Goal: Task Accomplishment & Management: Complete application form

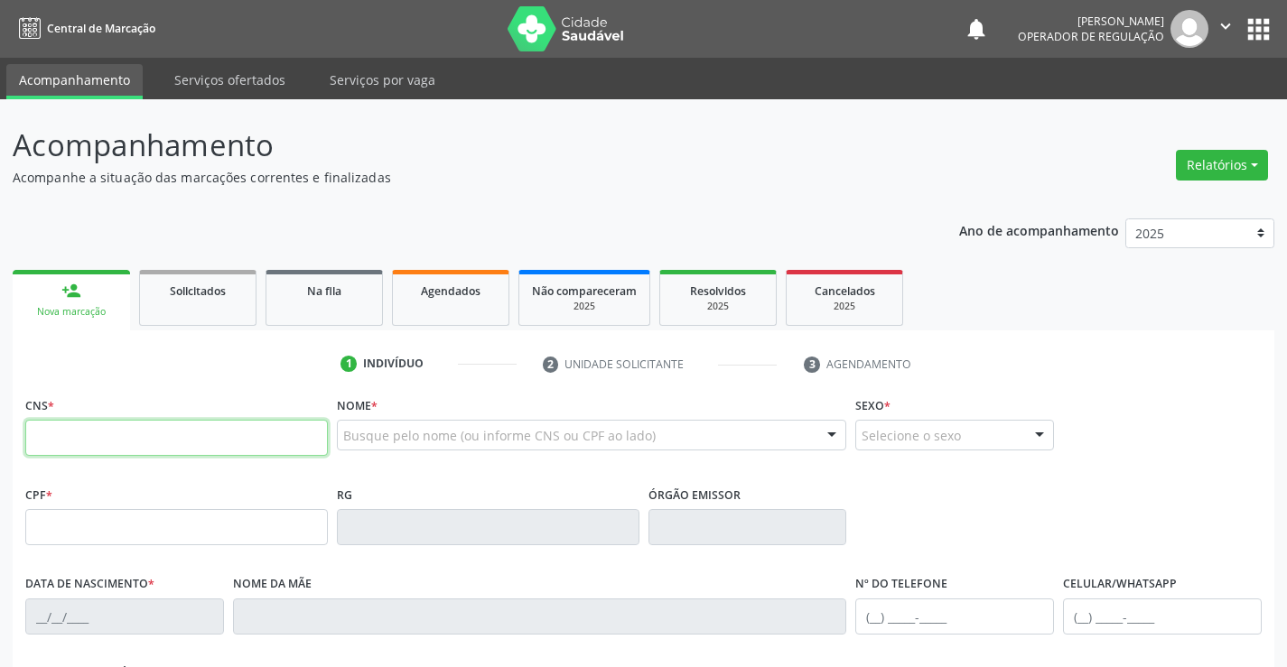
click at [112, 445] on input "text" at bounding box center [176, 438] width 302 height 36
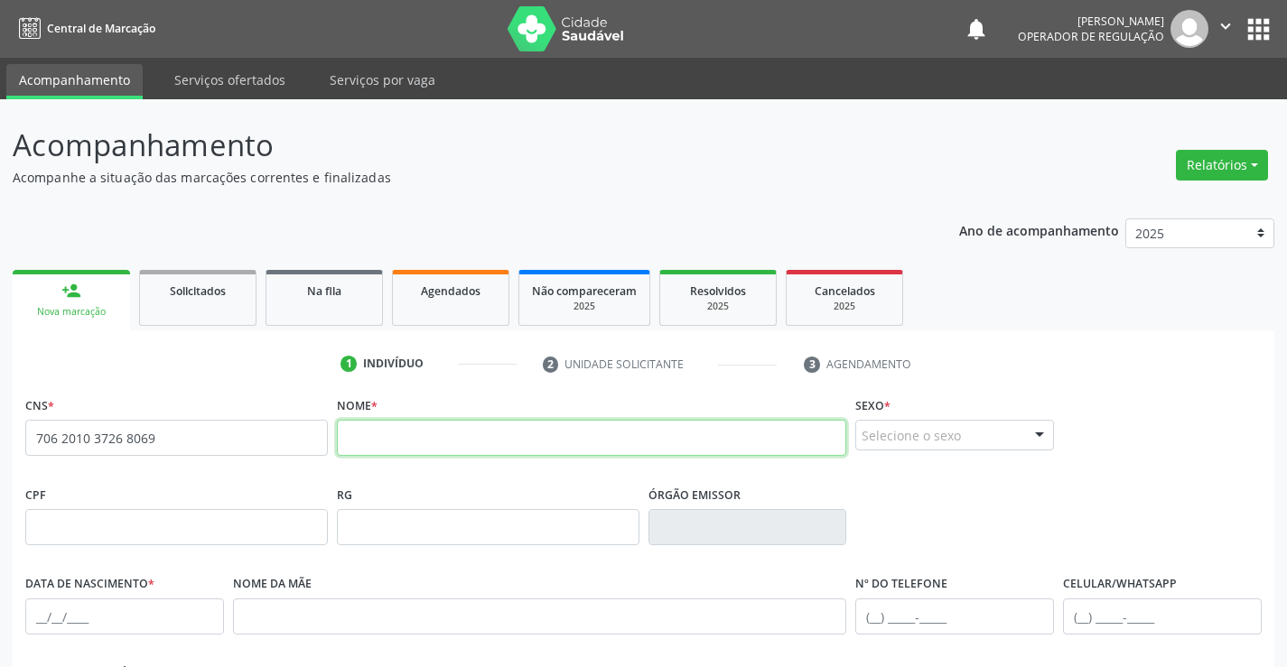
click at [408, 437] on input "text" at bounding box center [592, 438] width 510 height 36
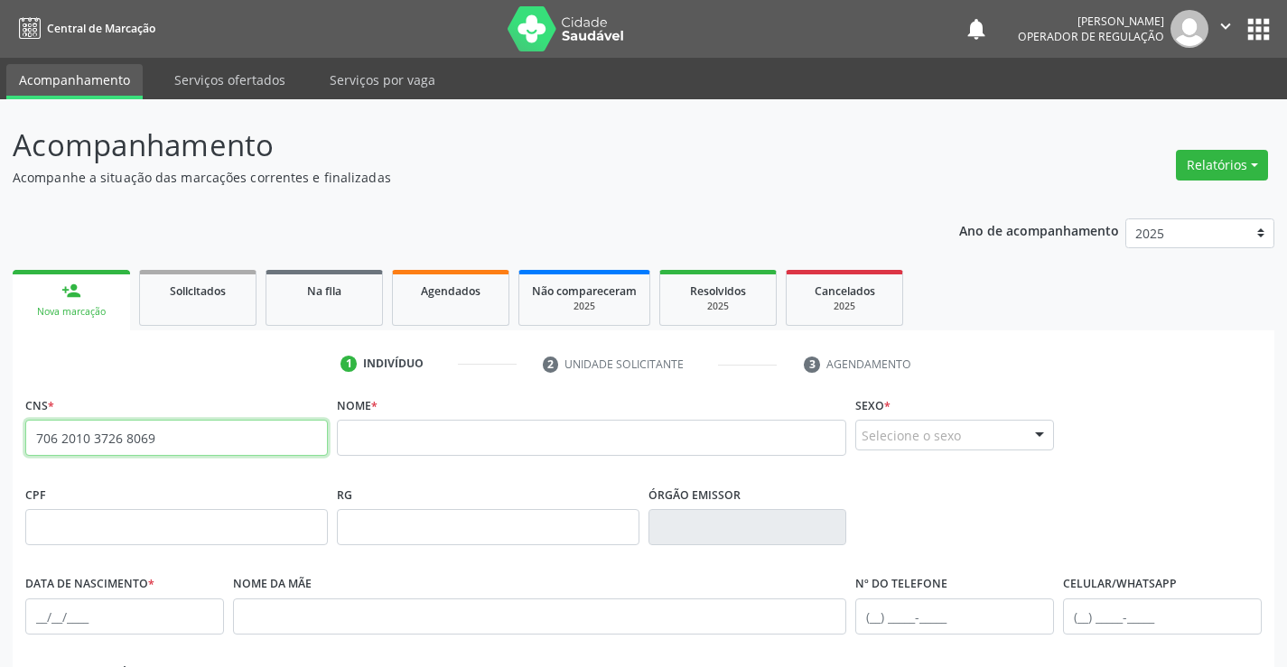
click at [216, 431] on input "706 2010 3726 8069" at bounding box center [176, 438] width 302 height 36
type input "7"
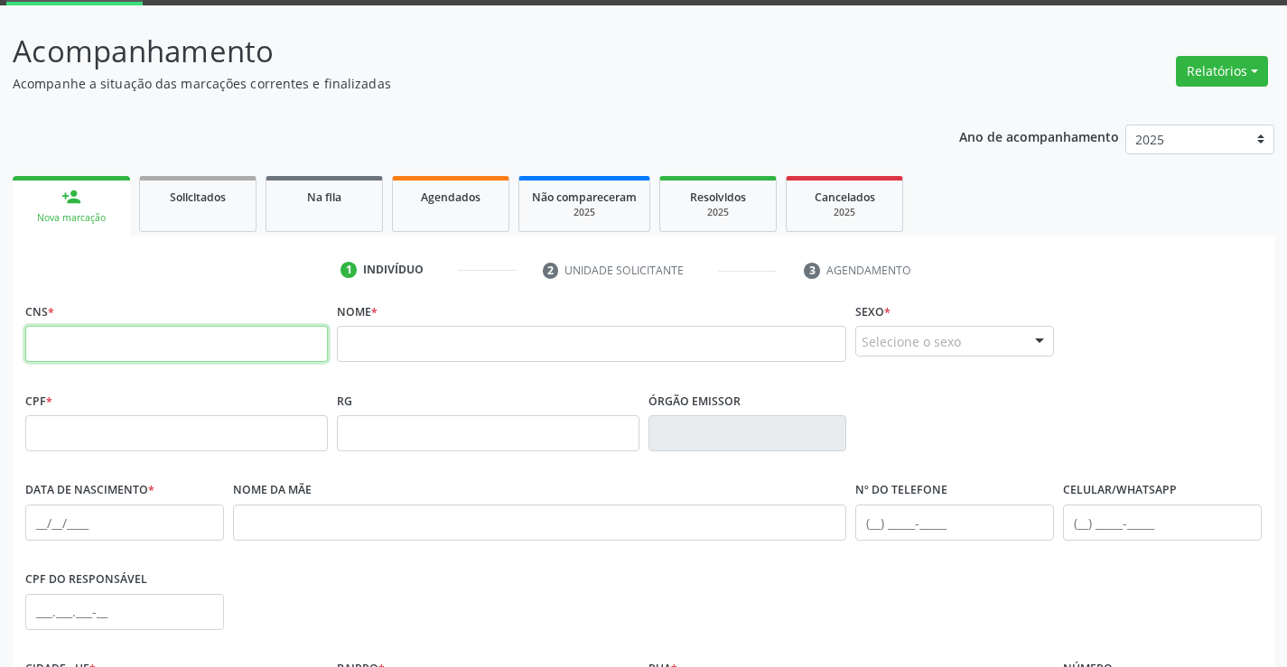
scroll to position [271, 0]
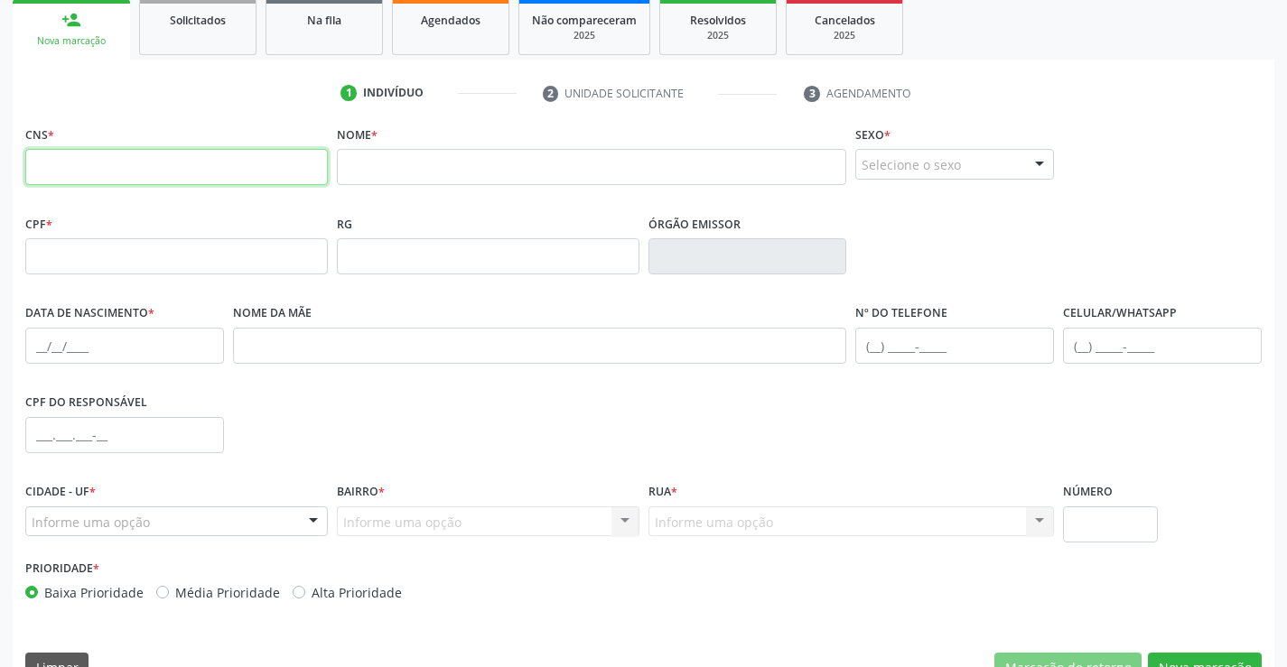
click at [162, 170] on input "text" at bounding box center [176, 167] width 302 height 36
type input "7"
type input "700 8064 3958 1586"
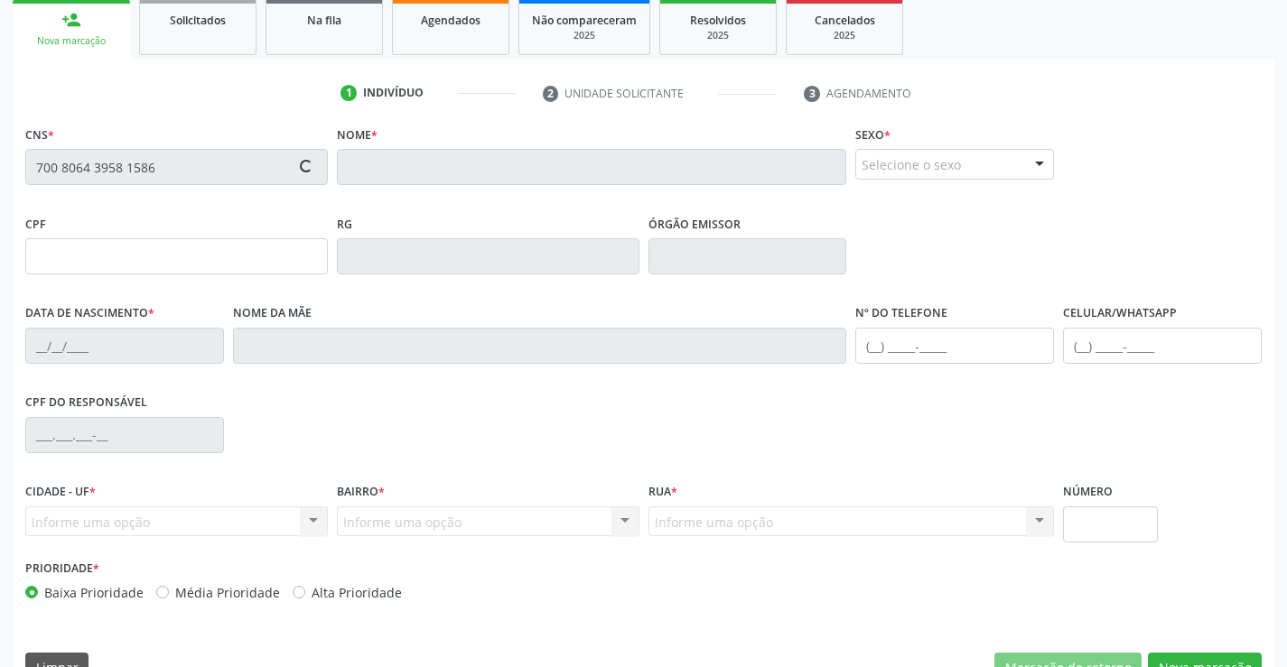
type input "1152504924"
type input "06/[DATE]"
type input "[PHONE_NUMBER]"
type input "005.412.675-40"
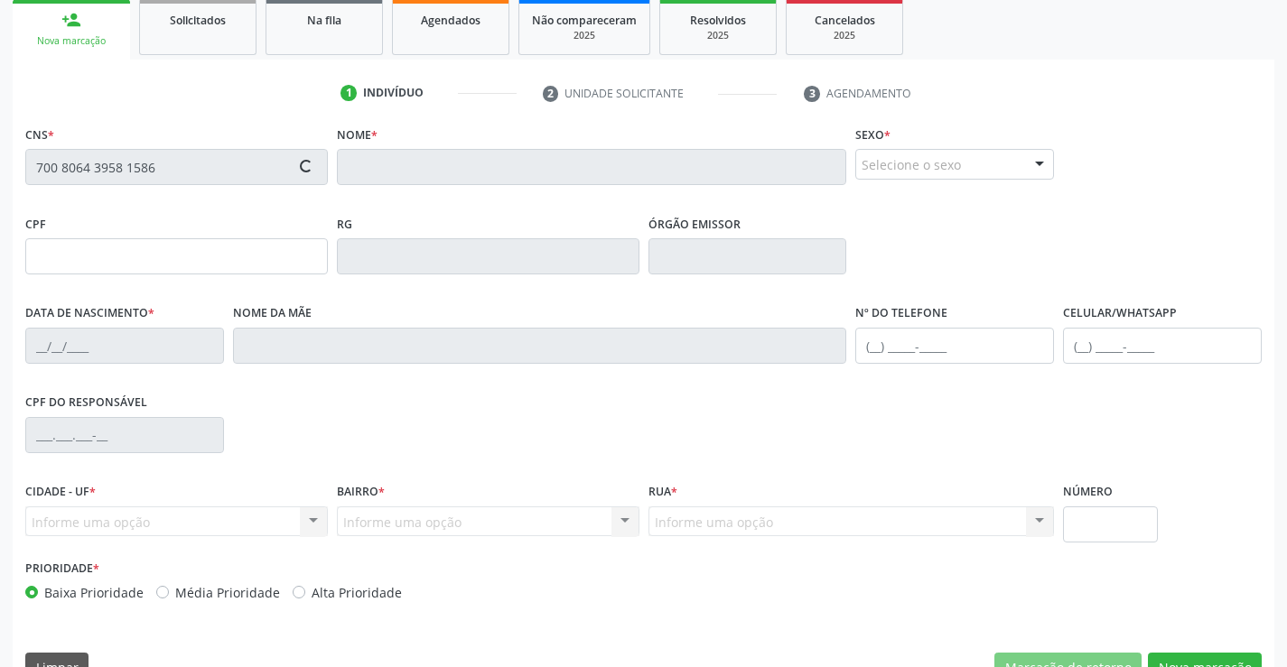
type input "S/N"
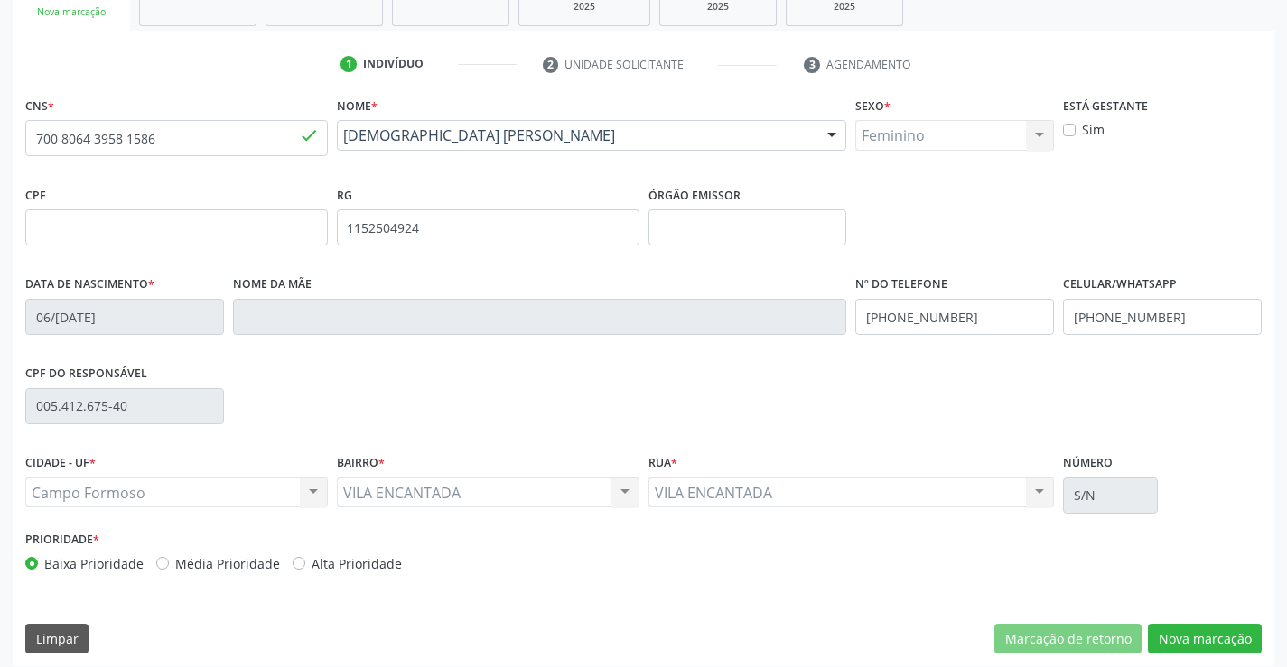
scroll to position [312, 0]
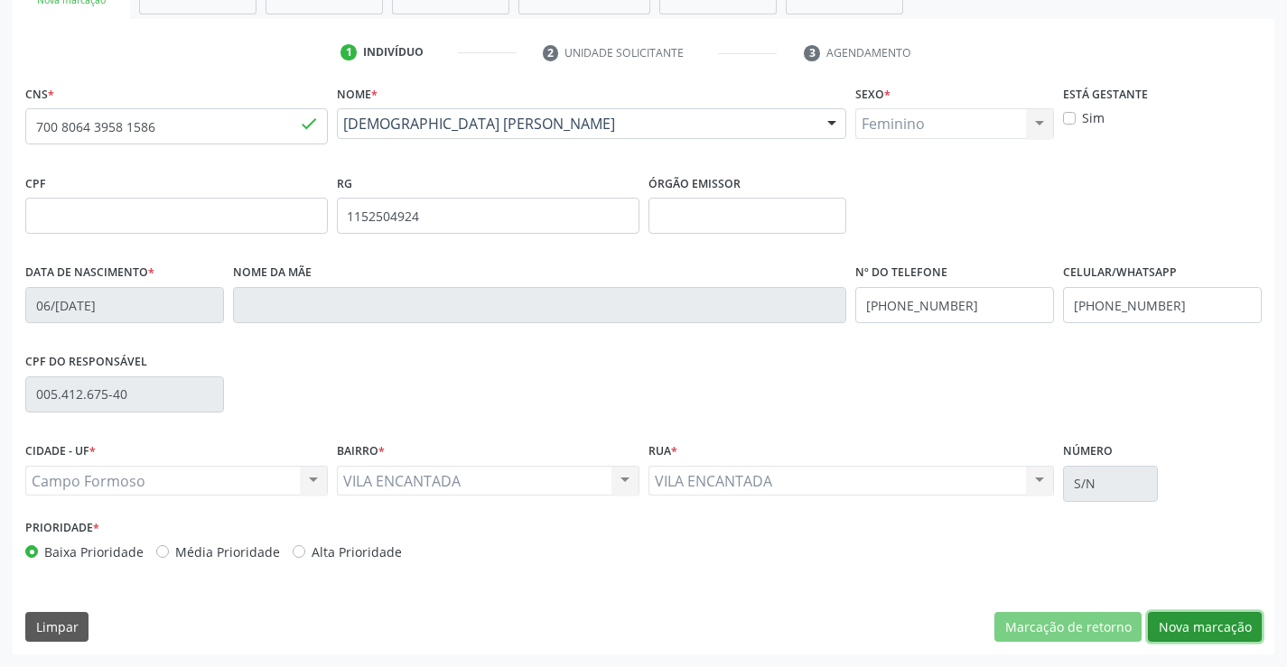
click at [1170, 615] on button "Nova marcação" at bounding box center [1205, 627] width 114 height 31
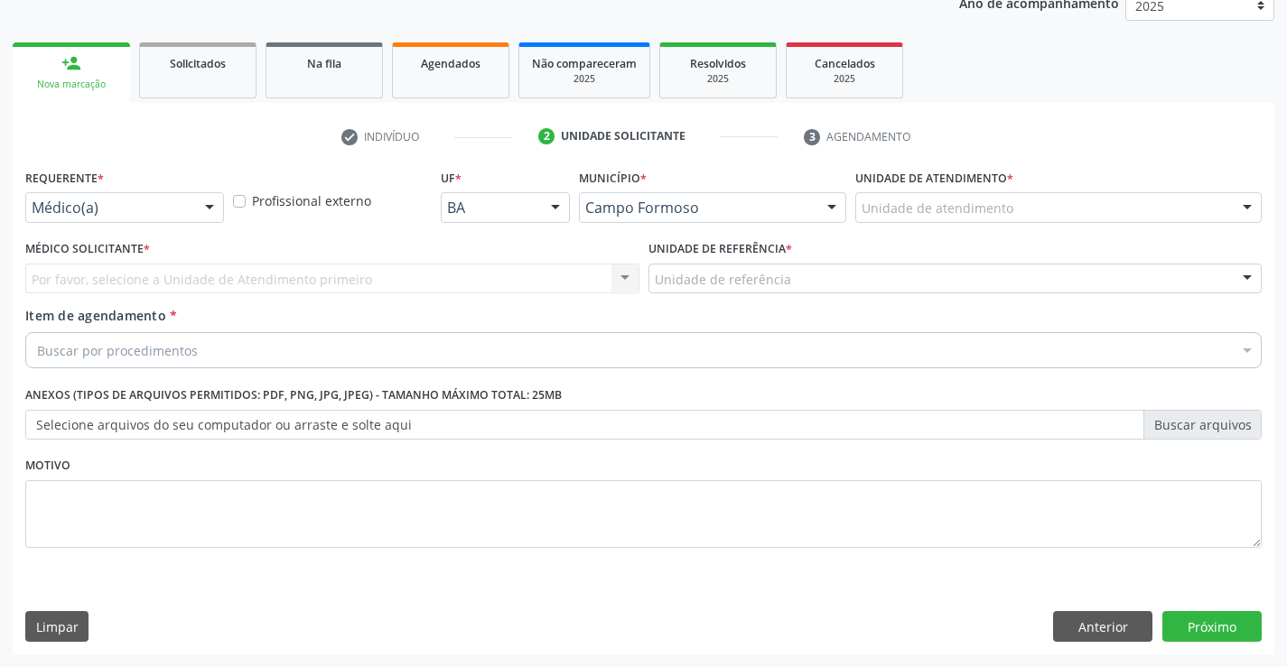
scroll to position [228, 0]
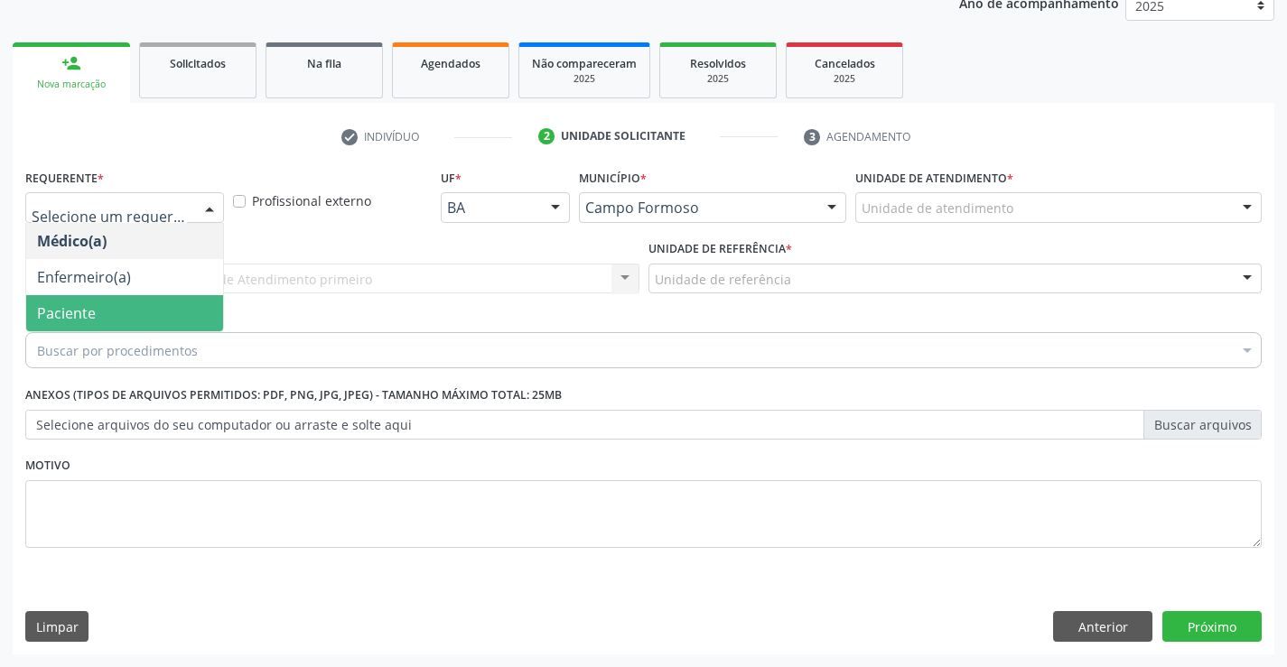
drag, startPoint x: 120, startPoint y: 314, endPoint x: 135, endPoint y: 276, distance: 40.6
click at [120, 313] on span "Paciente" at bounding box center [124, 313] width 197 height 36
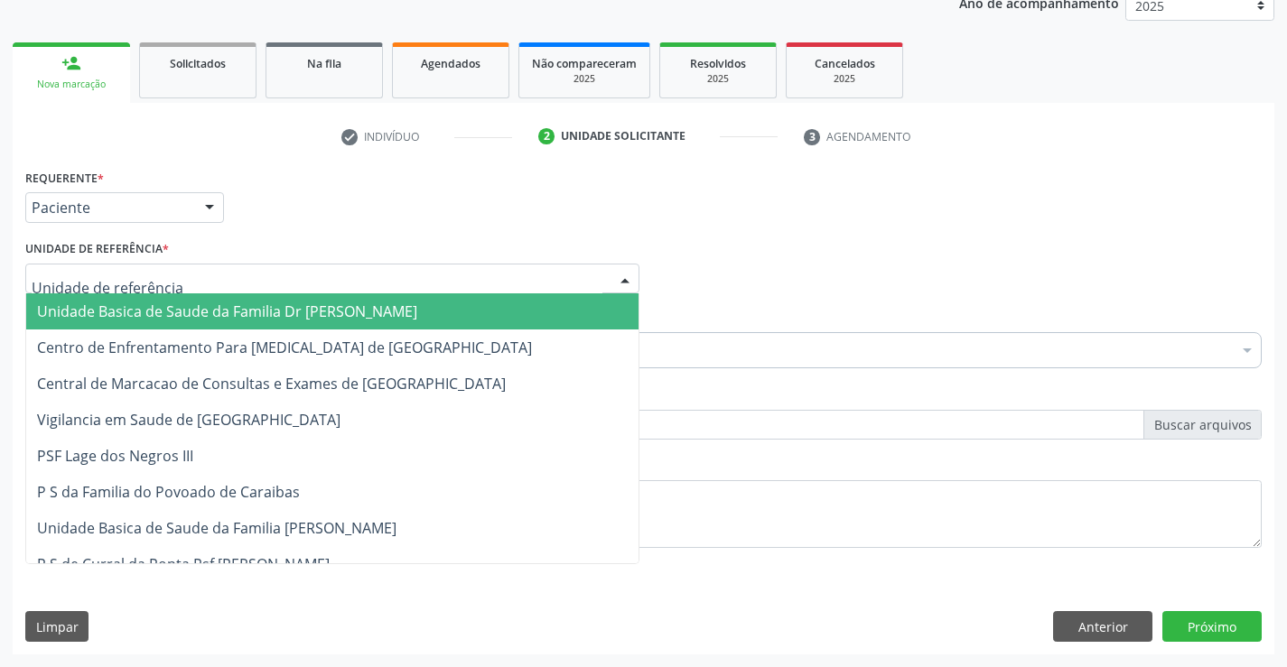
click at [140, 309] on span "Unidade Basica de Saude da Familia Dr [PERSON_NAME]" at bounding box center [227, 312] width 380 height 20
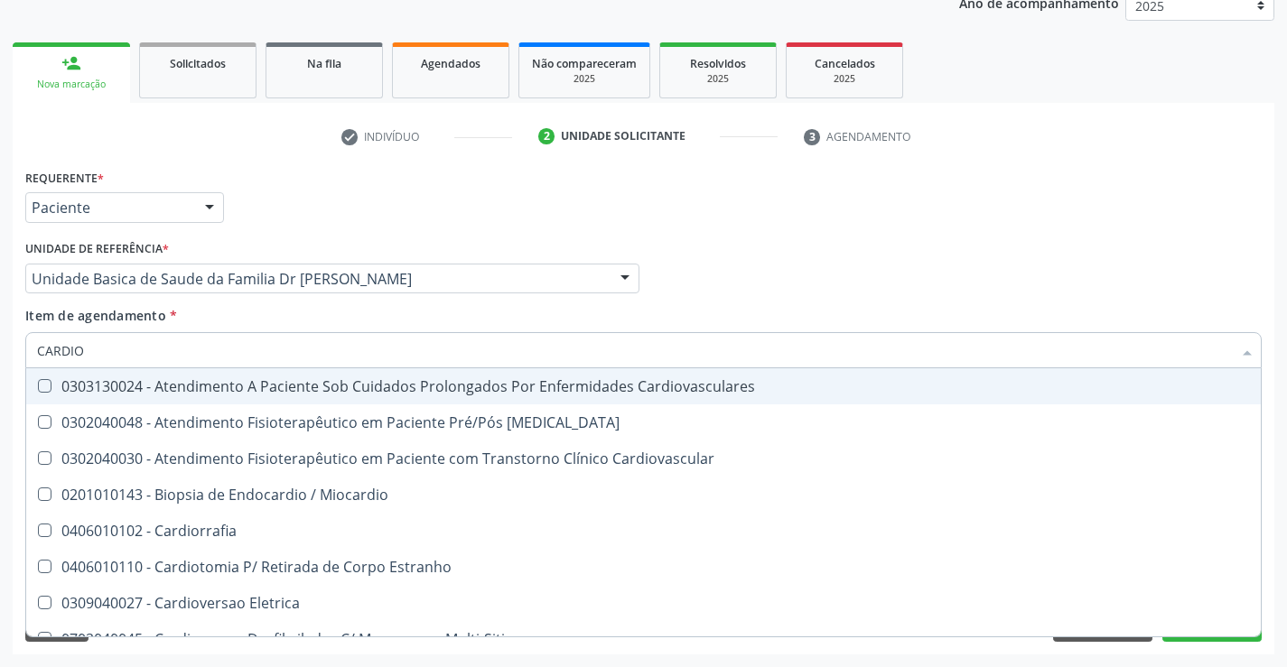
type input "CARDIOL"
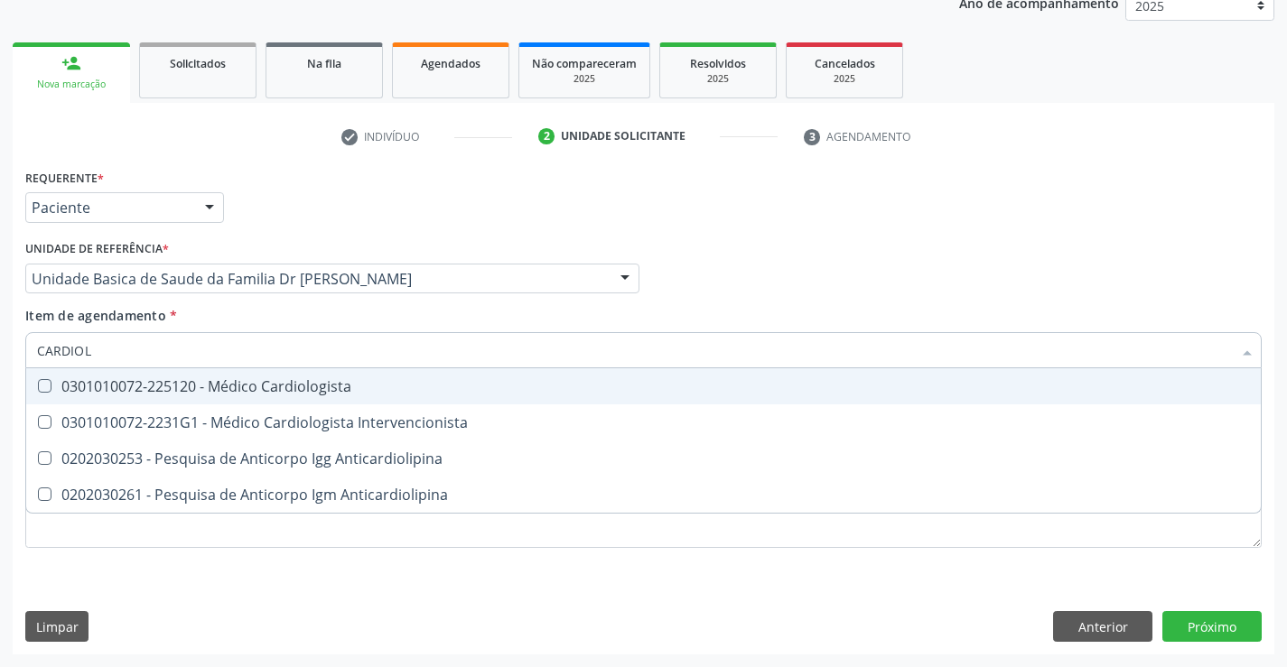
click at [335, 386] on div "0301010072-225120 - Médico Cardiologista" at bounding box center [643, 386] width 1213 height 14
checkbox Cardiologista "true"
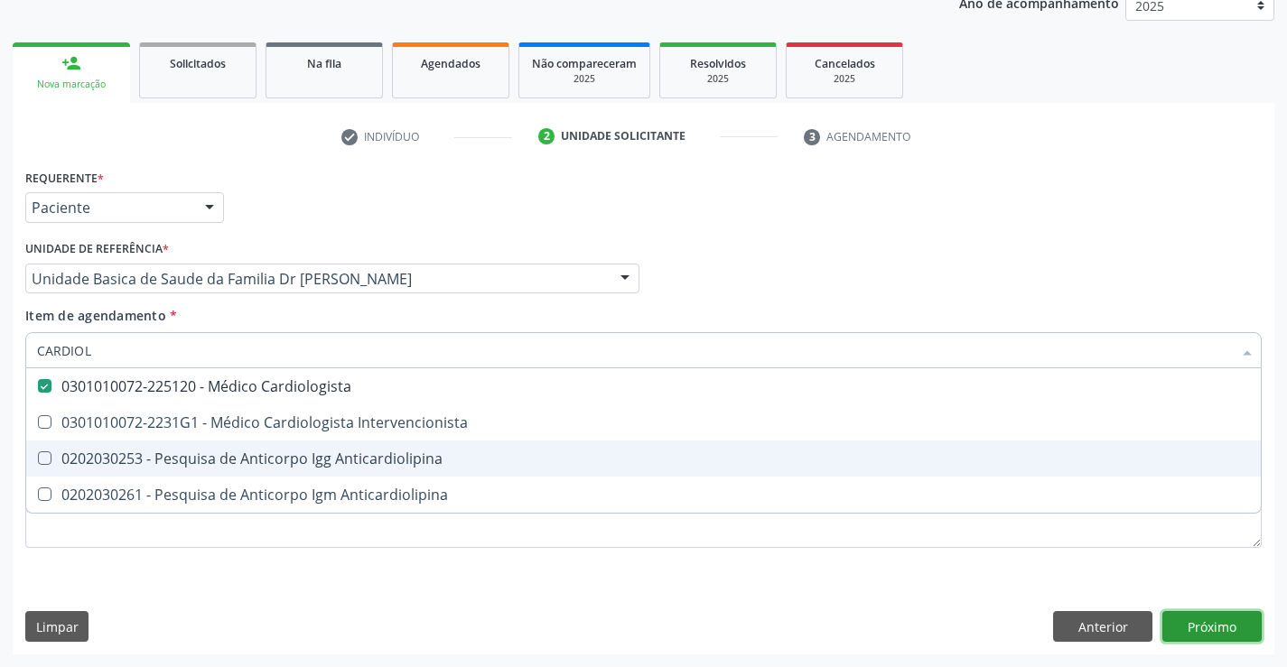
click at [1213, 635] on div "Requerente * Paciente Médico(a) Enfermeiro(a) Paciente Nenhum resultado encontr…" at bounding box center [643, 409] width 1261 height 490
checkbox Intervencionista "true"
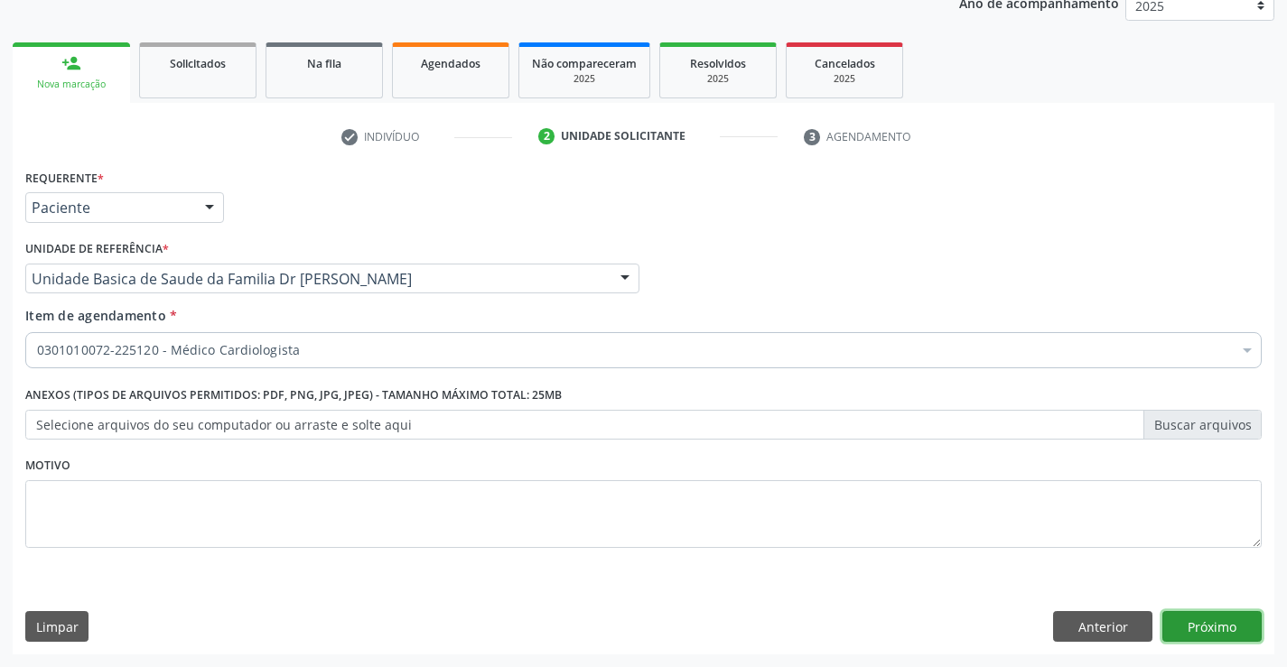
click at [1204, 622] on button "Próximo" at bounding box center [1211, 626] width 99 height 31
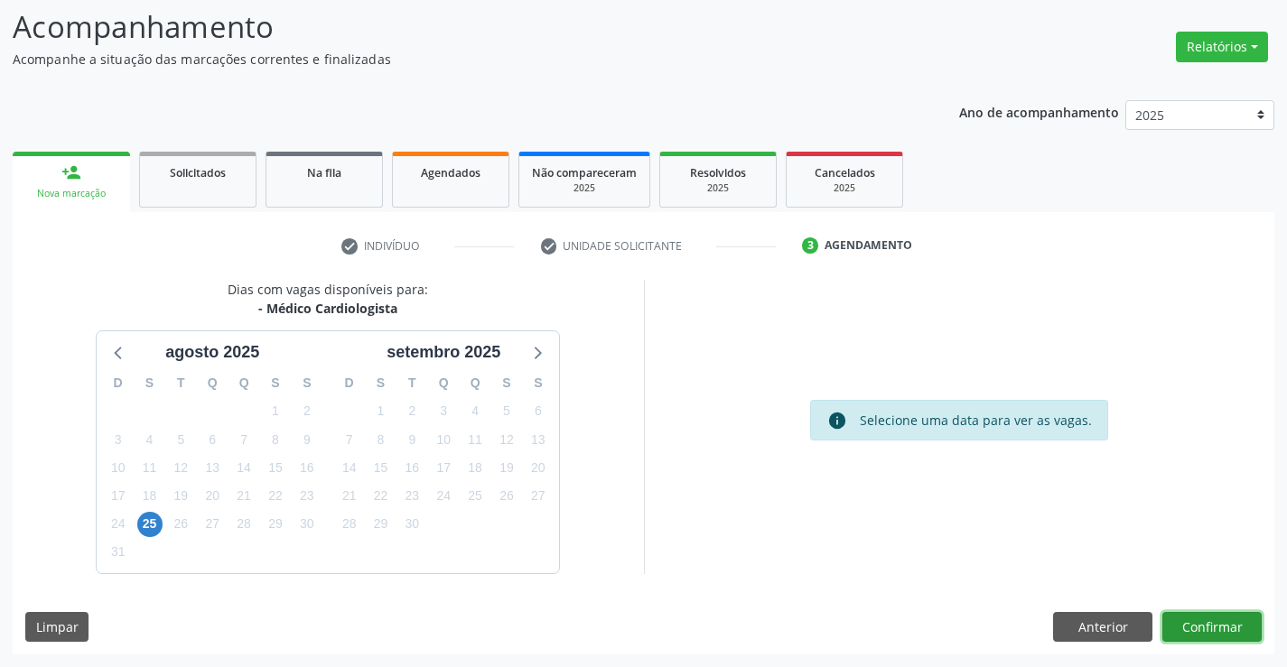
click at [1203, 626] on button "Confirmar" at bounding box center [1211, 627] width 99 height 31
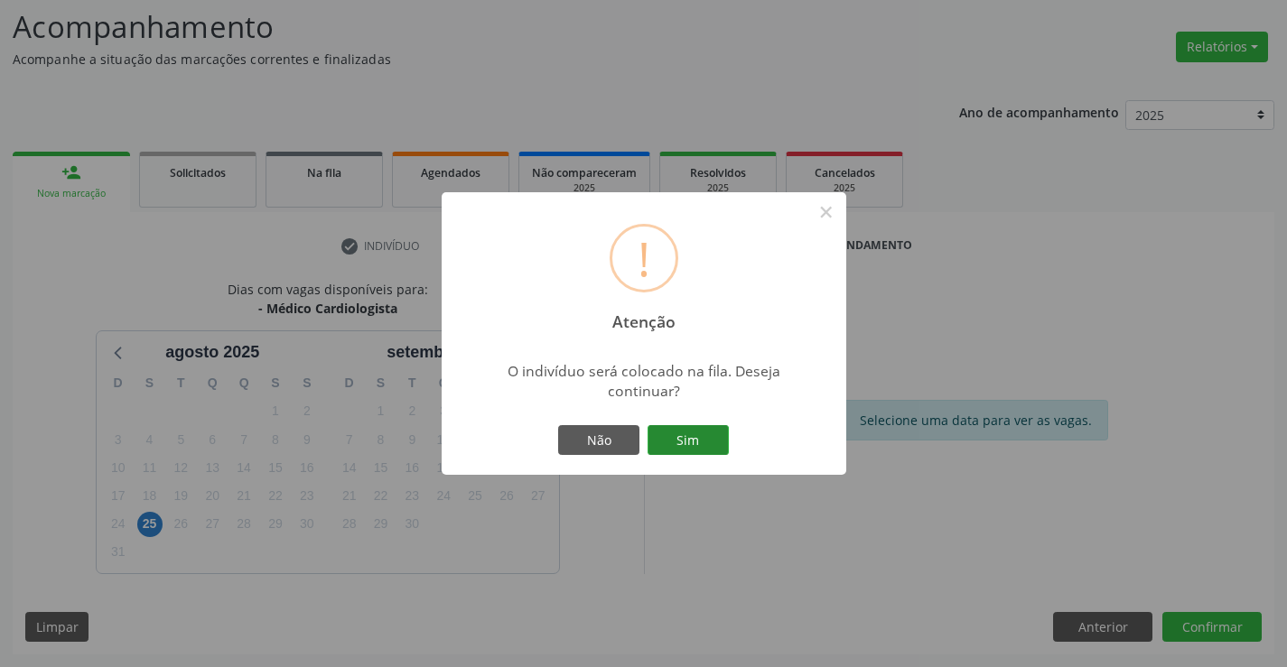
click at [697, 438] on button "Sim" at bounding box center [687, 440] width 81 height 31
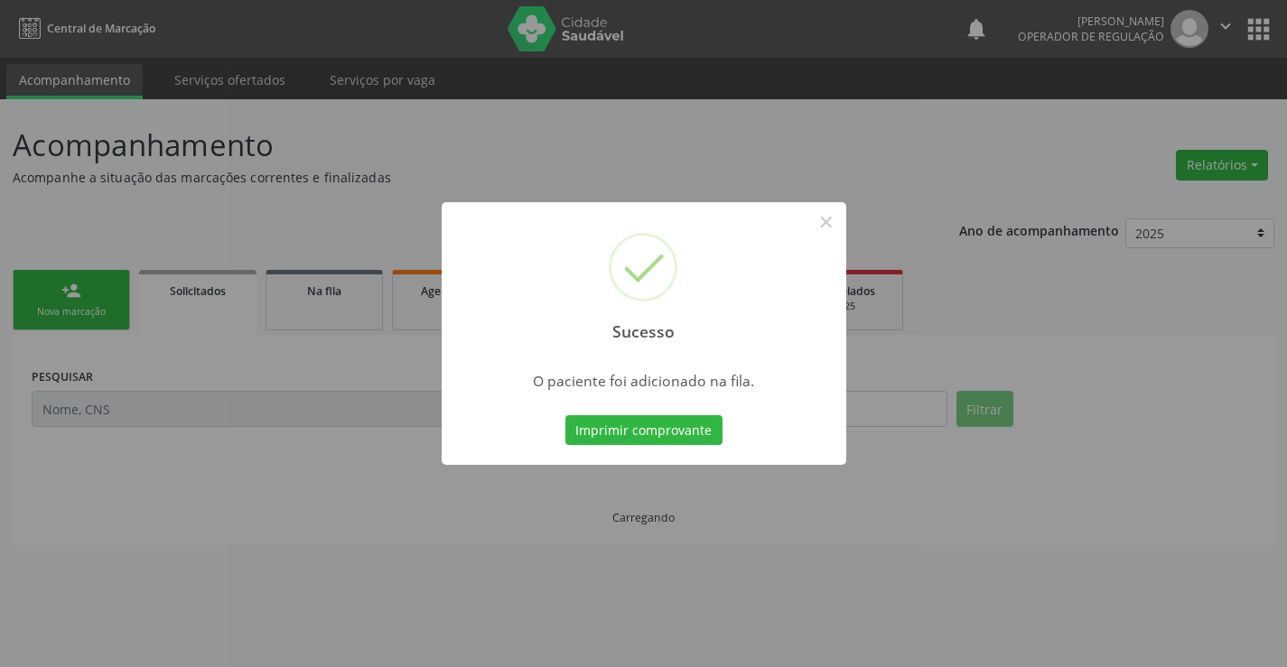
scroll to position [0, 0]
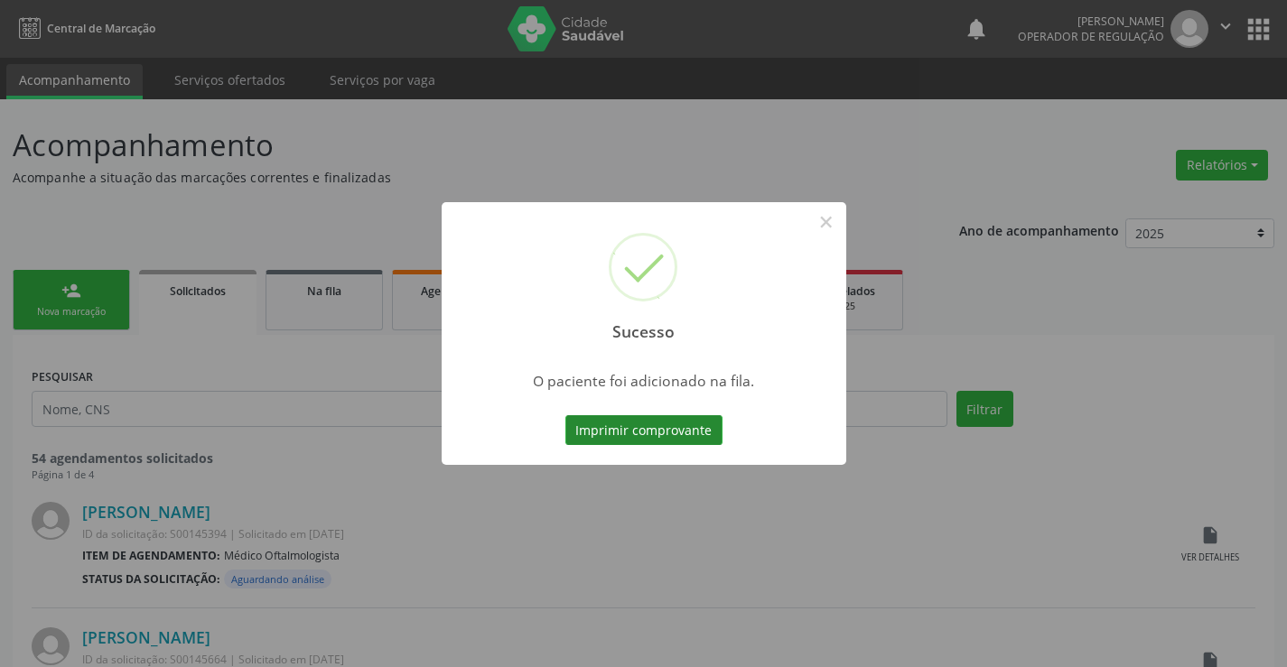
click at [695, 438] on button "Imprimir comprovante" at bounding box center [643, 430] width 157 height 31
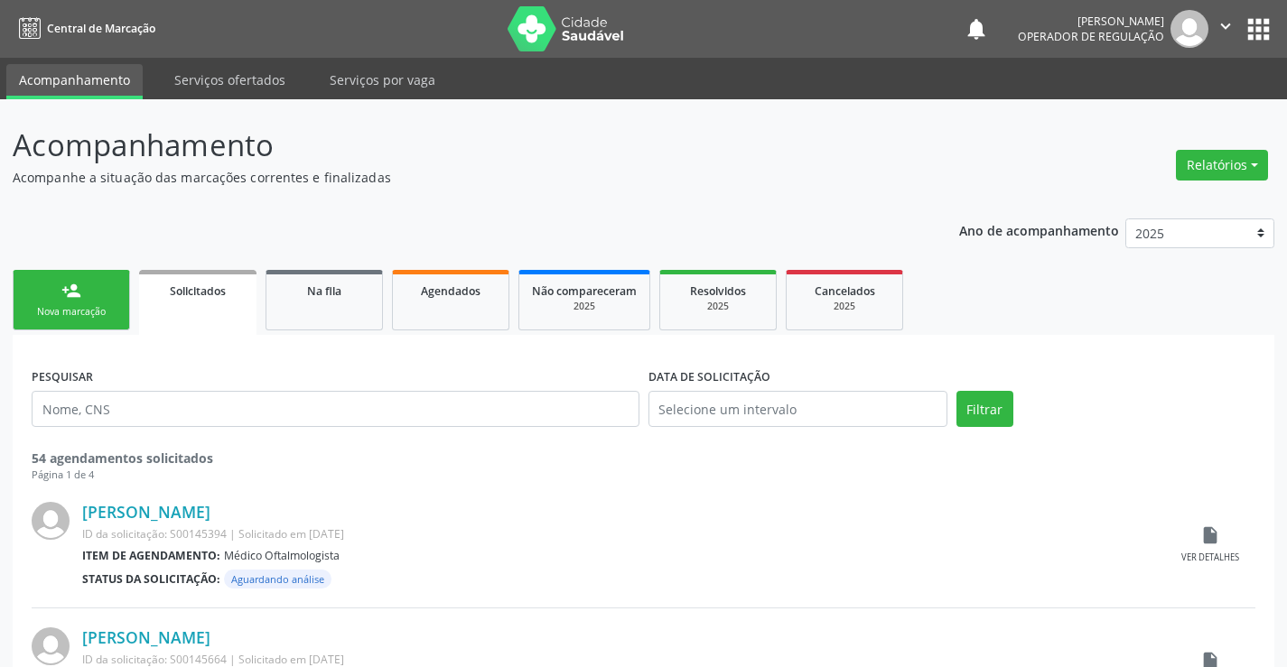
click at [59, 304] on link "person_add Nova marcação" at bounding box center [71, 300] width 117 height 60
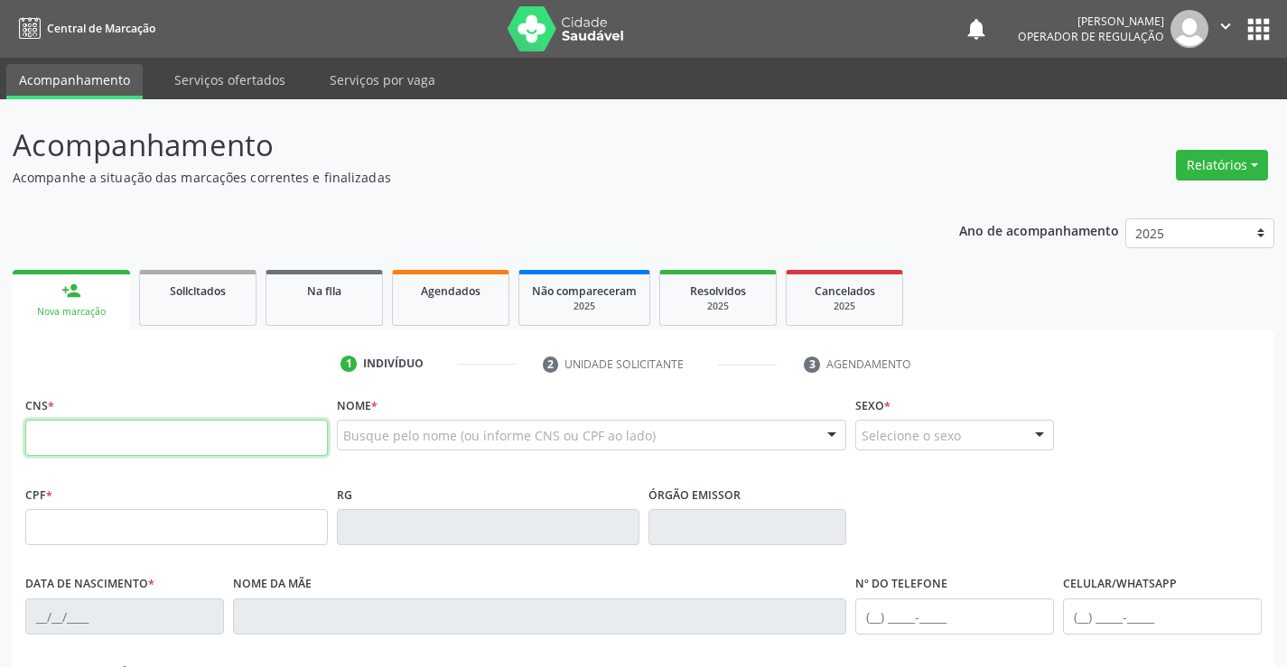
click at [113, 450] on input "text" at bounding box center [176, 438] width 302 height 36
type input "706 5083 4671 8593"
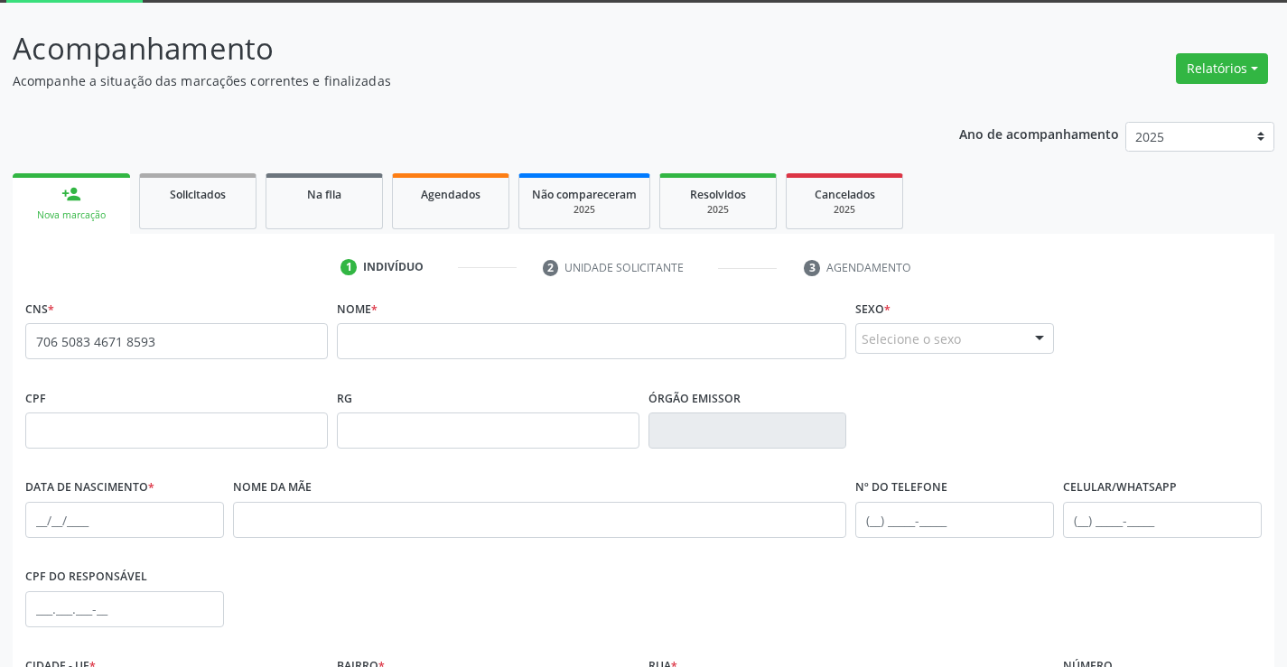
scroll to position [312, 0]
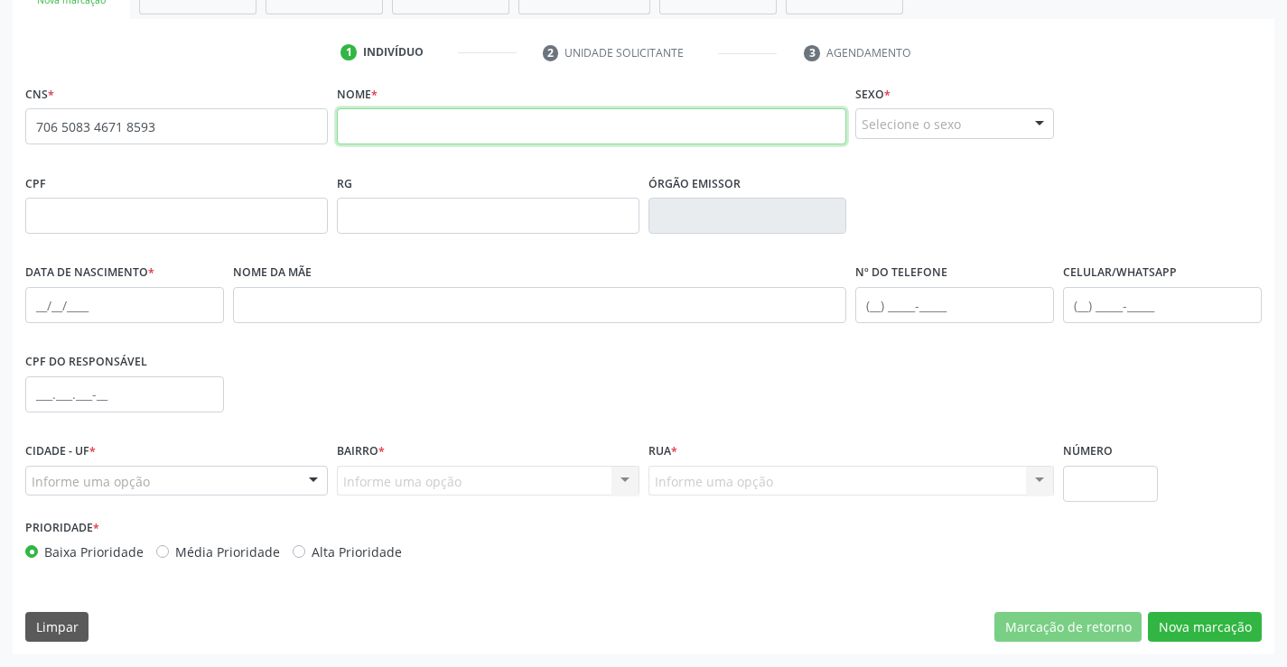
click at [415, 127] on input "text" at bounding box center [592, 126] width 510 height 36
type input "[PERSON_NAME]"
click at [1030, 126] on div at bounding box center [1039, 124] width 27 height 31
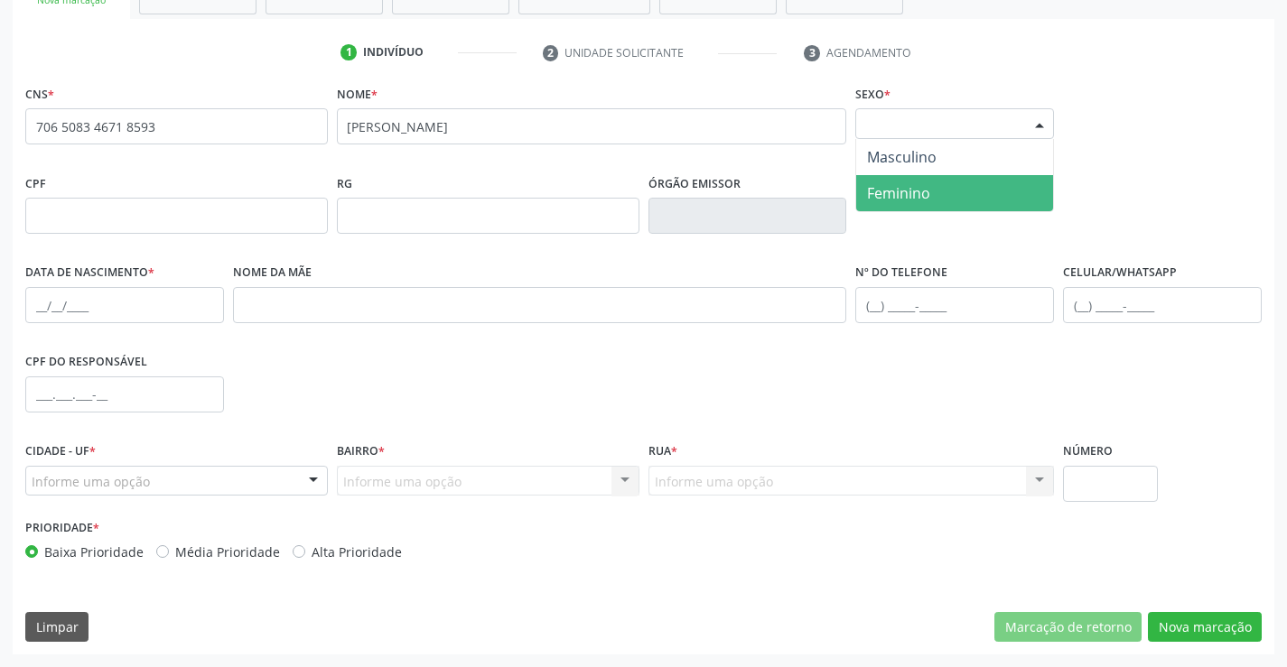
click at [941, 196] on span "Feminino" at bounding box center [954, 193] width 197 height 36
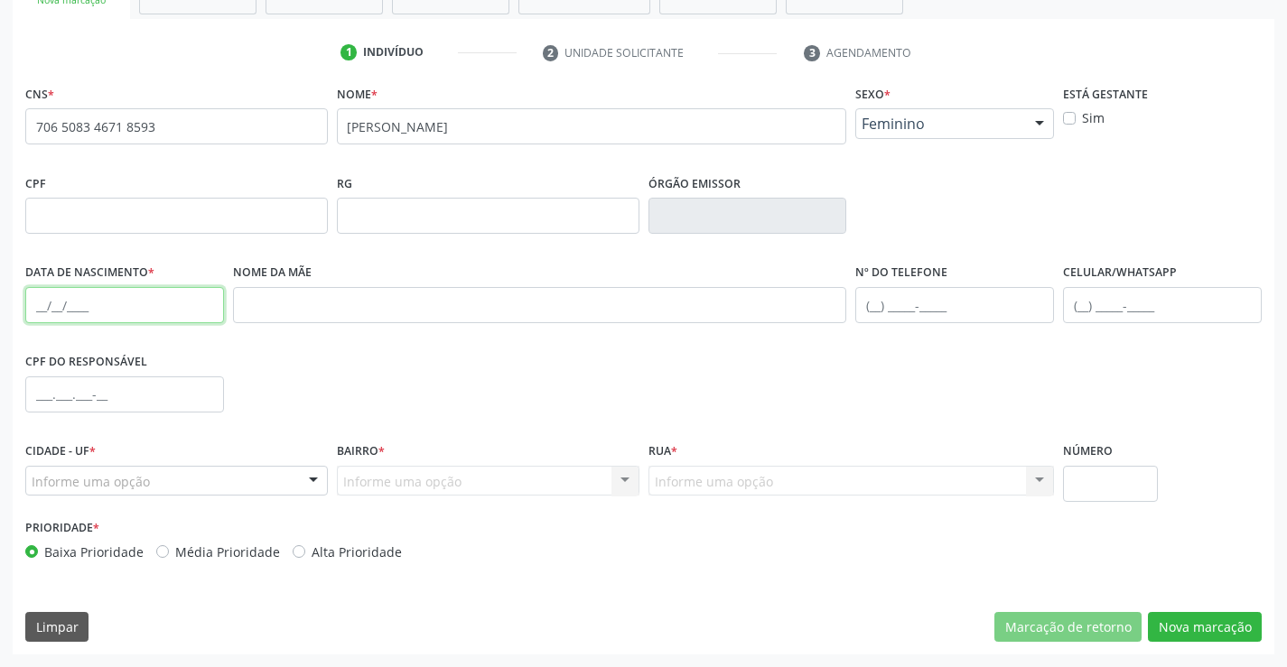
click at [145, 309] on input "text" at bounding box center [124, 305] width 199 height 36
type input "[DATE]"
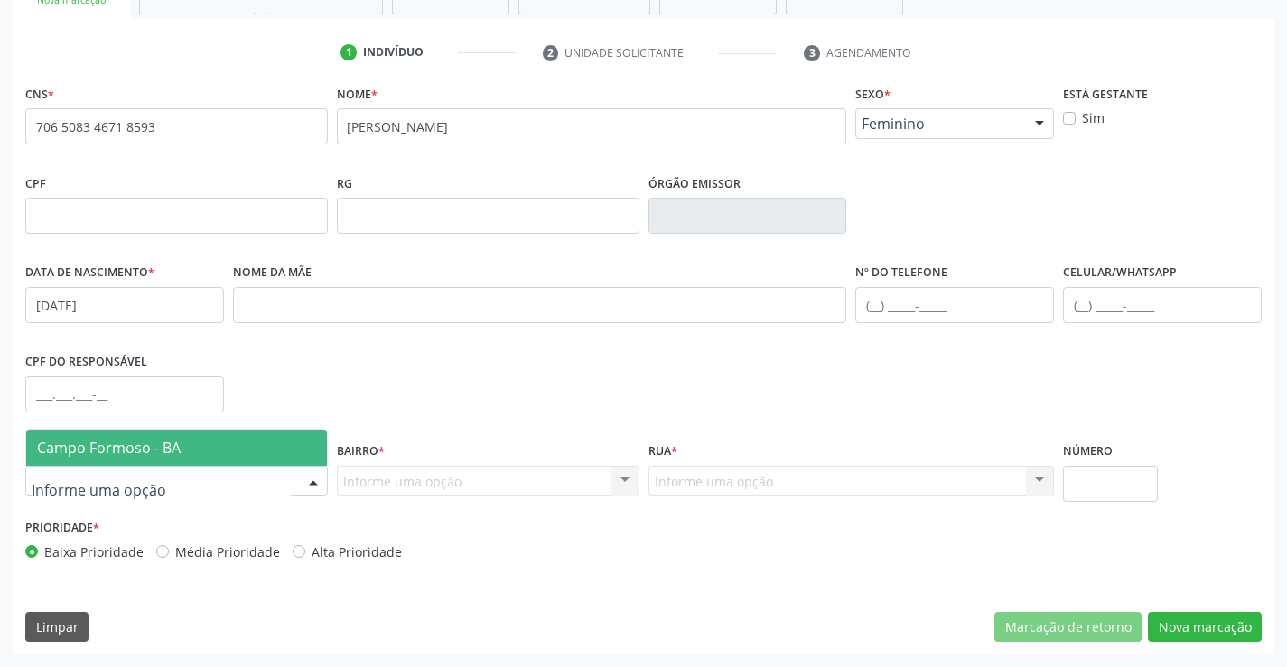
click at [166, 468] on div at bounding box center [176, 481] width 302 height 31
click at [179, 451] on span "Campo Formoso - BA" at bounding box center [109, 448] width 144 height 20
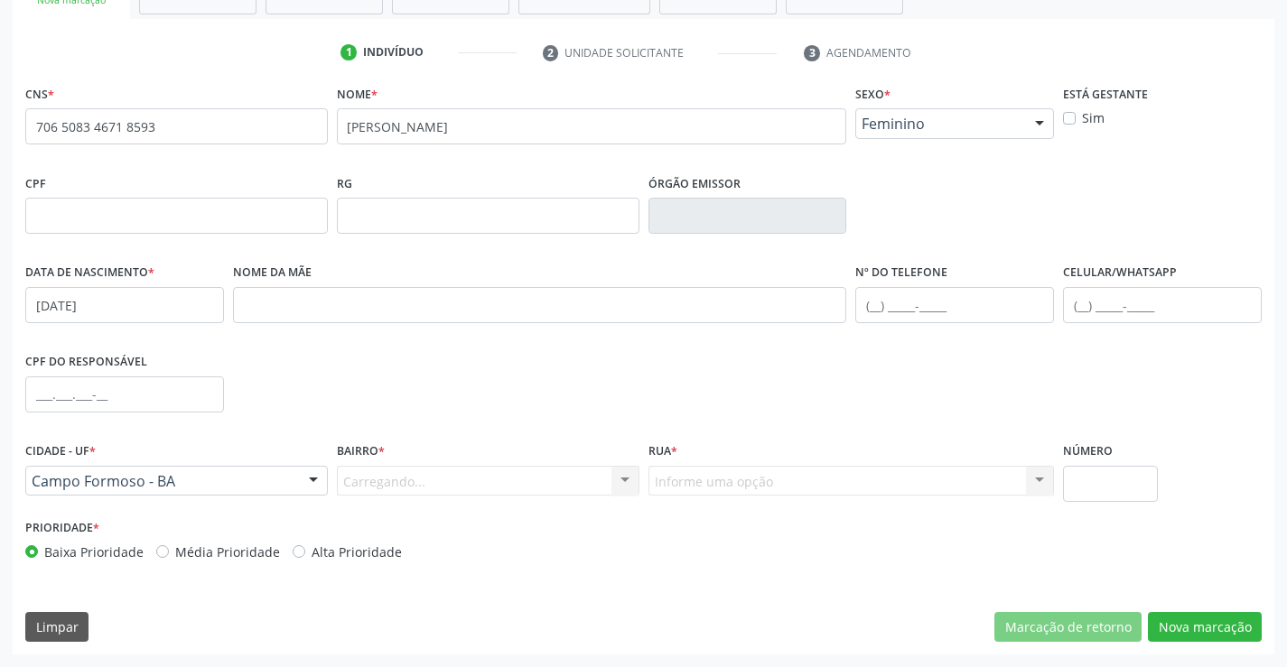
click at [433, 477] on div "Carregando... Nenhum resultado encontrado para: " " Nenhuma opção encontrada. D…" at bounding box center [488, 481] width 302 height 31
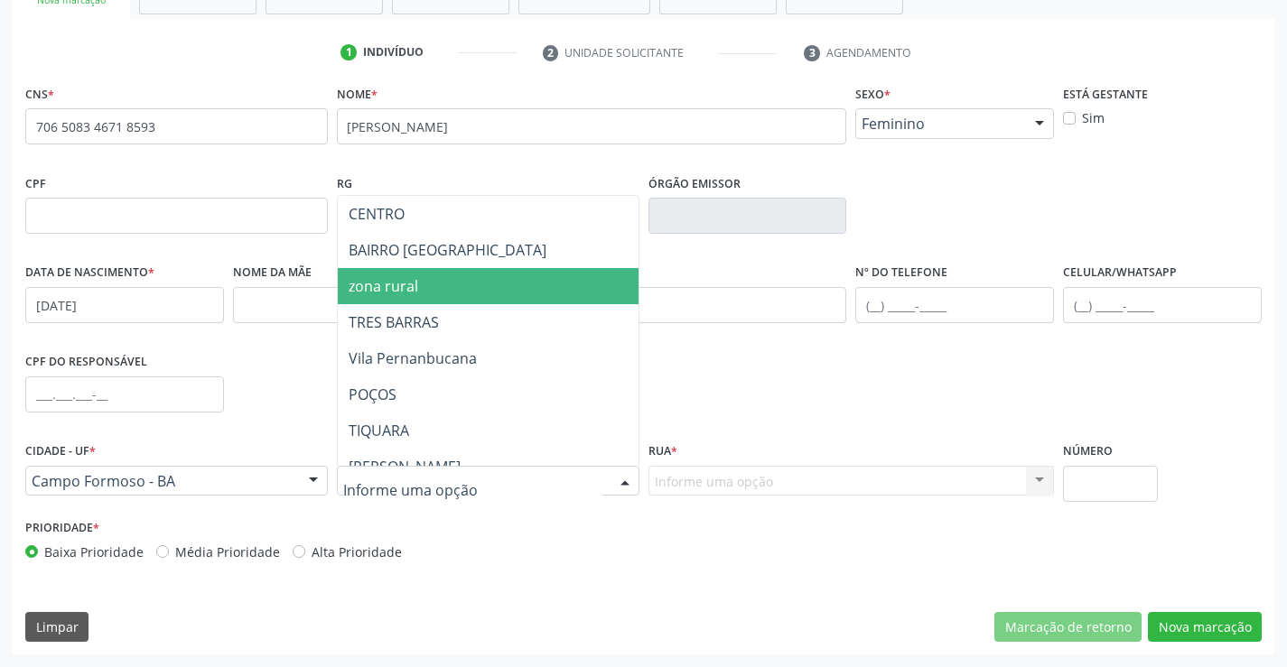
click at [448, 285] on span "zona rural" at bounding box center [533, 286] width 390 height 36
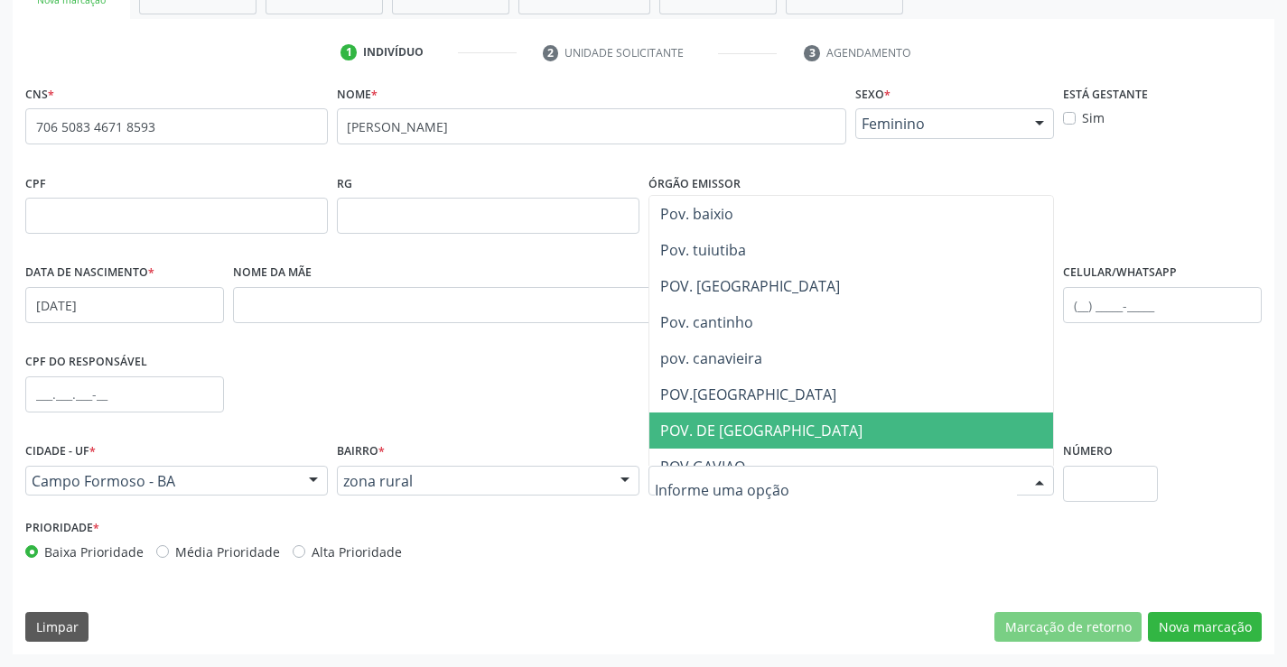
click at [778, 429] on span "POV. DE [GEOGRAPHIC_DATA]" at bounding box center [880, 431] width 463 height 36
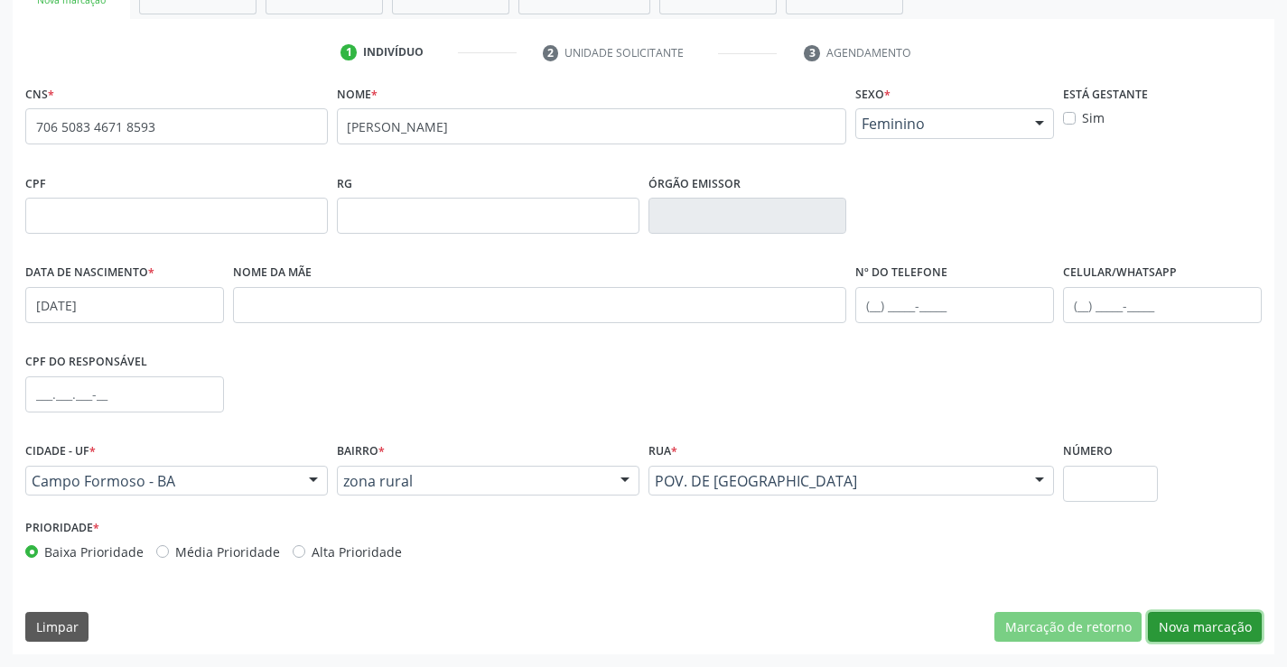
click at [1205, 614] on button "Nova marcação" at bounding box center [1205, 627] width 114 height 31
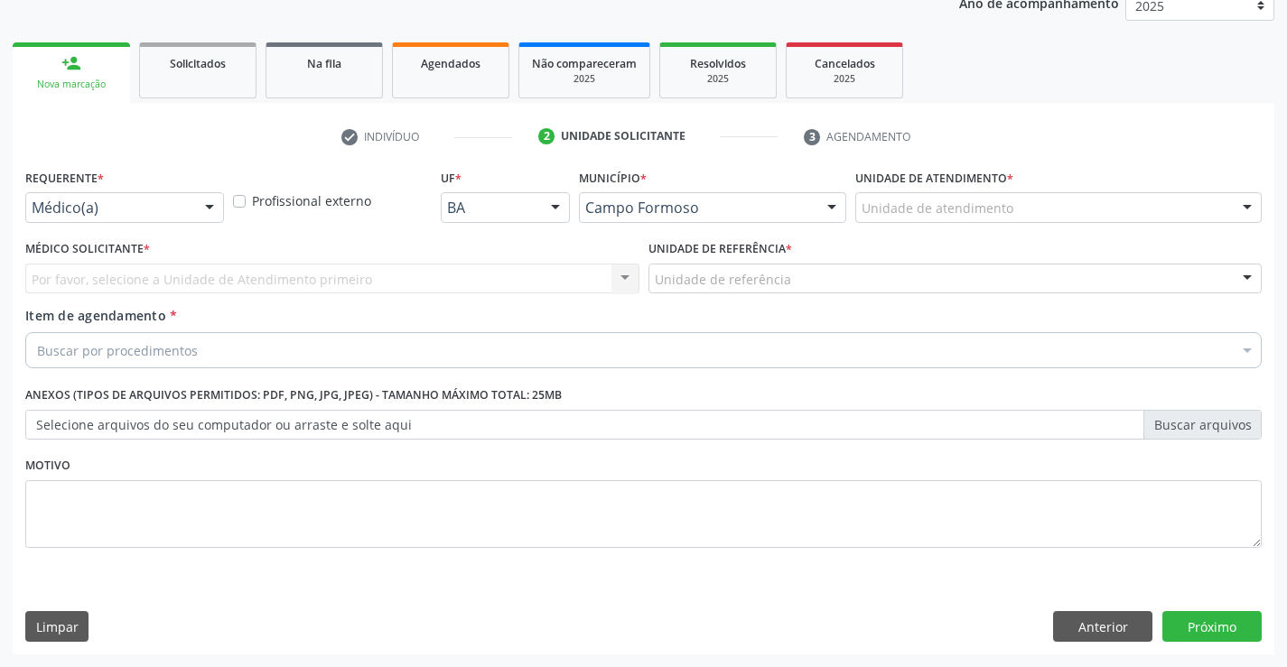
scroll to position [228, 0]
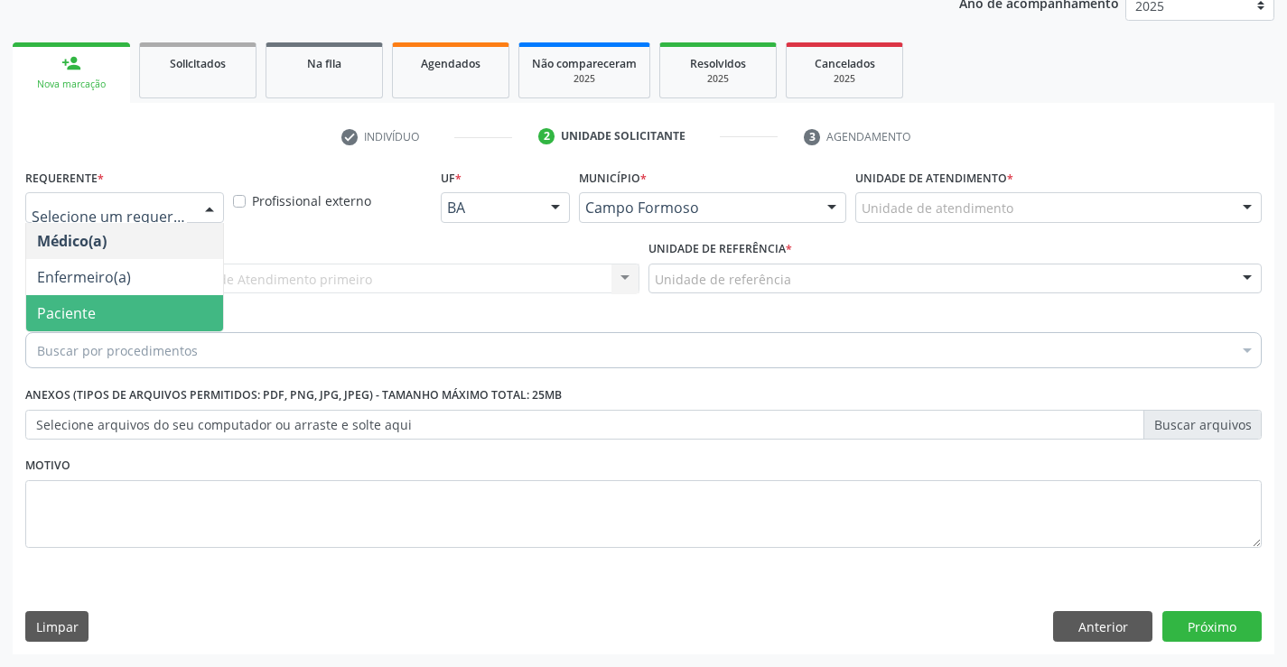
click at [94, 312] on span "Paciente" at bounding box center [66, 313] width 59 height 20
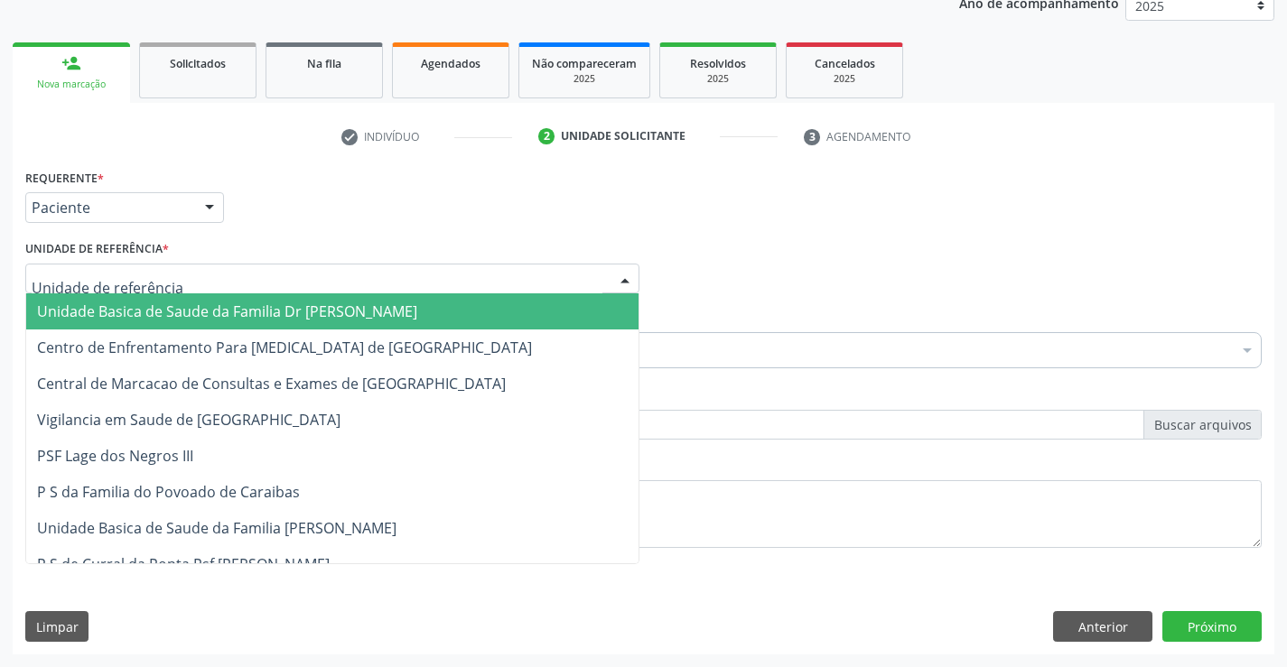
click at [122, 310] on span "Unidade Basica de Saude da Familia Dr [PERSON_NAME]" at bounding box center [227, 312] width 380 height 20
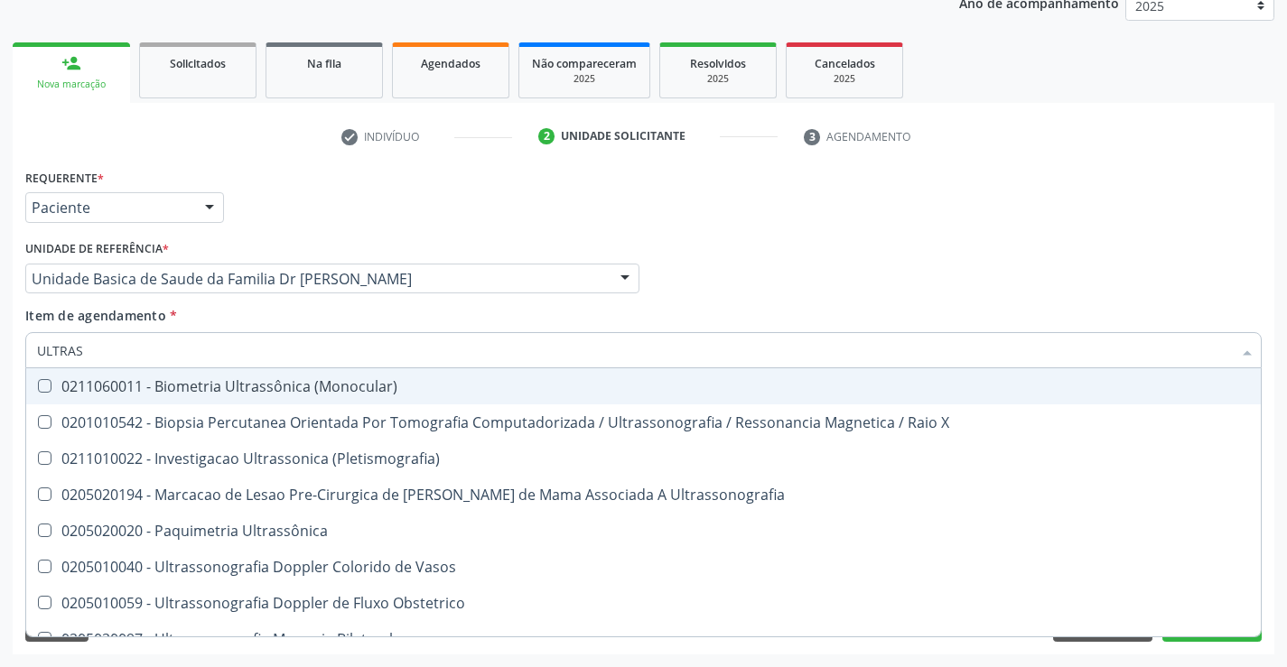
type input "ULTRASS"
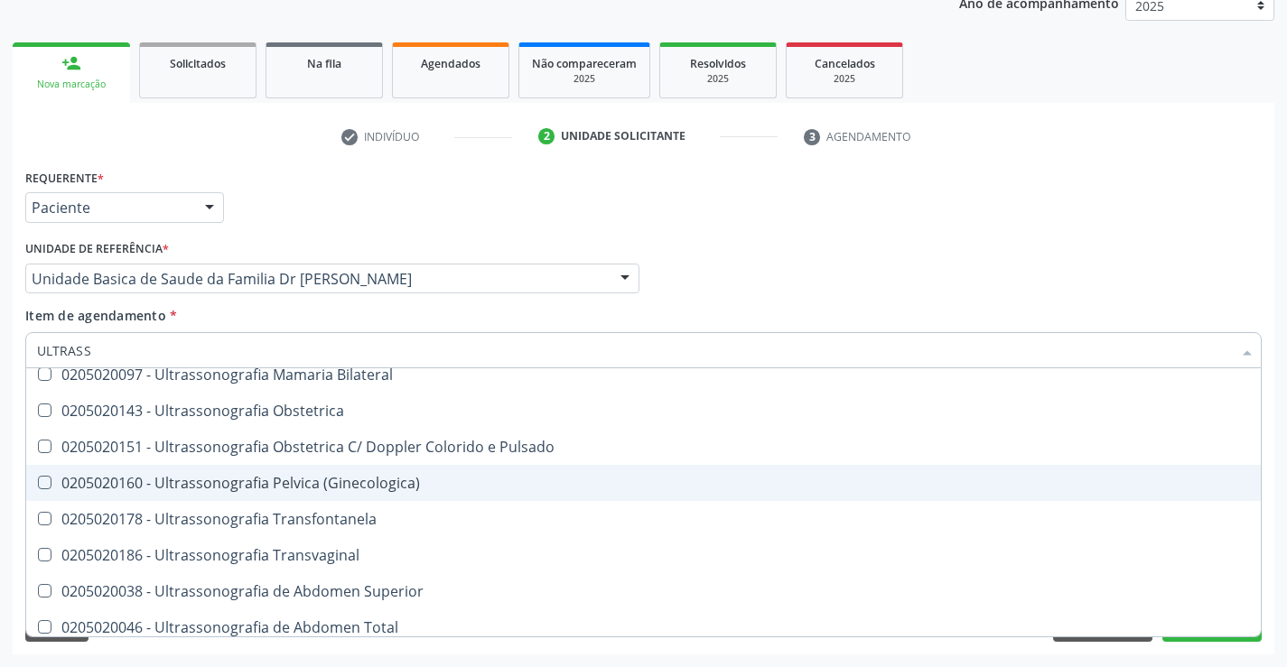
scroll to position [271, 0]
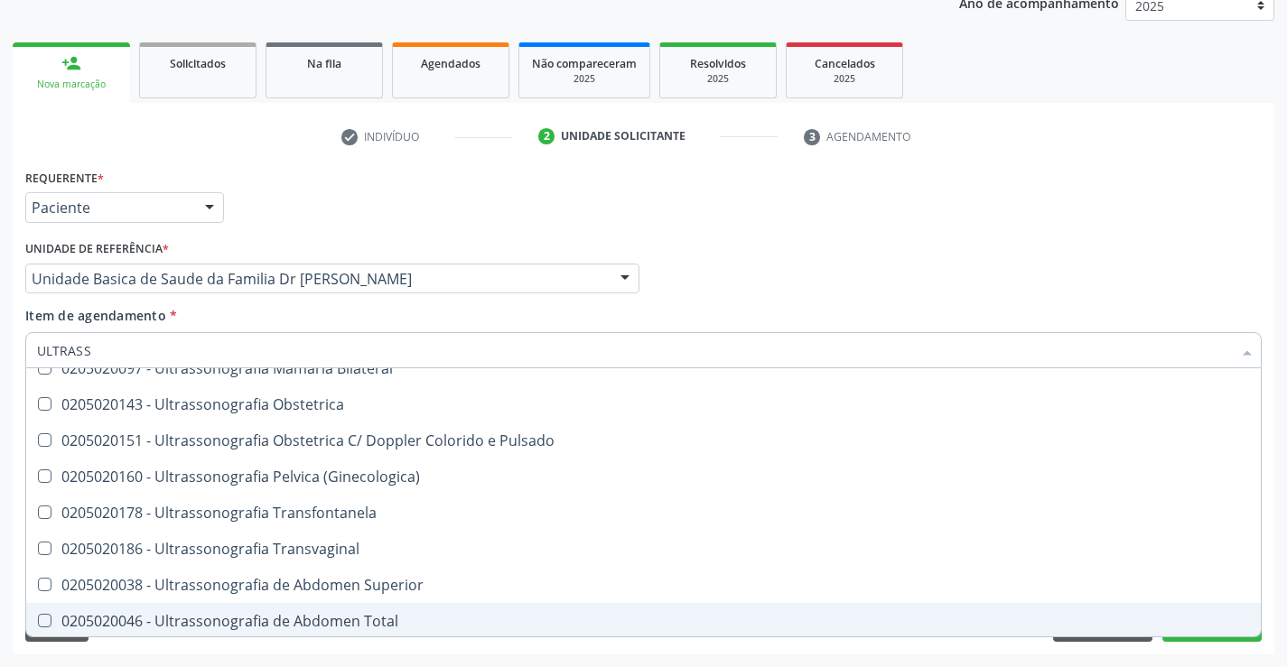
click at [395, 620] on div "0205020046 - Ultrassonografia de Abdomen Total" at bounding box center [643, 621] width 1213 height 14
checkbox Total "true"
click at [1217, 639] on button "Próximo" at bounding box center [1211, 626] width 99 height 31
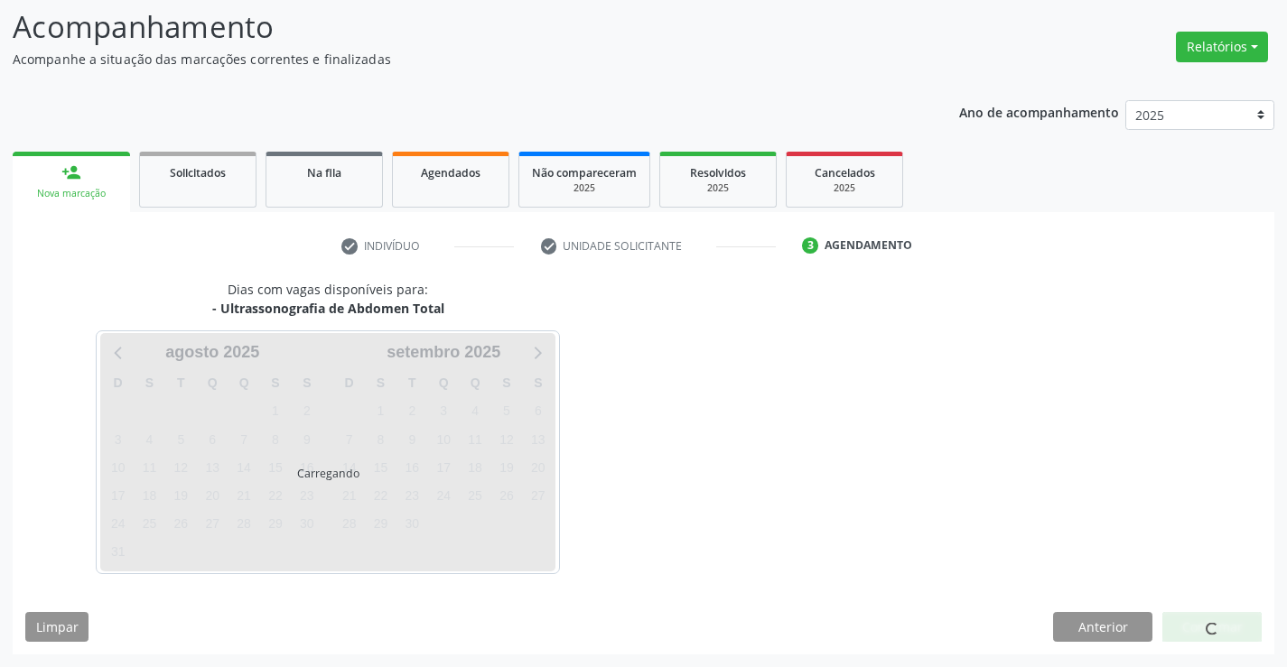
scroll to position [0, 0]
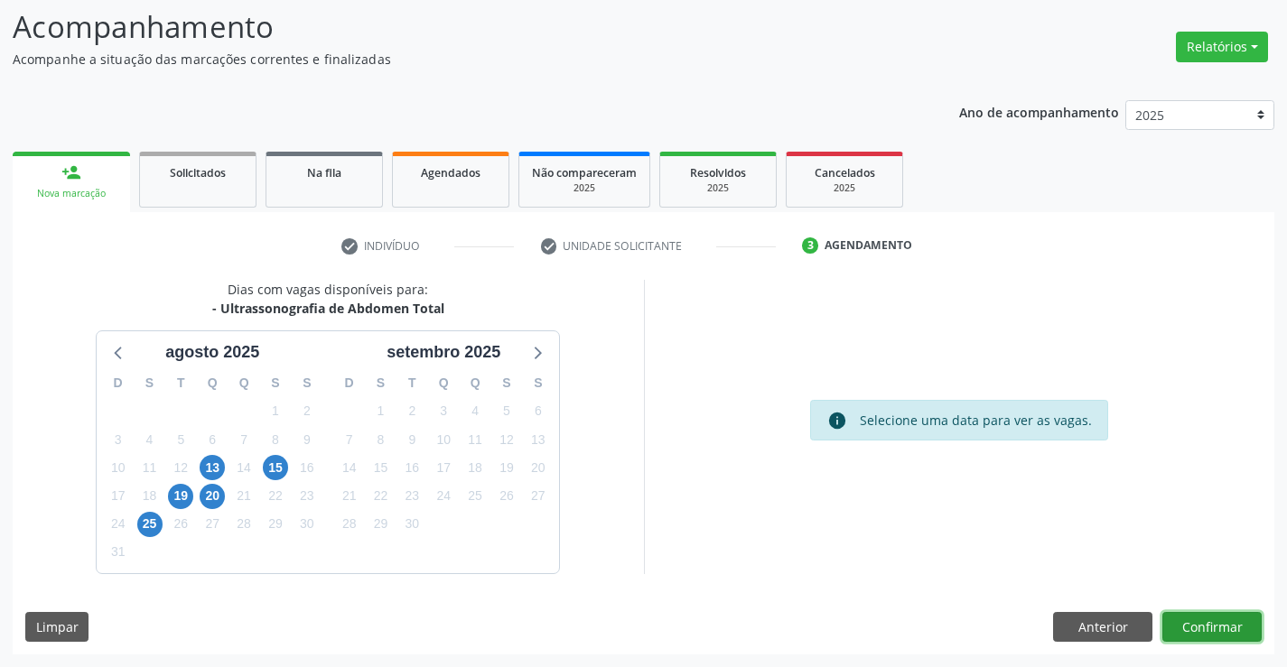
click at [1221, 619] on button "Confirmar" at bounding box center [1211, 627] width 99 height 31
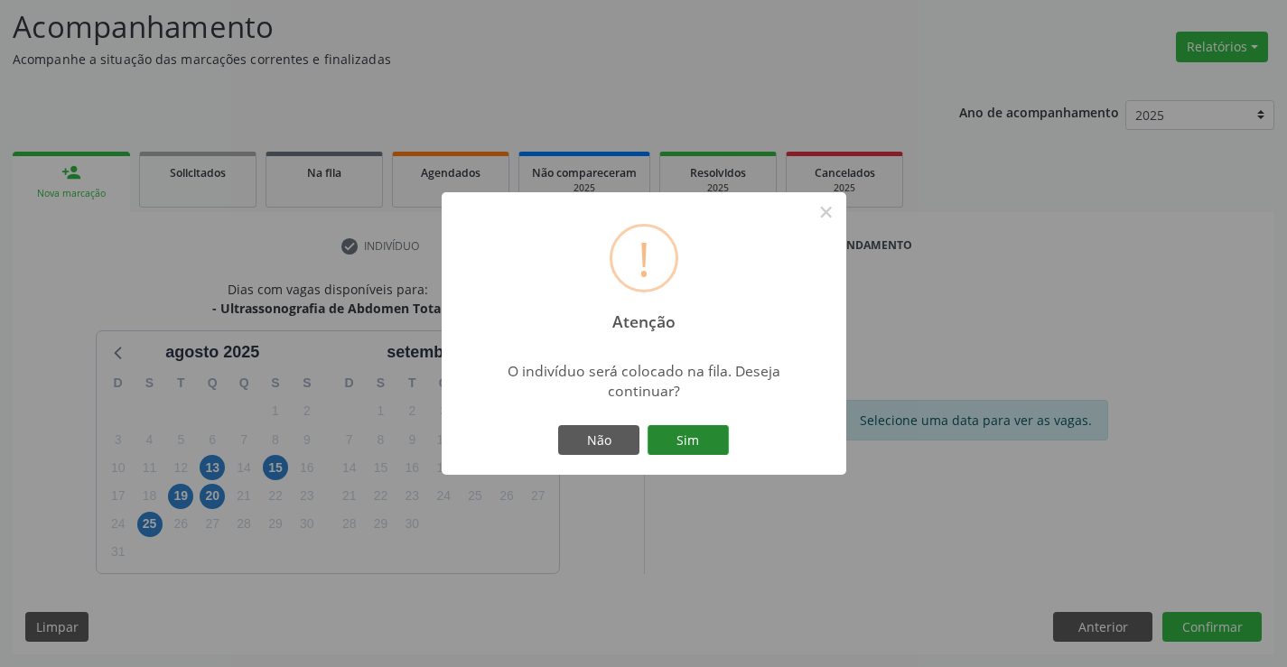
click at [693, 434] on button "Sim" at bounding box center [687, 440] width 81 height 31
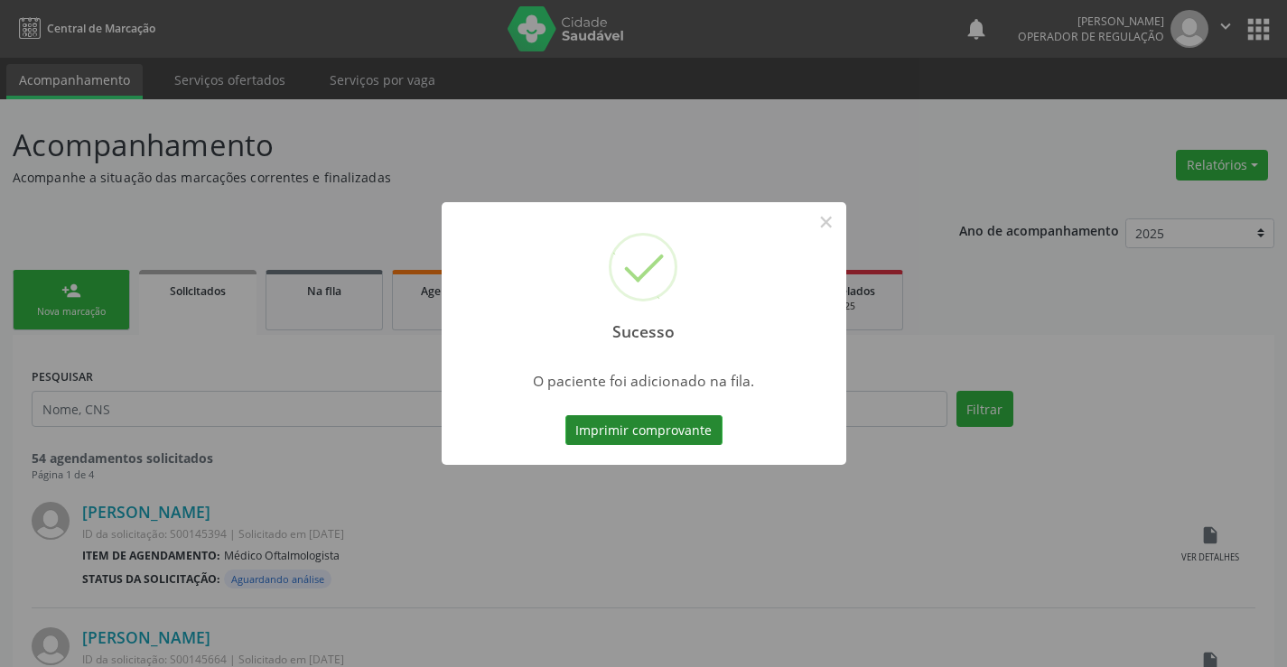
drag, startPoint x: 630, startPoint y: 404, endPoint x: 638, endPoint y: 437, distance: 34.4
click at [632, 414] on div "Sucesso × O paciente foi adicionado na fila. Imprimir comprovante Cancel" at bounding box center [644, 334] width 405 height 264
click at [647, 427] on button "Imprimir comprovante" at bounding box center [643, 430] width 157 height 31
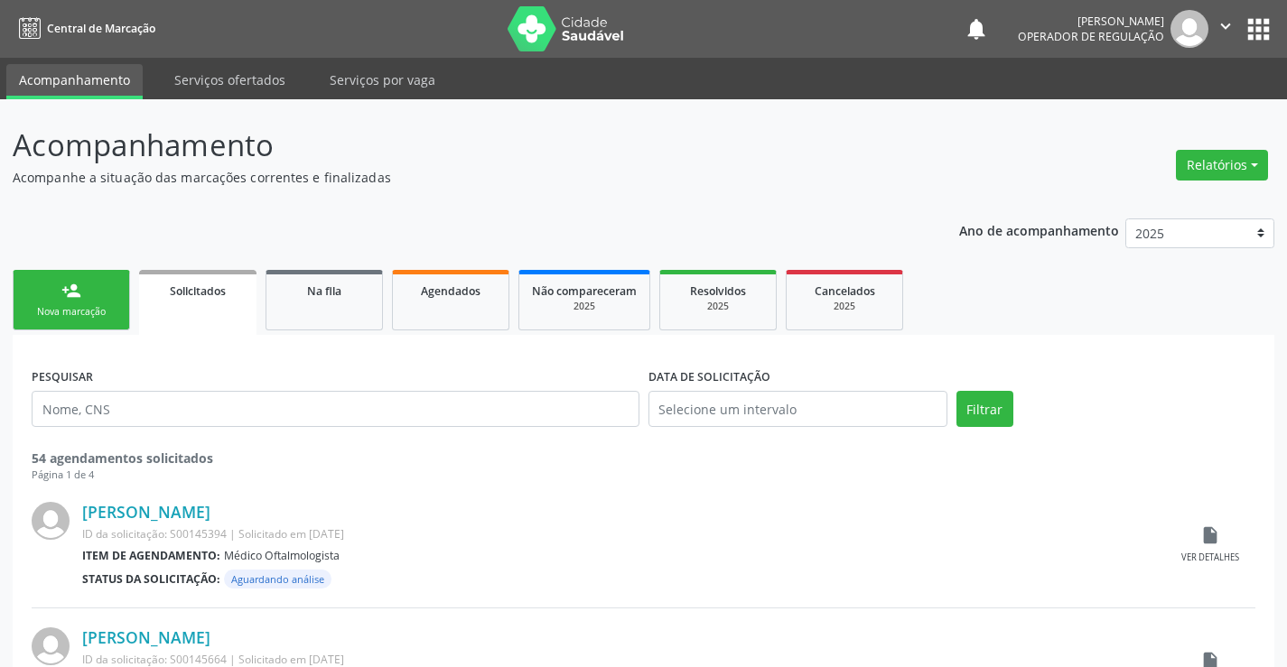
click at [104, 290] on link "person_add Nova marcação" at bounding box center [71, 300] width 117 height 60
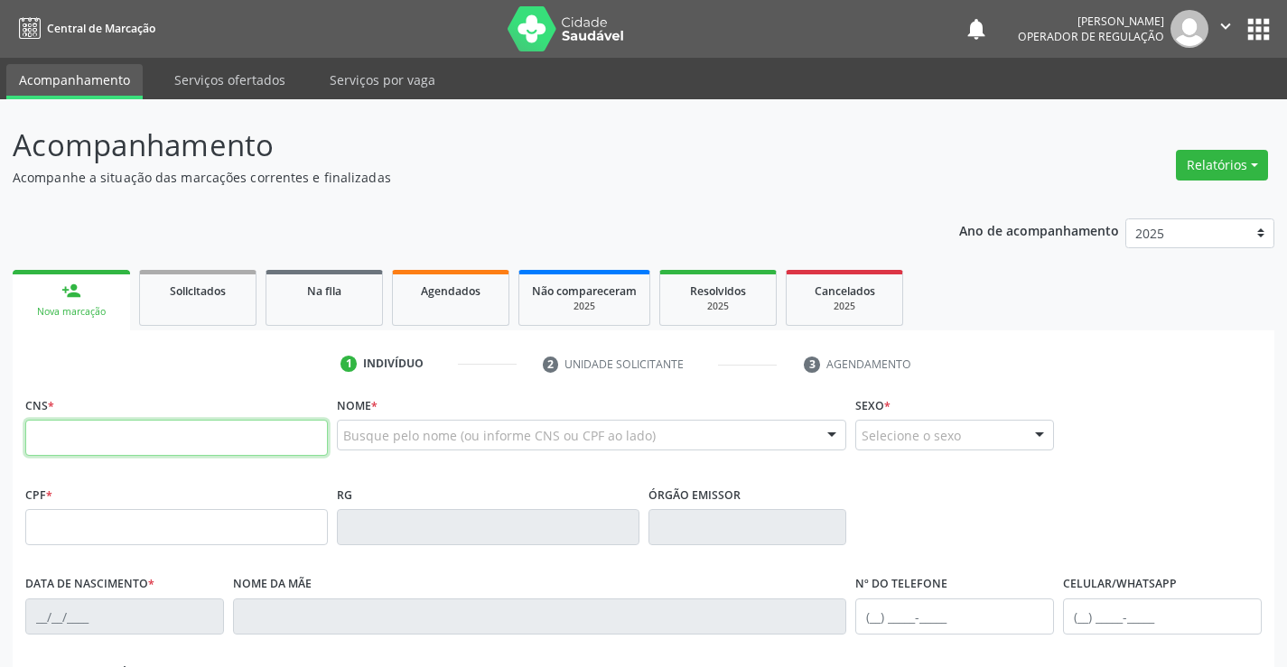
click at [82, 436] on input "text" at bounding box center [176, 438] width 302 height 36
type input "703 0028 7069 2373"
type input "1152984870"
type input "[DATE]"
type input "[PHONE_NUMBER]"
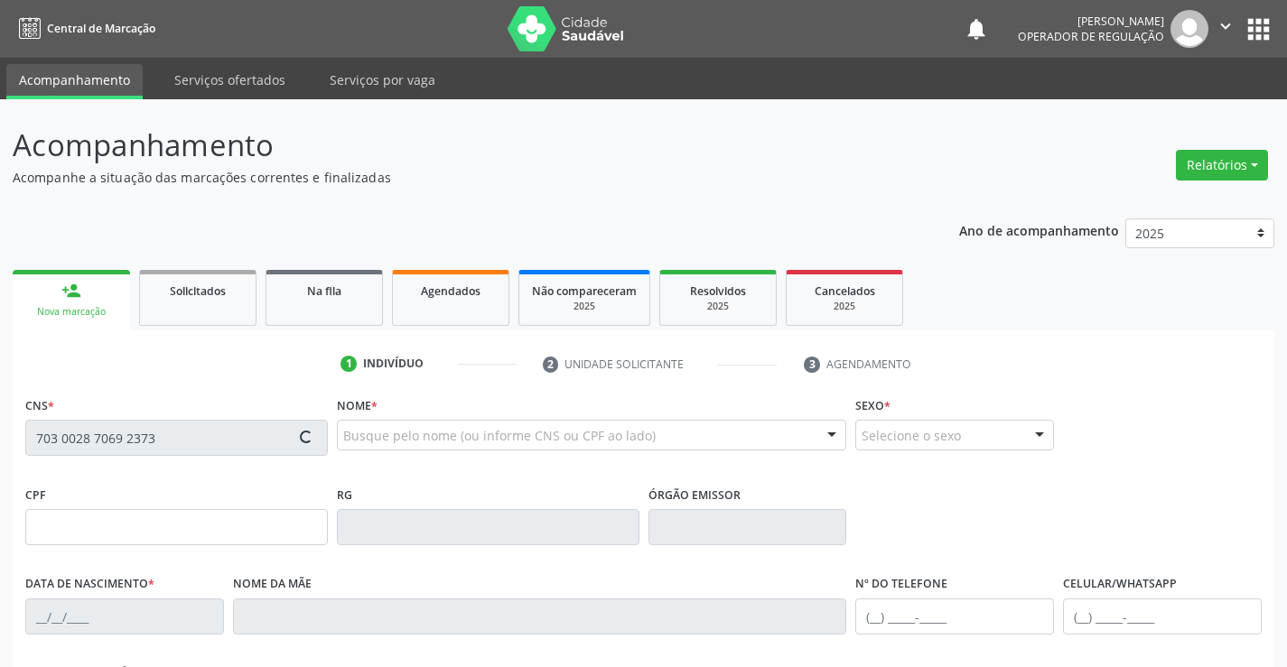
type input "[PHONE_NUMBER]"
type input "001.321.545-01"
type input "sn"
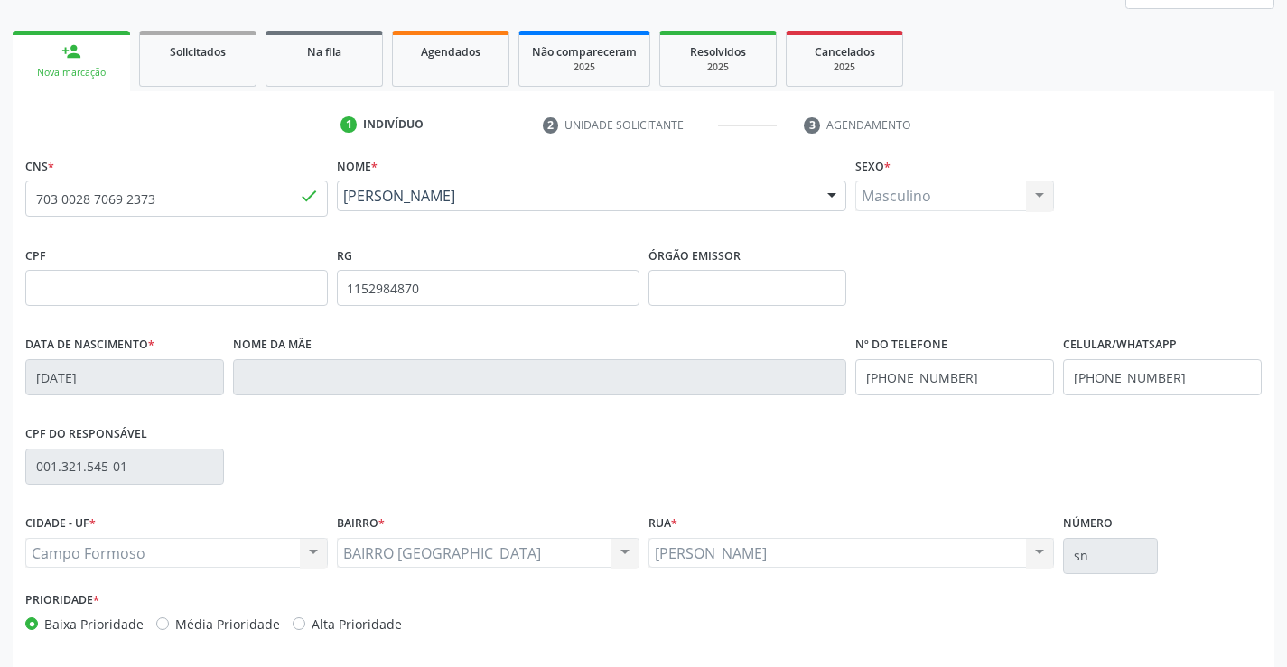
scroll to position [312, 0]
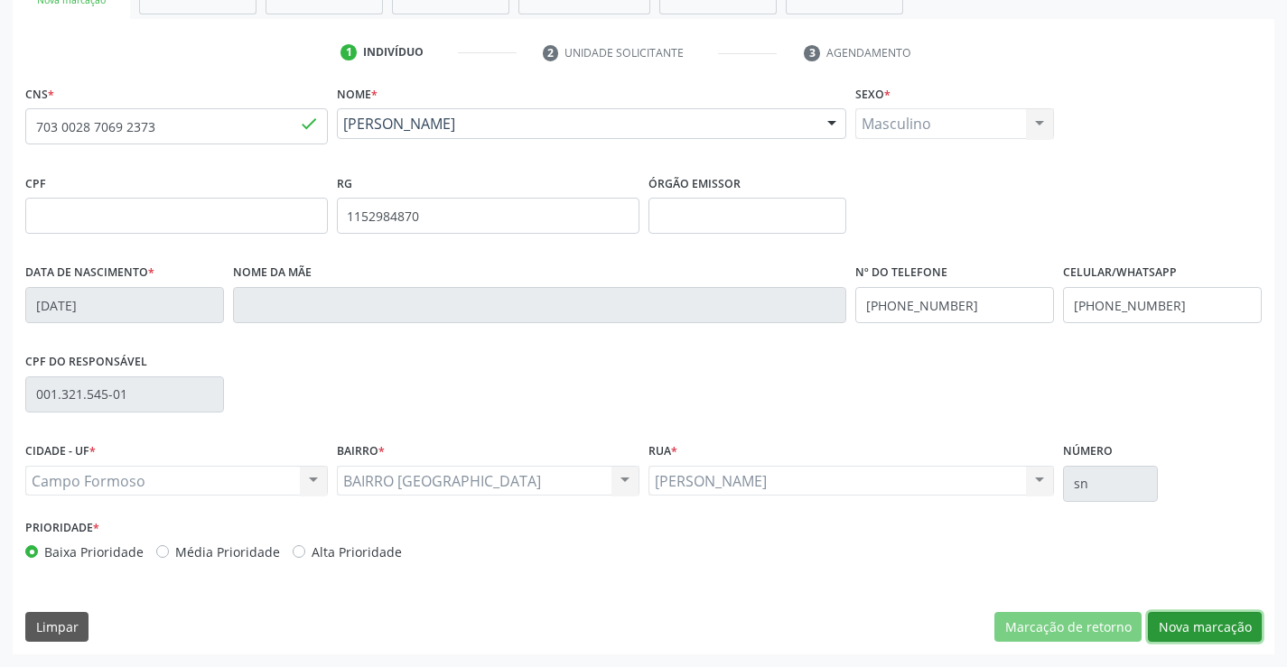
click at [1212, 627] on button "Nova marcação" at bounding box center [1205, 627] width 114 height 31
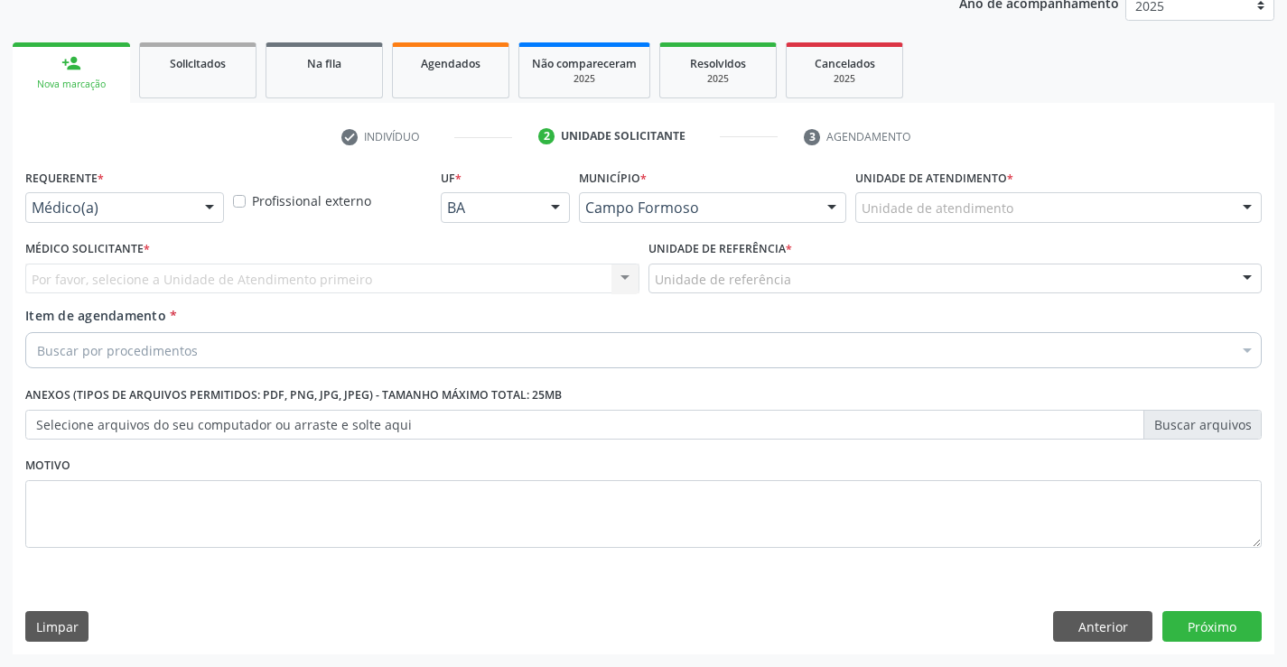
scroll to position [228, 0]
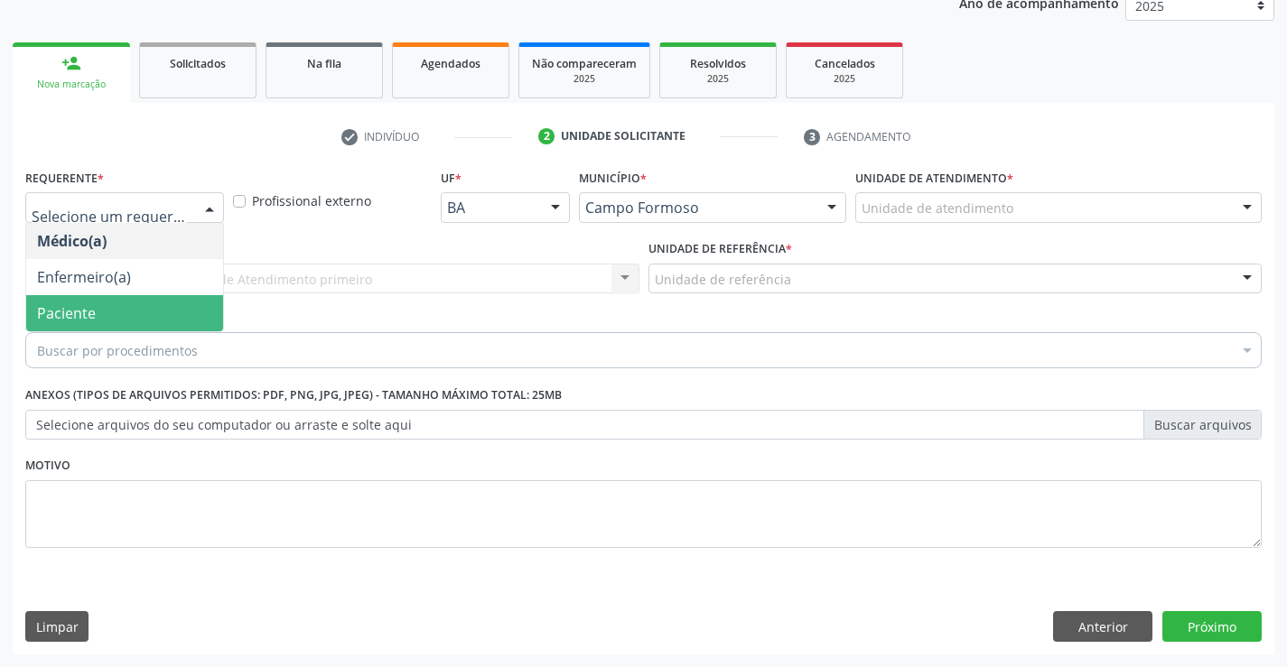
drag, startPoint x: 87, startPoint y: 306, endPoint x: 113, endPoint y: 290, distance: 30.8
click at [93, 304] on span "Paciente" at bounding box center [66, 313] width 59 height 20
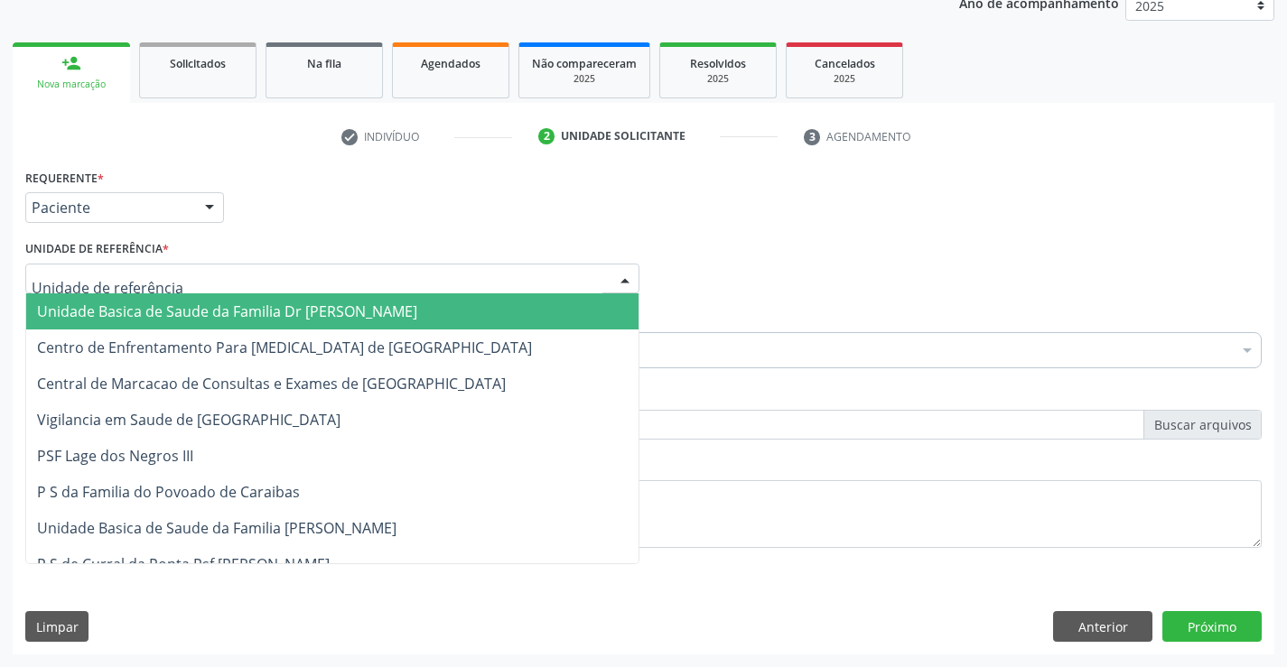
drag, startPoint x: 114, startPoint y: 315, endPoint x: 102, endPoint y: 337, distance: 24.6
click at [114, 314] on span "Unidade Basica de Saude da Familia Dr [PERSON_NAME]" at bounding box center [227, 312] width 380 height 20
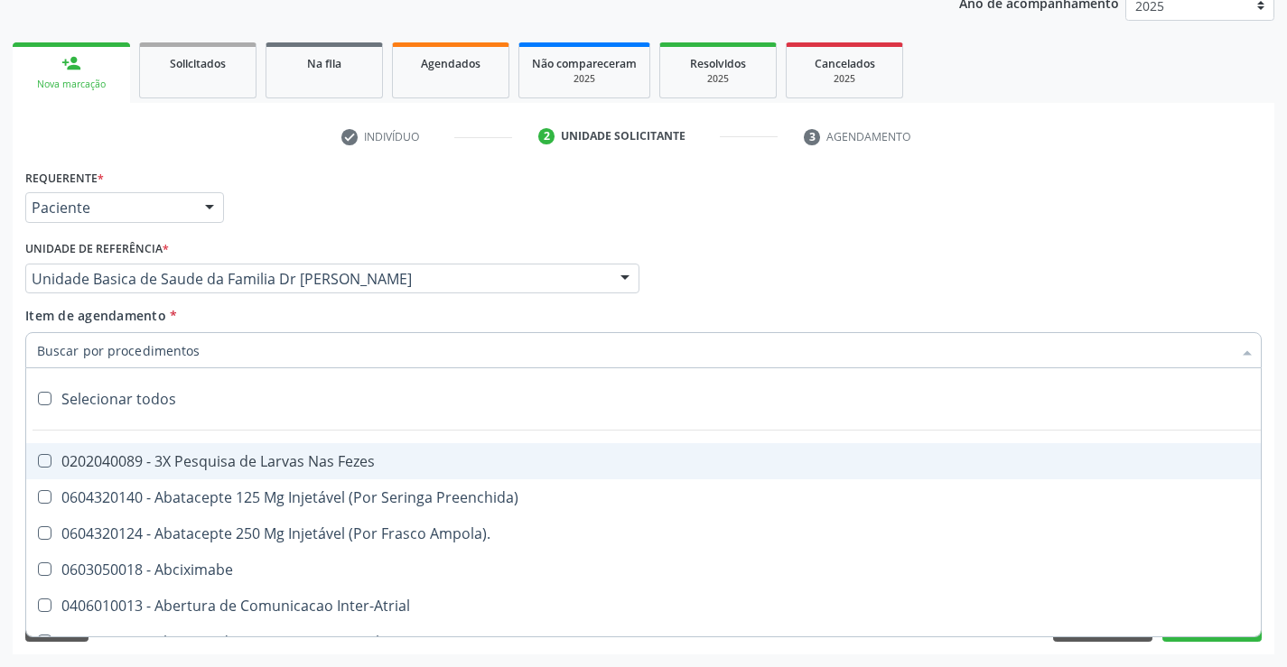
click at [102, 338] on div at bounding box center [643, 350] width 1236 height 36
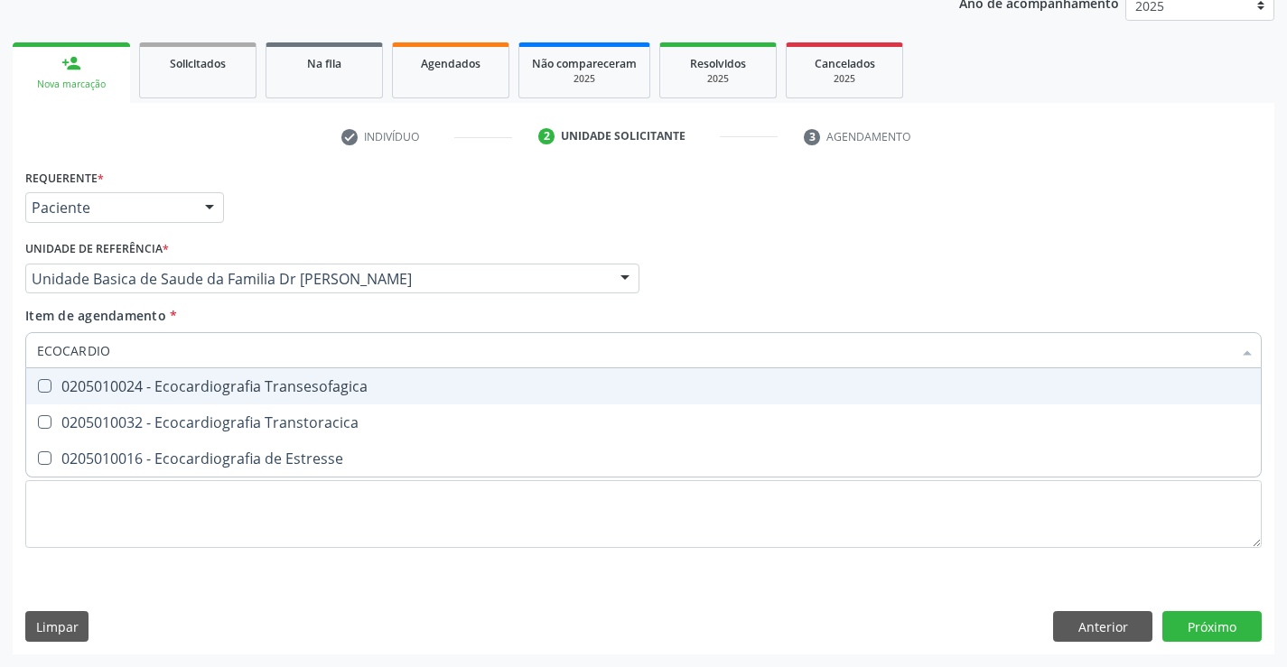
type input "ECOCARDIOG"
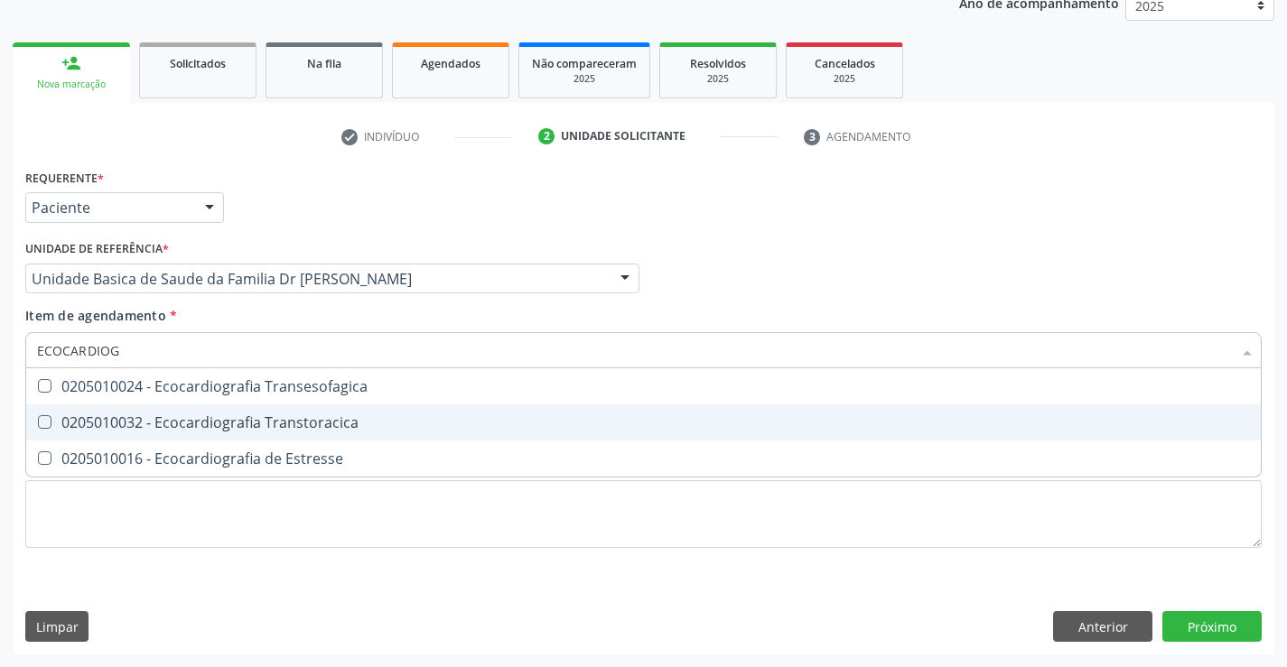
click at [265, 415] on div "0205010032 - Ecocardiografia Transtoracica" at bounding box center [643, 422] width 1213 height 14
checkbox Transtoracica "true"
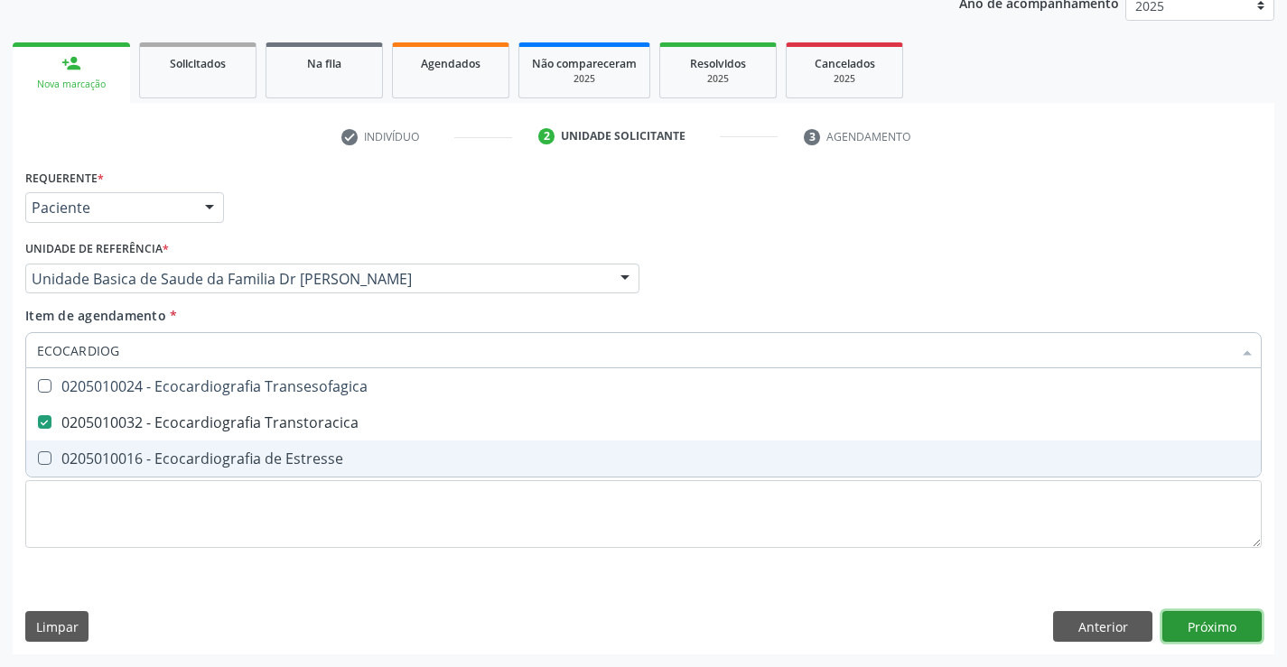
click at [1178, 629] on div "Requerente * Paciente Médico(a) Enfermeiro(a) Paciente Nenhum resultado encontr…" at bounding box center [643, 409] width 1261 height 490
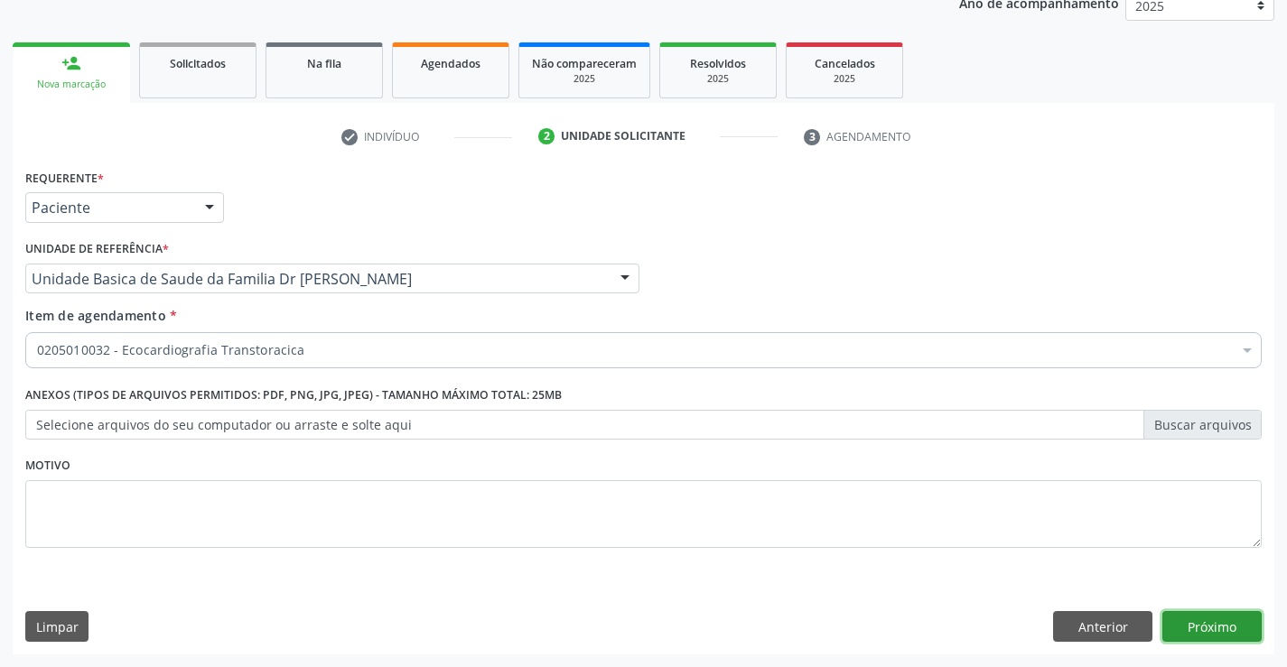
click at [1210, 624] on button "Próximo" at bounding box center [1211, 626] width 99 height 31
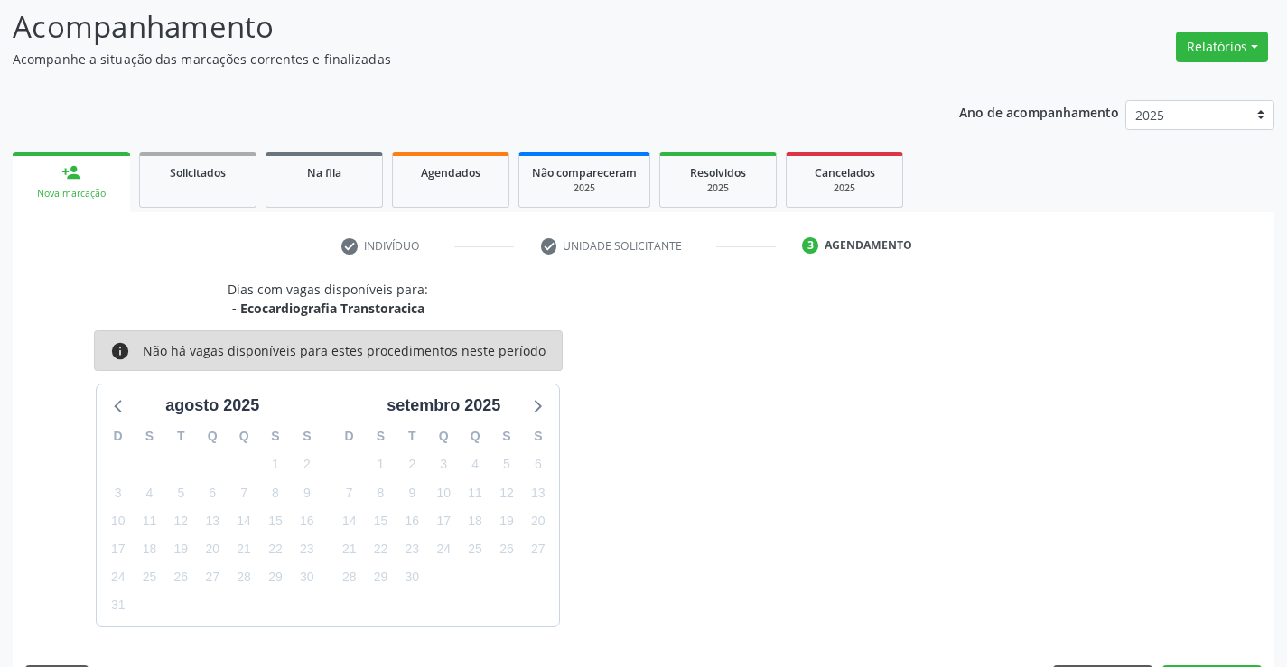
scroll to position [172, 0]
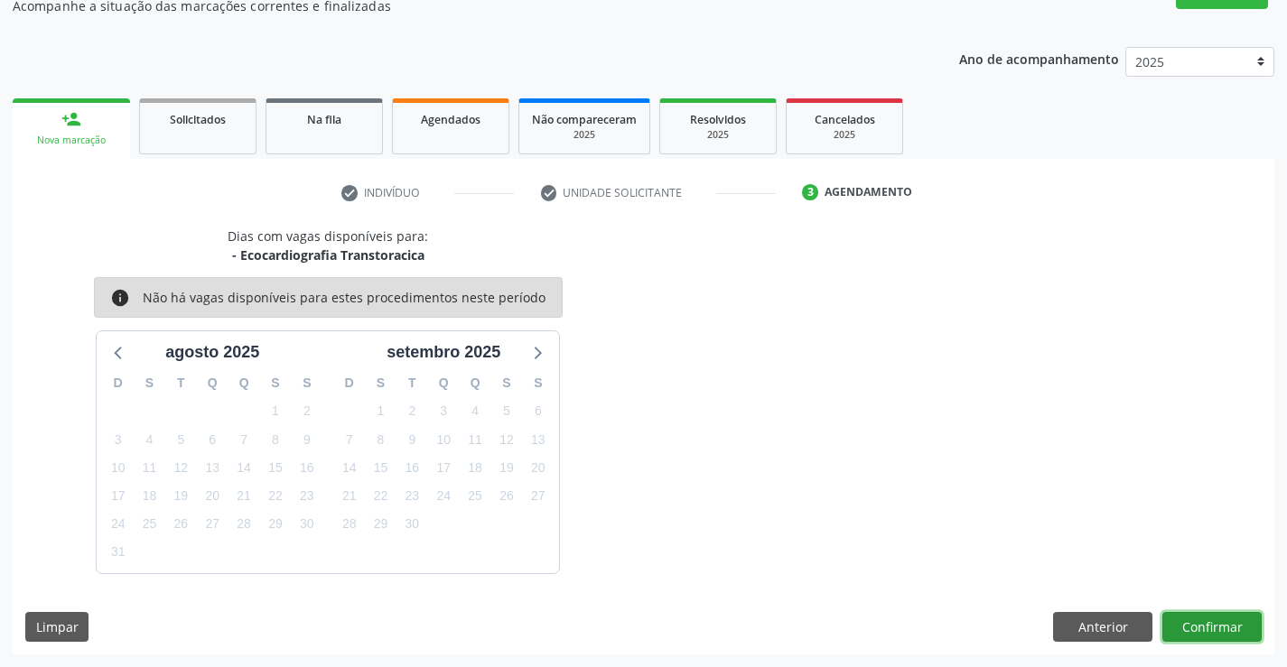
click at [1200, 621] on button "Confirmar" at bounding box center [1211, 627] width 99 height 31
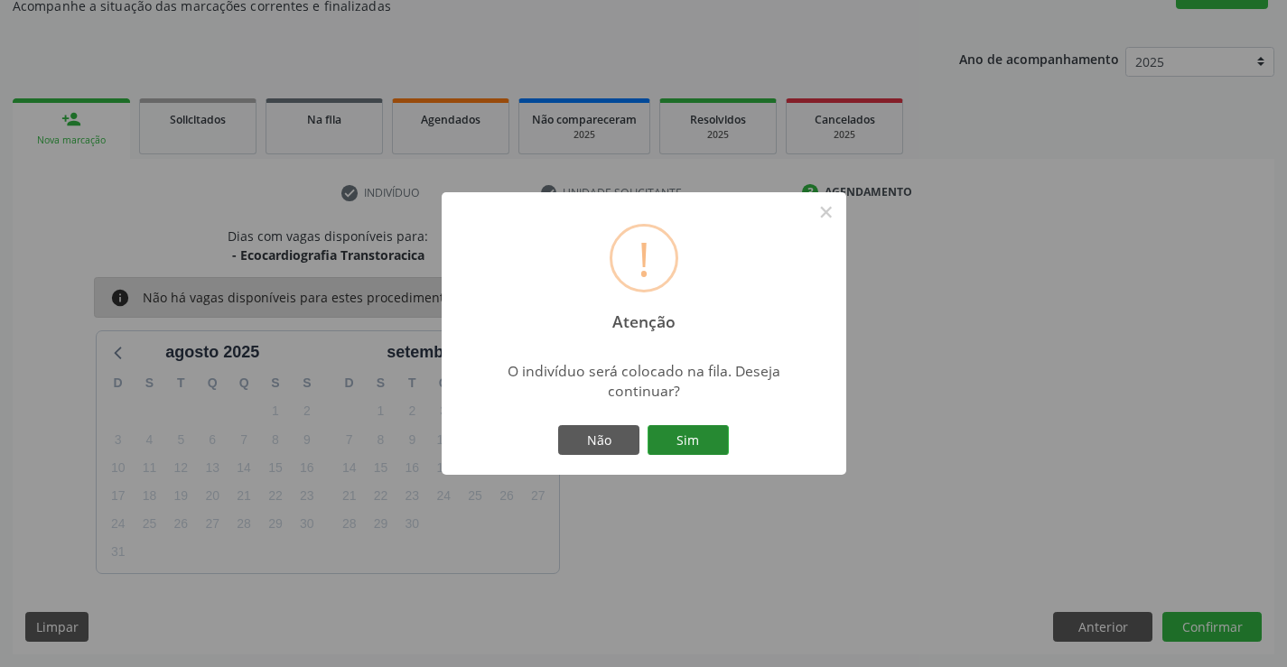
click at [722, 452] on button "Sim" at bounding box center [687, 440] width 81 height 31
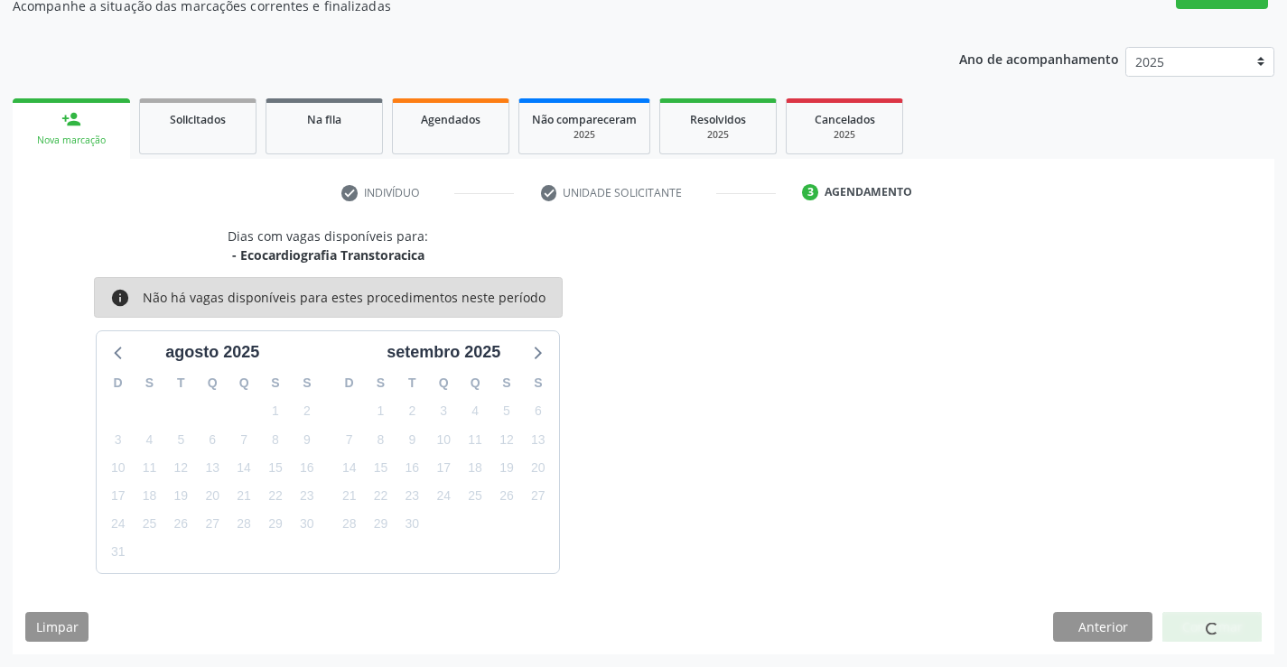
scroll to position [0, 0]
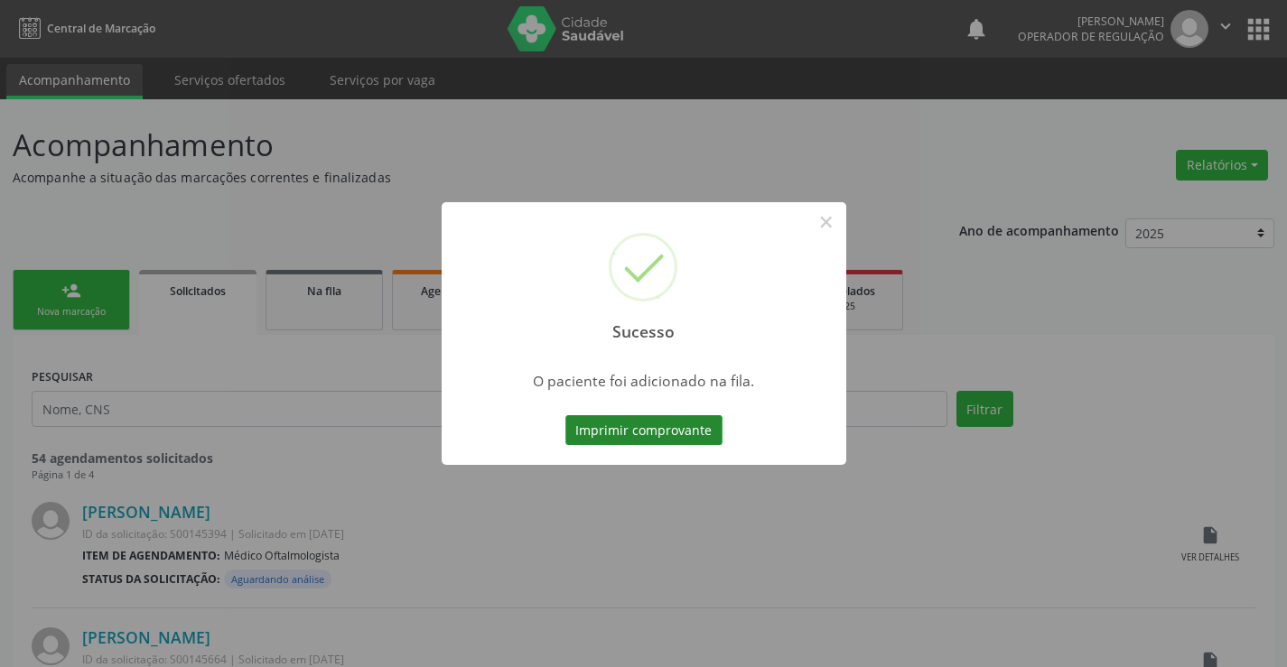
click at [668, 434] on button "Imprimir comprovante" at bounding box center [643, 430] width 157 height 31
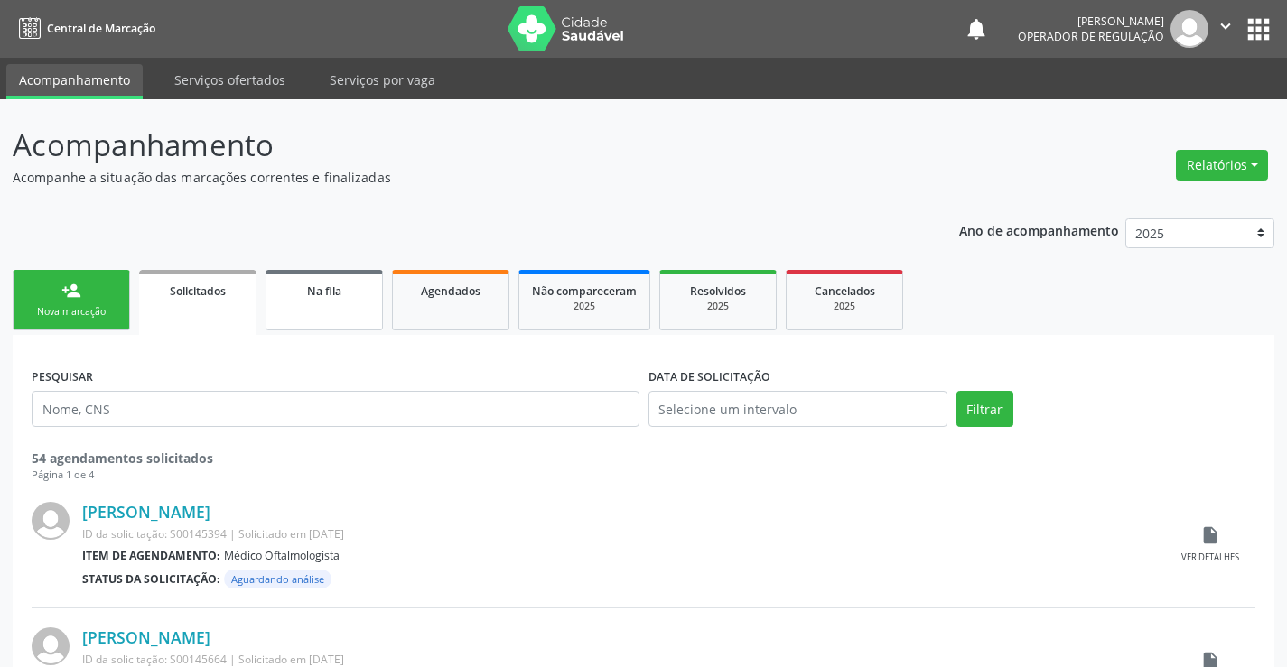
click at [368, 306] on link "Na fila" at bounding box center [323, 300] width 117 height 60
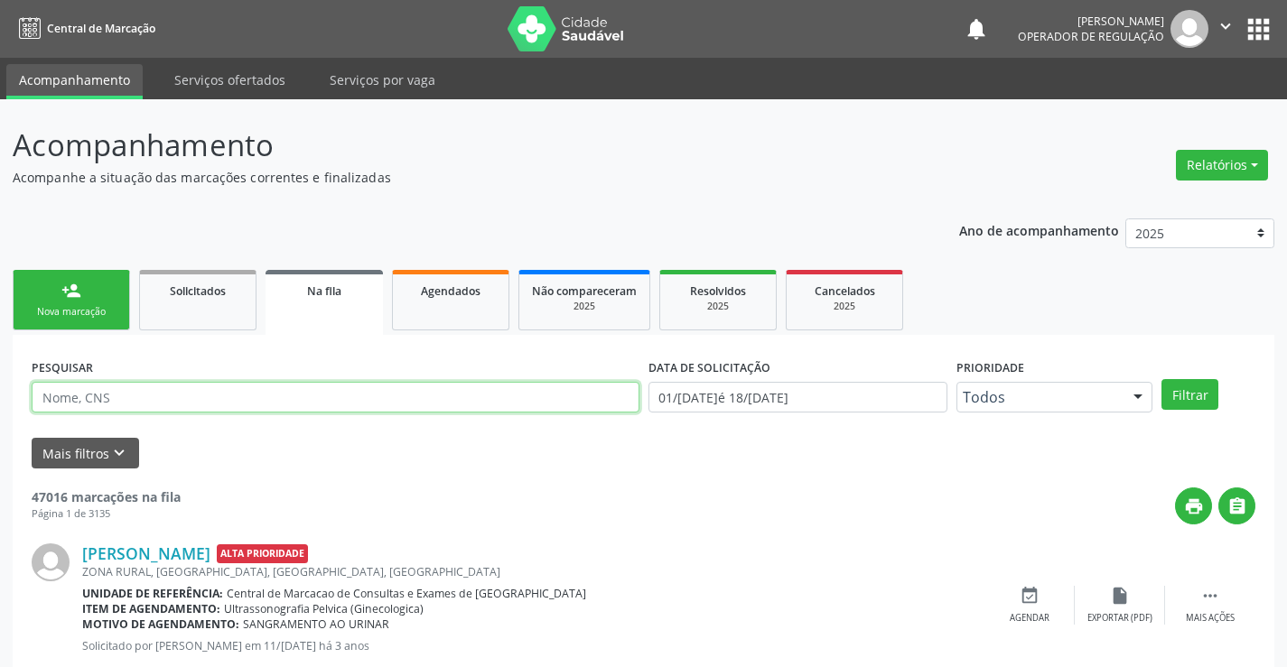
click at [312, 385] on input "text" at bounding box center [336, 397] width 608 height 31
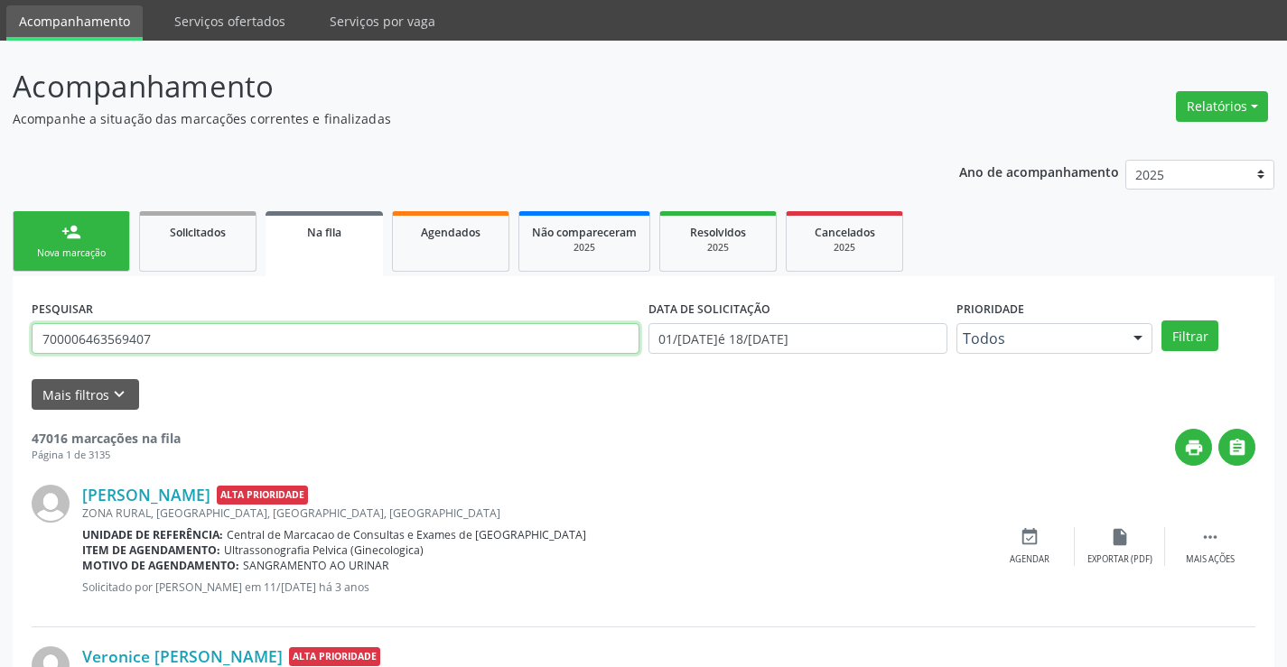
scroll to position [90, 0]
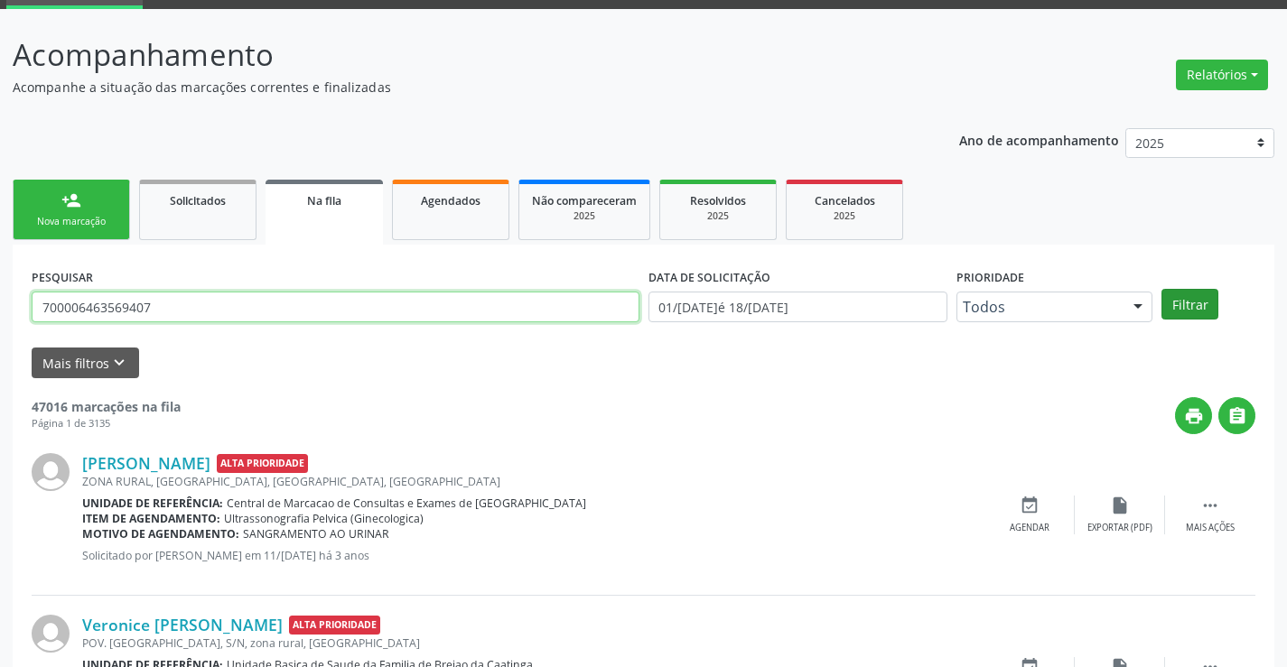
type input "700006463569407"
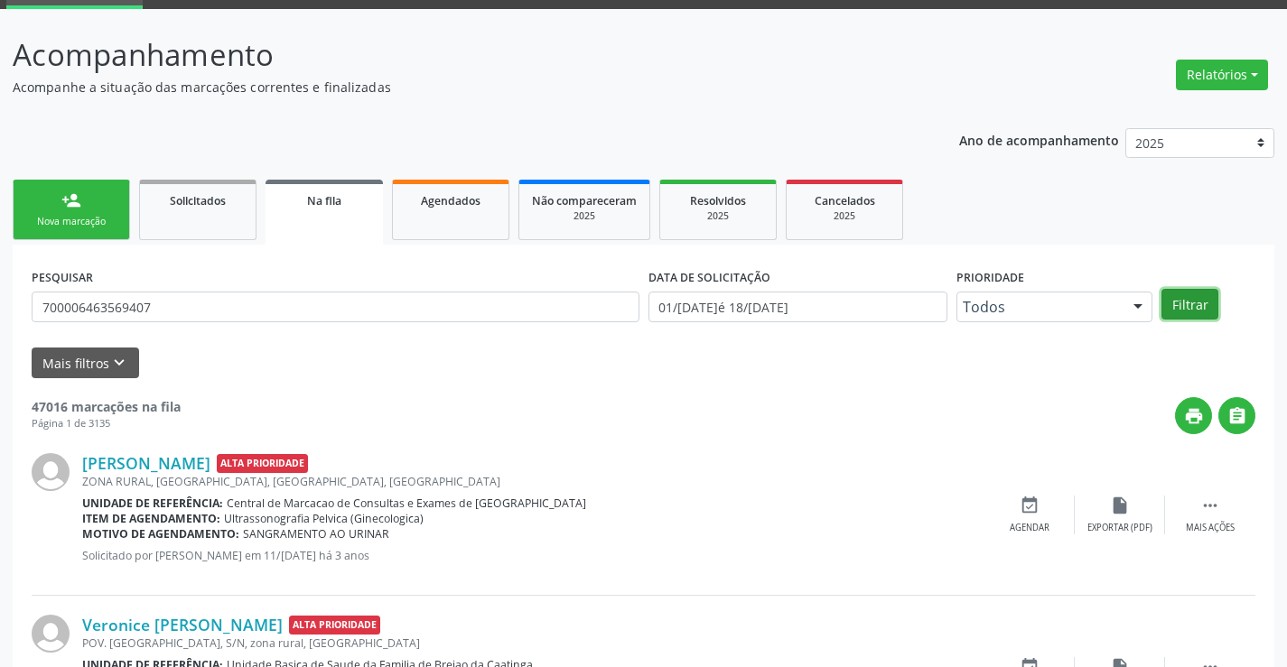
click at [1198, 301] on button "Filtrar" at bounding box center [1189, 304] width 57 height 31
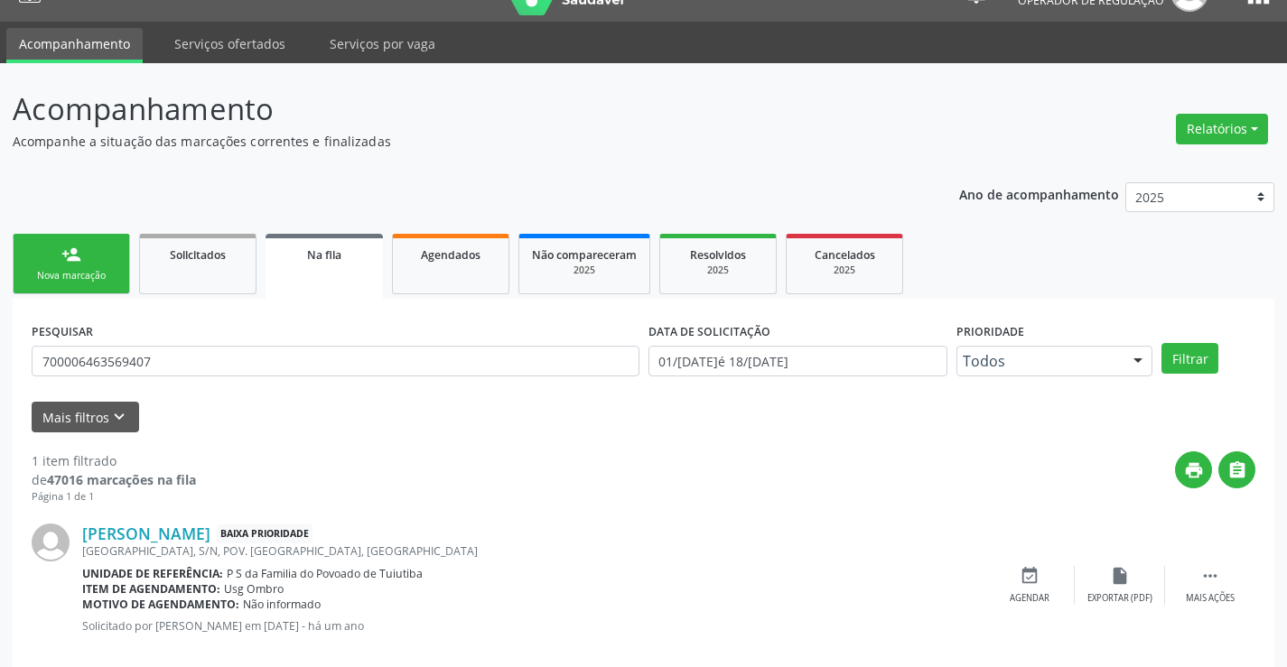
scroll to position [66, 0]
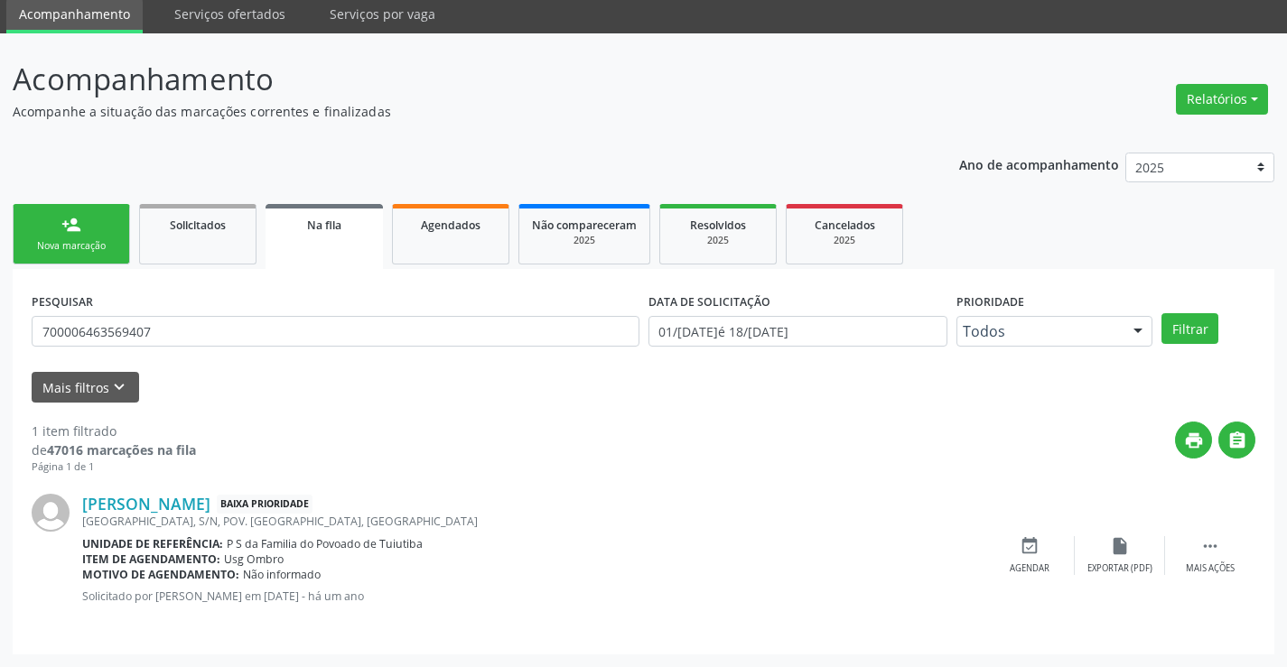
click at [82, 239] on div "Nova marcação" at bounding box center [71, 246] width 90 height 14
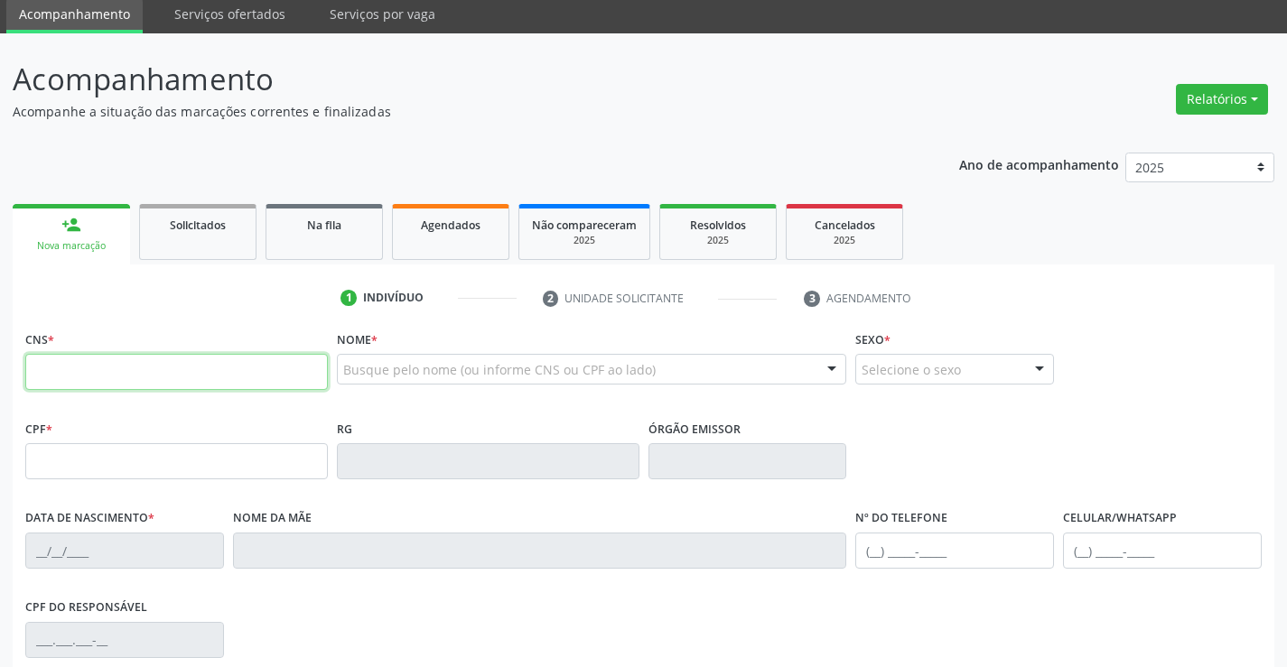
click at [90, 371] on input "text" at bounding box center [176, 372] width 302 height 36
type input "700 0028 9825 5208"
type input "0343953501"
type input "[DATE]"
type input "[PHONE_NUMBER]"
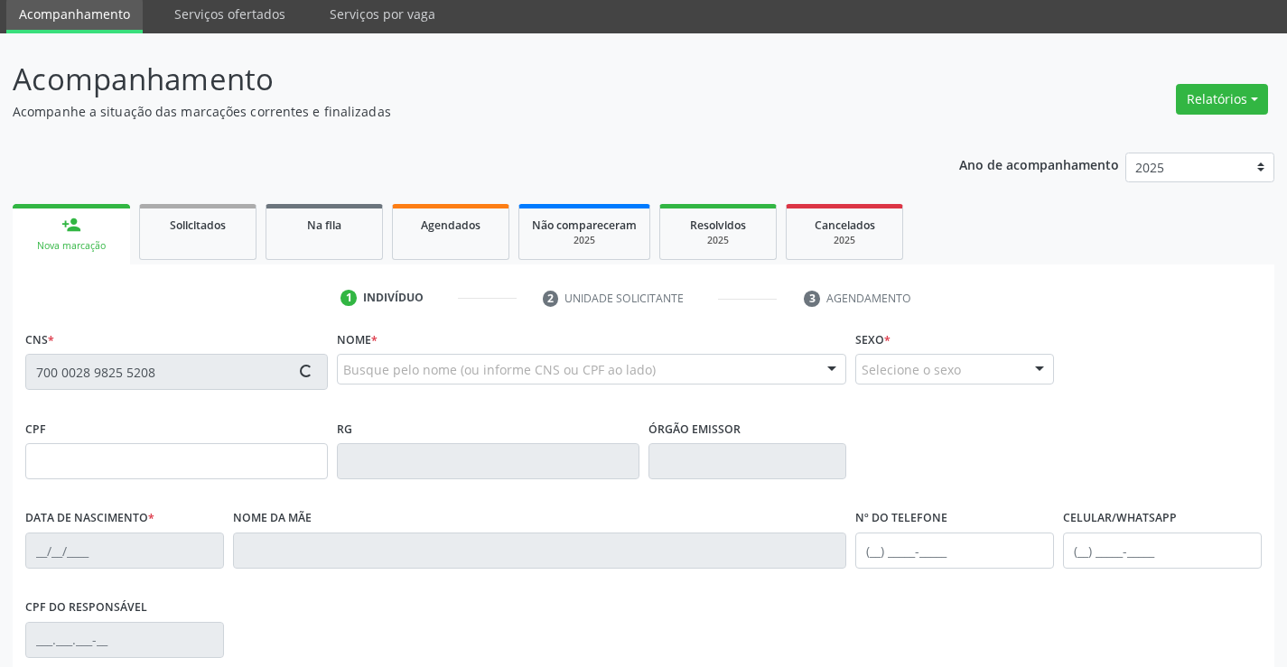
type input "[PHONE_NUMBER]"
type input "33"
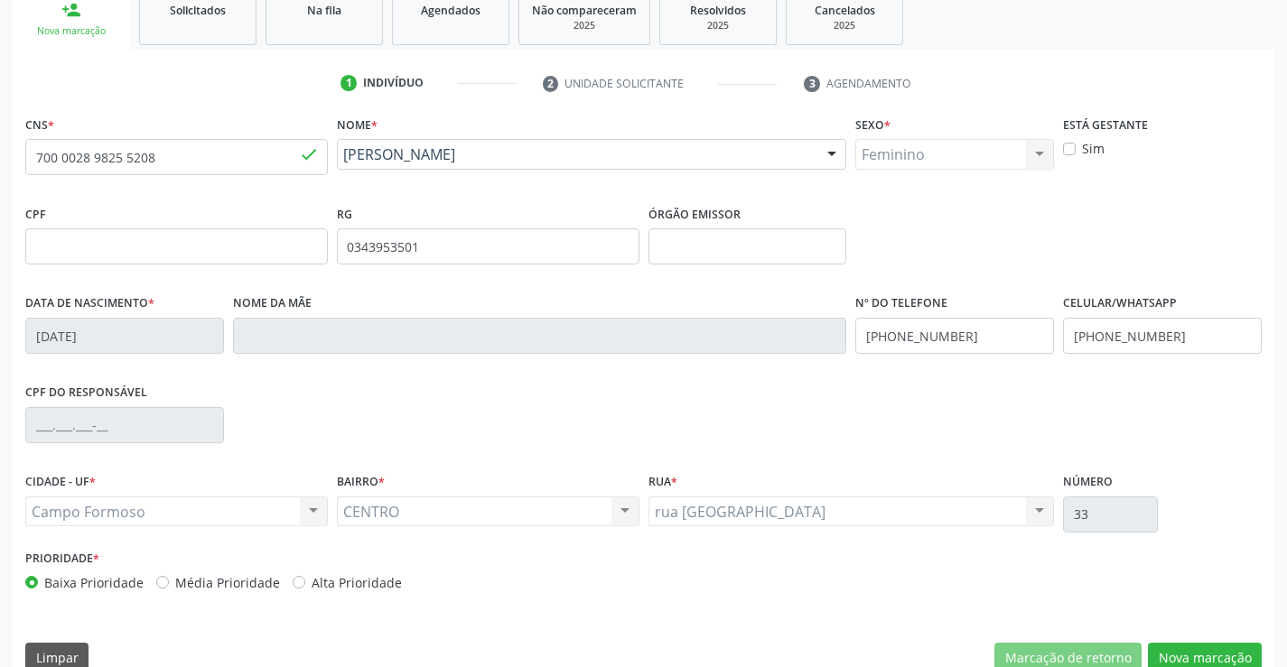
scroll to position [312, 0]
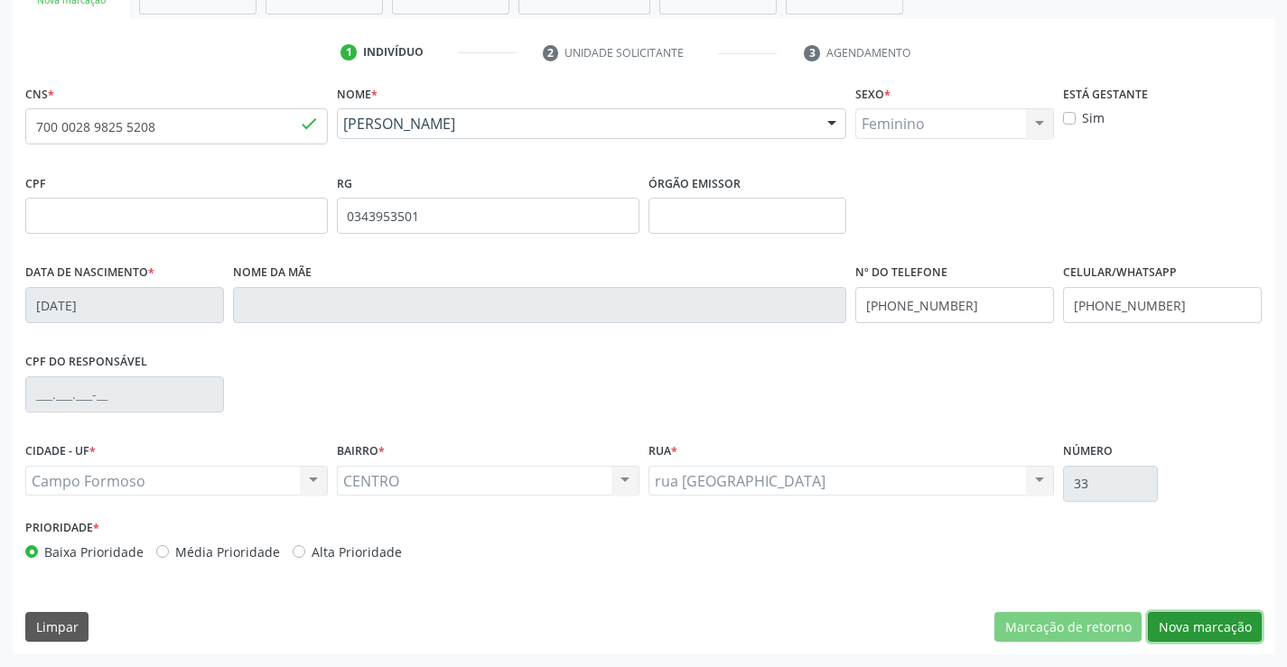
click at [1202, 630] on button "Nova marcação" at bounding box center [1205, 627] width 114 height 31
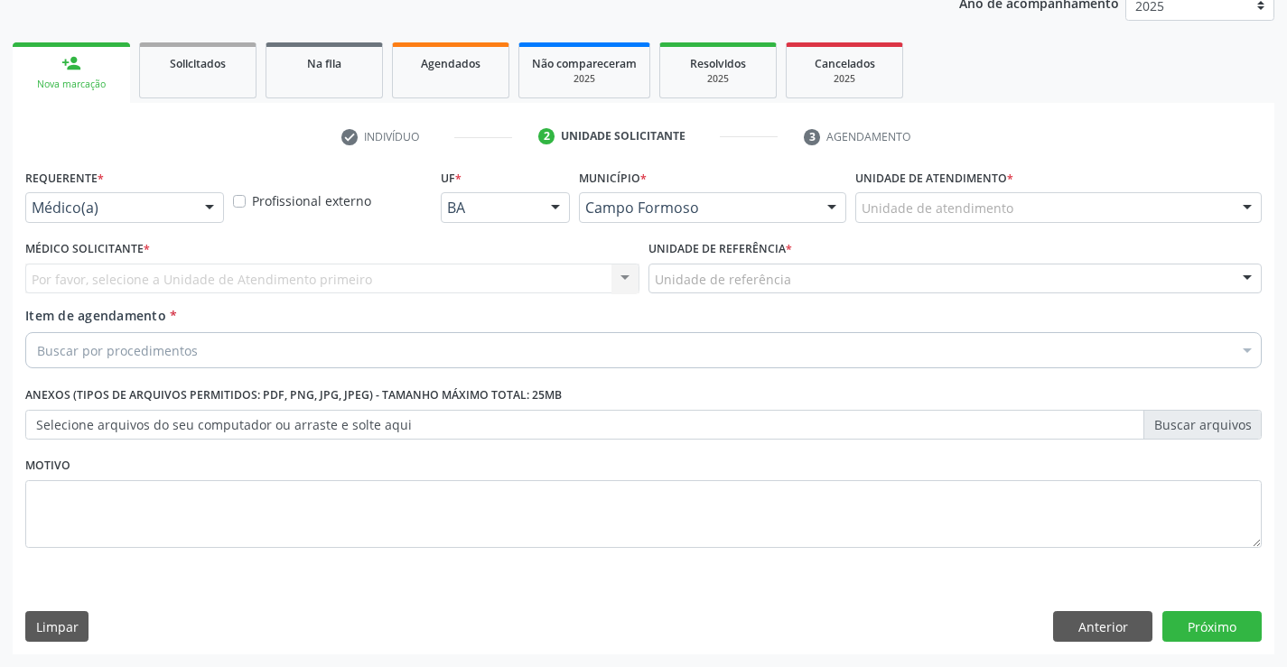
scroll to position [228, 0]
click at [191, 204] on div "Médico(a)" at bounding box center [124, 207] width 199 height 31
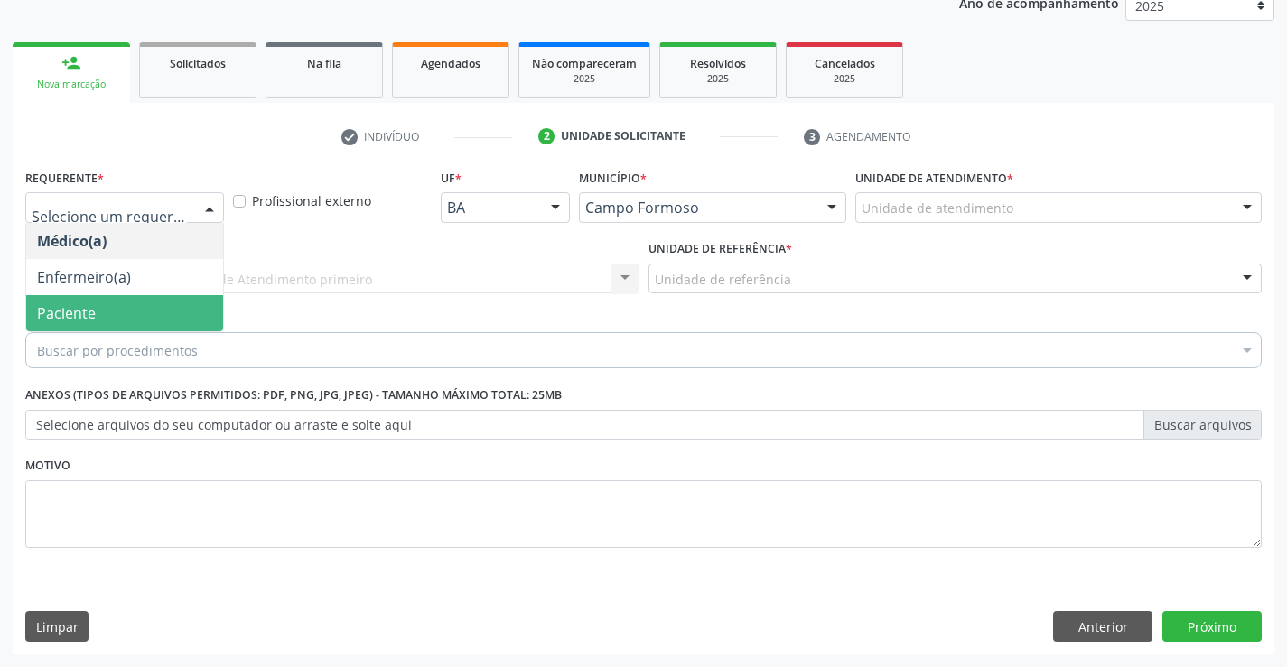
click at [154, 302] on span "Paciente" at bounding box center [124, 313] width 197 height 36
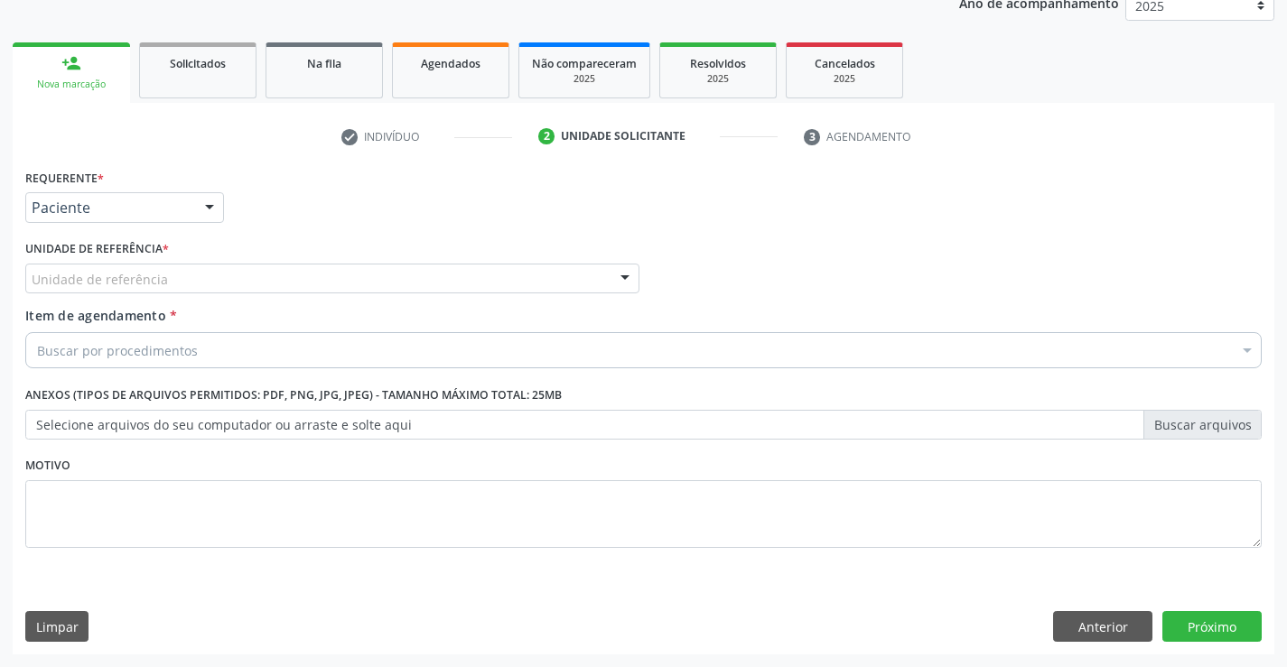
click at [167, 267] on div "Unidade de referência" at bounding box center [332, 279] width 614 height 31
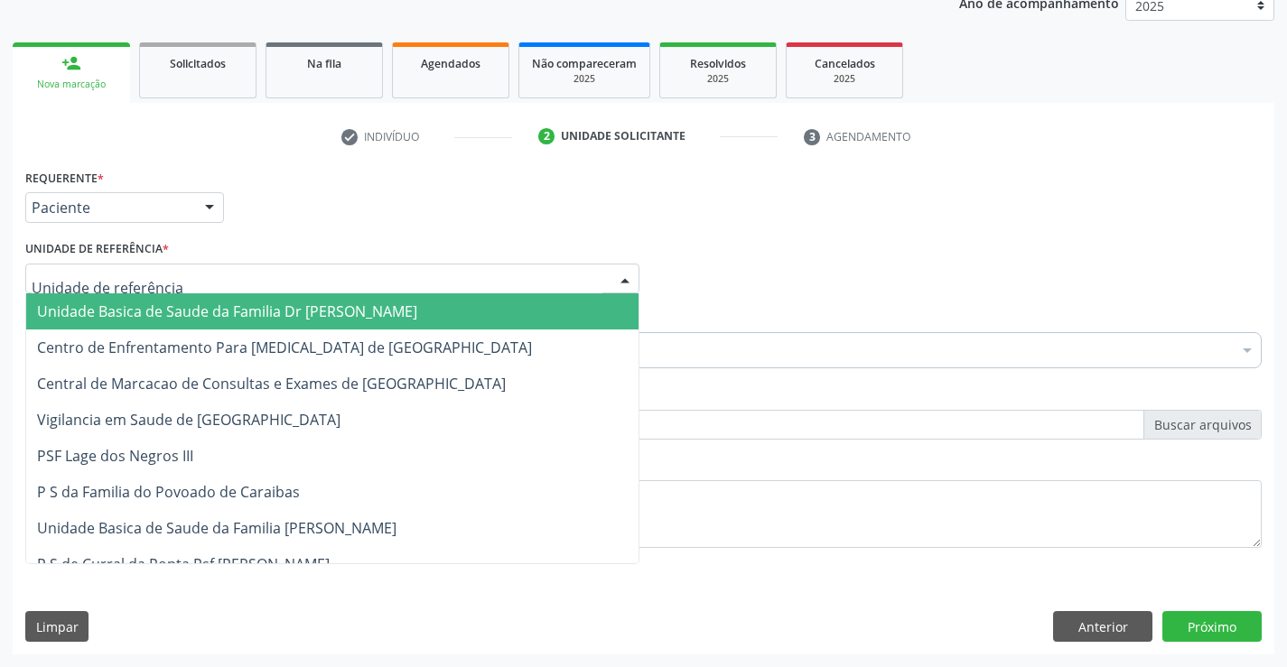
click at [165, 314] on span "Unidade Basica de Saude da Familia Dr [PERSON_NAME]" at bounding box center [227, 312] width 380 height 20
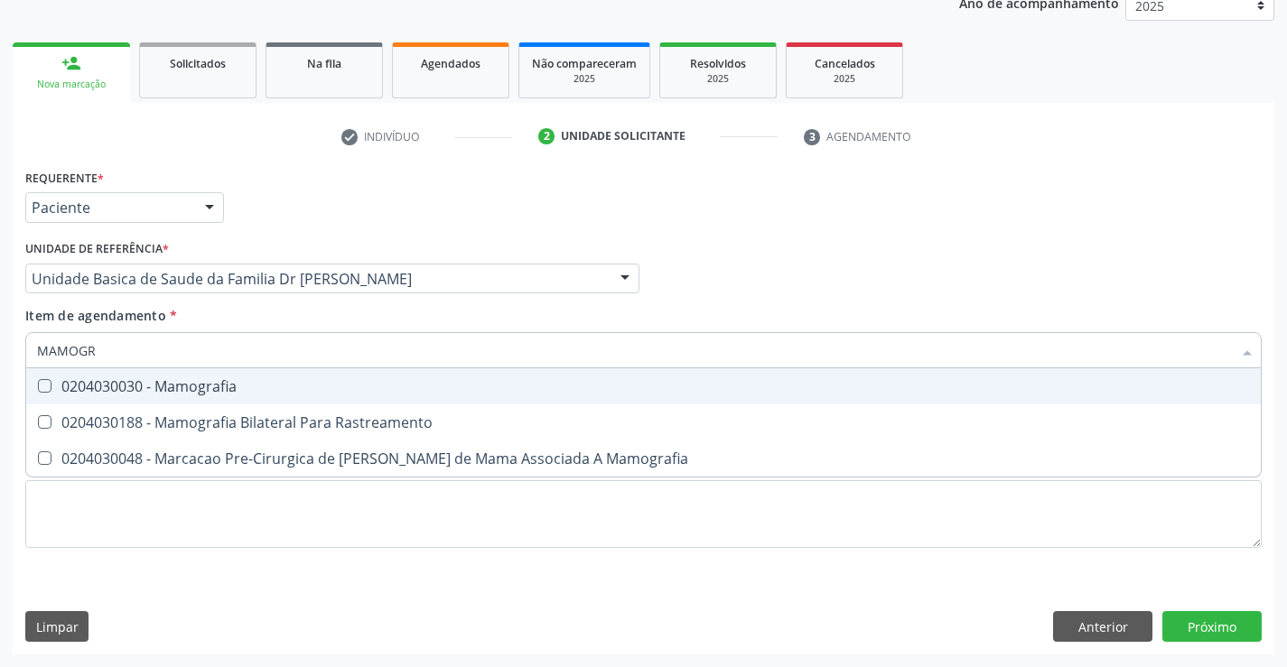
type input "MAMOGRA"
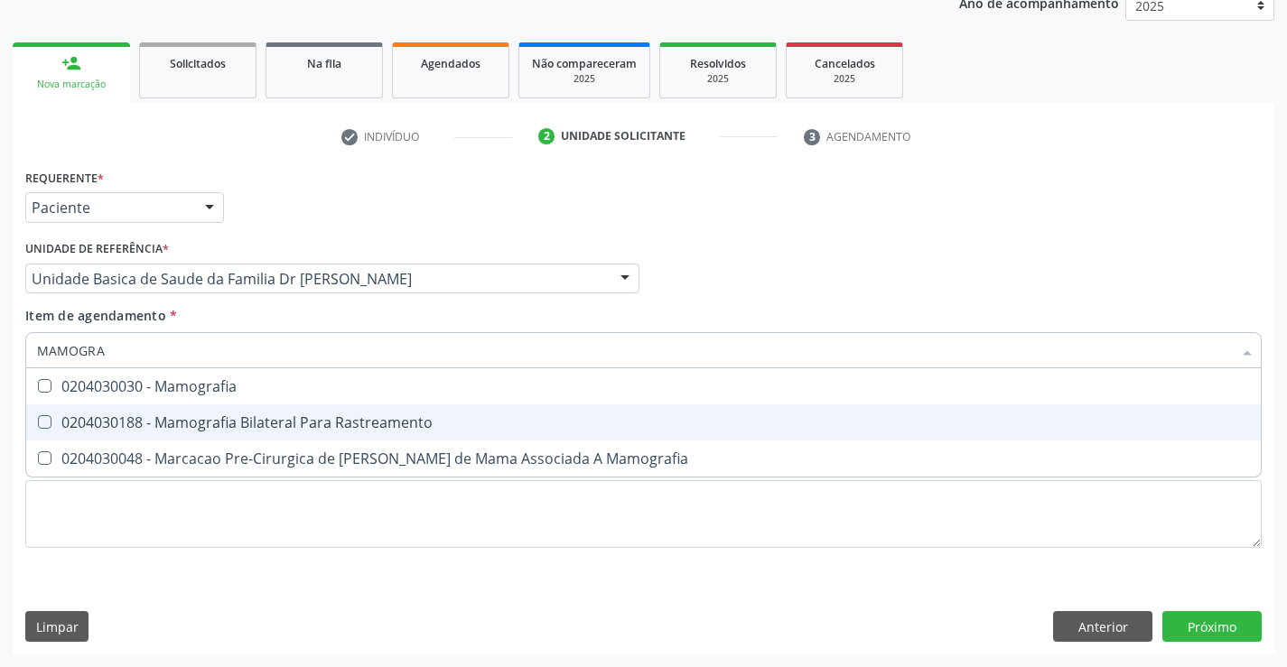
click at [321, 423] on div "0204030188 - Mamografia Bilateral Para Rastreamento" at bounding box center [643, 422] width 1213 height 14
checkbox Rastreamento "true"
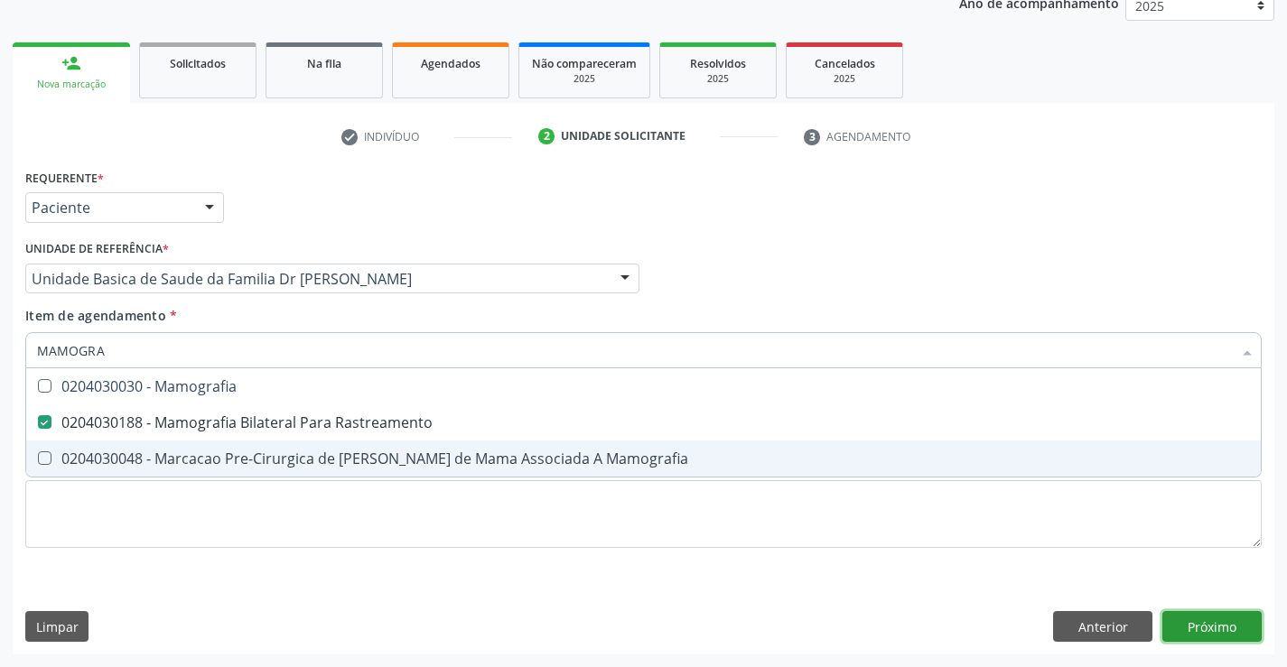
click at [1208, 629] on div "Requerente * Paciente Médico(a) Enfermeiro(a) Paciente Nenhum resultado encontr…" at bounding box center [643, 409] width 1261 height 490
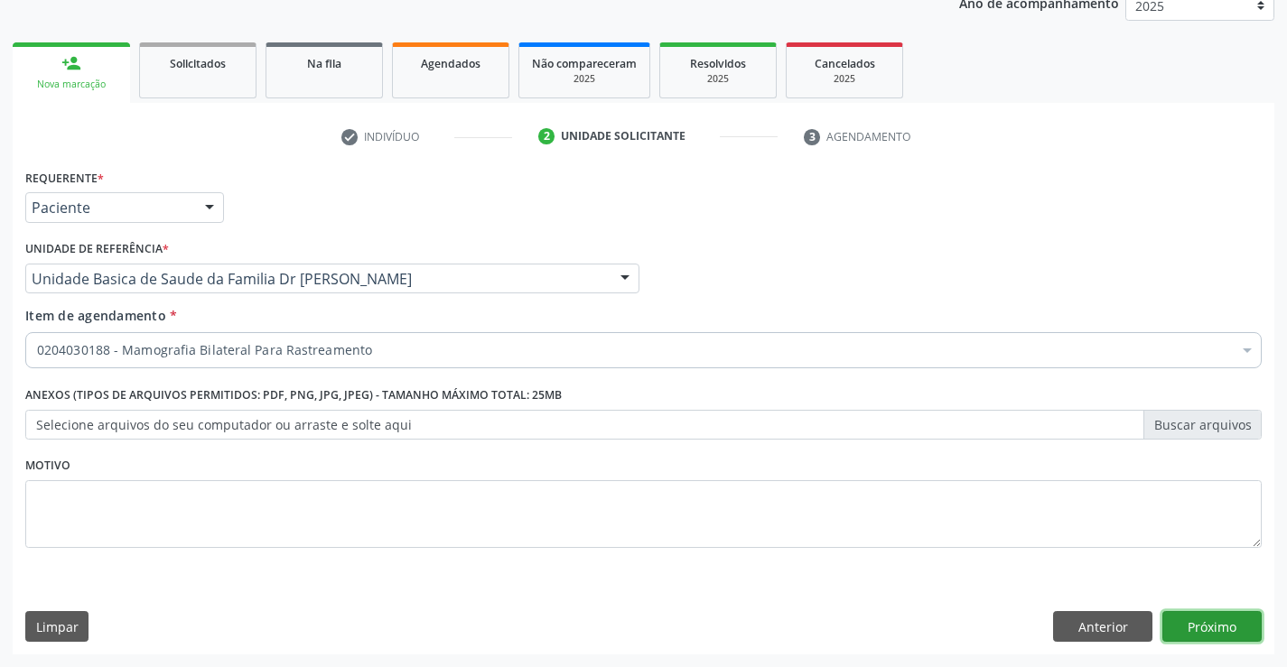
click at [1208, 629] on button "Próximo" at bounding box center [1211, 626] width 99 height 31
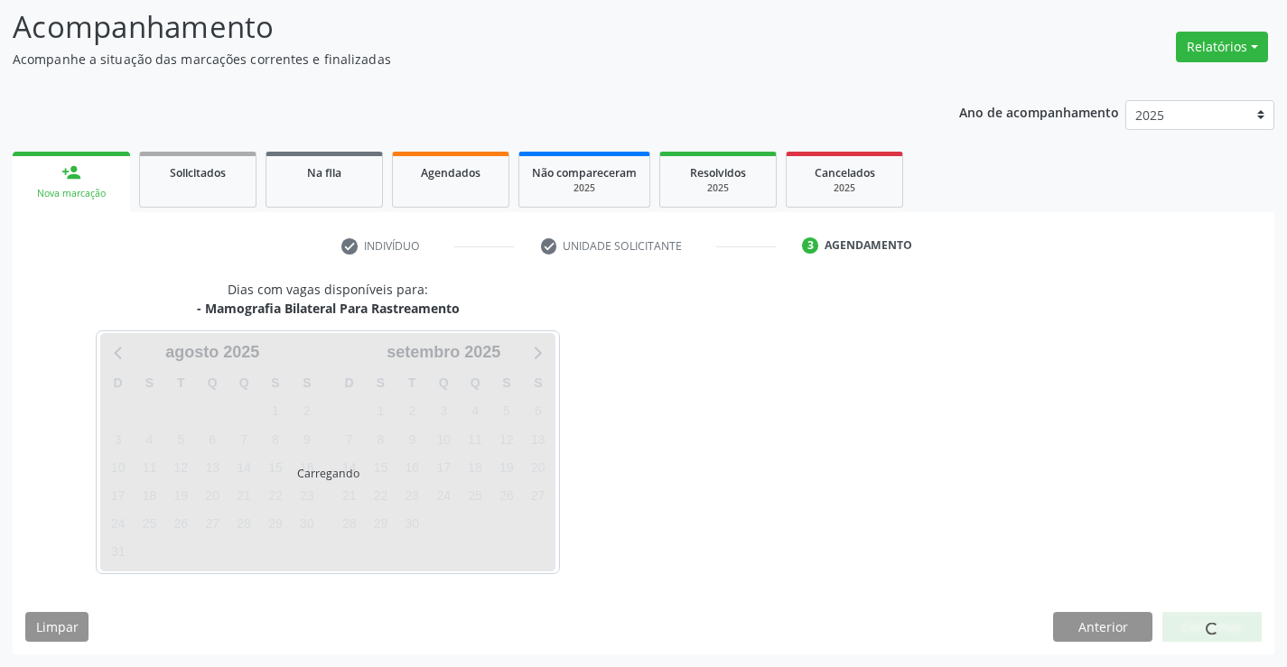
scroll to position [118, 0]
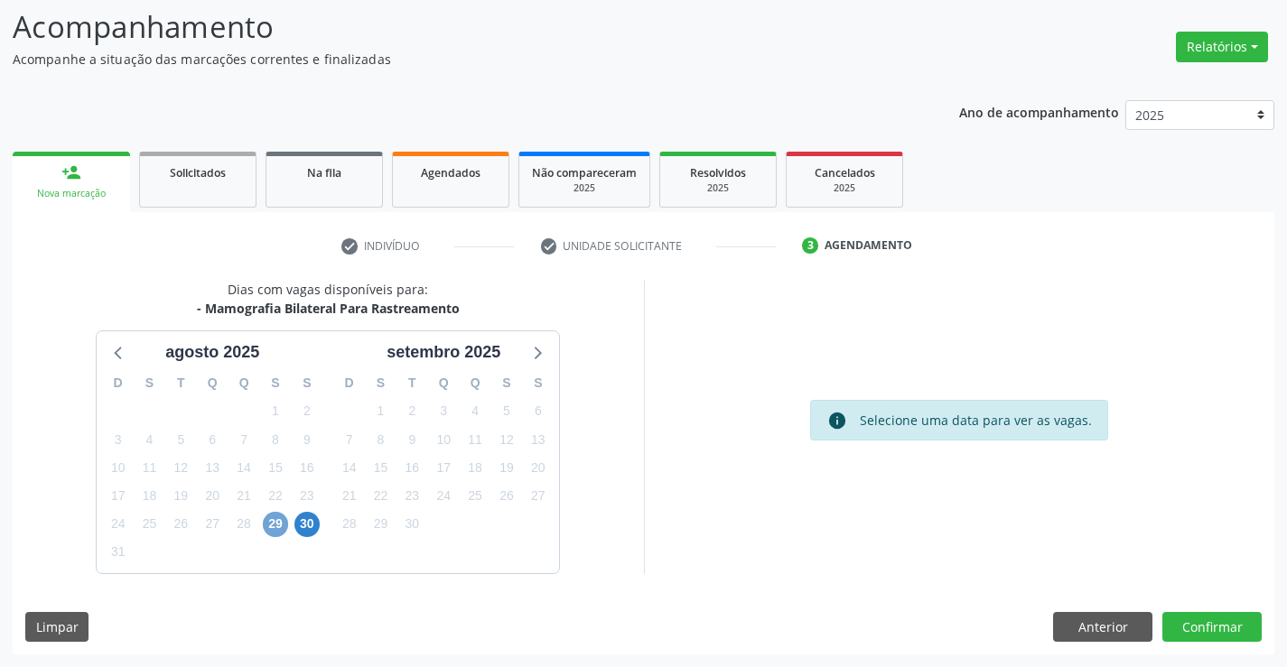
click at [275, 518] on span "29" at bounding box center [275, 524] width 25 height 25
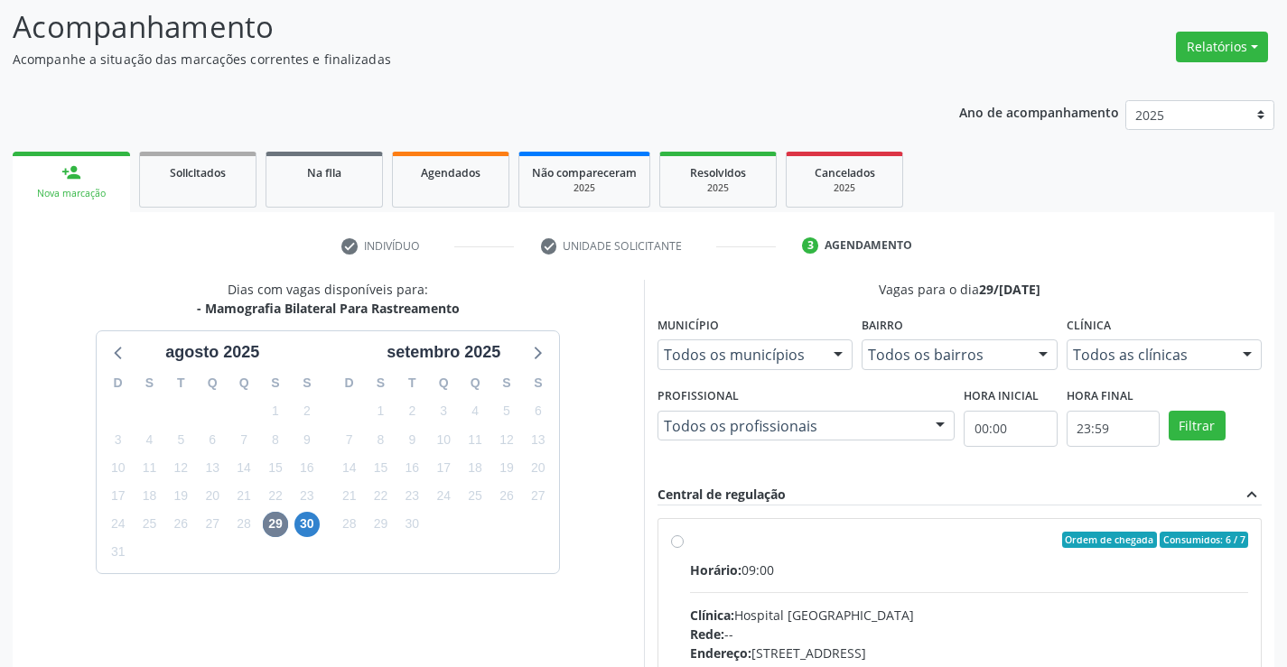
click at [690, 537] on label "Ordem de chegada Consumidos: 6 / 7 Horário: 09:00 Clínica: Hospital [GEOGRAPHIC…" at bounding box center [969, 670] width 559 height 277
click at [672, 537] on input "Ordem de chegada Consumidos: 6 / 7 Horário: 09:00 Clínica: Hospital [GEOGRAPHIC…" at bounding box center [677, 540] width 13 height 16
radio input "true"
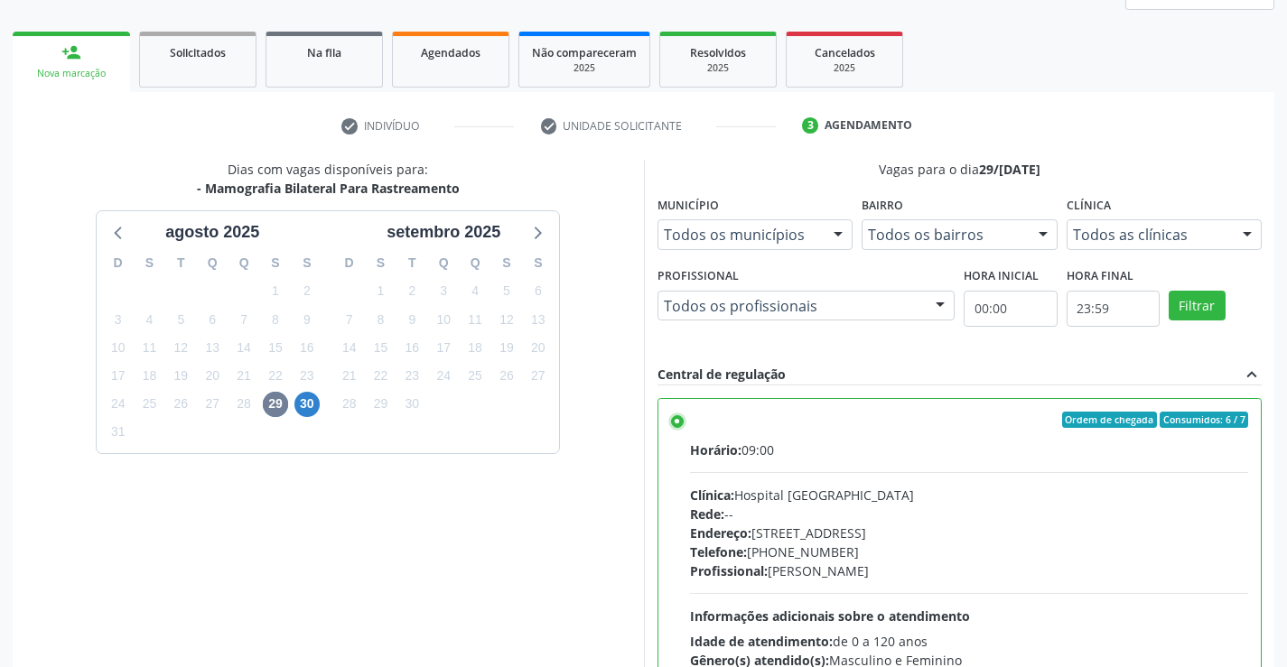
scroll to position [412, 0]
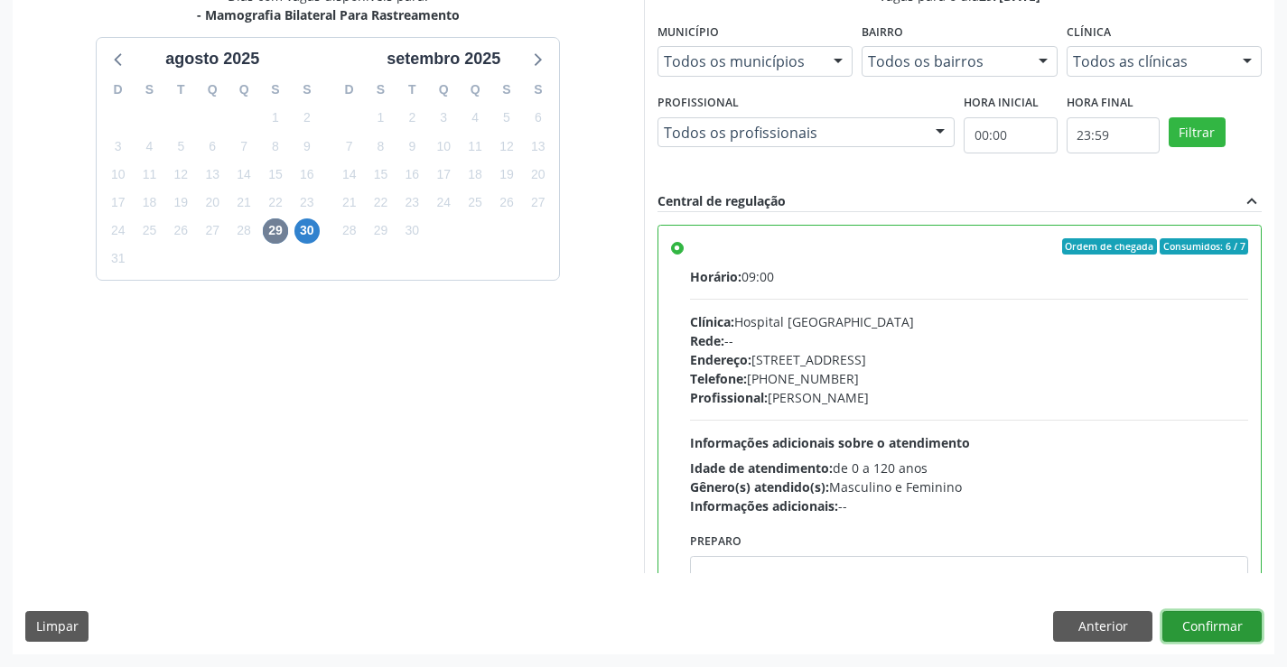
click at [1221, 622] on button "Confirmar" at bounding box center [1211, 626] width 99 height 31
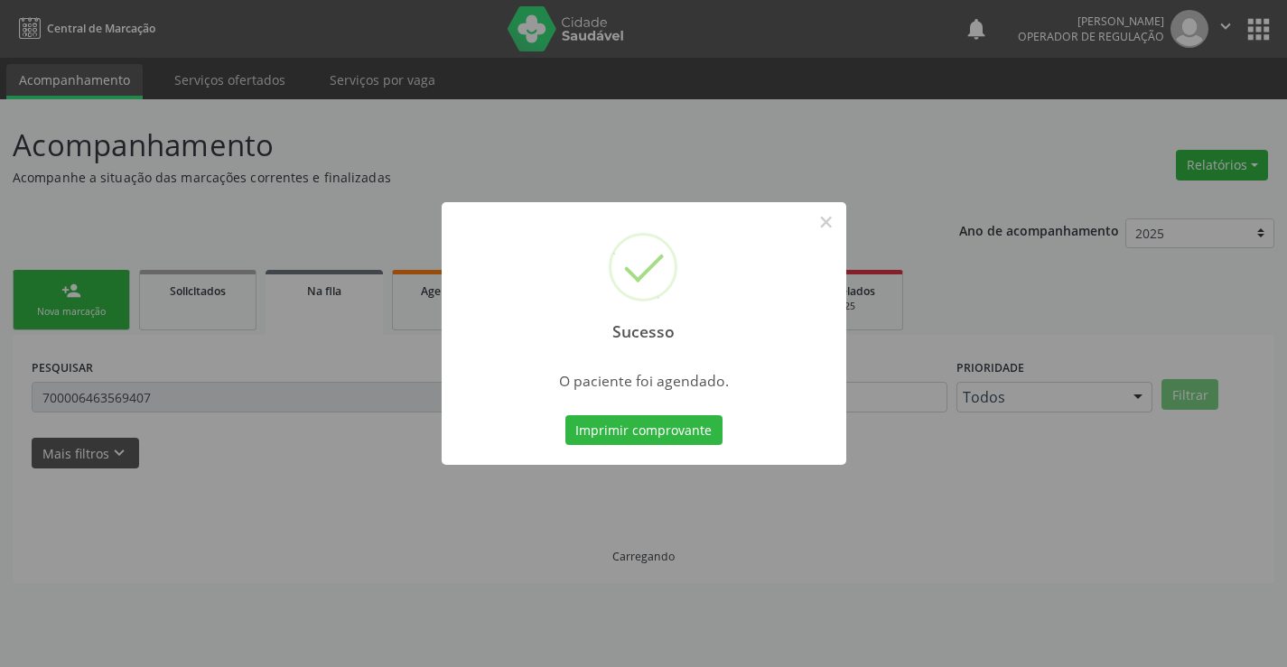
scroll to position [0, 0]
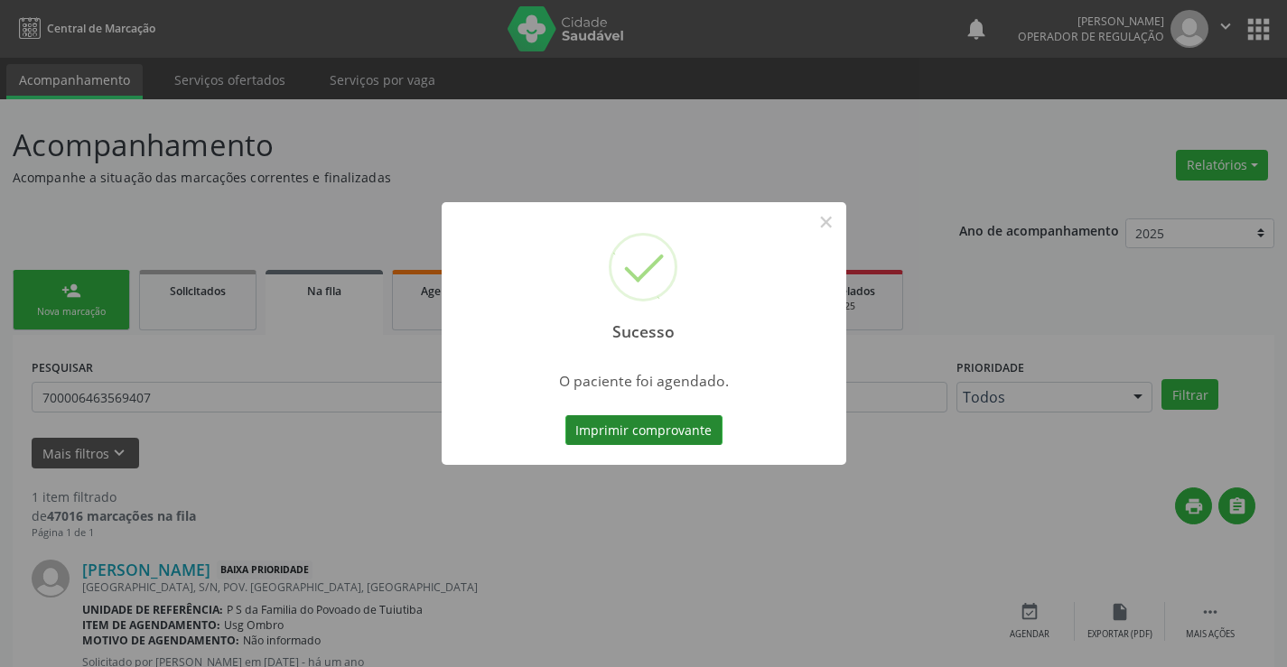
click at [674, 425] on button "Imprimir comprovante" at bounding box center [643, 430] width 157 height 31
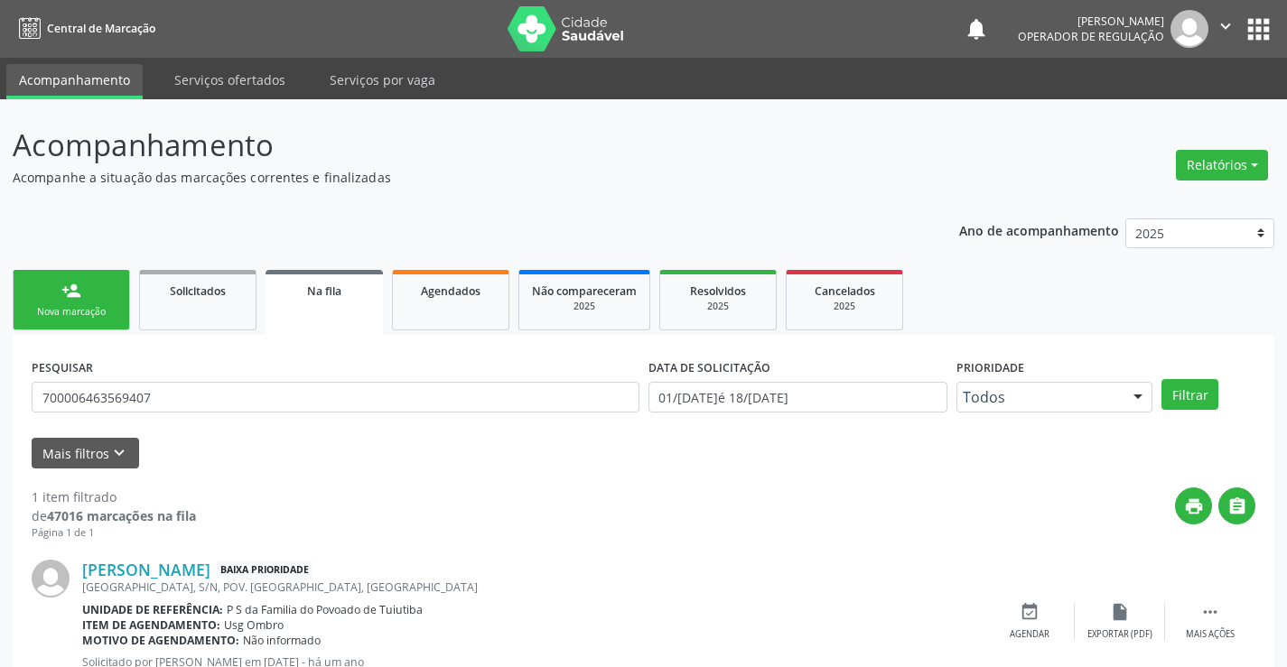
click at [106, 290] on link "person_add Nova marcação" at bounding box center [71, 300] width 117 height 60
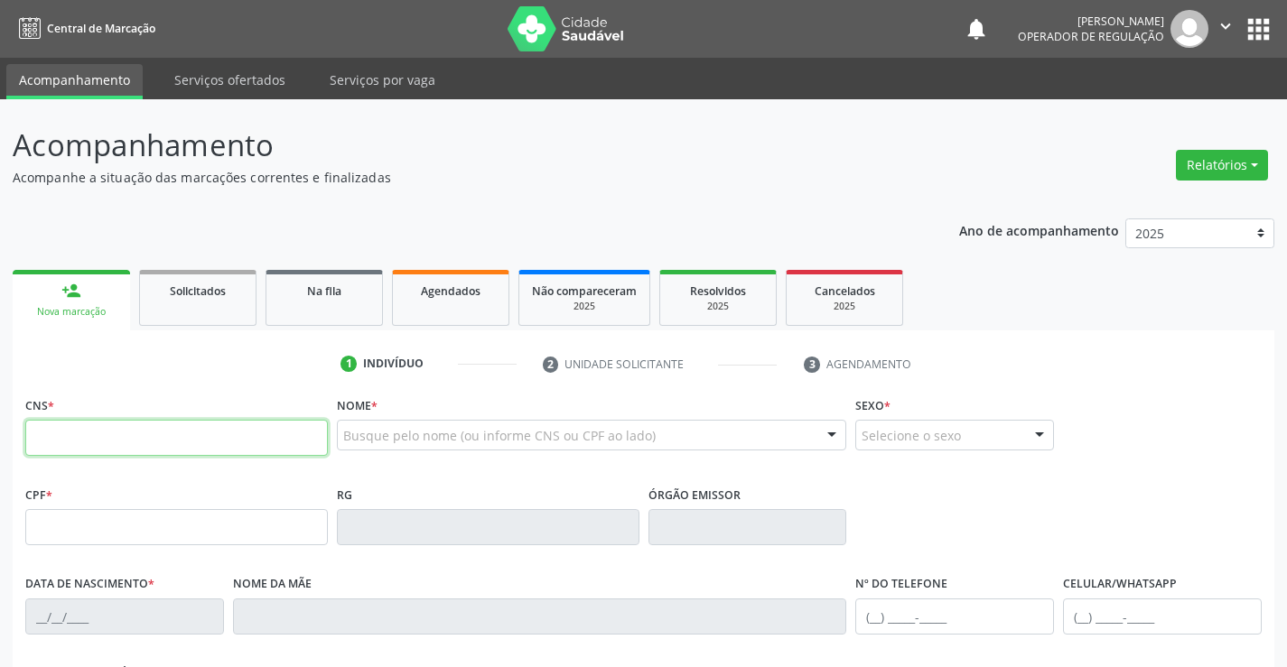
click at [85, 434] on input "text" at bounding box center [176, 438] width 302 height 36
type input "708 2021 6303 4540"
type input "0293269157"
type input "[DATE]"
type input "[PHONE_NUMBER]"
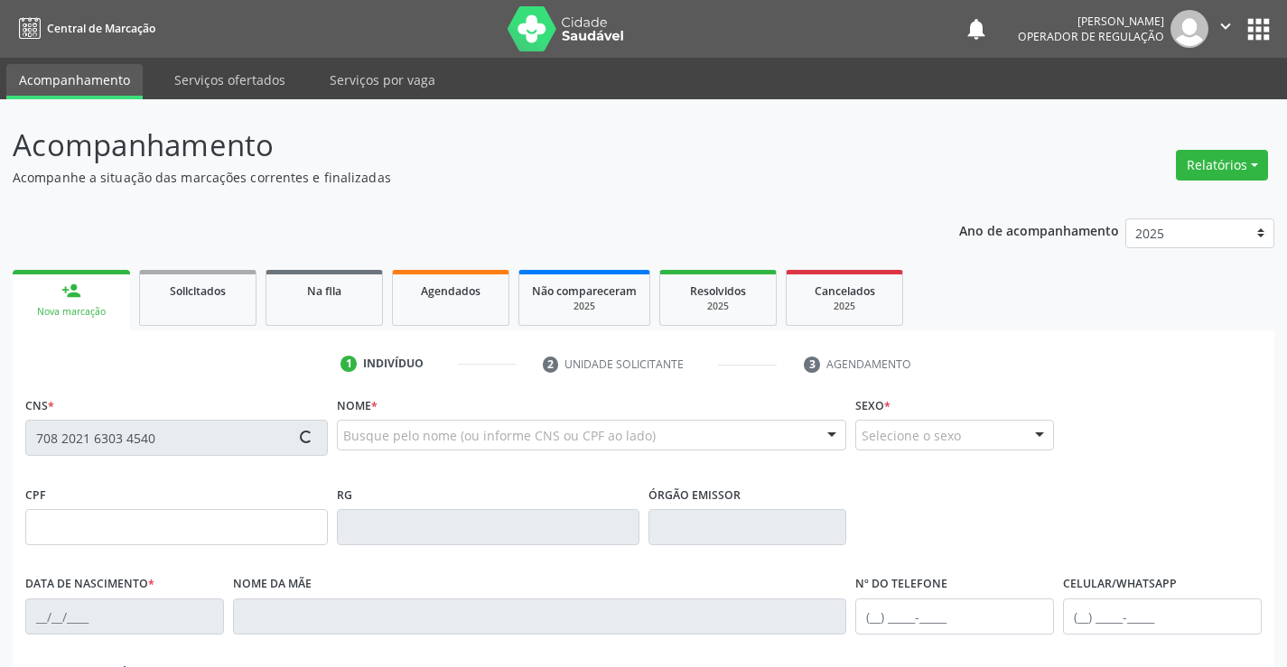
type input "S/N"
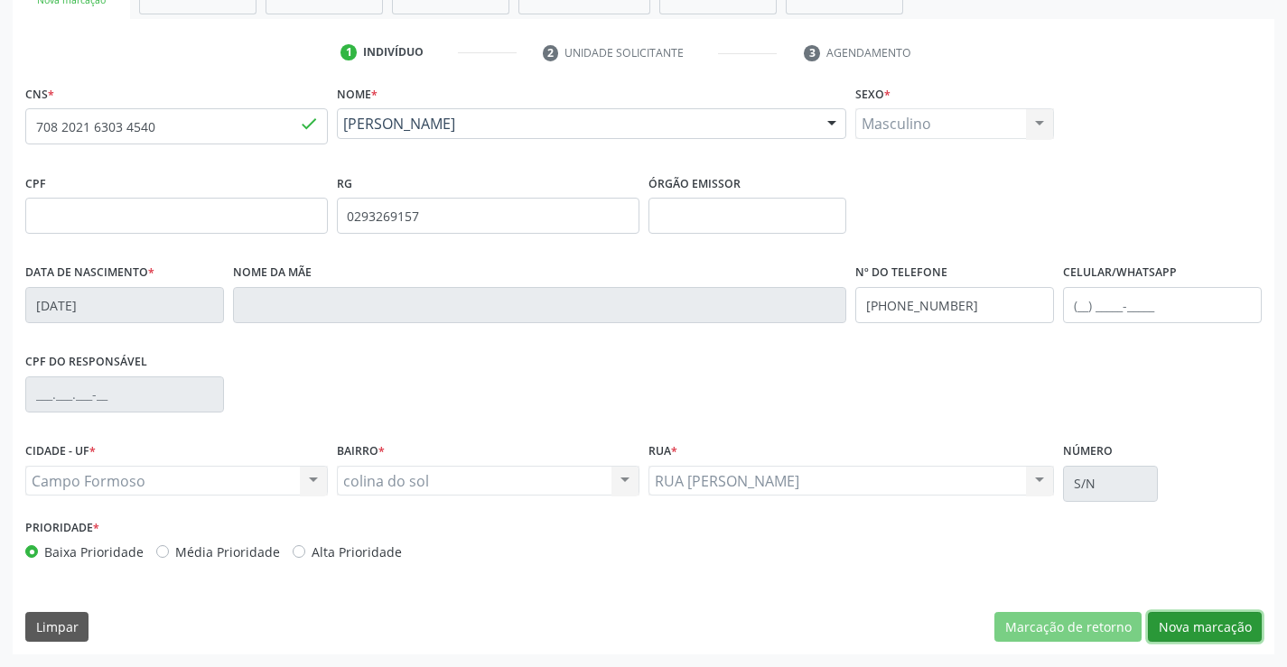
click at [1195, 625] on button "Nova marcação" at bounding box center [1205, 627] width 114 height 31
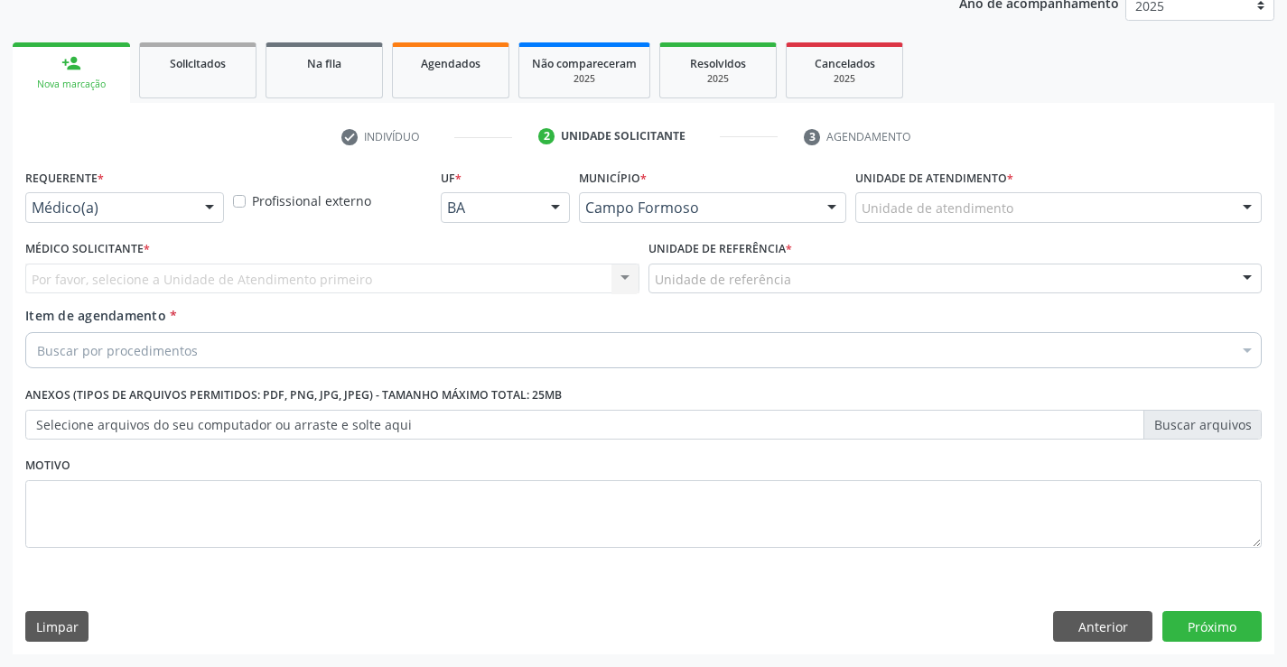
scroll to position [228, 0]
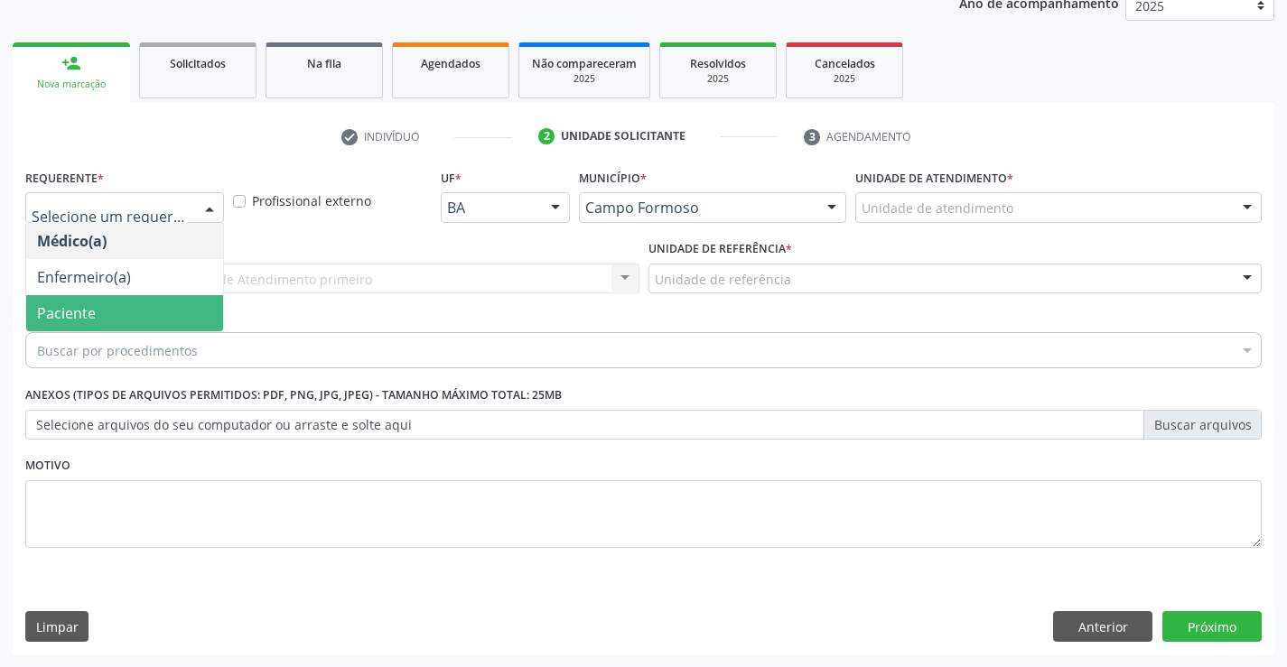
click at [111, 318] on span "Paciente" at bounding box center [124, 313] width 197 height 36
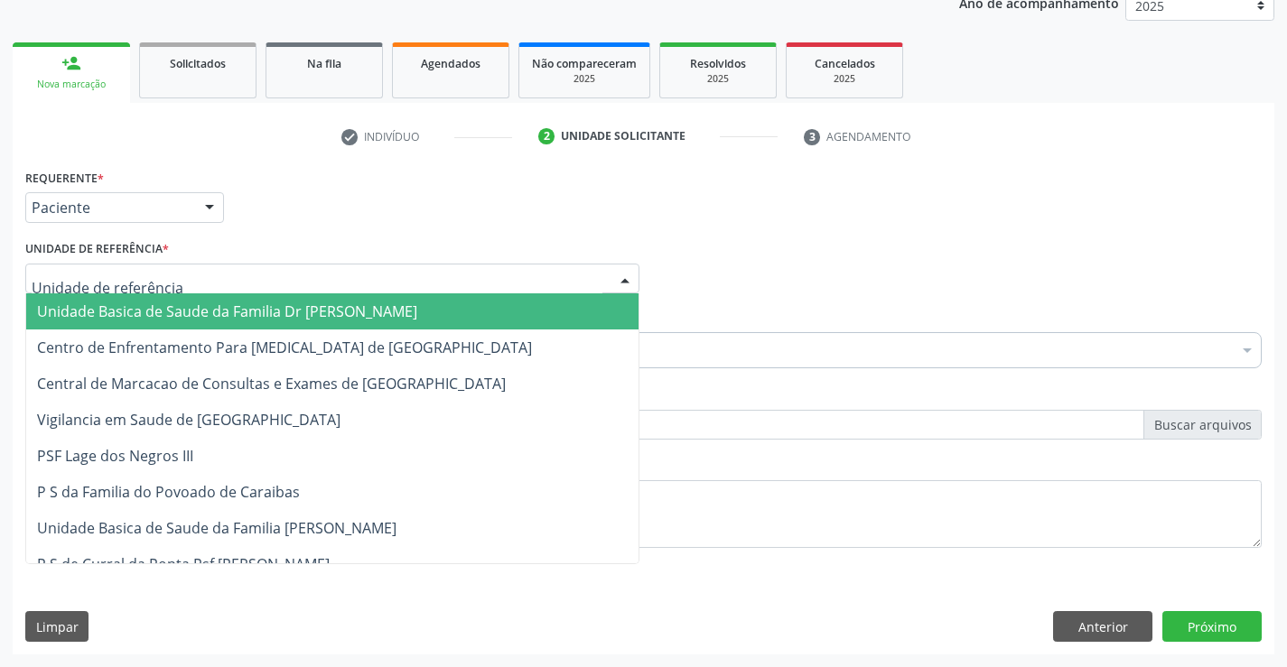
drag, startPoint x: 152, startPoint y: 294, endPoint x: 138, endPoint y: 332, distance: 40.3
click at [152, 295] on span "Unidade Basica de Saude da Familia Dr [PERSON_NAME]" at bounding box center [332, 311] width 612 height 36
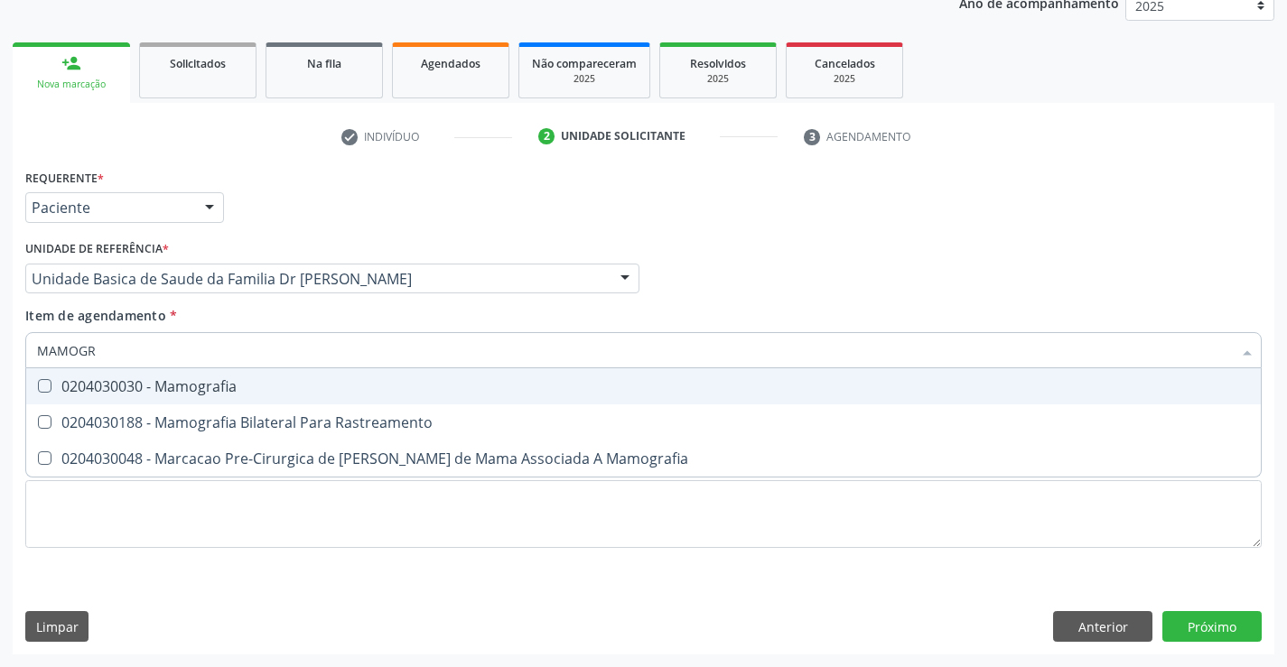
type input "MAMOGRA"
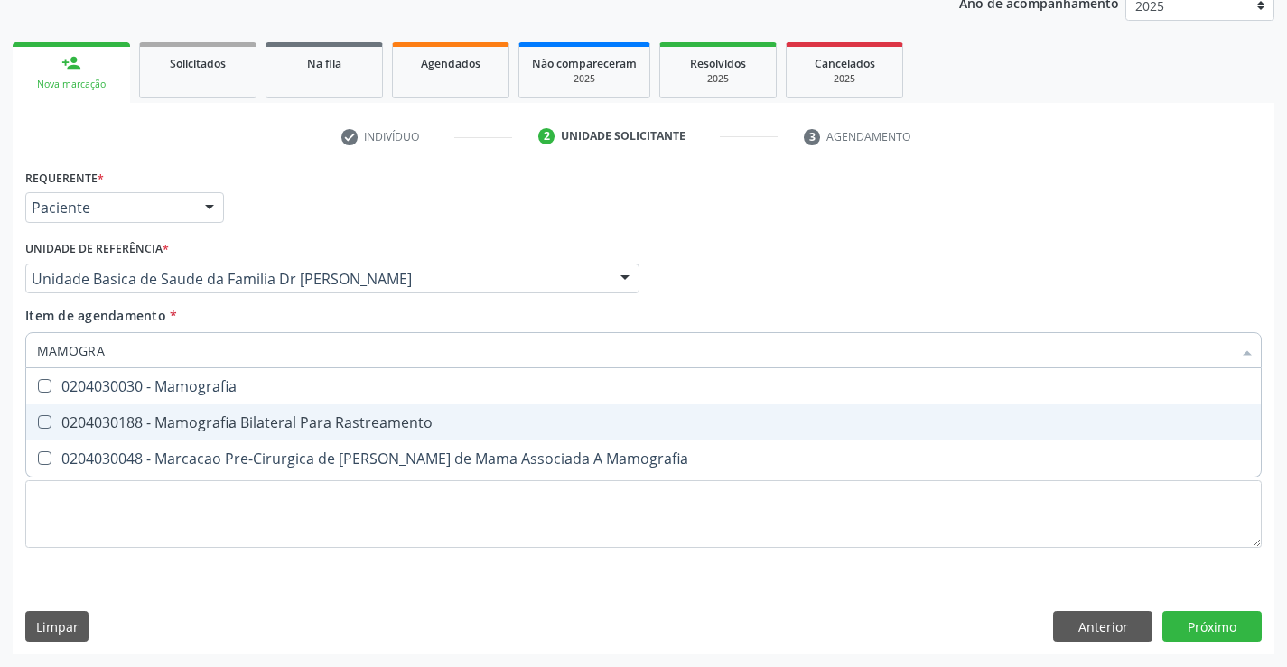
click at [208, 424] on div "0204030188 - Mamografia Bilateral Para Rastreamento" at bounding box center [643, 422] width 1213 height 14
checkbox Rastreamento "true"
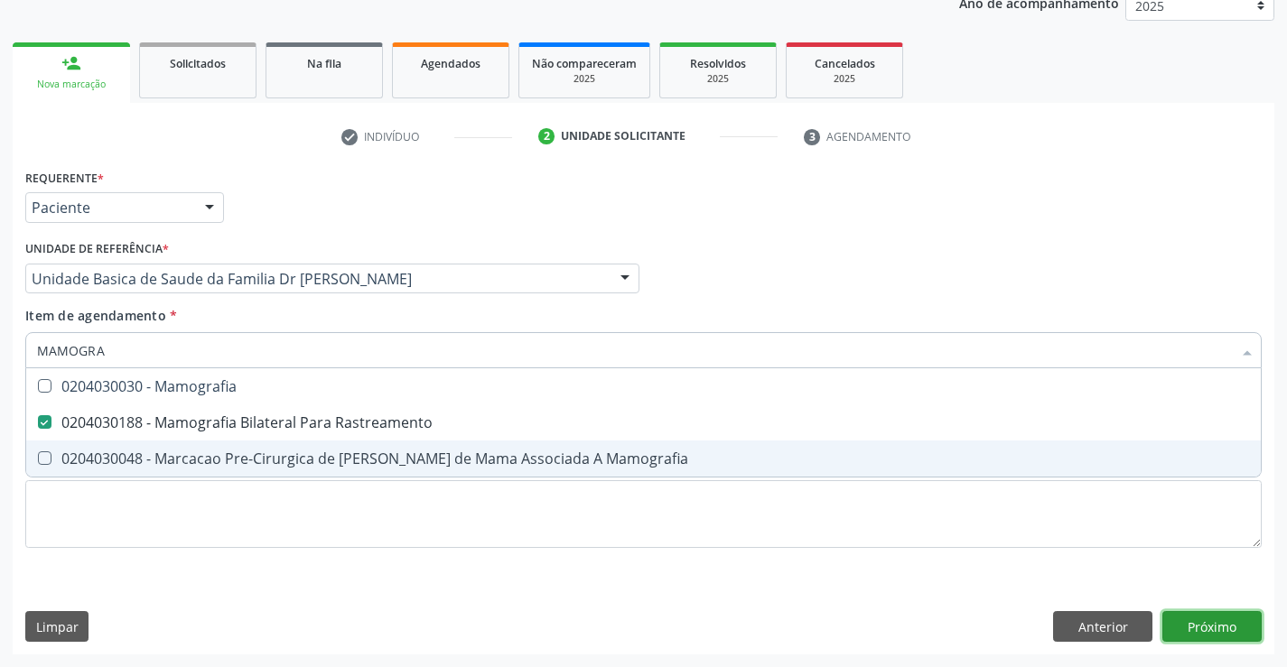
click at [1212, 631] on div "Requerente * Paciente Médico(a) Enfermeiro(a) Paciente Nenhum resultado encontr…" at bounding box center [643, 409] width 1261 height 490
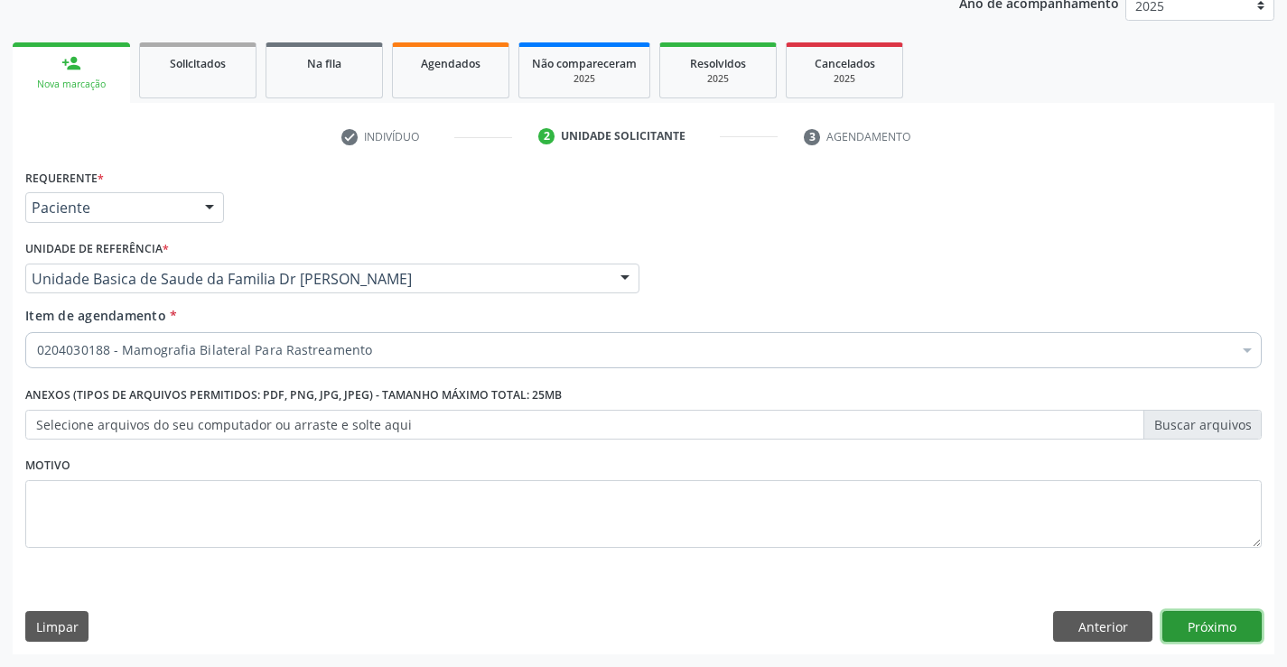
click at [1220, 627] on button "Próximo" at bounding box center [1211, 626] width 99 height 31
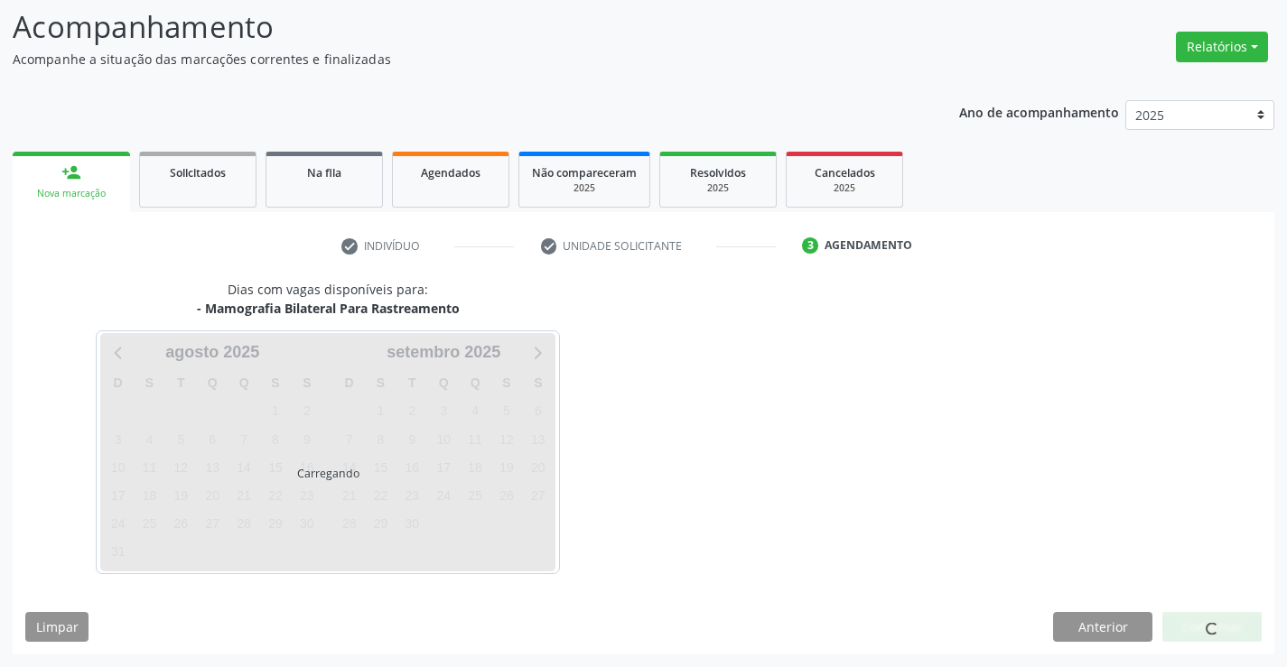
scroll to position [118, 0]
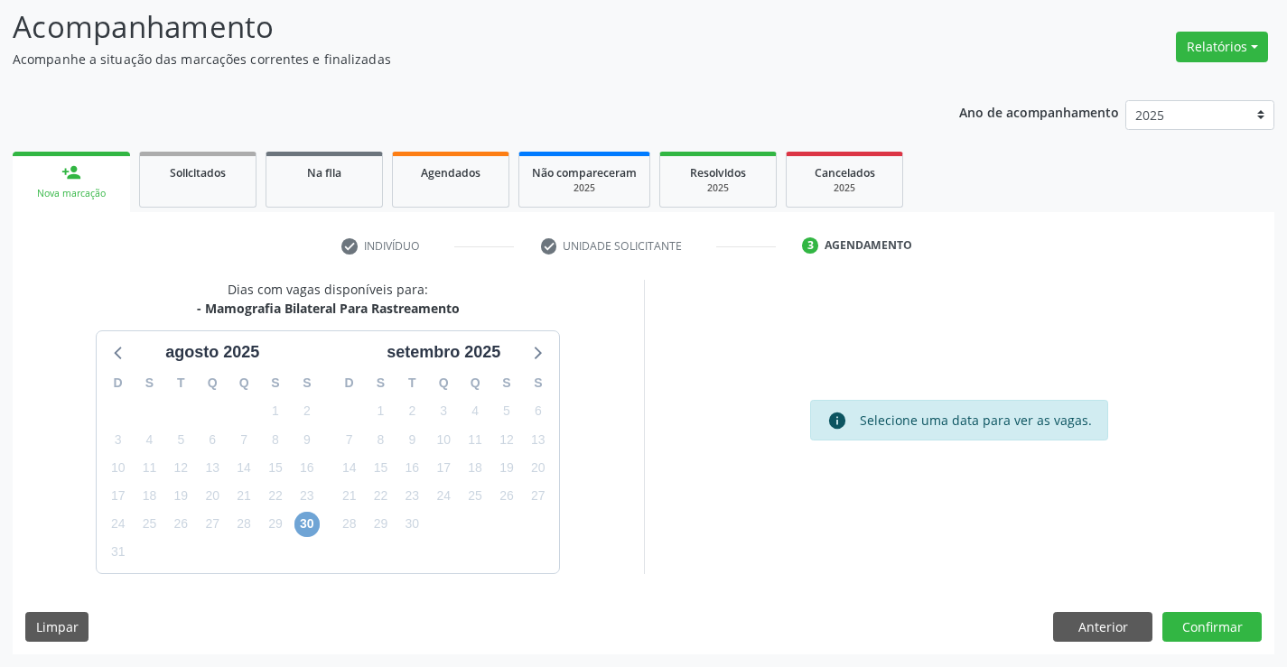
click at [309, 528] on span "30" at bounding box center [306, 524] width 25 height 25
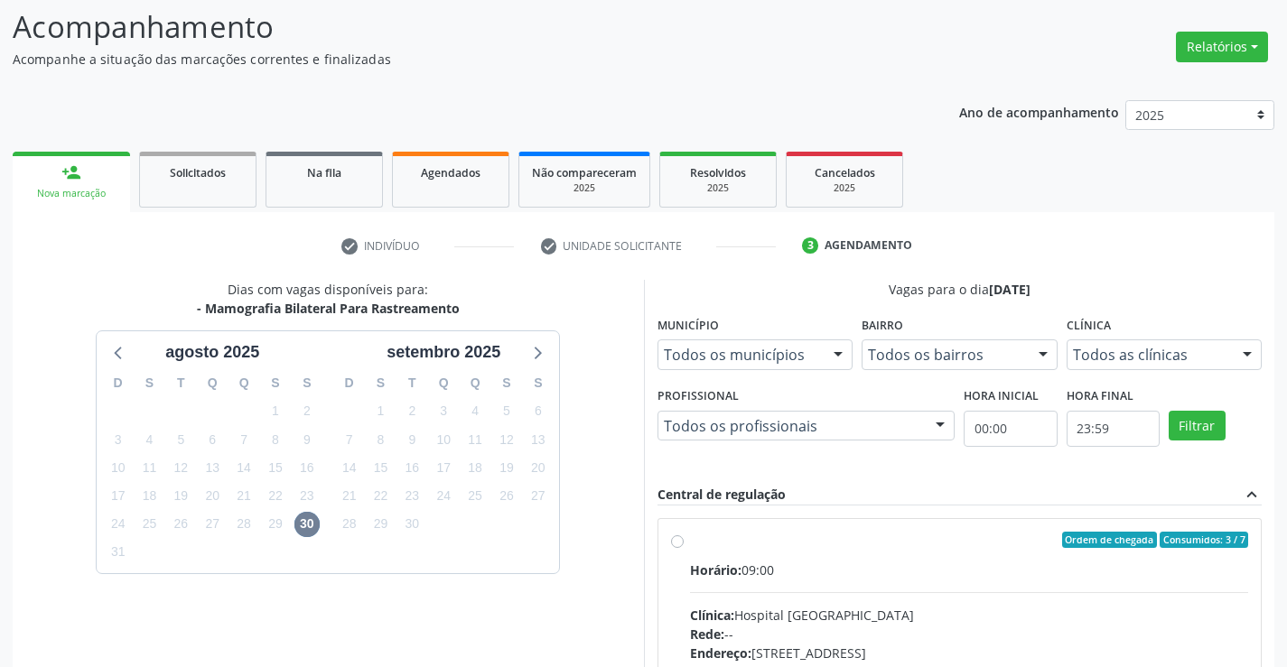
click at [690, 540] on label "Ordem de chegada Consumidos: 3 / 7 Horário: 09:00 Clínica: Hospital [GEOGRAPHIC…" at bounding box center [969, 670] width 559 height 277
click at [677, 540] on input "Ordem de chegada Consumidos: 3 / 7 Horário: 09:00 Clínica: Hospital [GEOGRAPHIC…" at bounding box center [677, 540] width 13 height 16
radio input "true"
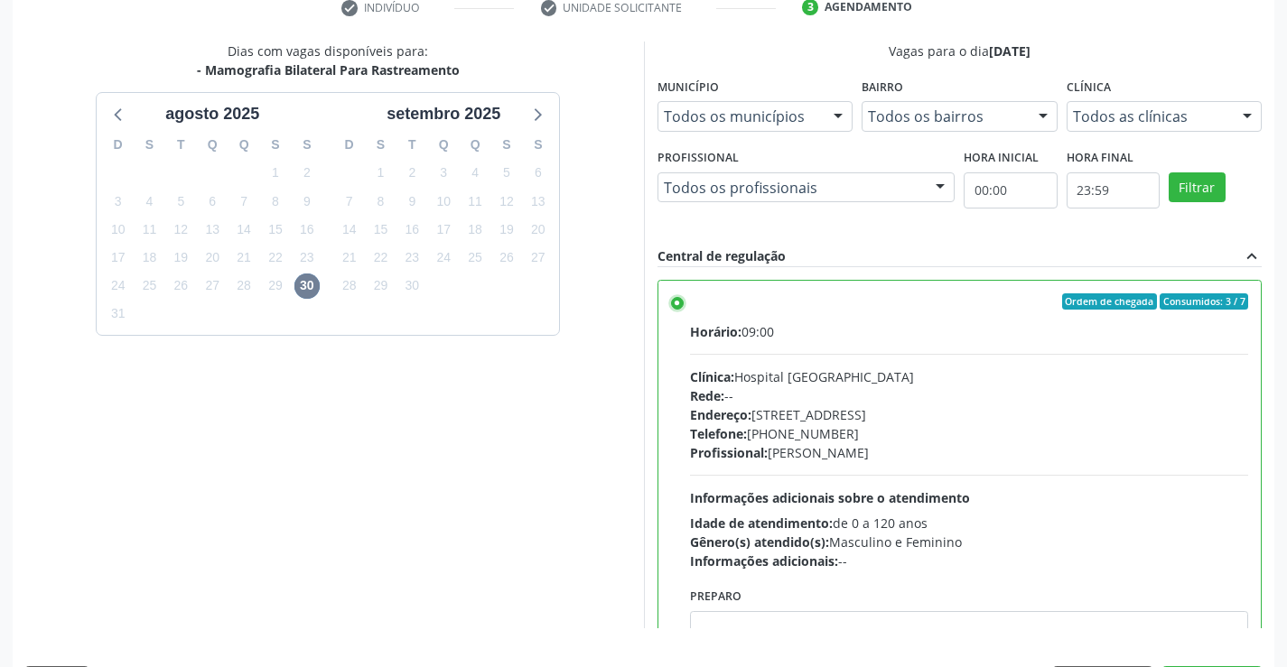
scroll to position [412, 0]
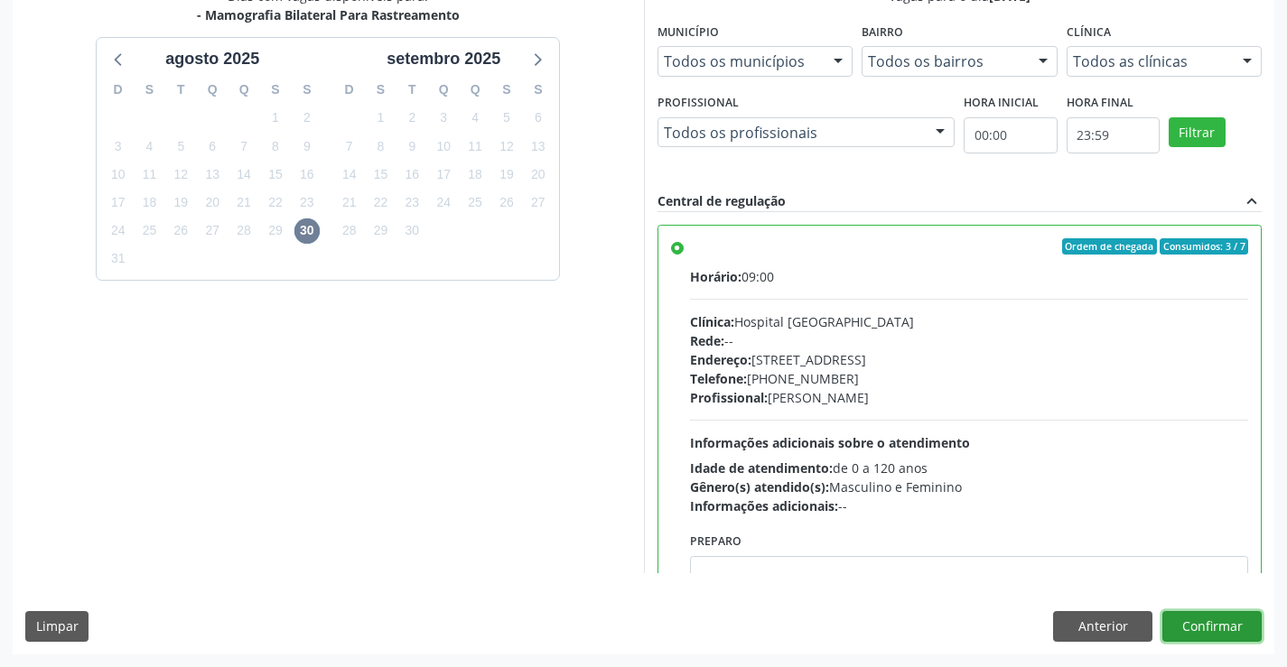
click at [1236, 622] on button "Confirmar" at bounding box center [1211, 626] width 99 height 31
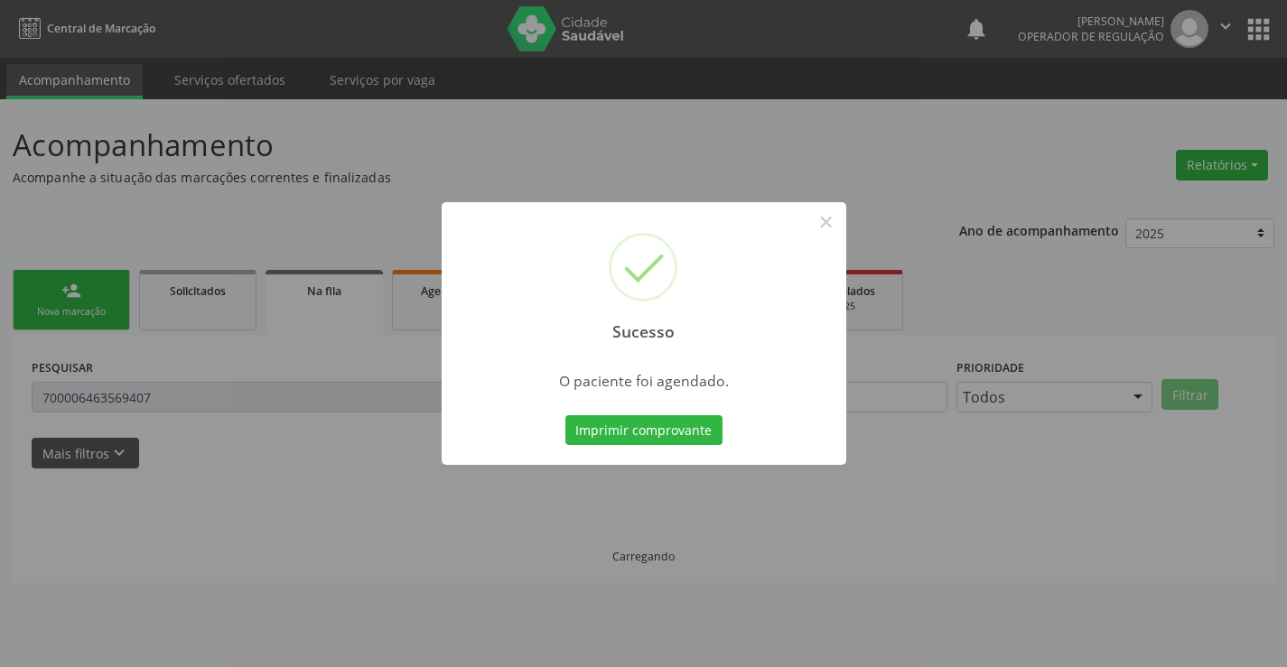
scroll to position [0, 0]
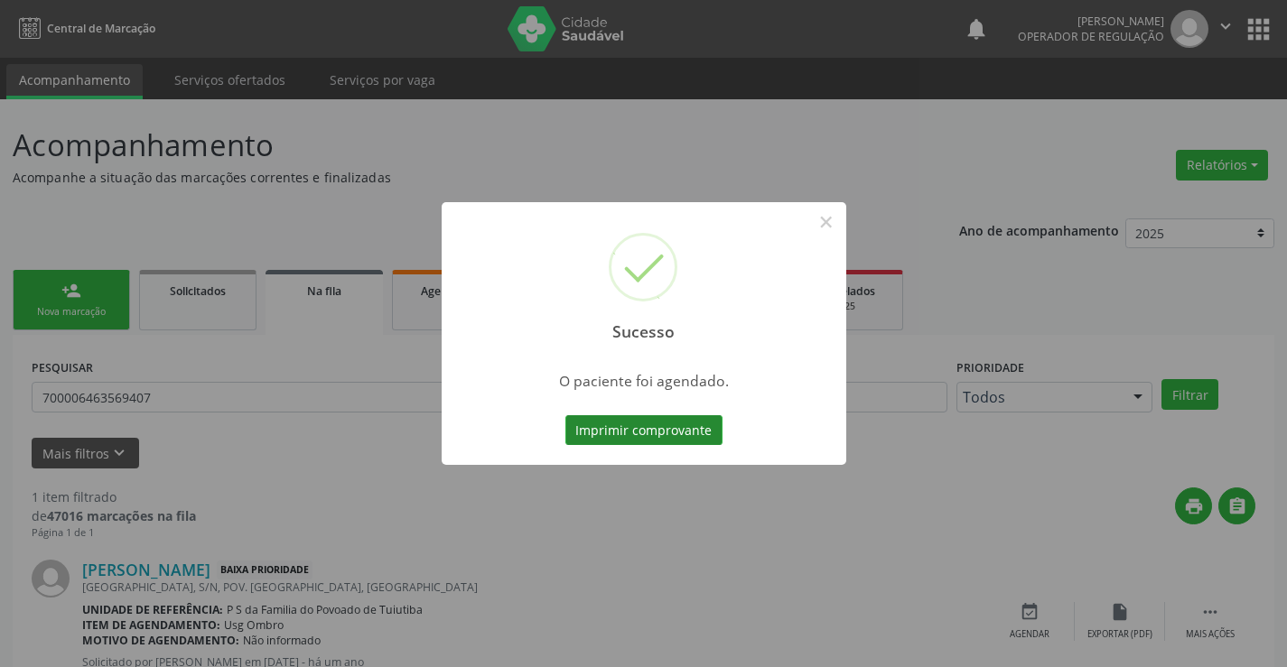
click at [649, 431] on button "Imprimir comprovante" at bounding box center [643, 430] width 157 height 31
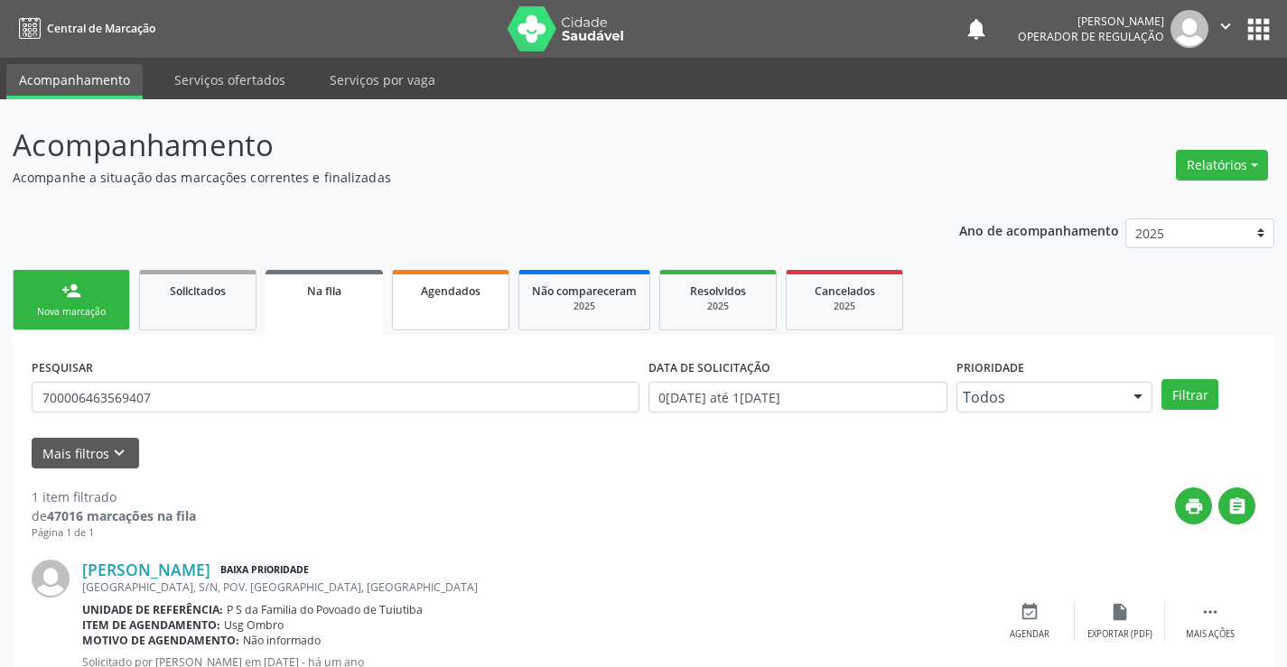
click at [485, 301] on link "Agendados" at bounding box center [450, 300] width 117 height 60
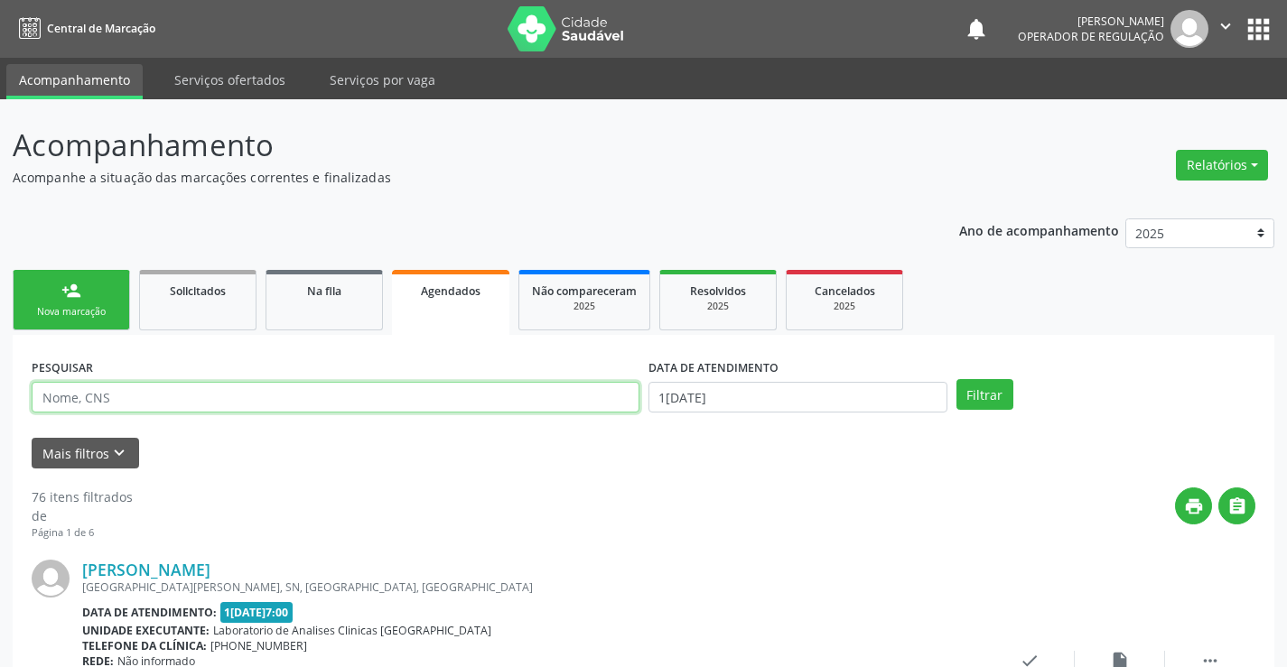
click at [211, 402] on input "text" at bounding box center [336, 397] width 608 height 31
type input "700002898255208"
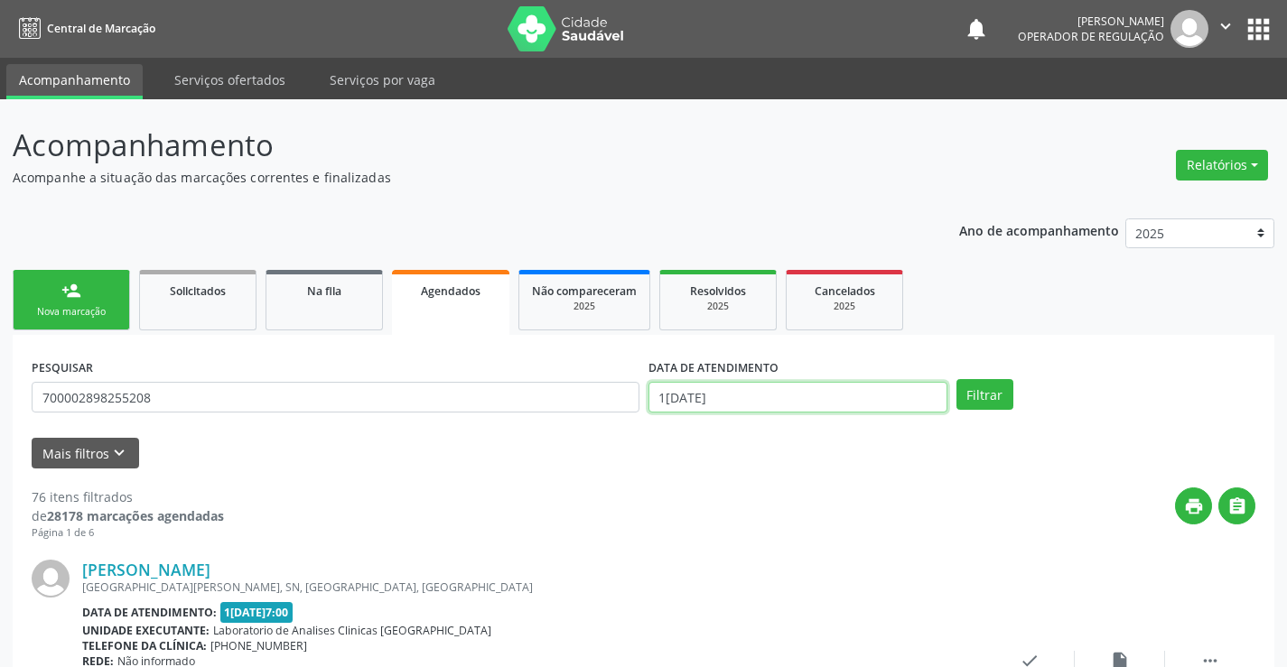
click at [819, 399] on input "1[DATE]" at bounding box center [797, 397] width 299 height 31
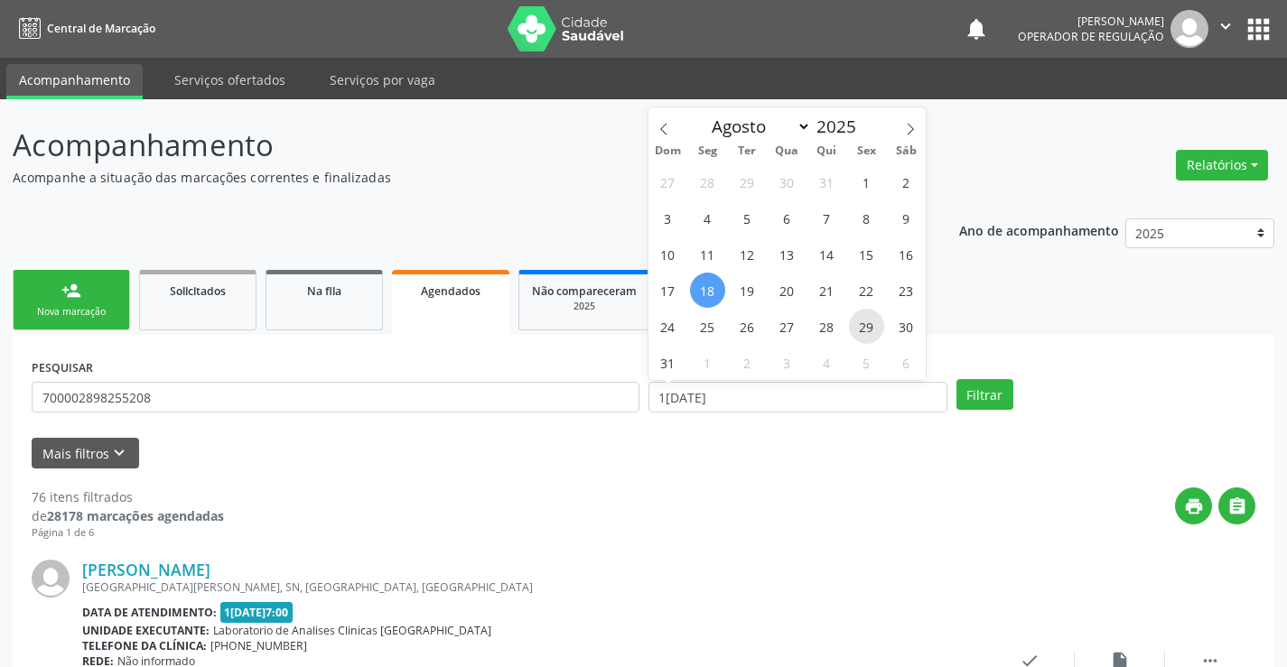
click at [865, 330] on span "29" at bounding box center [866, 326] width 35 height 35
type input "29/[DATE]"
click at [865, 330] on span "29" at bounding box center [866, 326] width 35 height 35
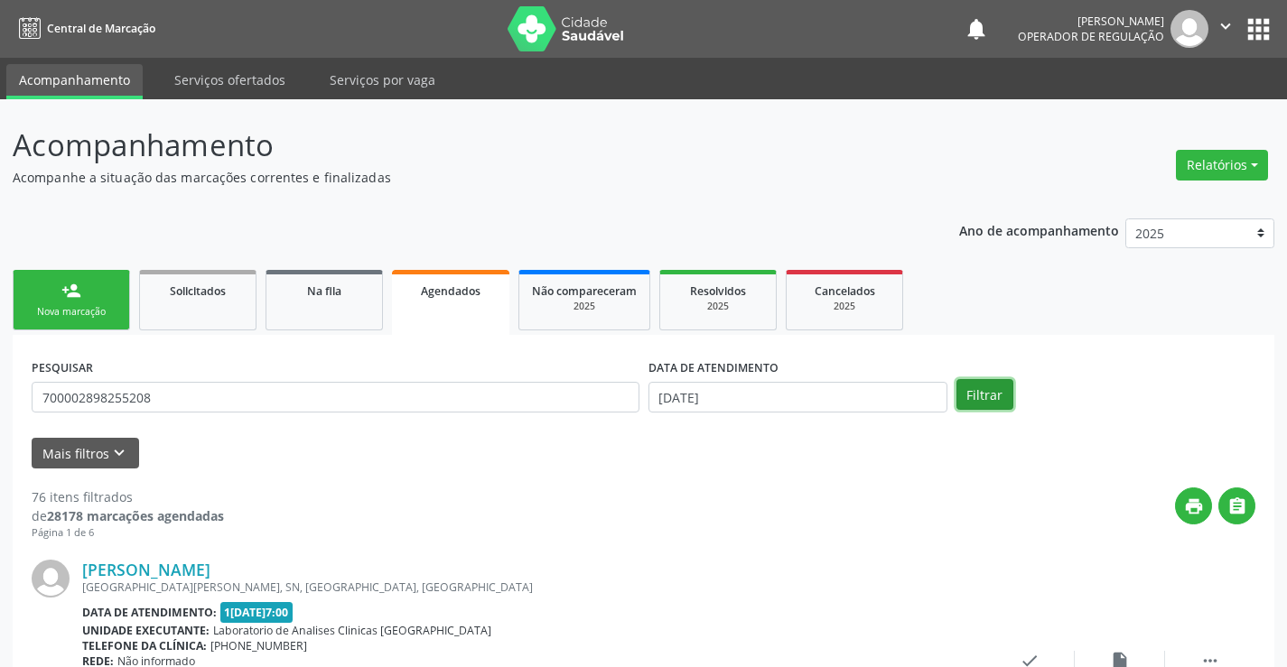
click at [981, 395] on button "Filtrar" at bounding box center [984, 394] width 57 height 31
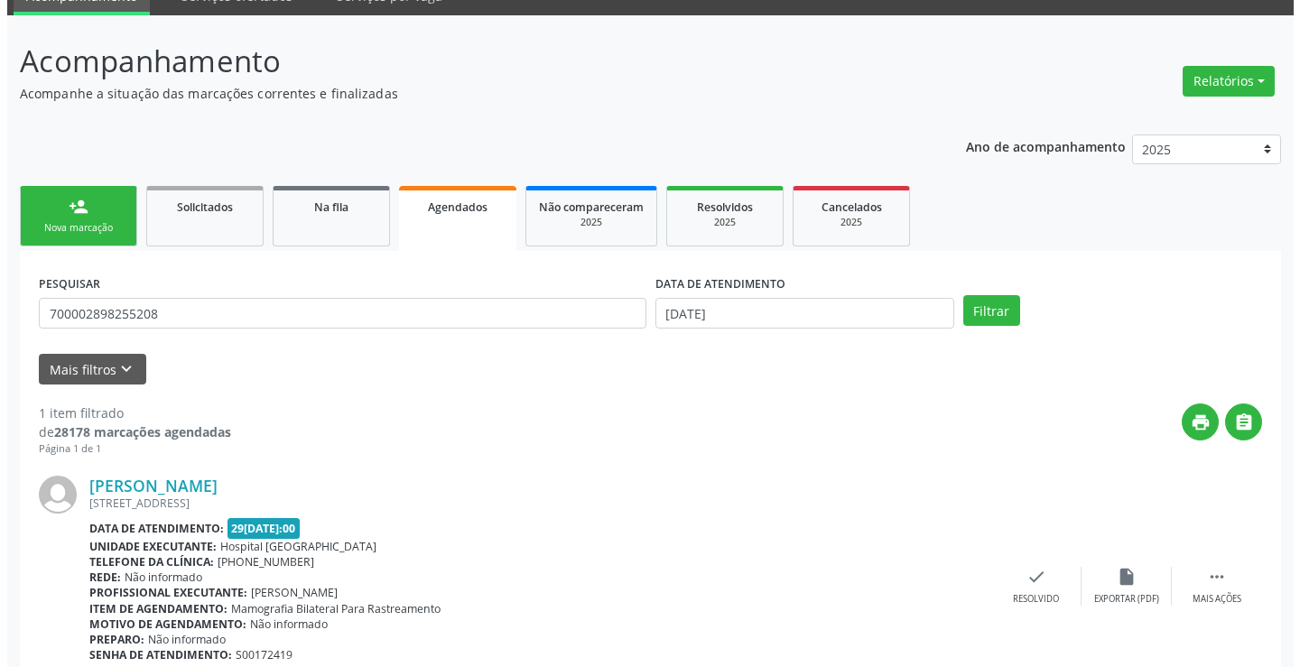
scroll to position [164, 0]
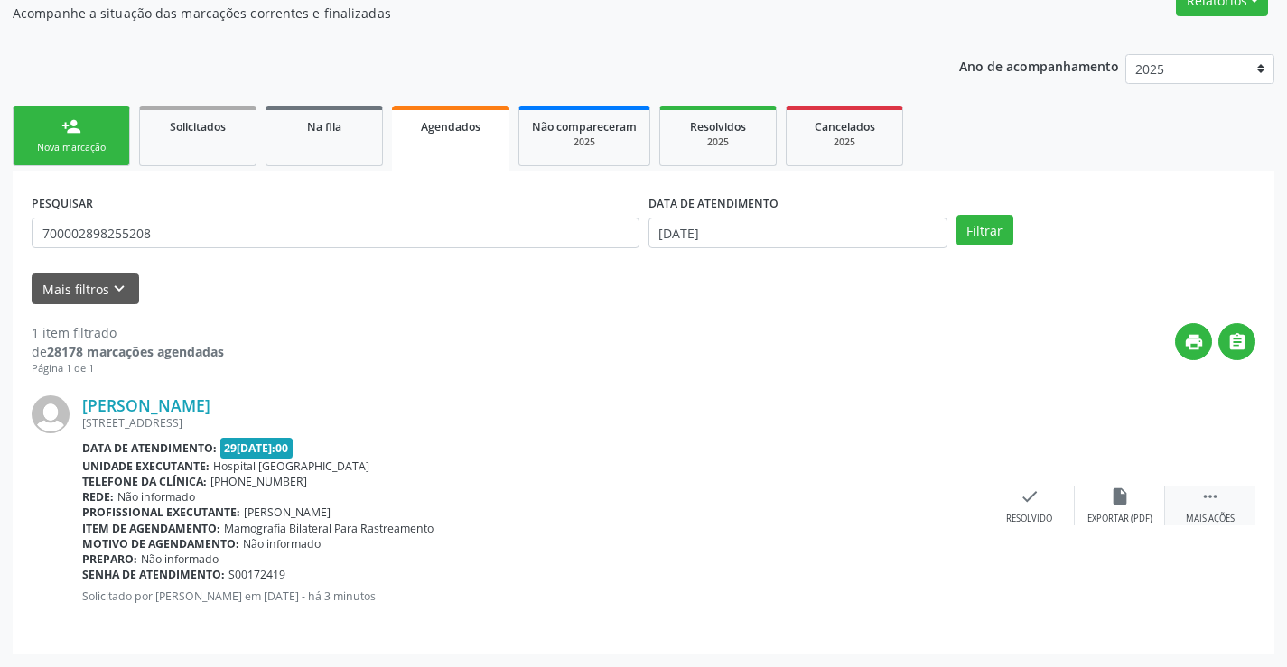
click at [1208, 506] on icon "" at bounding box center [1210, 497] width 20 height 20
click at [938, 509] on div "cancel Cancelar" at bounding box center [939, 506] width 90 height 39
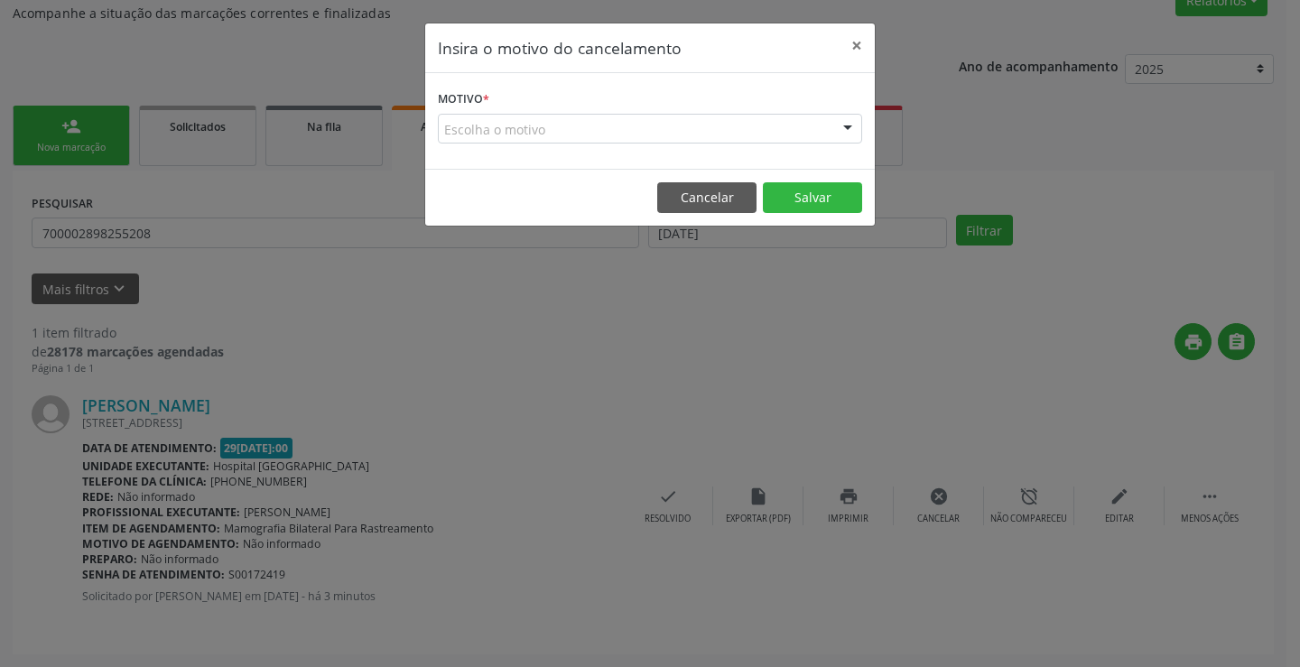
click at [613, 126] on div "Escolha o motivo" at bounding box center [650, 129] width 424 height 31
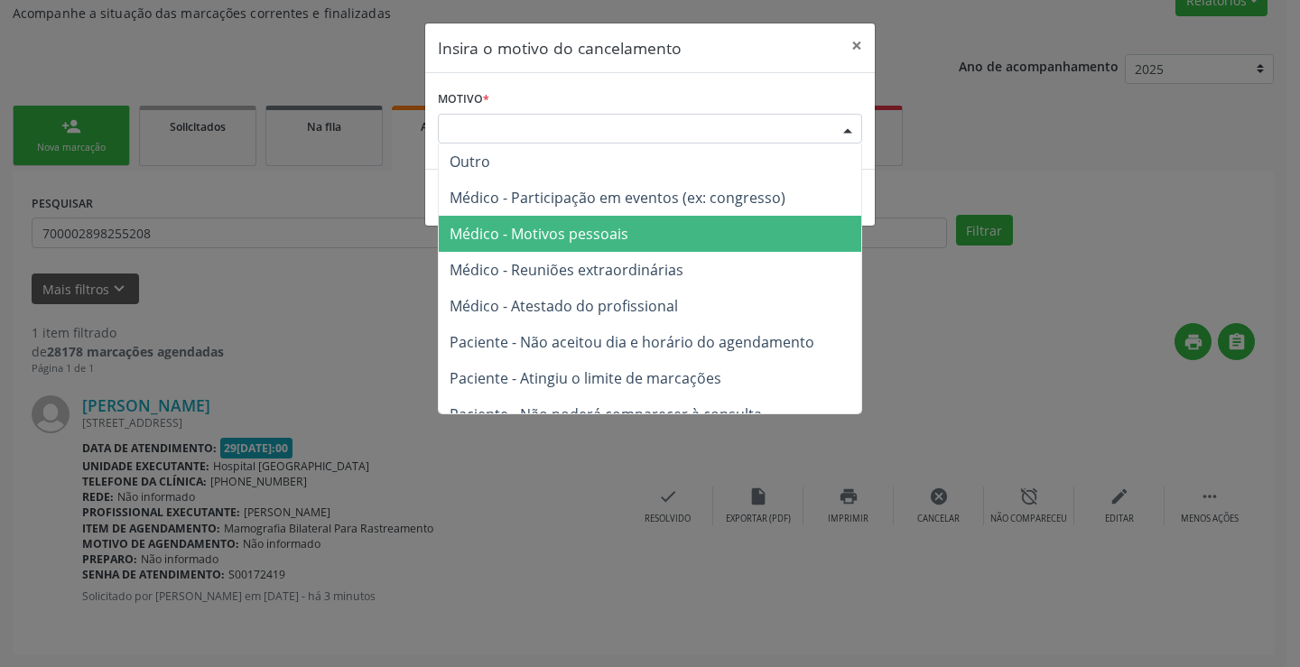
click at [589, 237] on span "Médico - Motivos pessoais" at bounding box center [539, 234] width 179 height 20
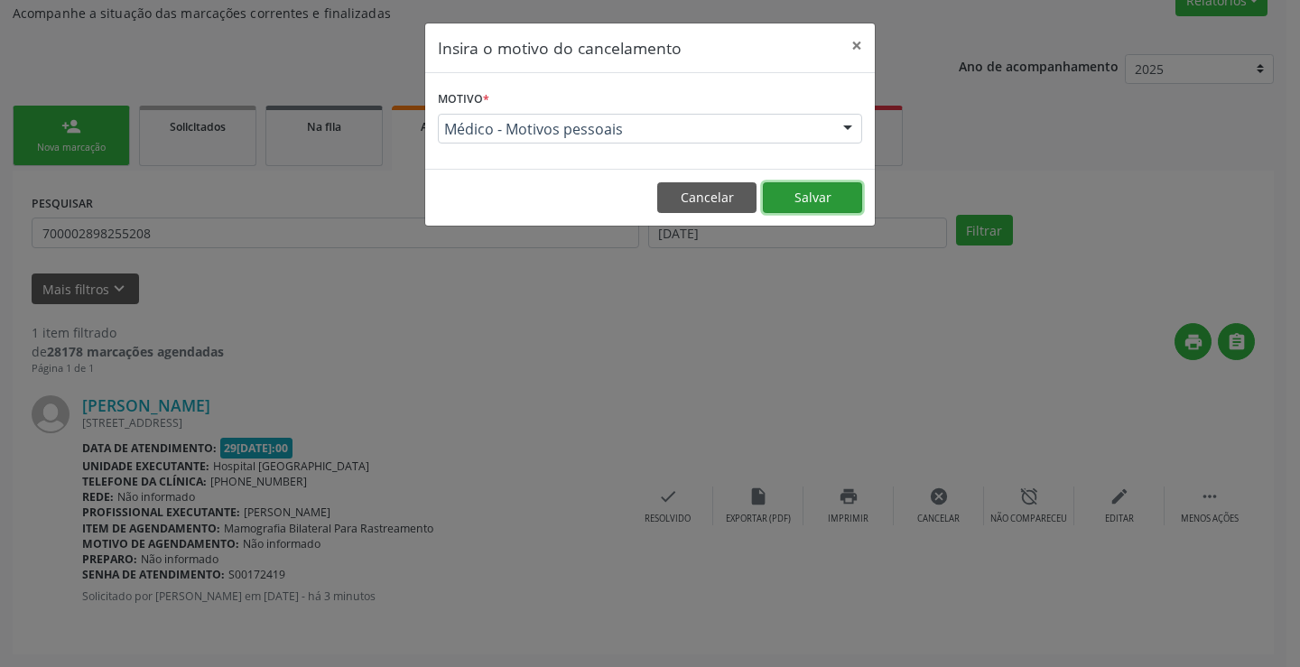
click at [809, 201] on button "Salvar" at bounding box center [812, 197] width 99 height 31
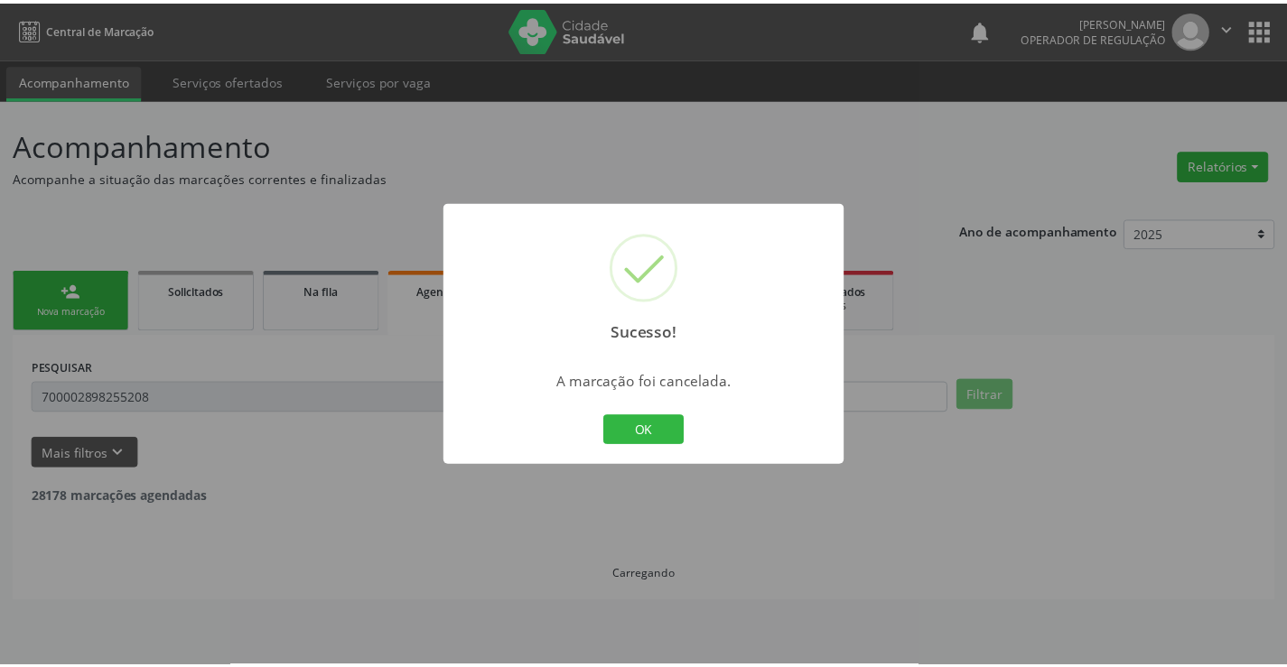
scroll to position [0, 0]
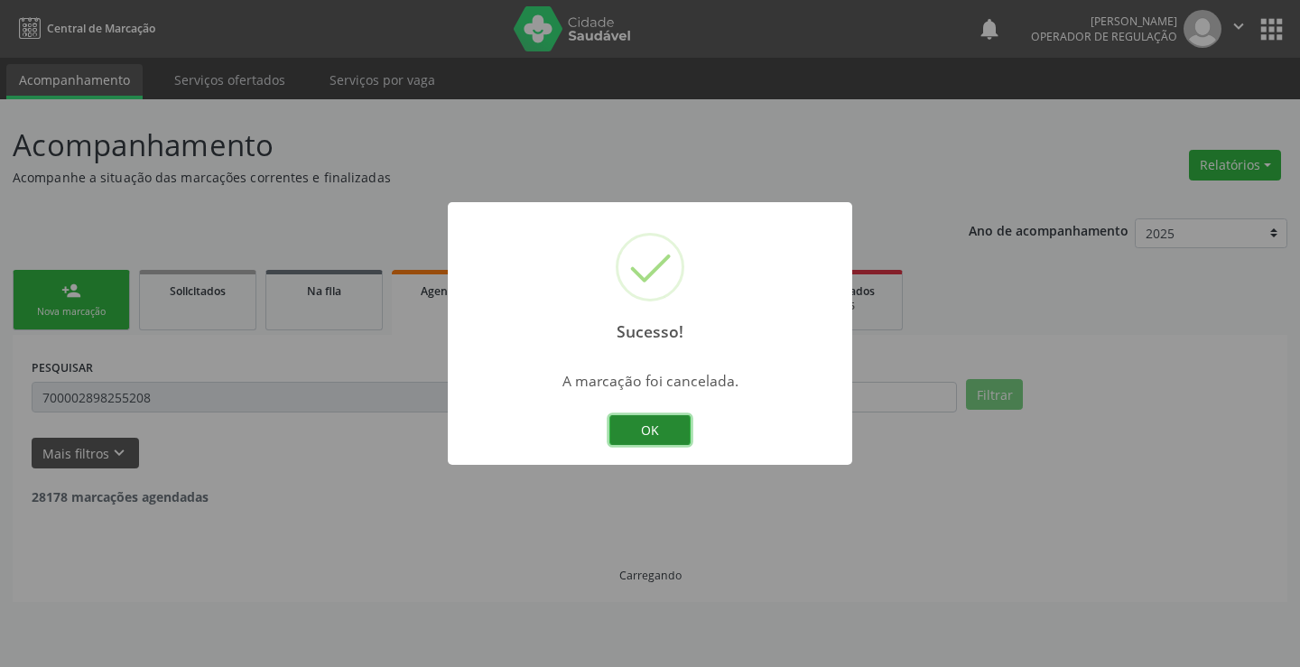
click at [658, 429] on button "OK" at bounding box center [649, 430] width 81 height 31
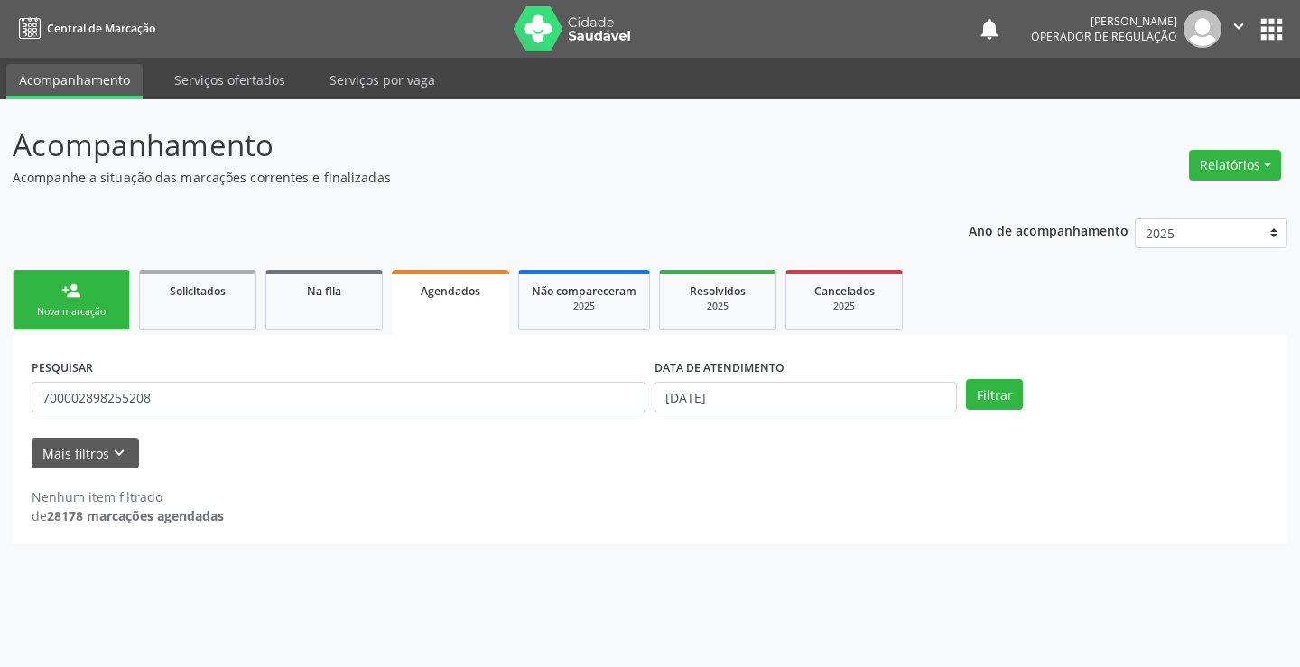
click at [100, 310] on div "Nova marcação" at bounding box center [71, 312] width 90 height 14
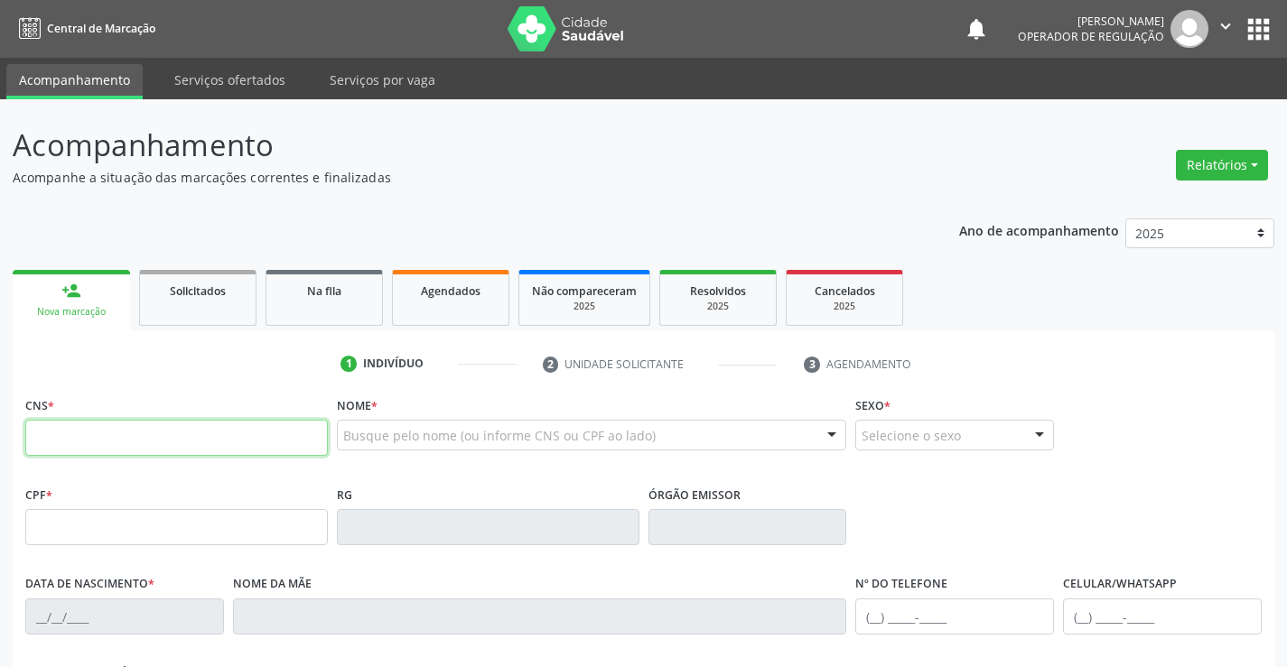
click at [110, 432] on input "text" at bounding box center [176, 438] width 302 height 36
type input "700 0028 9825 5208"
type input "0343953501"
type input "[DATE]"
type input "[PHONE_NUMBER]"
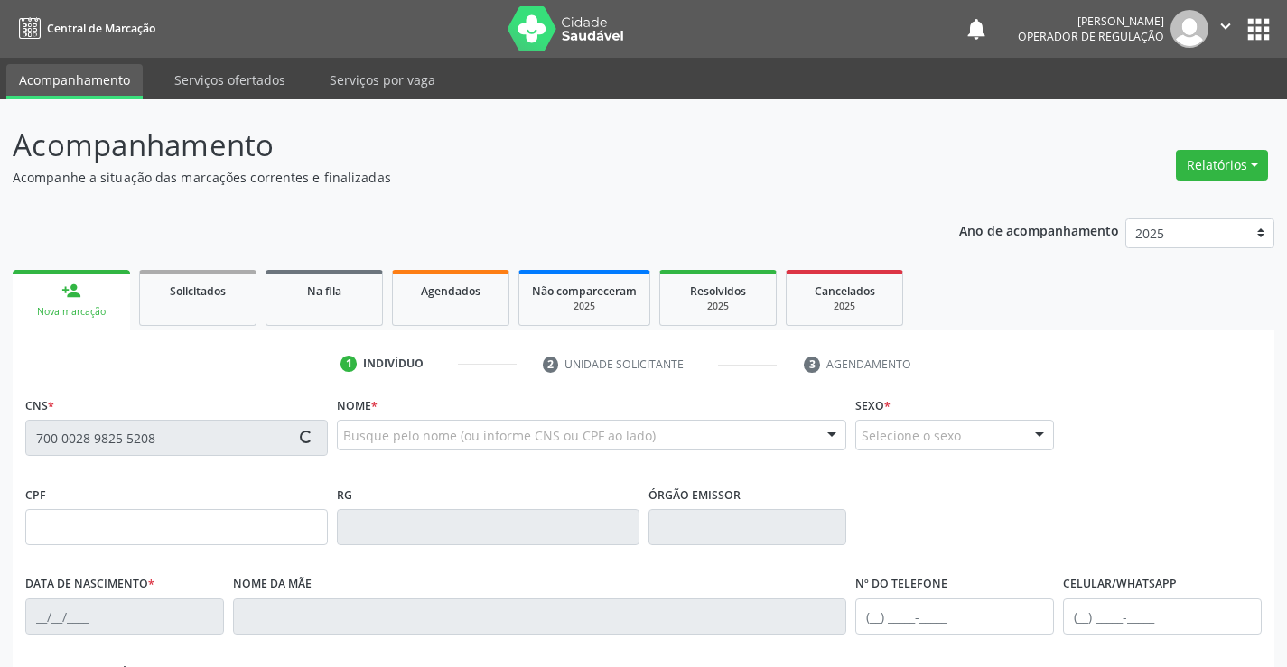
type input "[PHONE_NUMBER]"
type input "563.027.385-04"
type input "33"
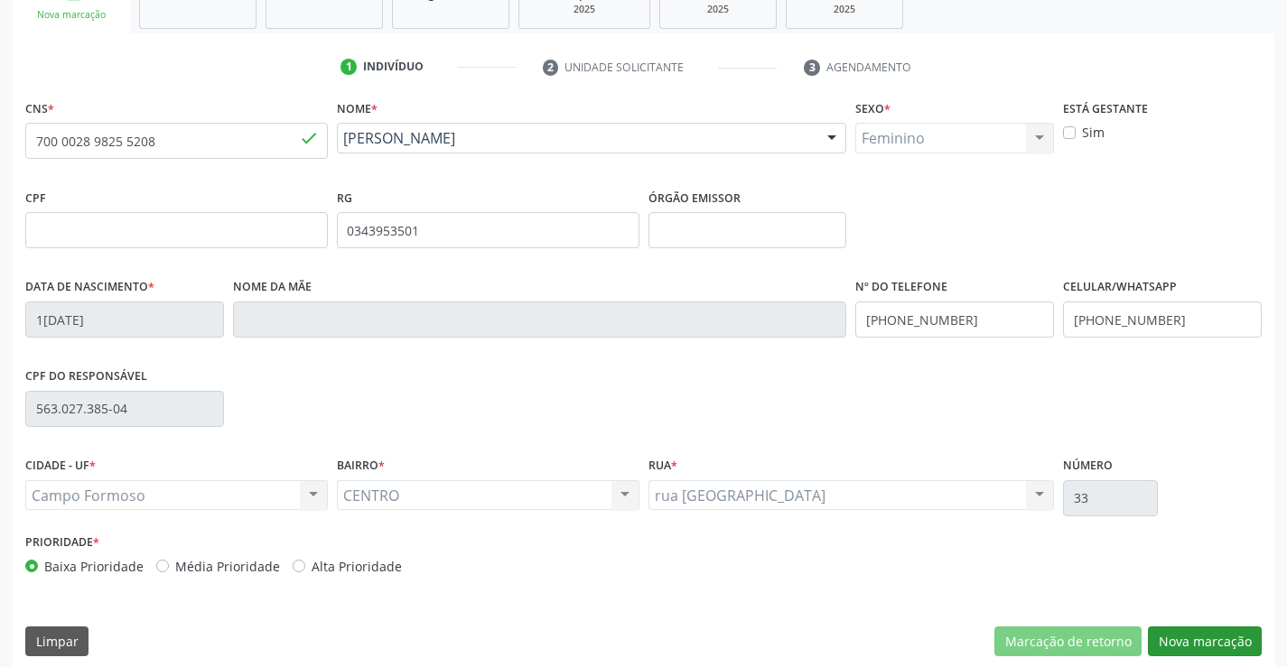
scroll to position [312, 0]
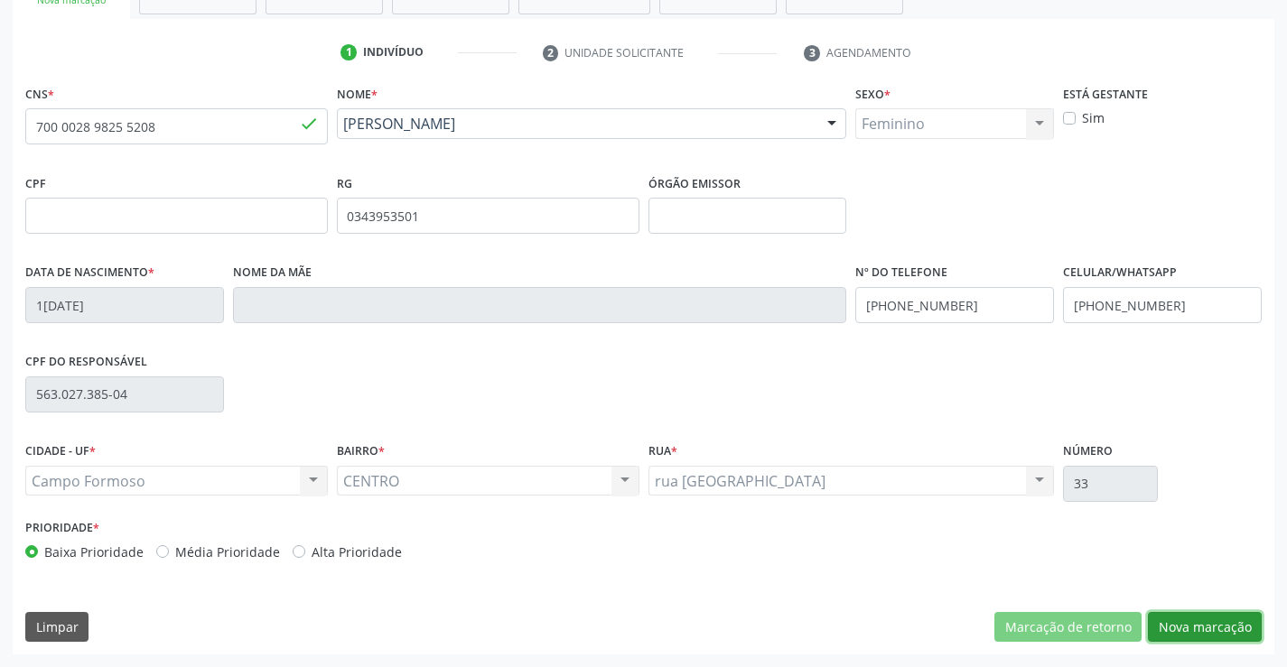
click at [1215, 627] on button "Nova marcação" at bounding box center [1205, 627] width 114 height 31
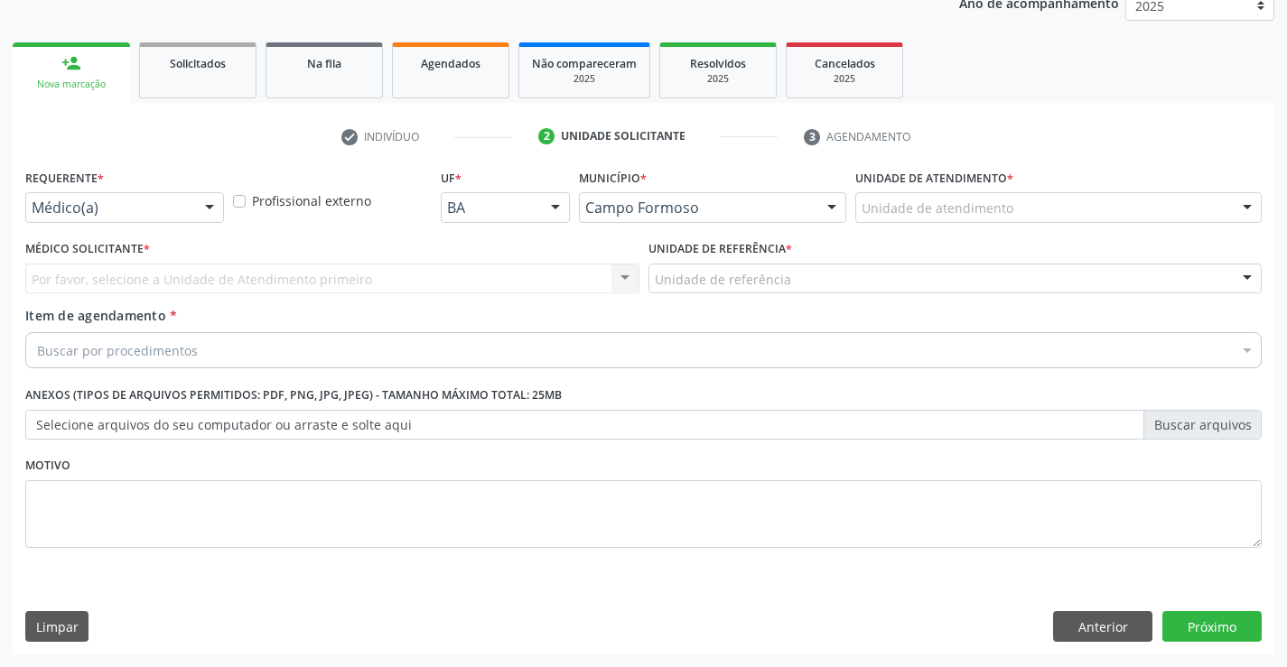
scroll to position [228, 0]
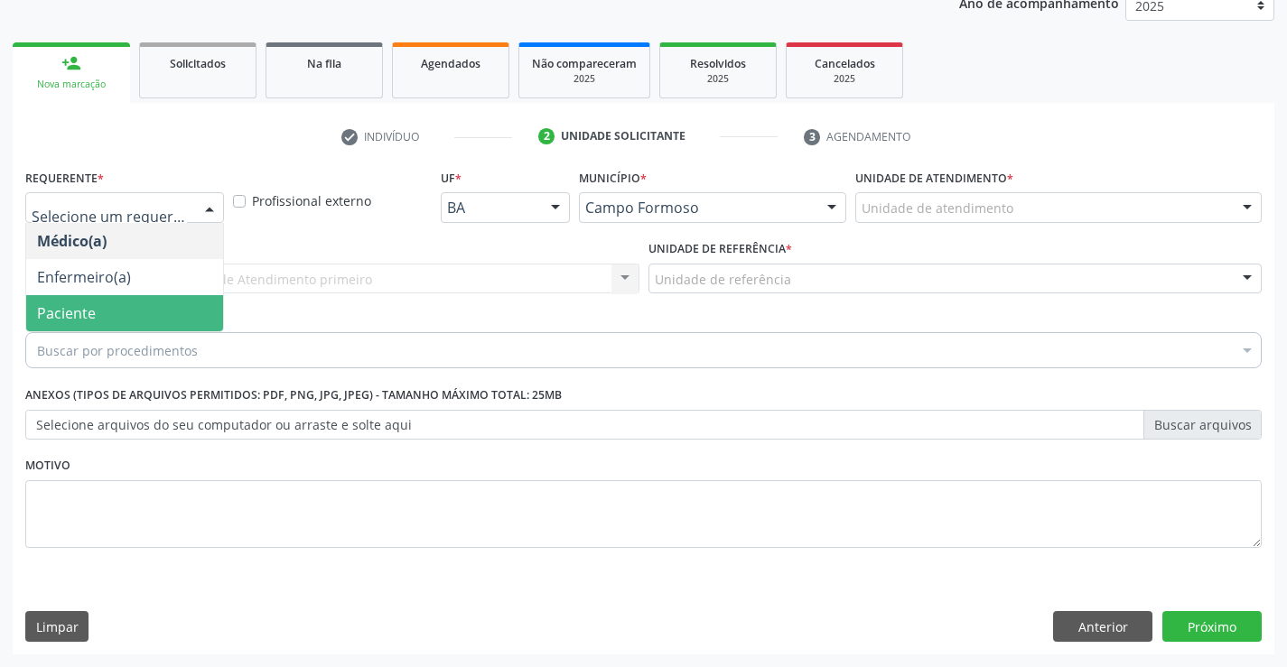
drag, startPoint x: 103, startPoint y: 308, endPoint x: 113, endPoint y: 293, distance: 17.5
click at [103, 309] on span "Paciente" at bounding box center [124, 313] width 197 height 36
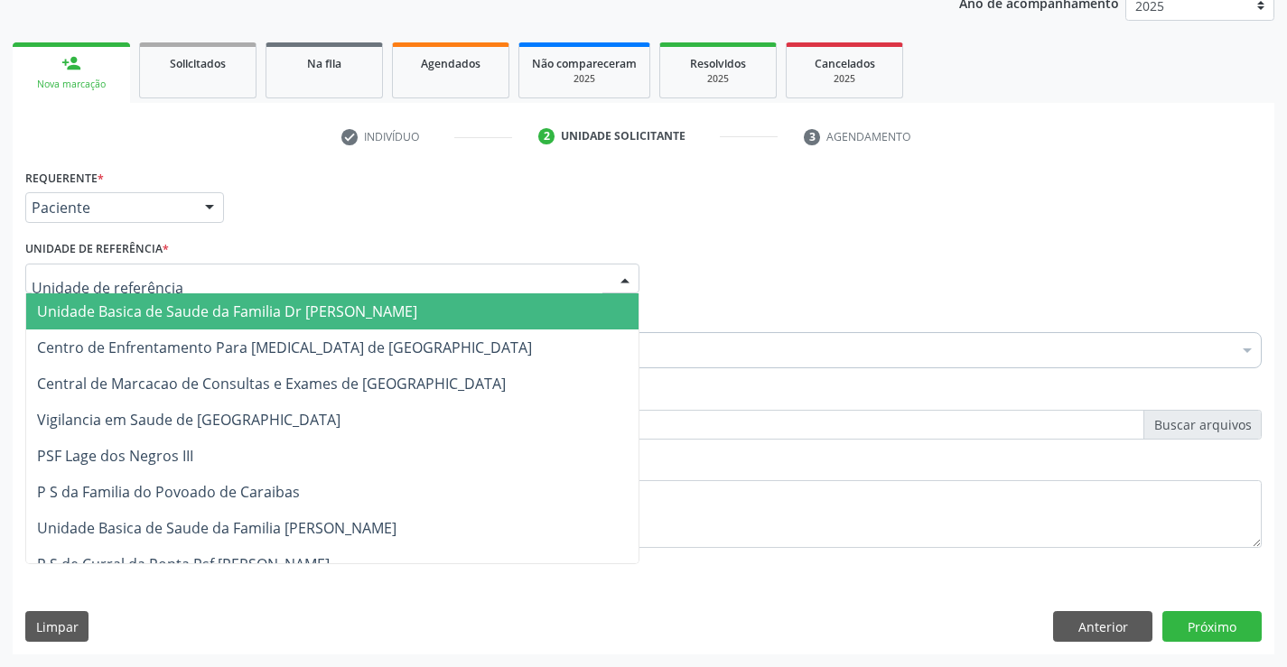
click at [132, 314] on span "Unidade Basica de Saude da Familia Dr [PERSON_NAME]" at bounding box center [227, 312] width 380 height 20
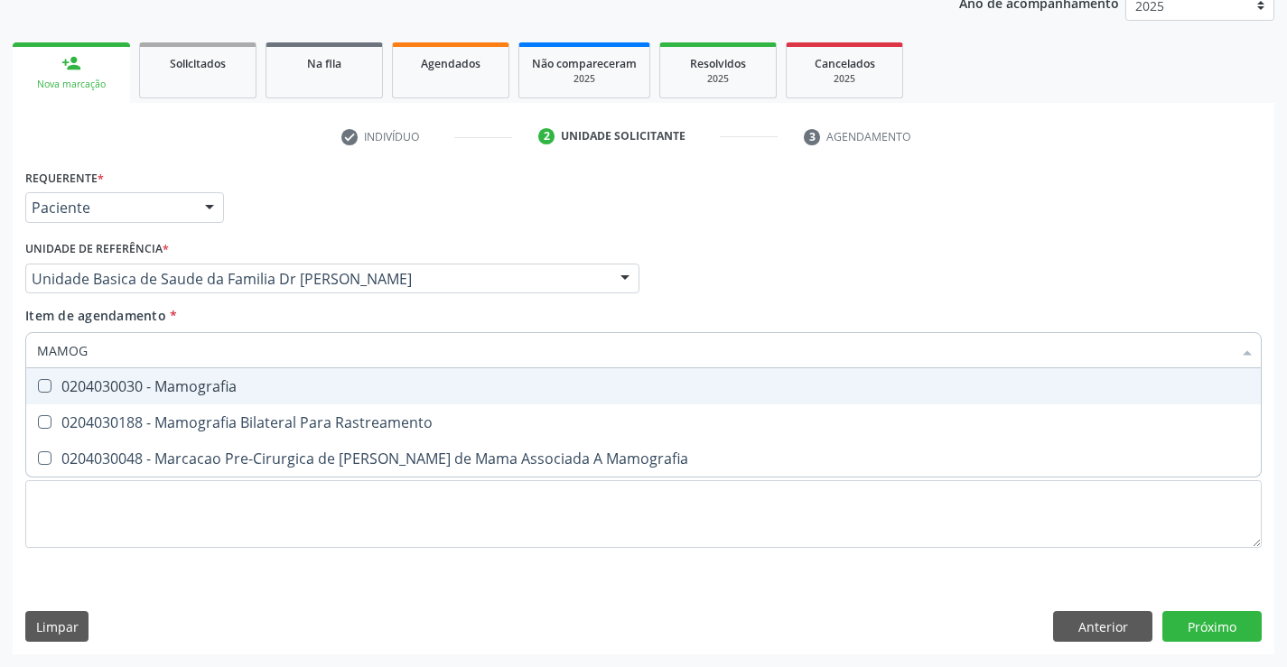
type input "MAMOGR"
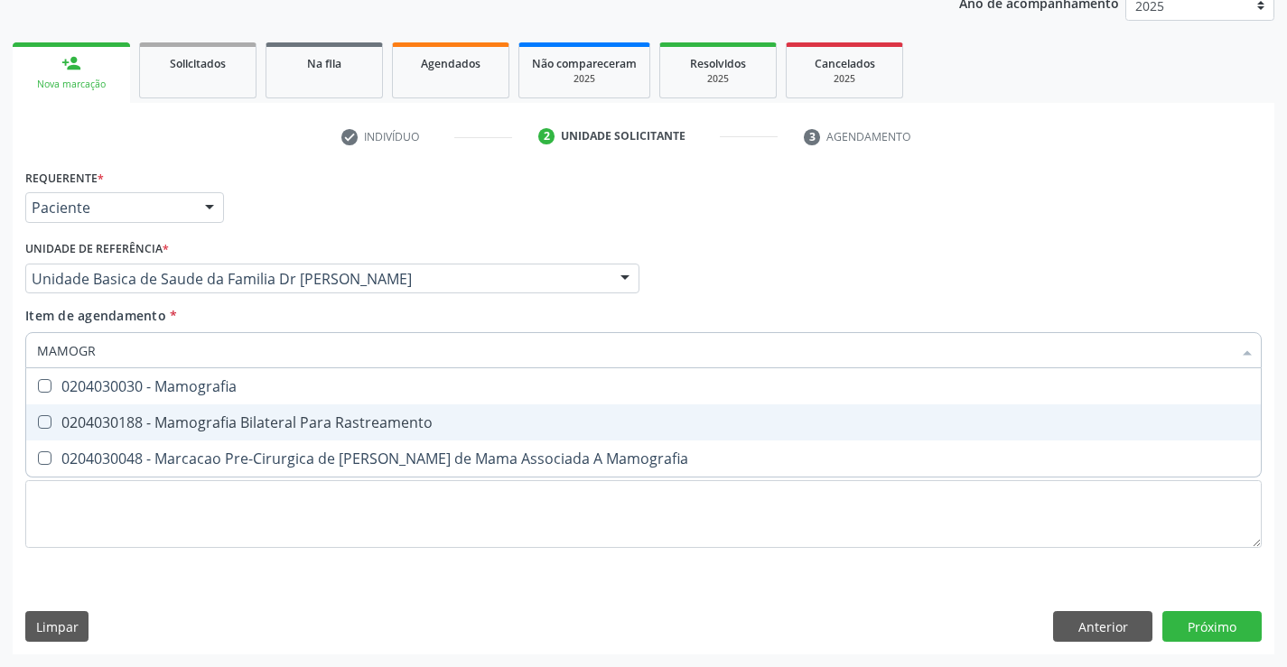
click at [213, 423] on div "0204030188 - Mamografia Bilateral Para Rastreamento" at bounding box center [643, 422] width 1213 height 14
checkbox Rastreamento "true"
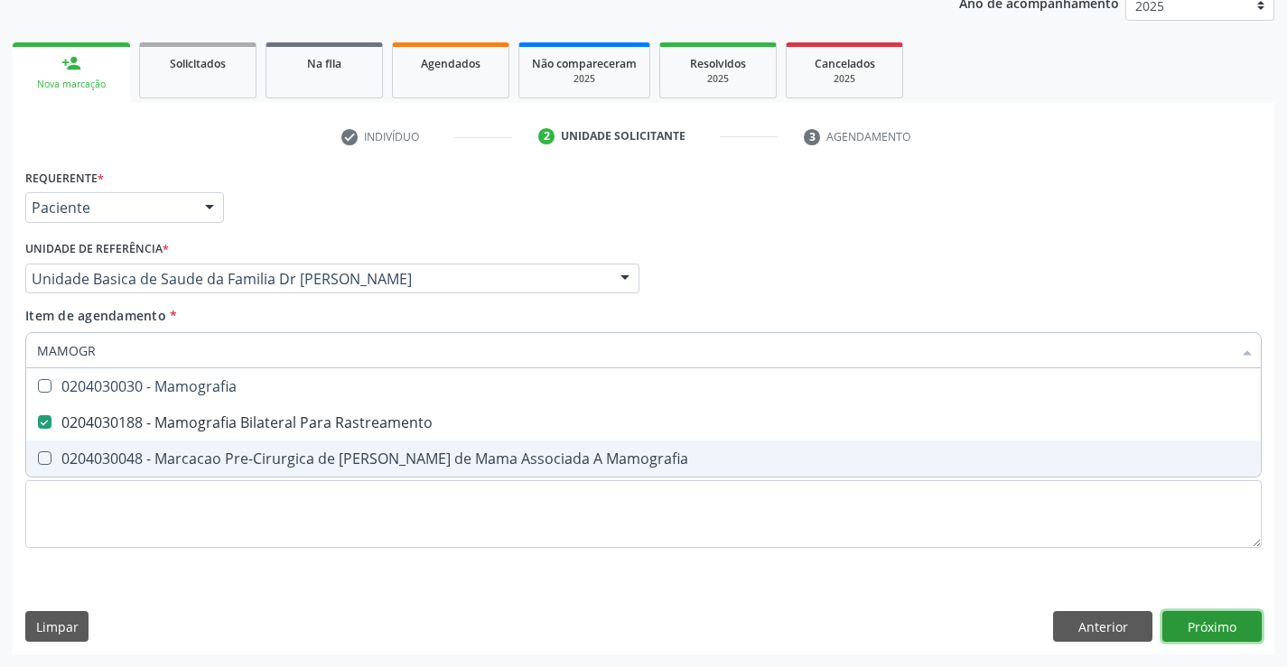
click at [1199, 629] on div "Requerente * Paciente Médico(a) Enfermeiro(a) Paciente Nenhum resultado encontr…" at bounding box center [643, 409] width 1261 height 490
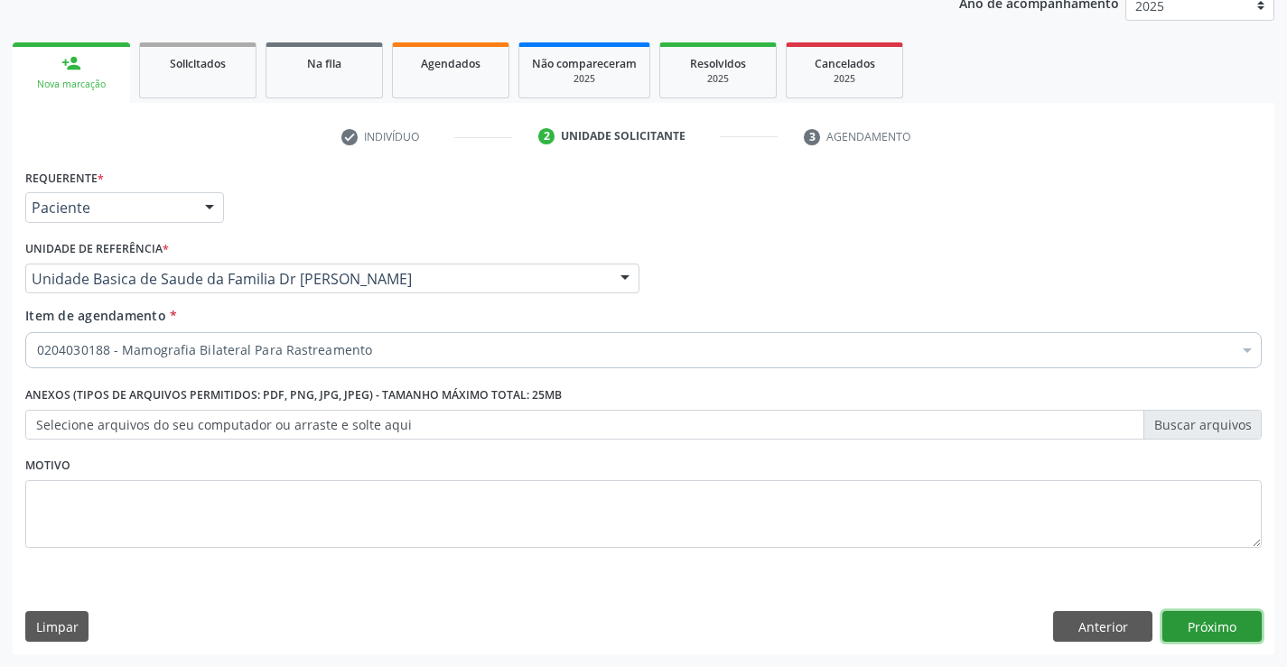
click at [1199, 629] on button "Próximo" at bounding box center [1211, 626] width 99 height 31
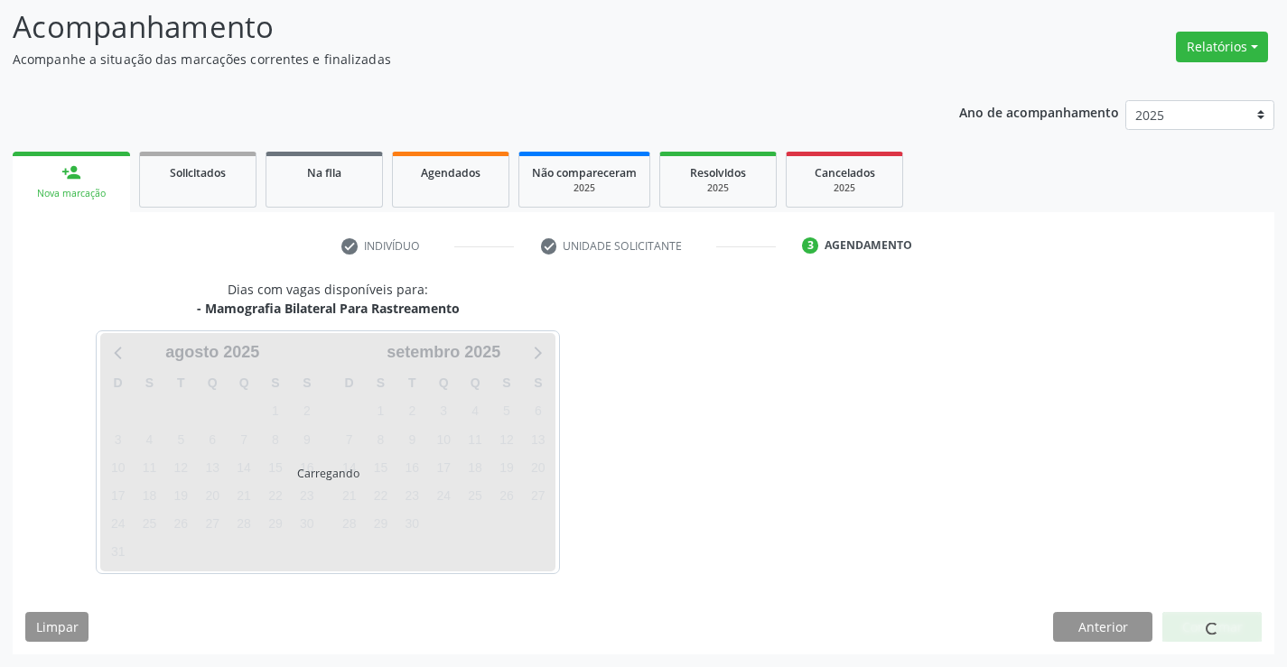
scroll to position [118, 0]
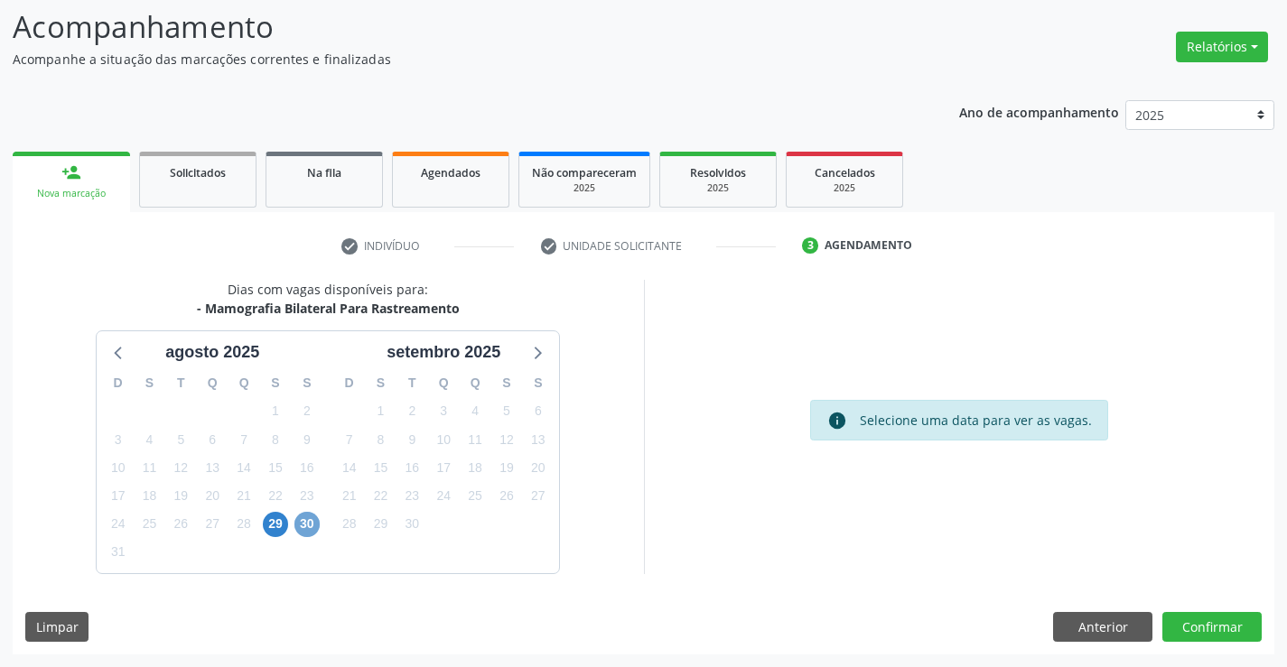
click at [306, 518] on span "30" at bounding box center [306, 524] width 25 height 25
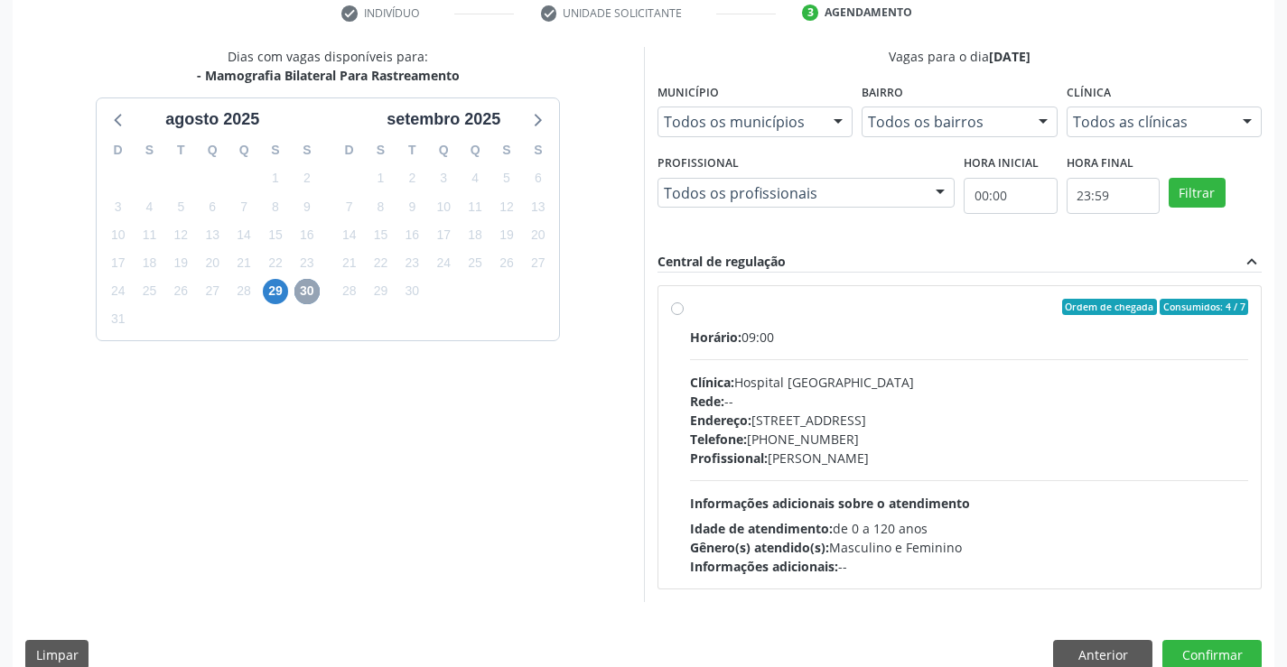
scroll to position [379, 0]
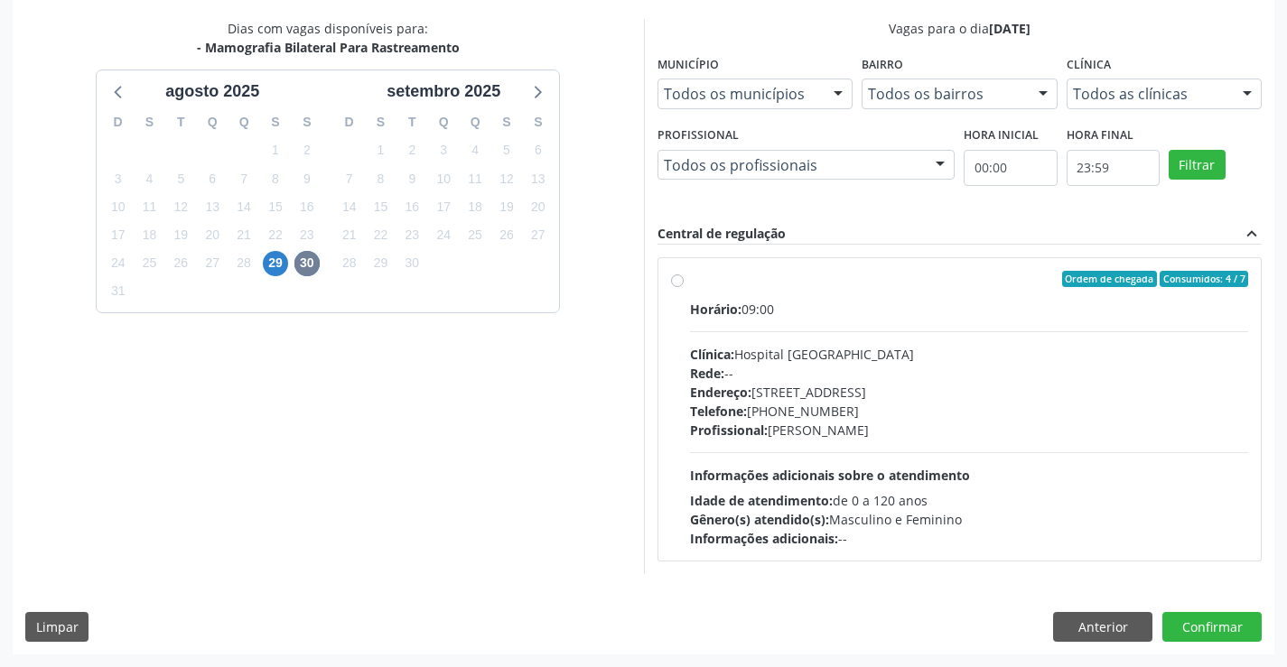
click at [690, 281] on label "Ordem de chegada Consumidos: 4 / 7 Horário: 09:00 Clínica: Hospital Sao Francis…" at bounding box center [969, 409] width 559 height 277
click at [674, 281] on input "Ordem de chegada Consumidos: 4 / 7 Horário: 09:00 Clínica: Hospital Sao Francis…" at bounding box center [677, 279] width 13 height 16
radio input "true"
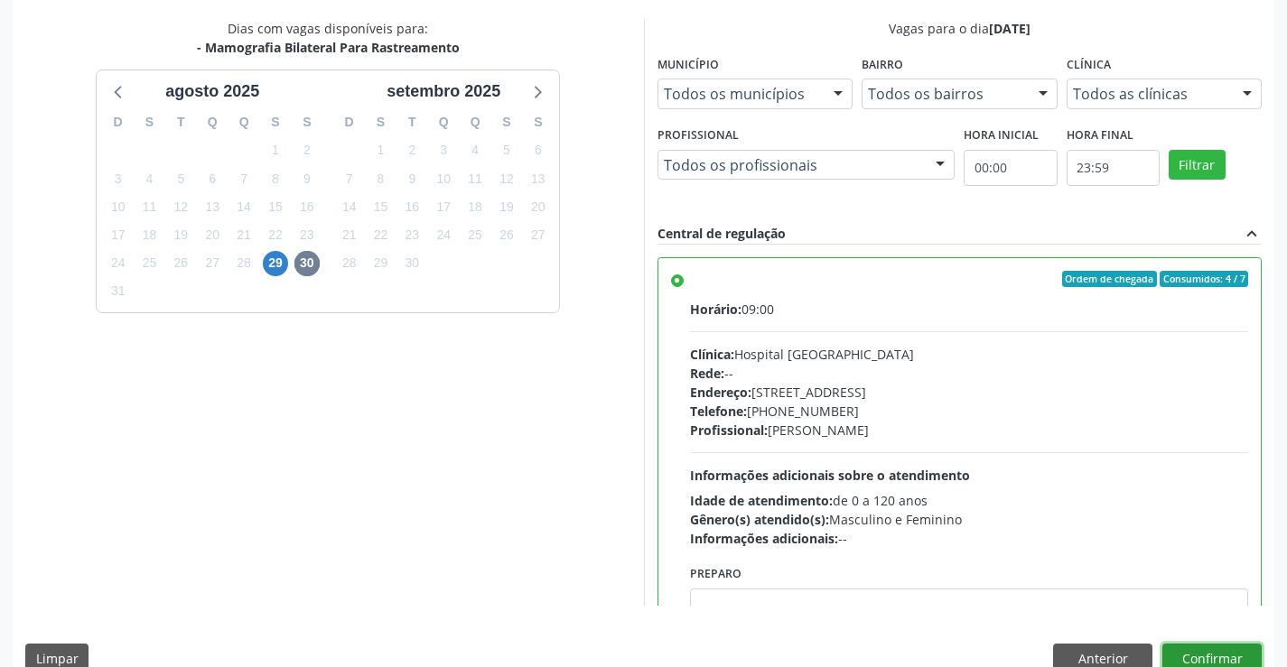
click at [1197, 655] on button "Confirmar" at bounding box center [1211, 659] width 99 height 31
click at [1284, 534] on div "Acompanhamento Acompanhe a situação das marcações correntes e finalizadas Relat…" at bounding box center [643, 210] width 1287 height 980
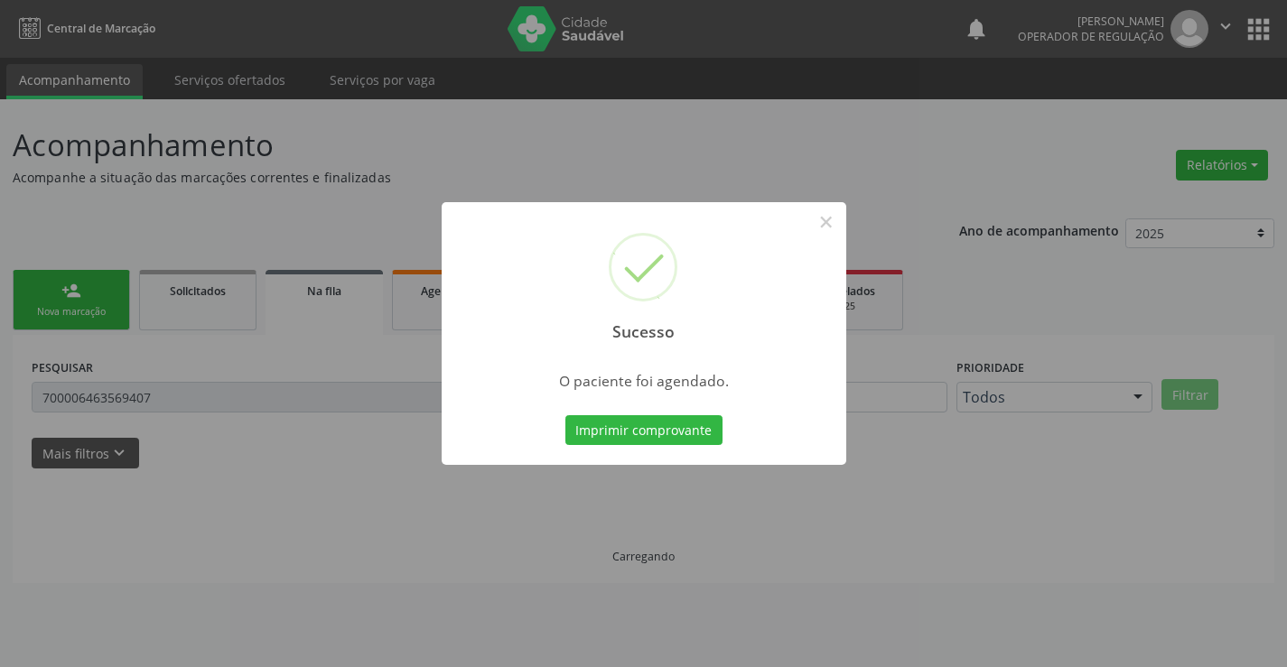
scroll to position [0, 0]
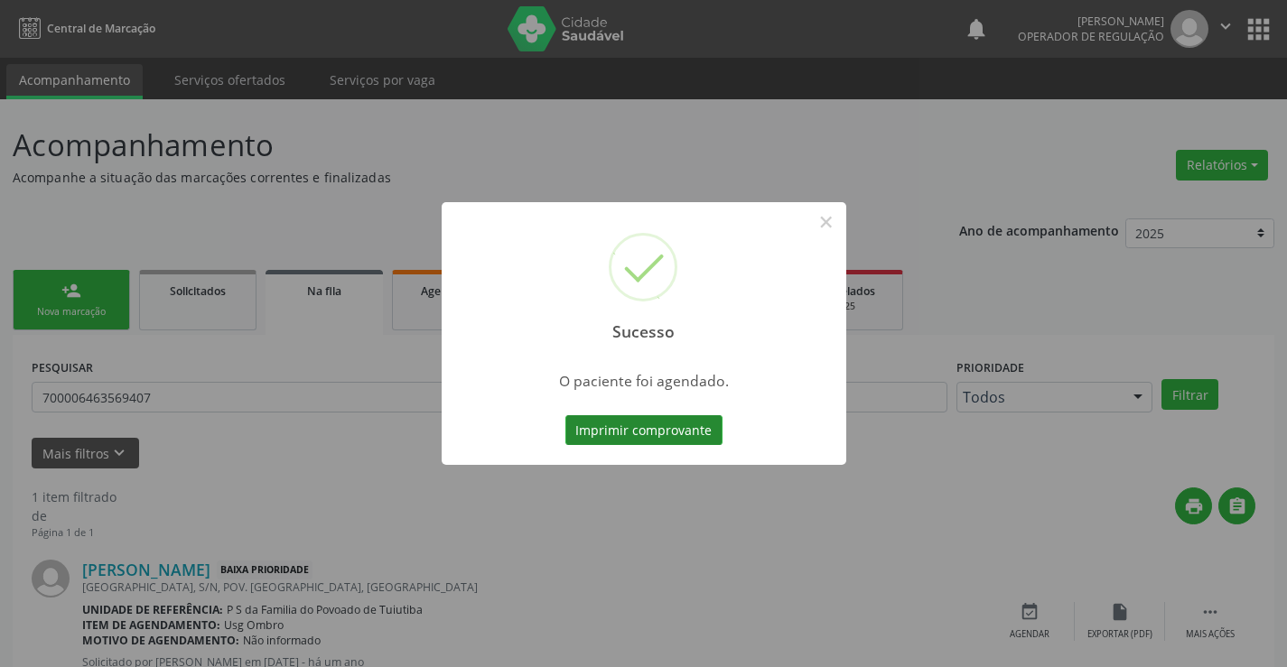
click at [674, 424] on button "Imprimir comprovante" at bounding box center [643, 430] width 157 height 31
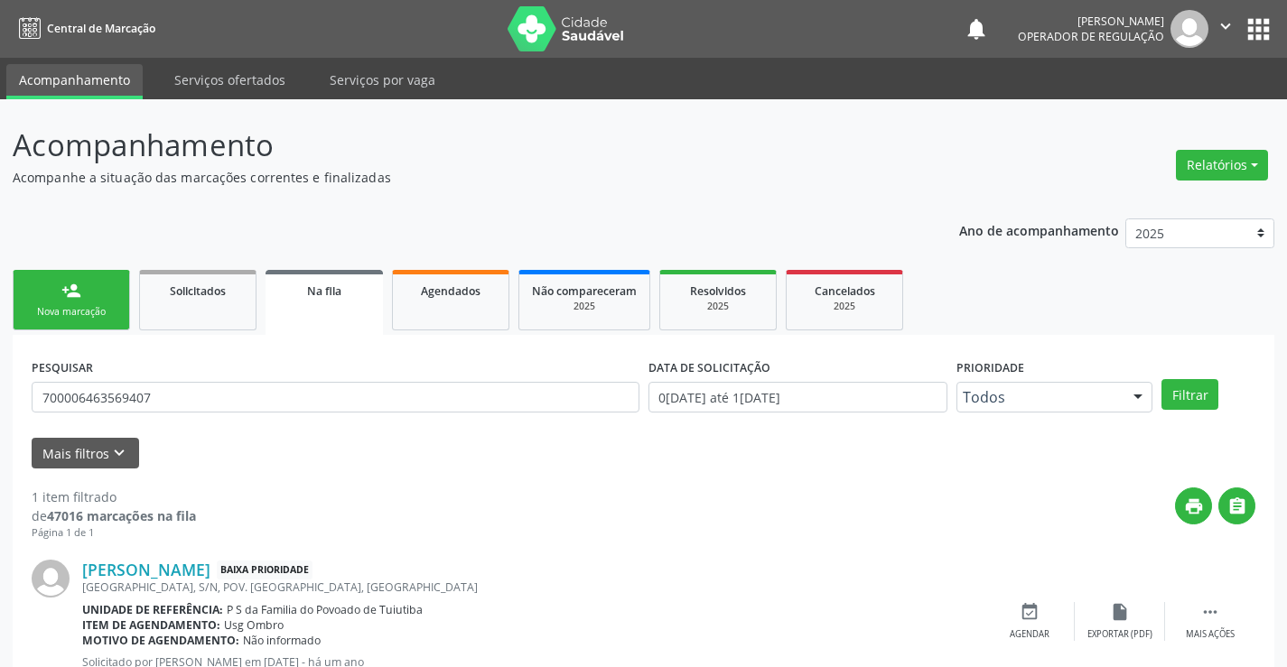
click at [73, 310] on div "Nova marcação" at bounding box center [71, 312] width 90 height 14
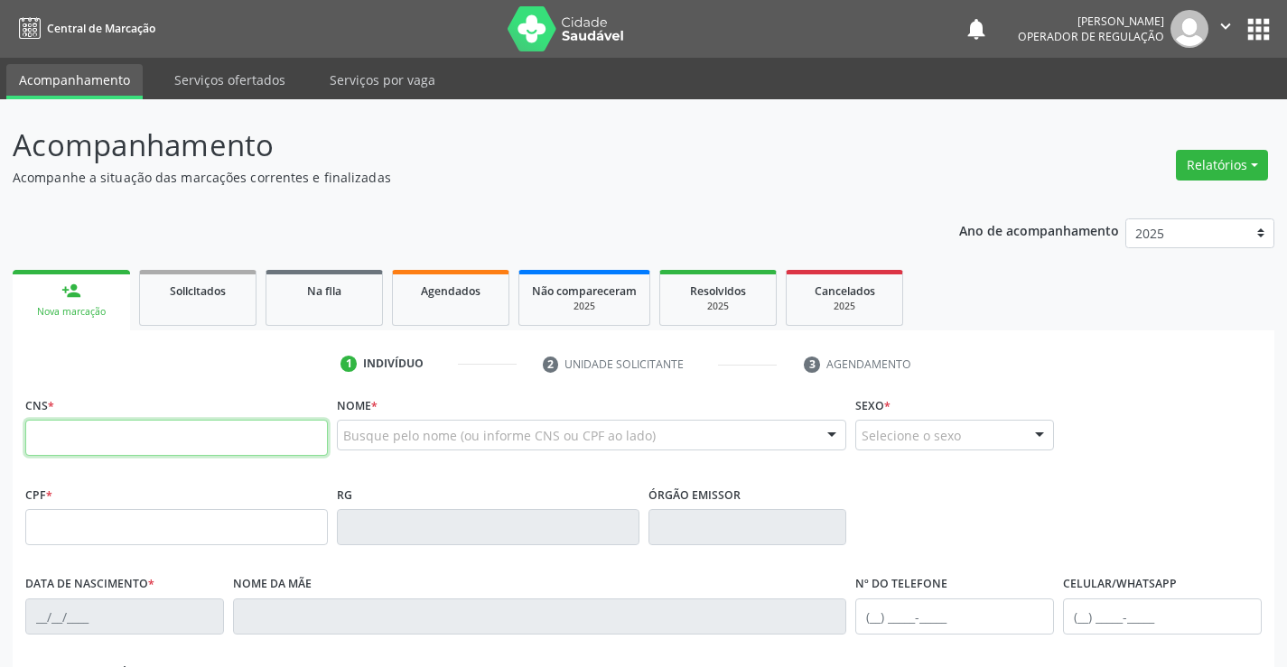
click at [113, 441] on input "text" at bounding box center [176, 438] width 302 height 36
type input "700 3059 4110 5039"
type input "0739443860"
type input "17/10/1972"
type input "SN"
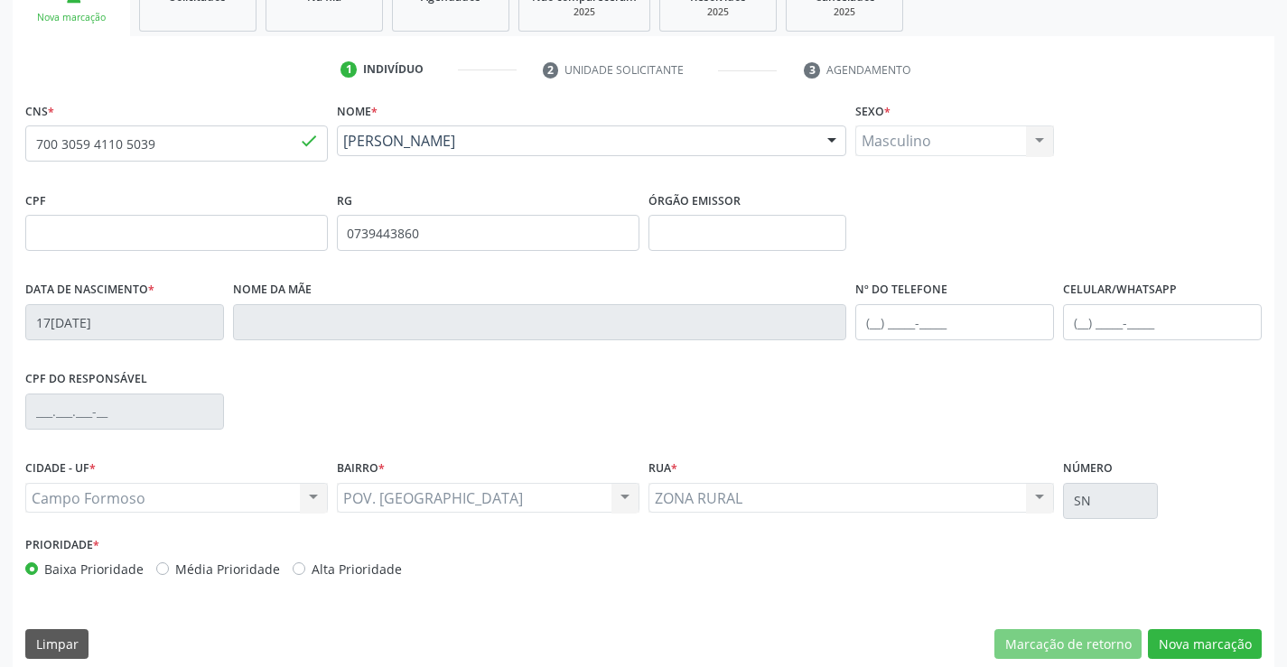
scroll to position [312, 0]
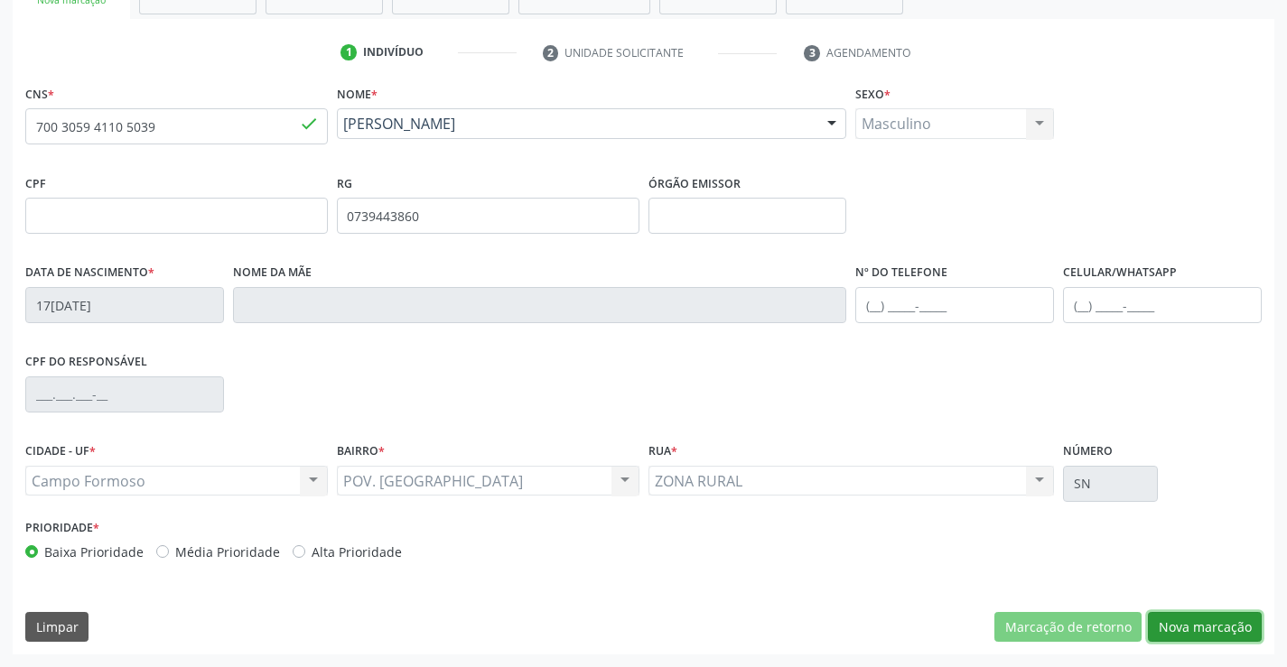
click at [1186, 621] on button "Nova marcação" at bounding box center [1205, 627] width 114 height 31
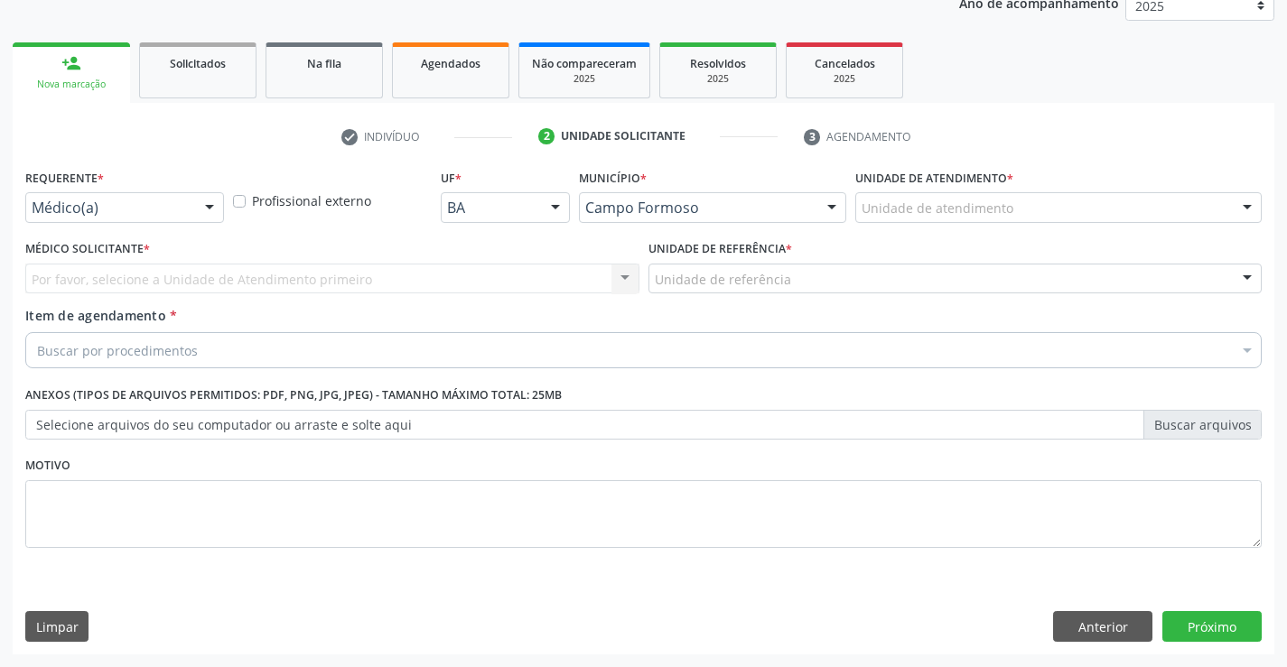
click at [193, 205] on div "Médico(a)" at bounding box center [124, 207] width 199 height 31
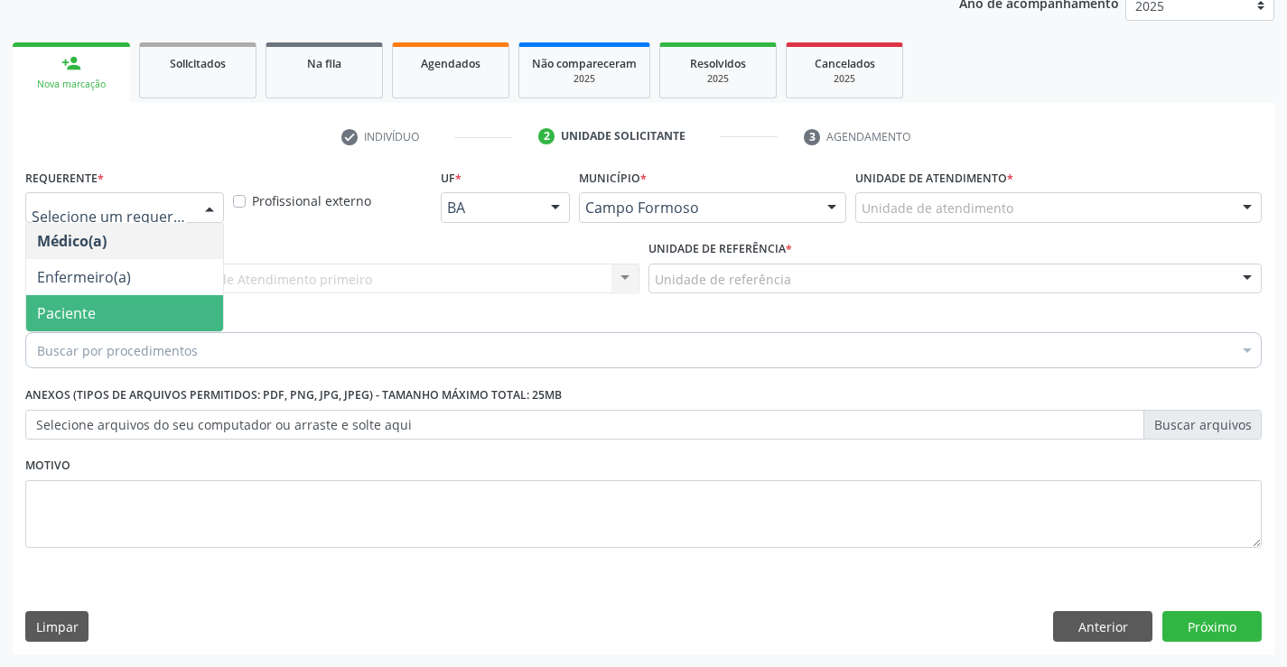
click at [135, 303] on span "Paciente" at bounding box center [124, 313] width 197 height 36
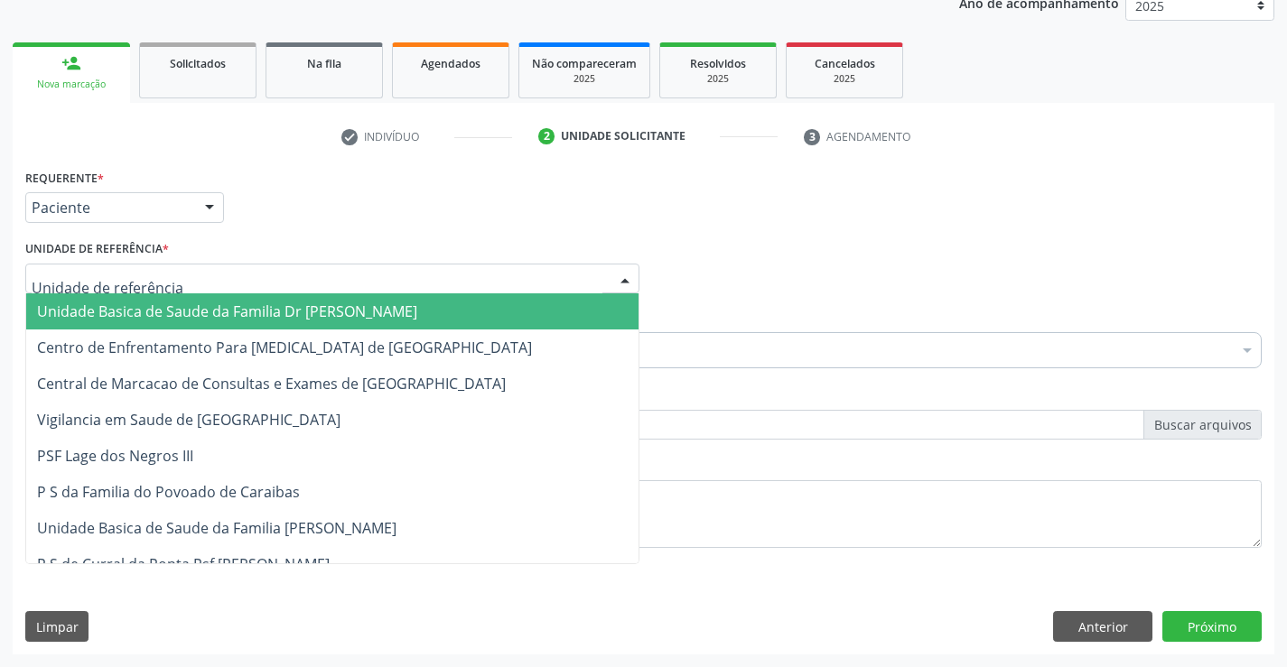
drag, startPoint x: 152, startPoint y: 277, endPoint x: 152, endPoint y: 291, distance: 13.5
click at [153, 301] on span "Unidade Basica de Saude da Familia Dr [PERSON_NAME]" at bounding box center [332, 311] width 612 height 36
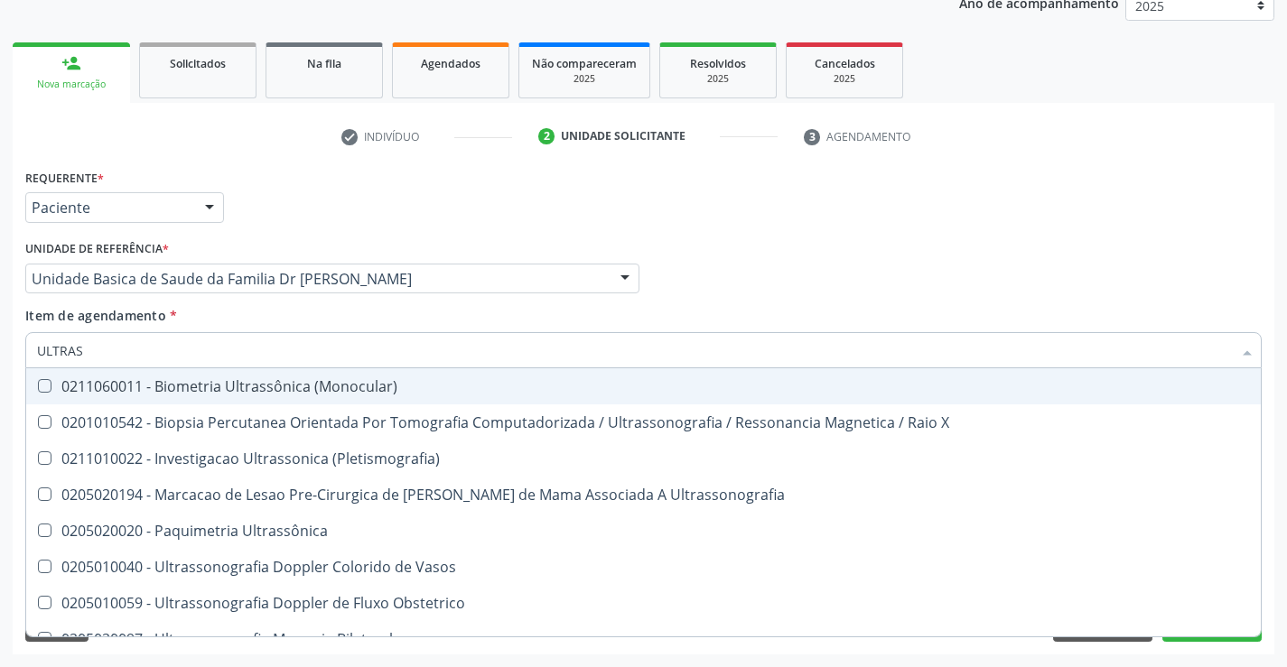
type input "ULTRASS"
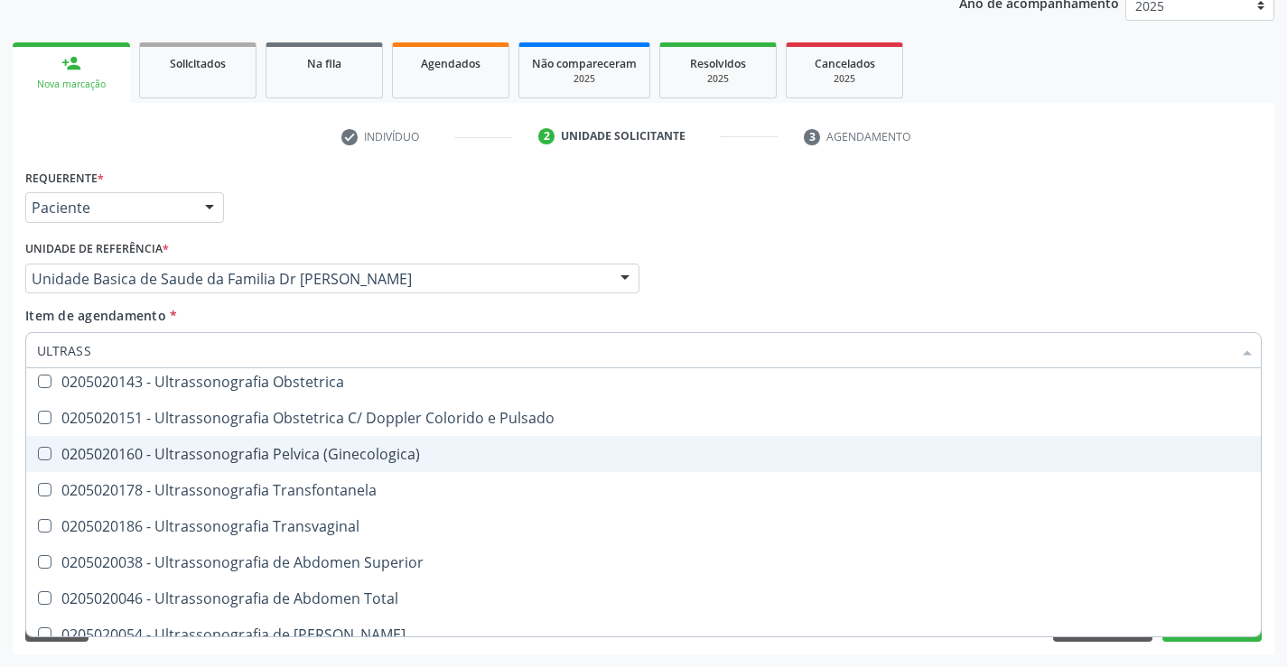
scroll to position [361, 0]
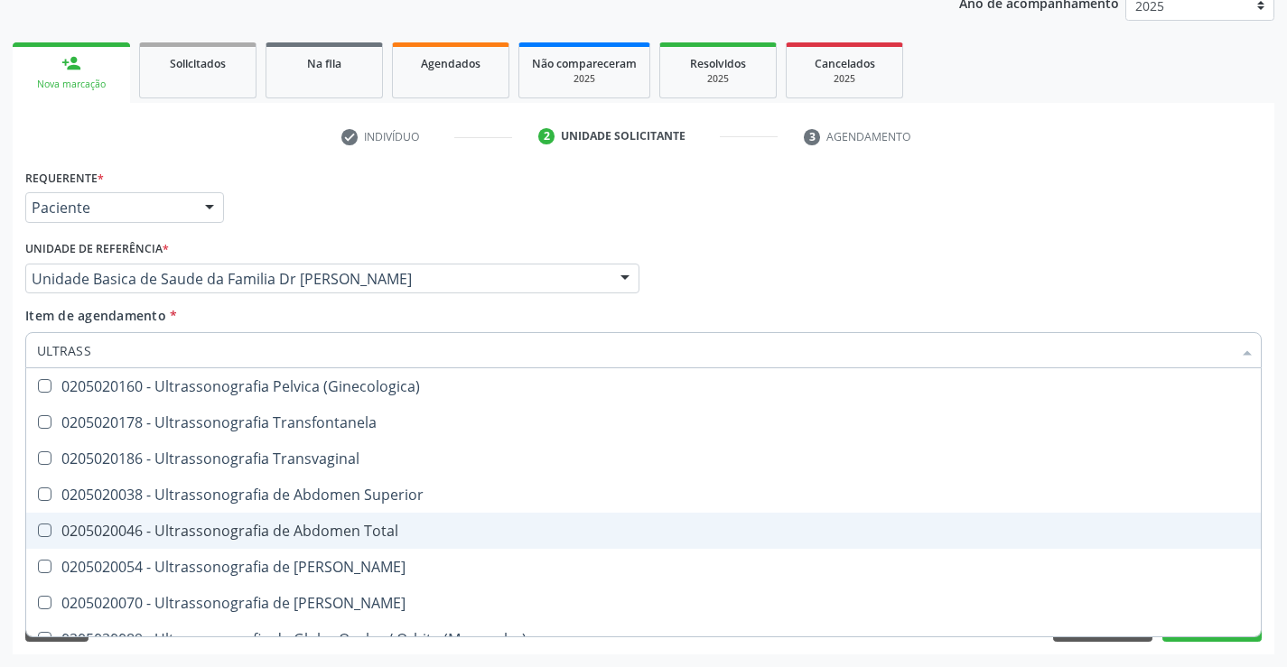
click at [403, 529] on div "0205020046 - Ultrassonografia de Abdomen Total" at bounding box center [643, 531] width 1213 height 14
checkbox Total "true"
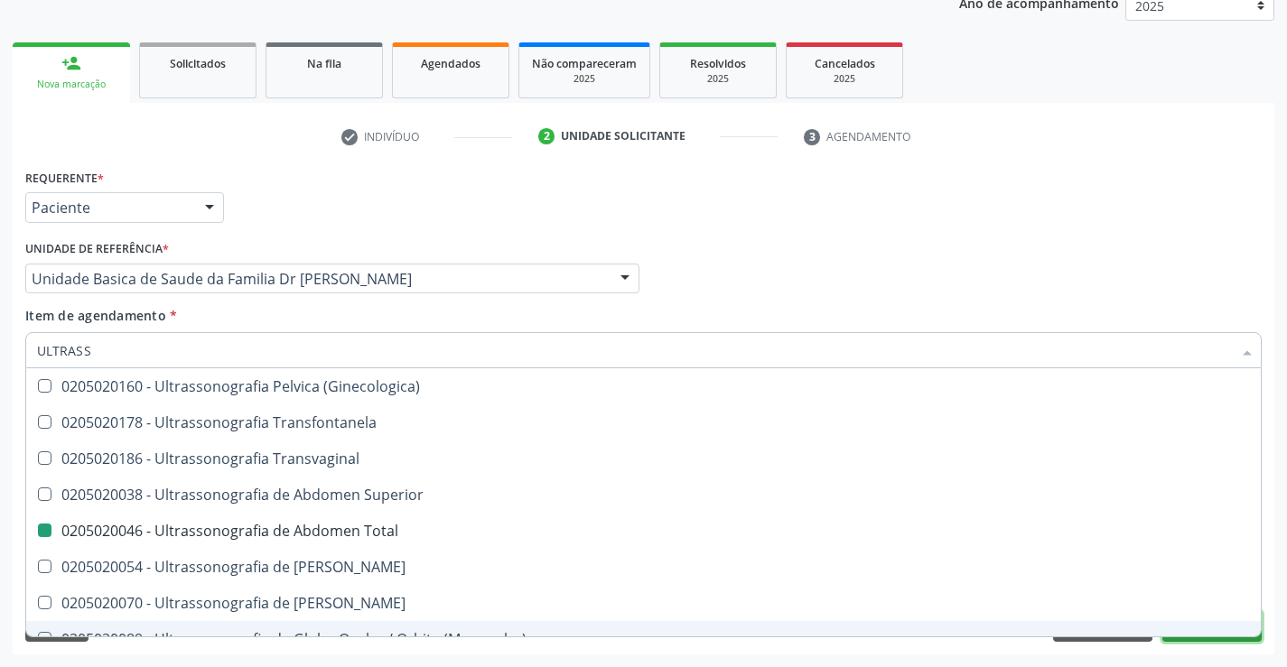
click at [1195, 637] on button "Próximo" at bounding box center [1211, 626] width 99 height 31
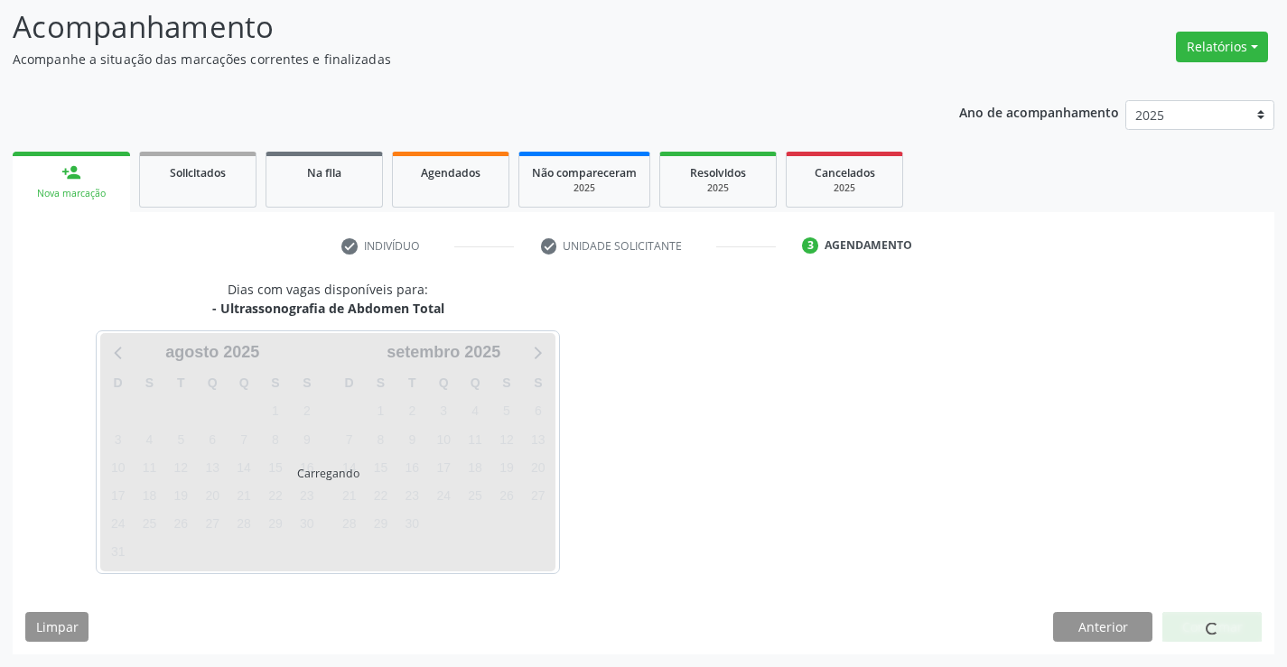
scroll to position [0, 0]
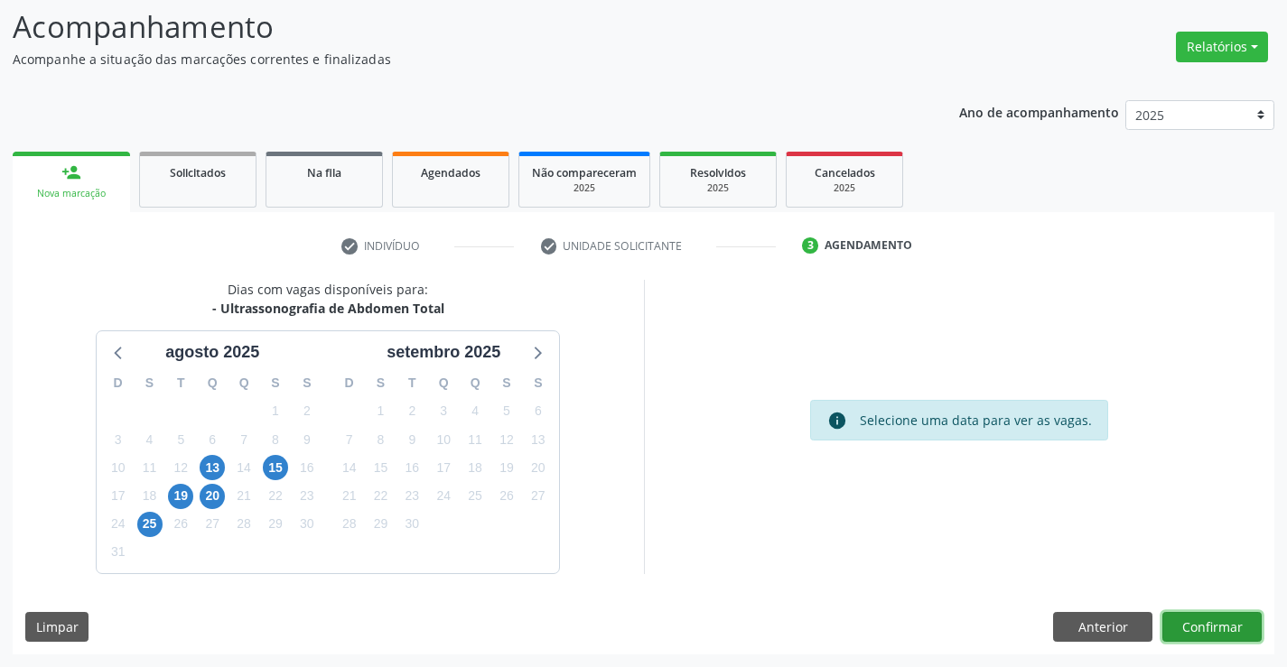
click at [1203, 623] on button "Confirmar" at bounding box center [1211, 627] width 99 height 31
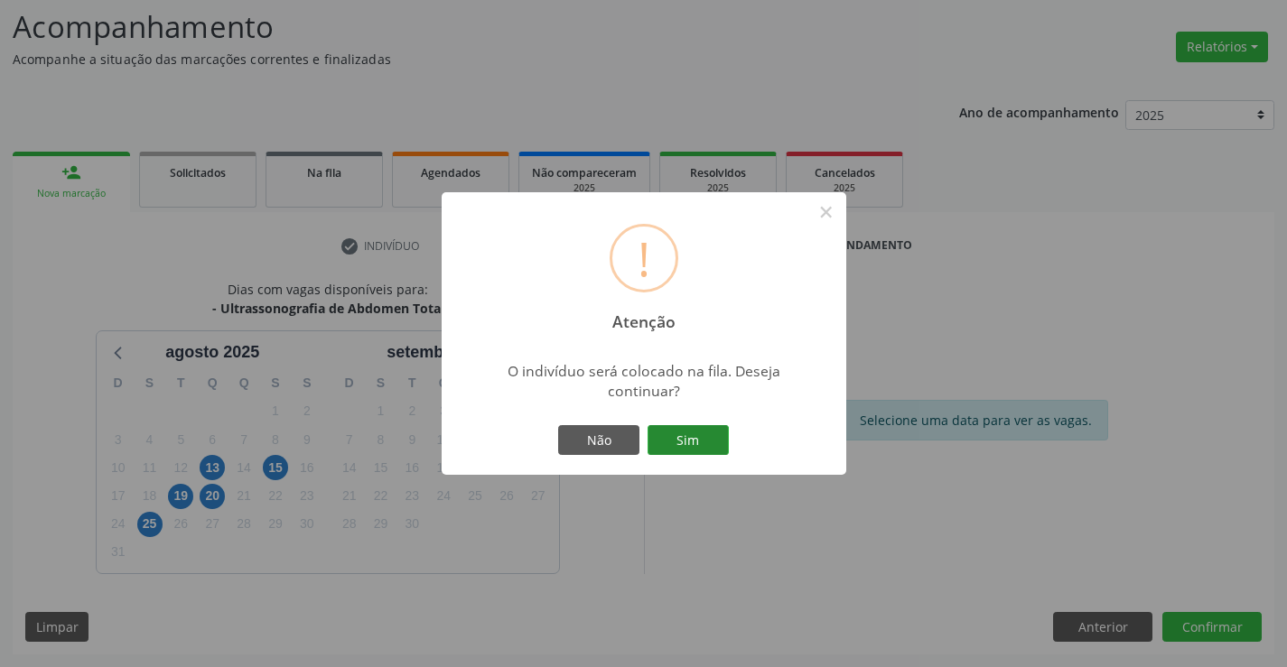
click at [679, 441] on button "Sim" at bounding box center [687, 440] width 81 height 31
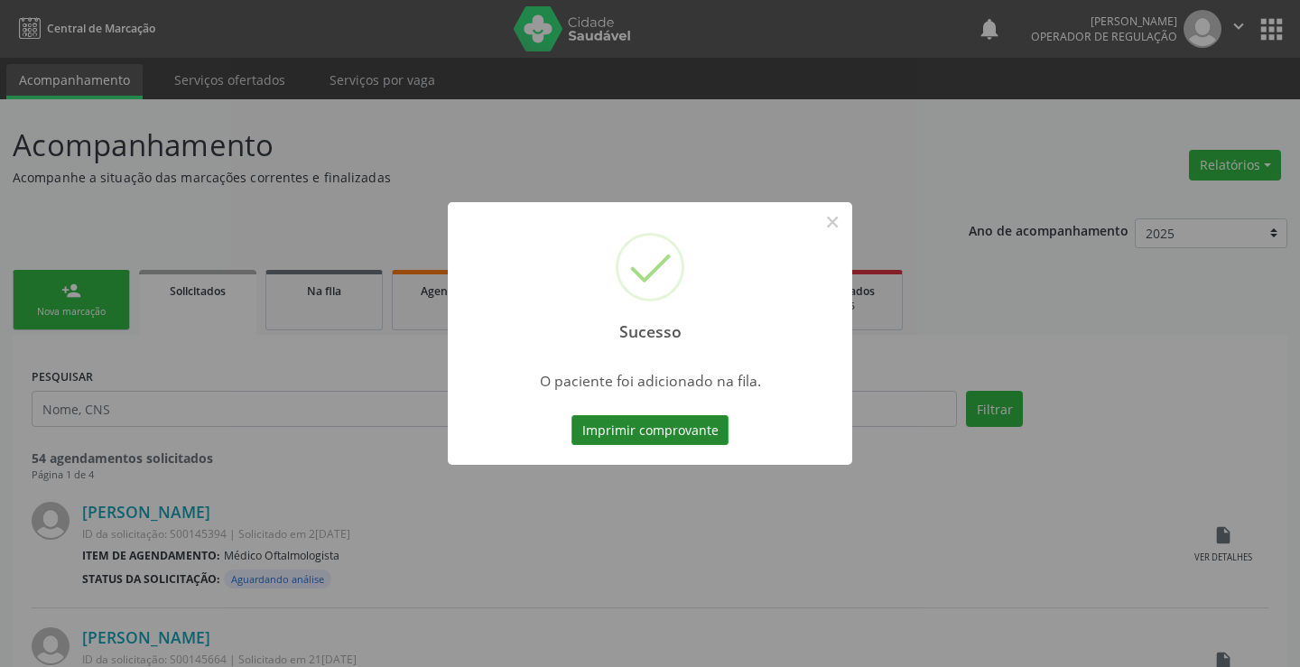
click at [679, 432] on button "Imprimir comprovante" at bounding box center [650, 430] width 157 height 31
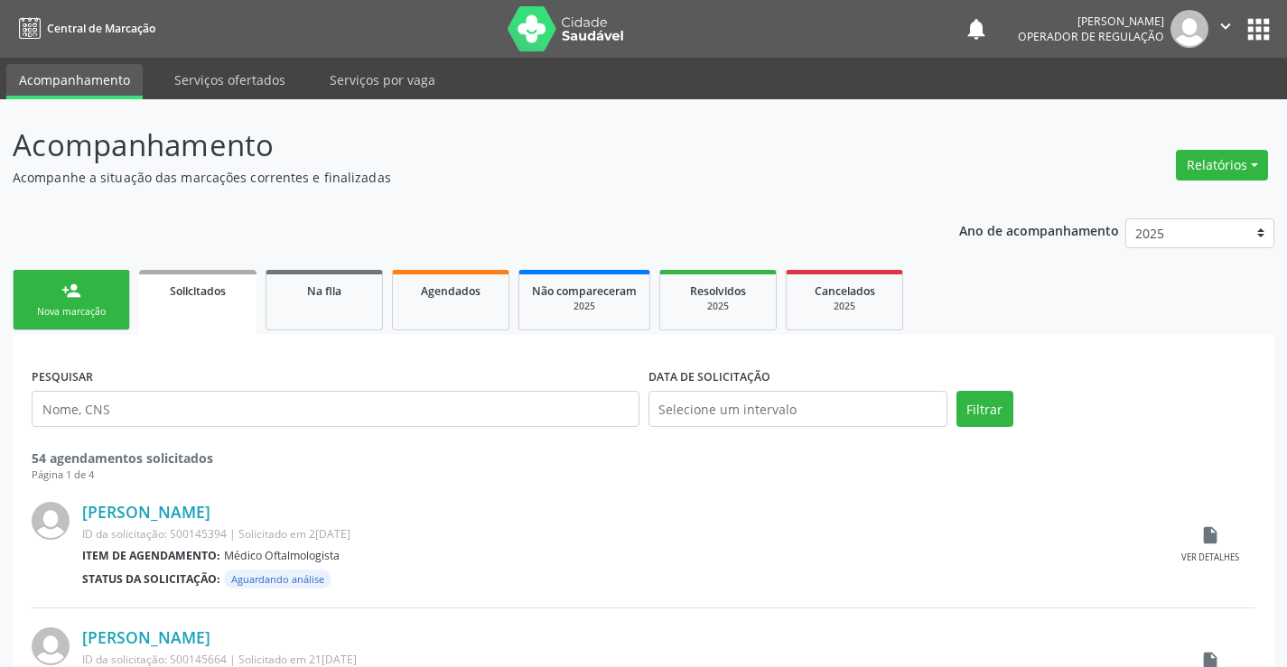
click at [84, 310] on div "Nova marcação" at bounding box center [71, 312] width 90 height 14
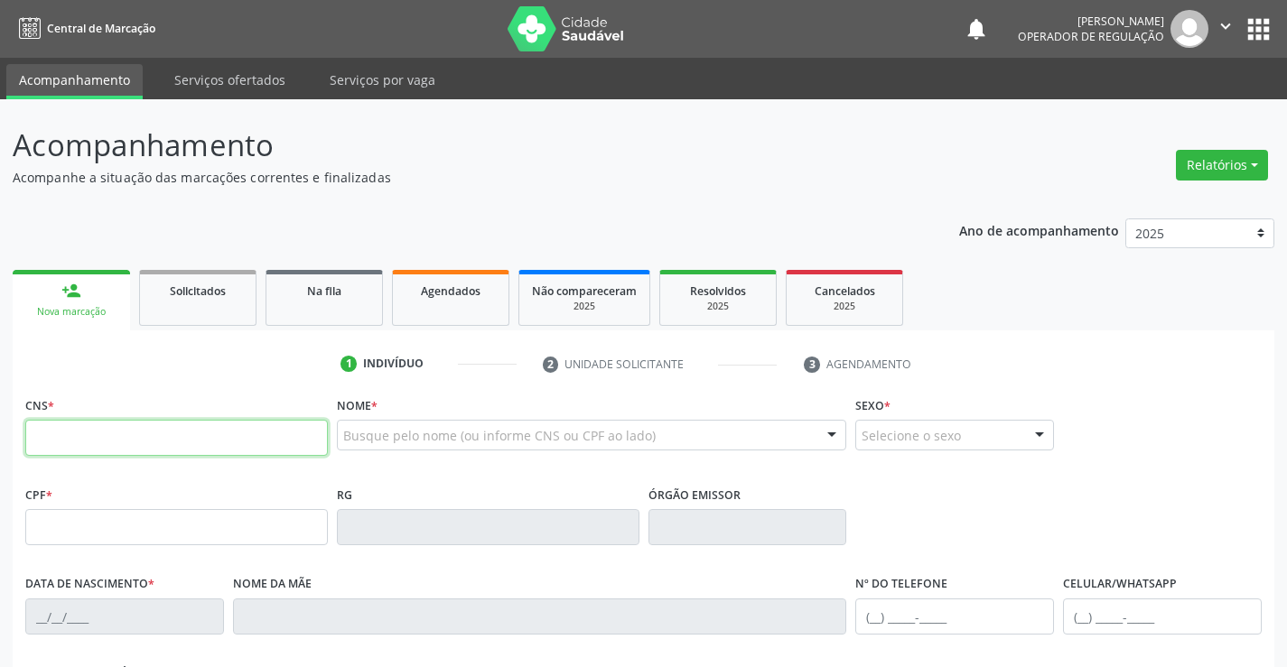
click at [85, 435] on input "text" at bounding box center [176, 438] width 302 height 36
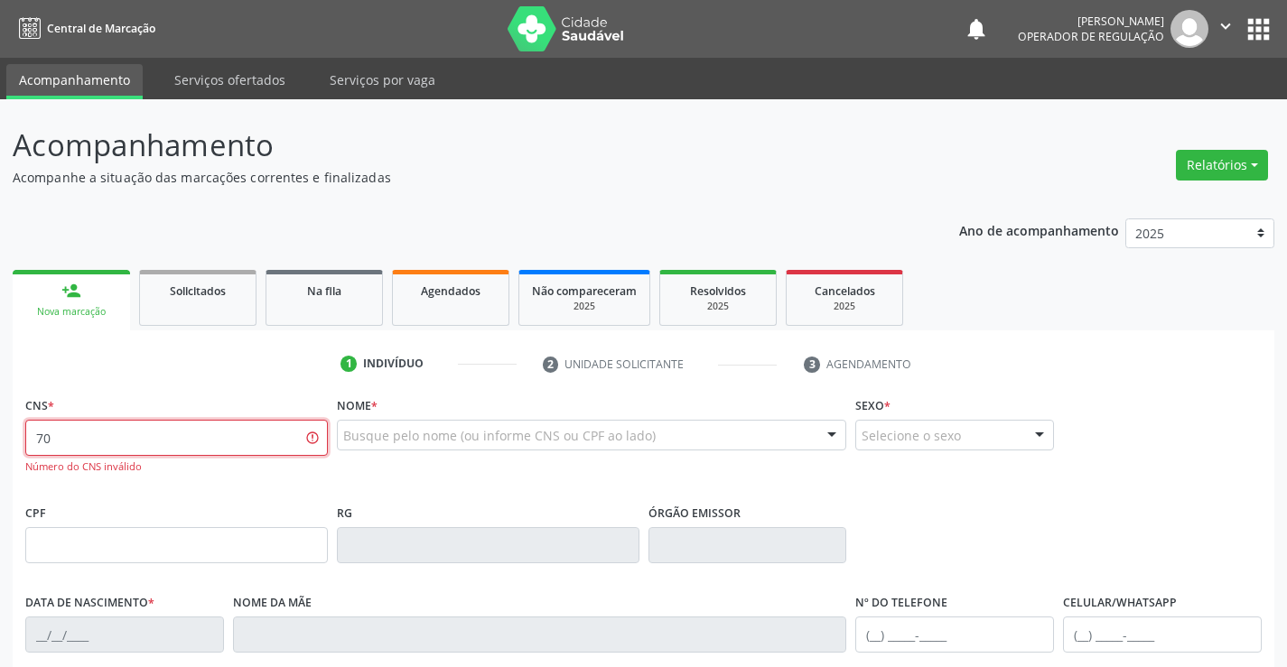
type input "7"
type input "701 0028 3236 9099"
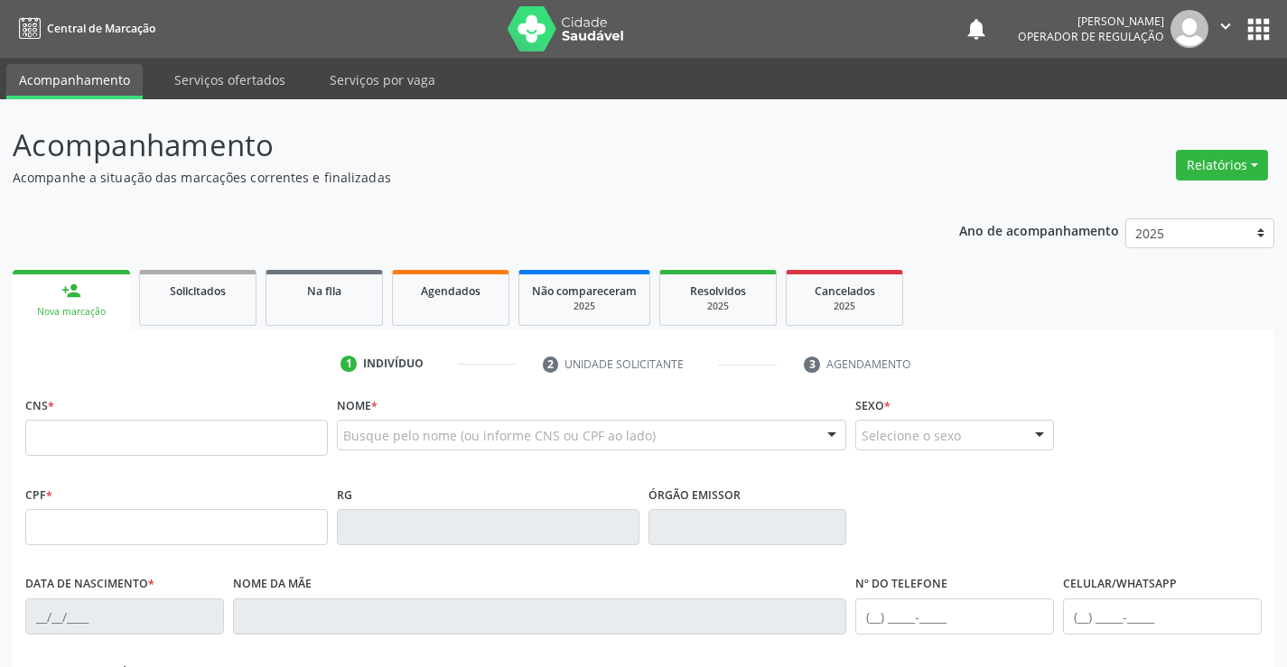
click at [197, 438] on input "text" at bounding box center [176, 438] width 302 height 36
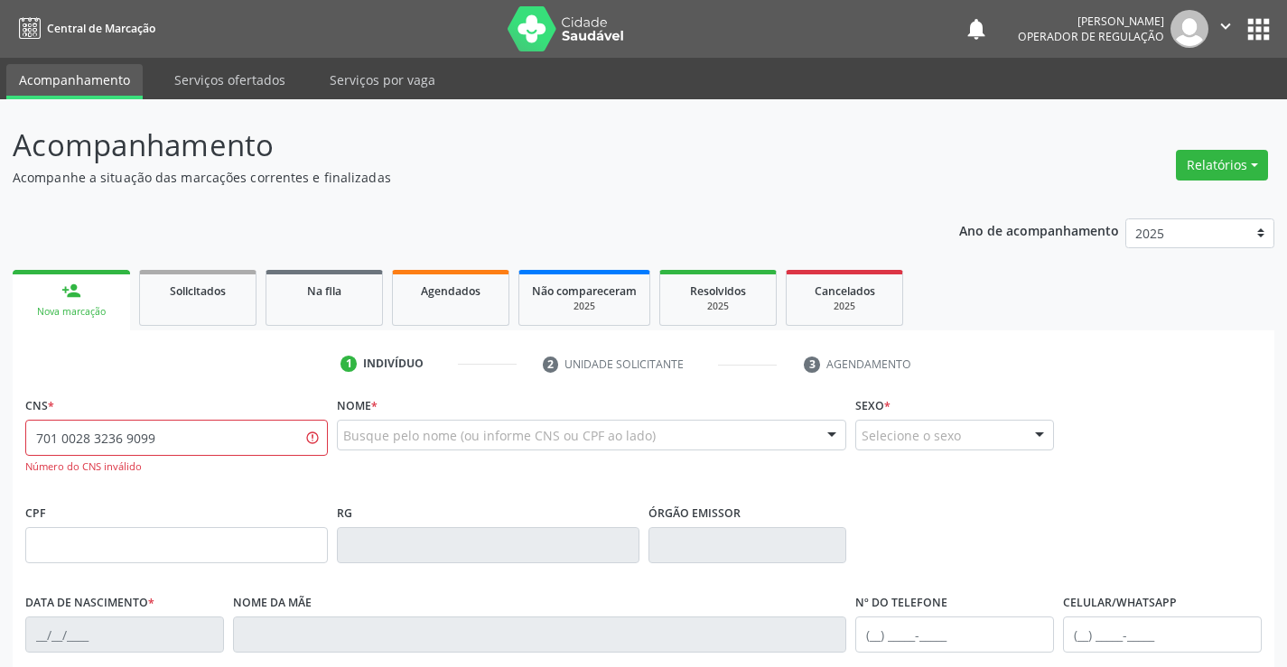
click at [408, 496] on div "Nome * Busque pelo nome (ou informe CNS ou CPF ao lado) Nenhum resultado encont…" at bounding box center [591, 445] width 519 height 107
click at [282, 431] on input "701 0028 3236 9099" at bounding box center [176, 438] width 302 height 36
type input "7"
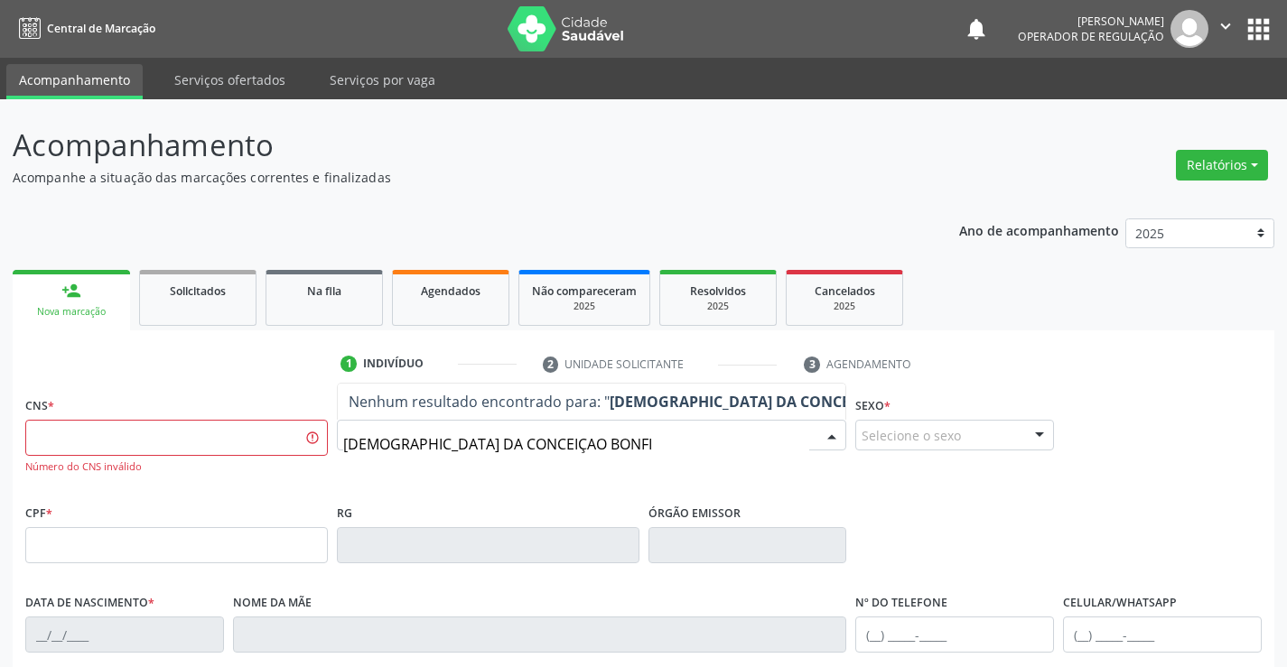
type input "CATIANA DA CONCEIÇAO BONFIM"
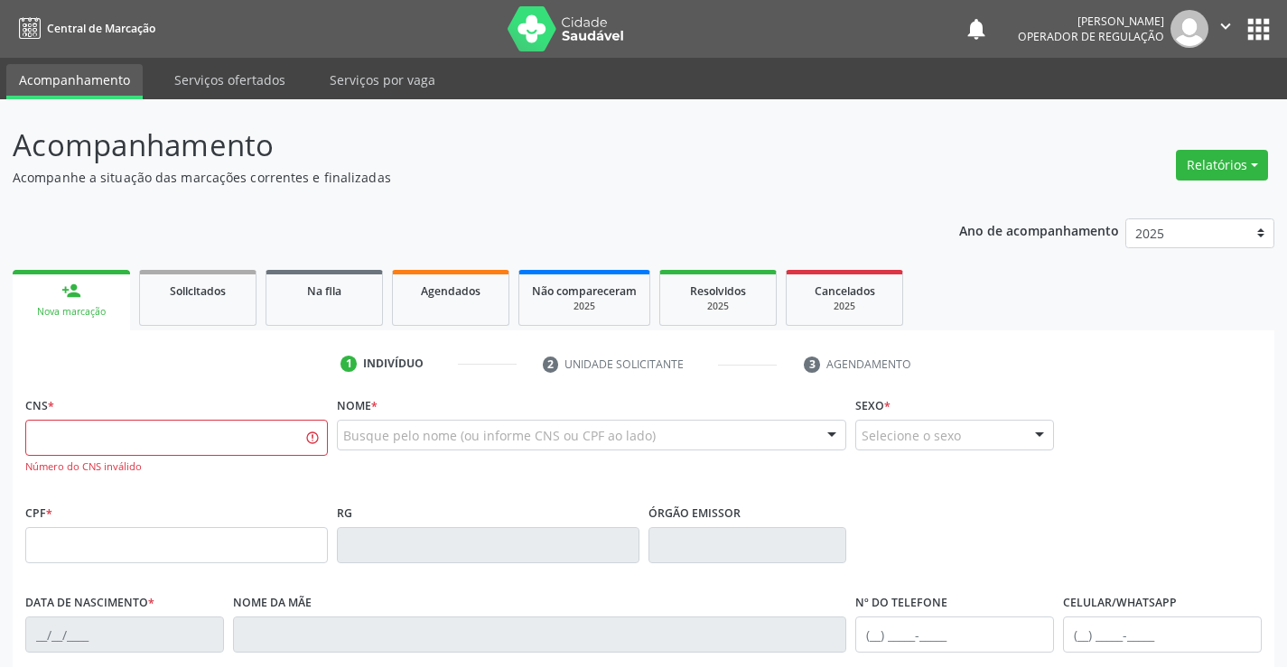
click at [524, 492] on div "Nome * Busque pelo nome (ou informe CNS ou CPF ao lado) Nenhum resultado encont…" at bounding box center [591, 445] width 519 height 107
click at [225, 441] on input "text" at bounding box center [176, 438] width 302 height 36
click at [180, 432] on input "text" at bounding box center [176, 438] width 302 height 36
click at [225, 493] on div "CNS * 701 0028 3236 9099 Número do CNS inválido" at bounding box center [177, 445] width 312 height 107
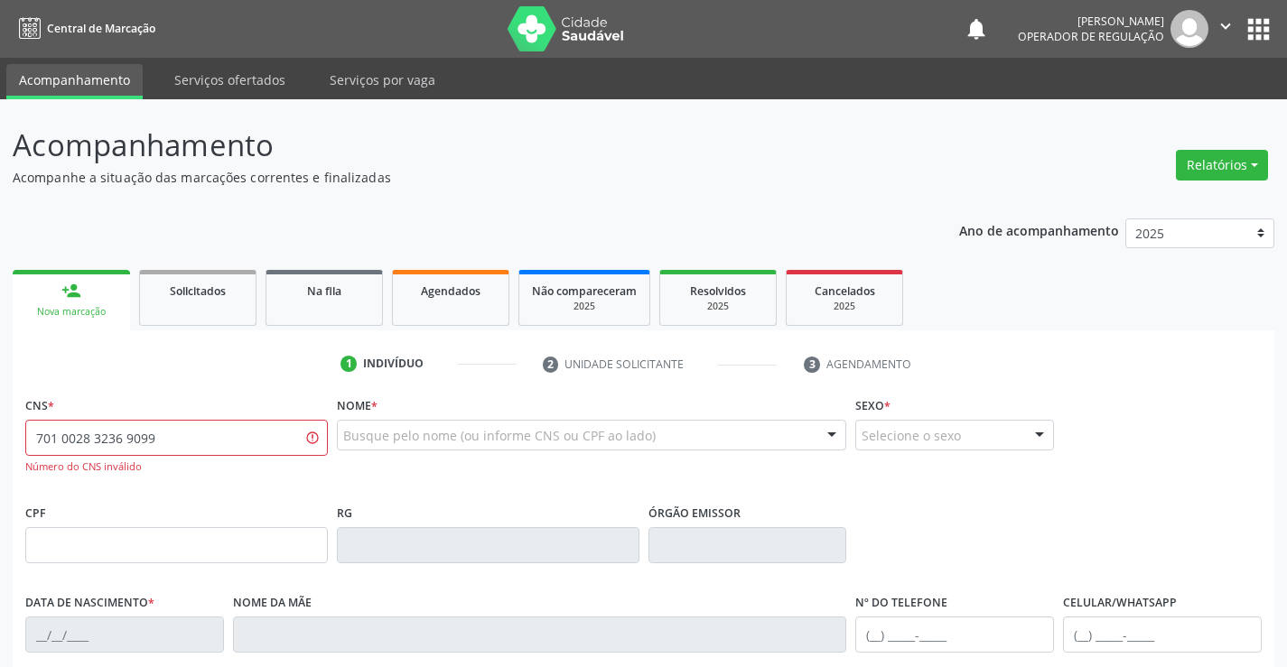
click at [225, 494] on div "CNS * 701 0028 3236 9099 Número do CNS inválido" at bounding box center [177, 445] width 312 height 107
click at [312, 436] on input "701 0028 3236 9099" at bounding box center [176, 438] width 302 height 36
click at [107, 307] on div "Nova marcação" at bounding box center [71, 312] width 92 height 14
click at [103, 307] on div "Nova marcação" at bounding box center [71, 312] width 92 height 14
click at [232, 437] on input "701 0028 3236 9099" at bounding box center [176, 438] width 302 height 36
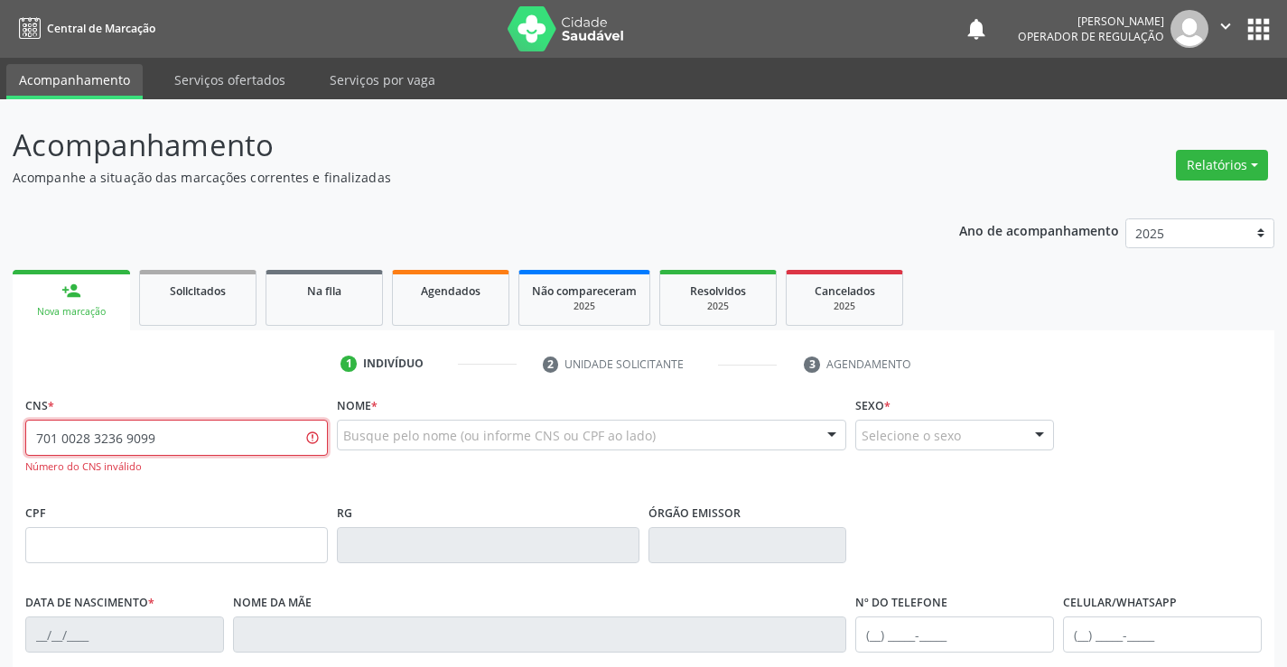
click at [232, 437] on input "701 0028 3236 9099" at bounding box center [176, 438] width 302 height 36
click at [231, 464] on div "Número do CNS inválido" at bounding box center [176, 467] width 302 height 15
click at [234, 464] on div "Número do CNS inválido" at bounding box center [176, 467] width 302 height 15
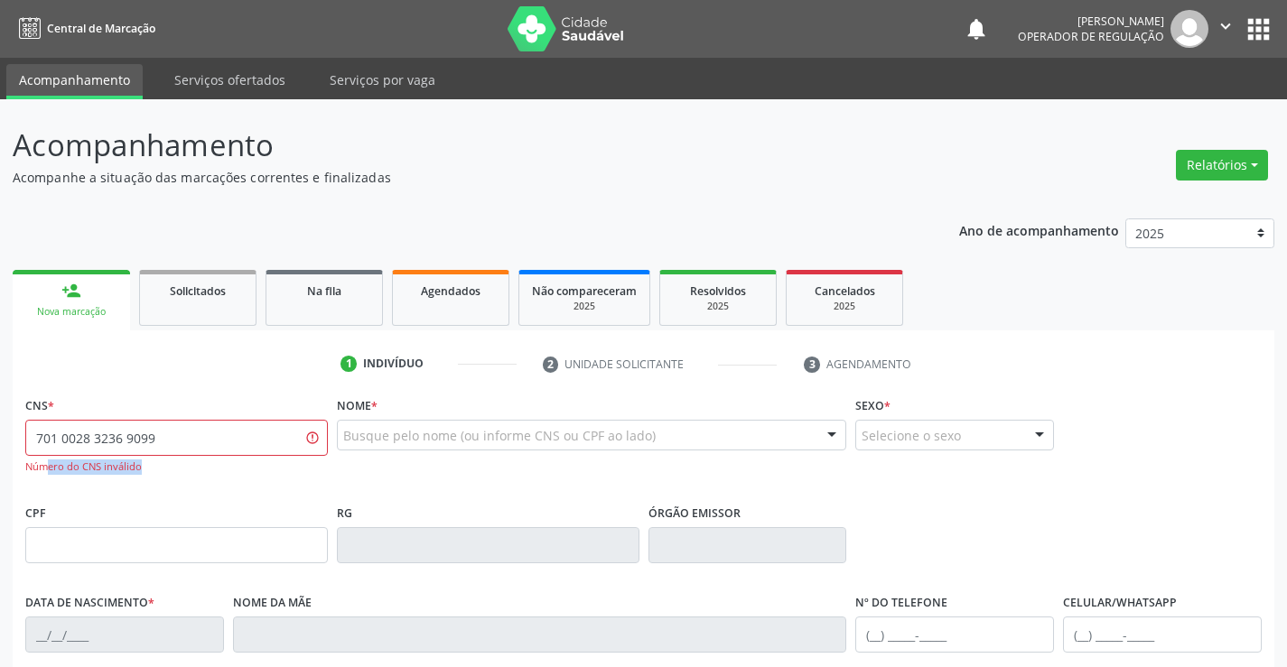
click at [234, 464] on div "Número do CNS inválido" at bounding box center [176, 467] width 302 height 15
click at [203, 427] on input "701 0028 3236 9099" at bounding box center [176, 438] width 302 height 36
type input "7"
click at [94, 295] on link "person_add Nova marcação" at bounding box center [71, 300] width 117 height 60
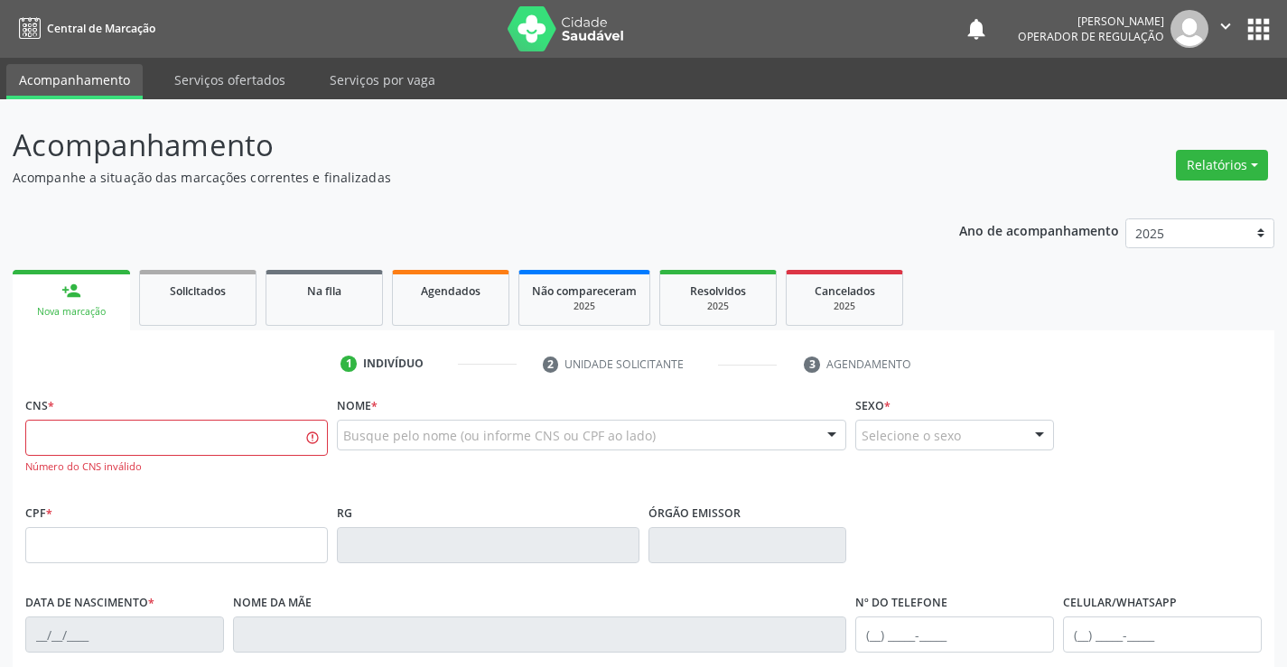
click at [94, 295] on link "person_add Nova marcação" at bounding box center [71, 300] width 117 height 60
click at [95, 294] on link "person_add Nova marcação" at bounding box center [71, 300] width 117 height 60
click at [135, 447] on input "text" at bounding box center [176, 438] width 302 height 36
type input "701 0028 3136 9099"
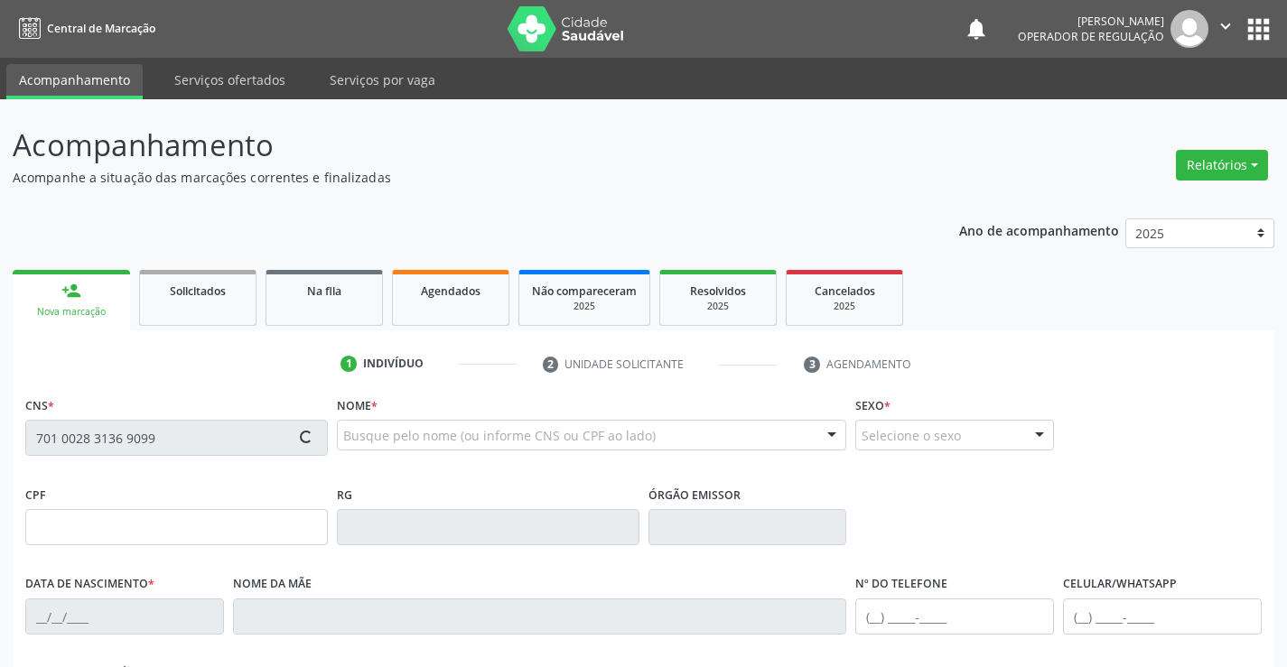
type input "1153019175"
type input "08/11/1982"
type input "(75) 99908-0485"
type input "389.061.678-06"
type input "S/N"
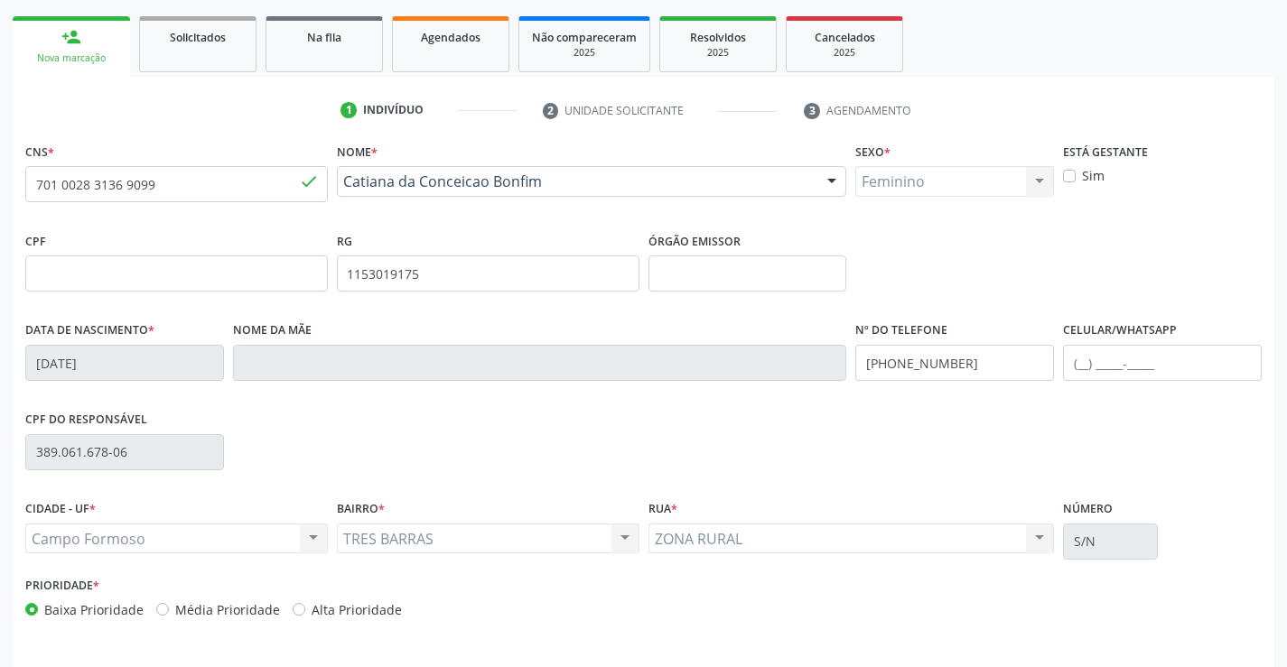
scroll to position [312, 0]
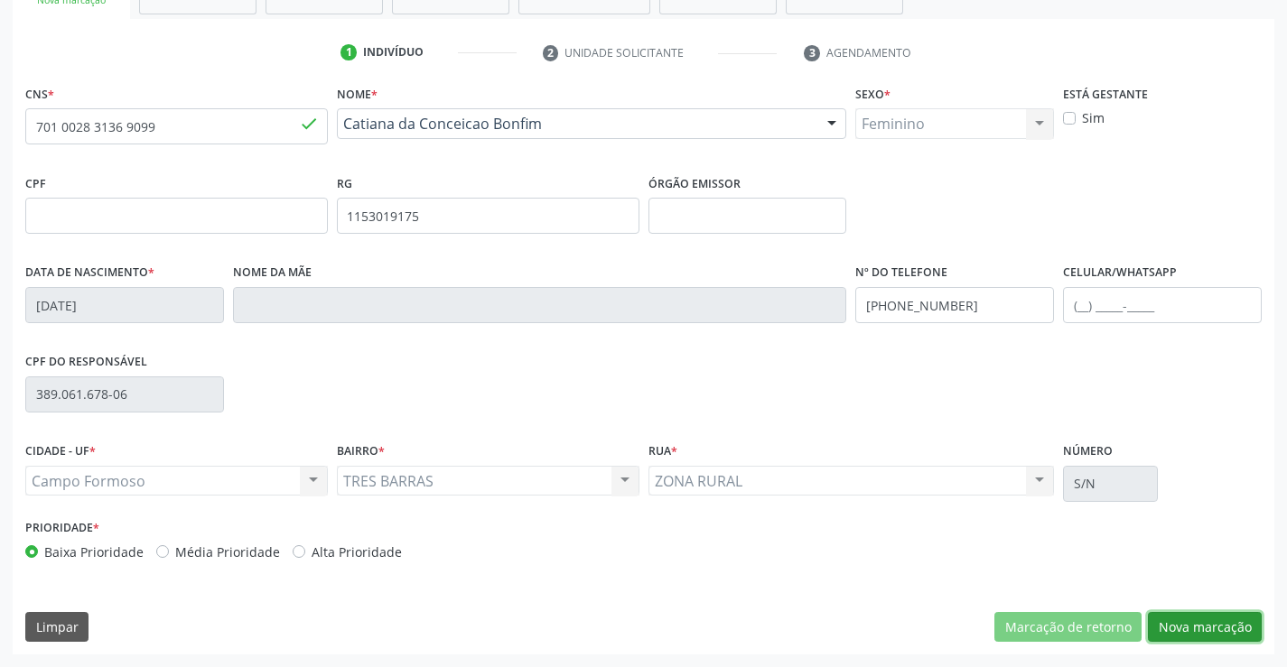
click at [1194, 628] on button "Nova marcação" at bounding box center [1205, 627] width 114 height 31
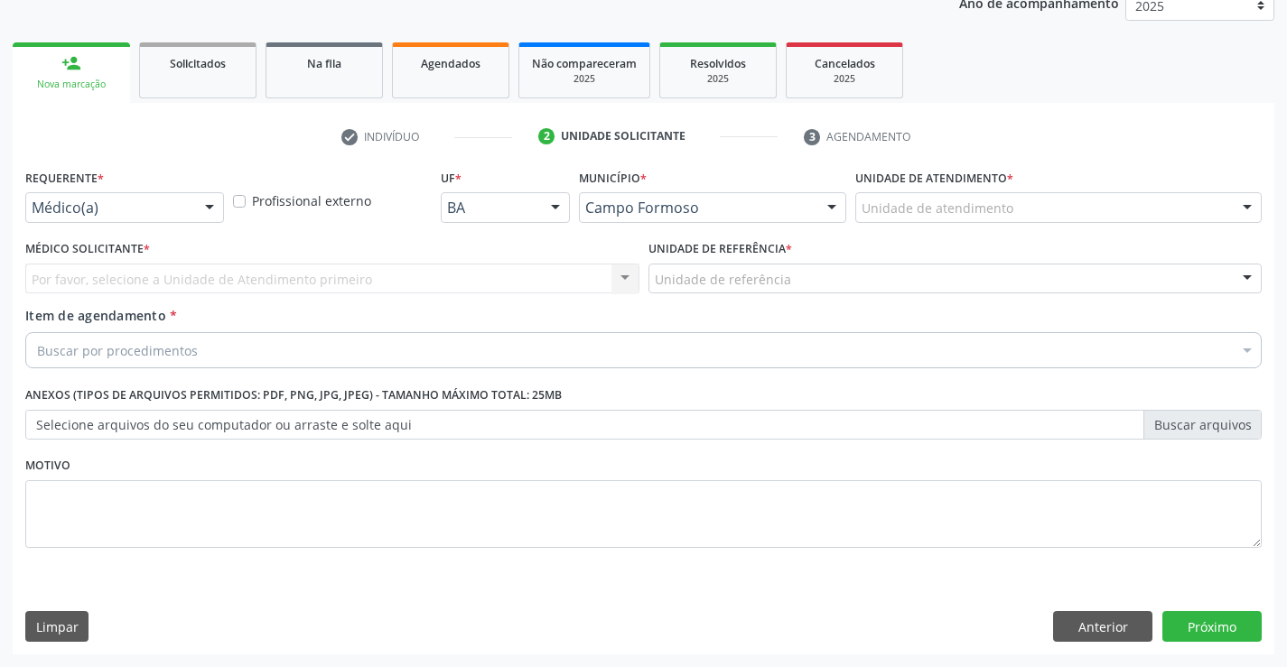
scroll to position [228, 0]
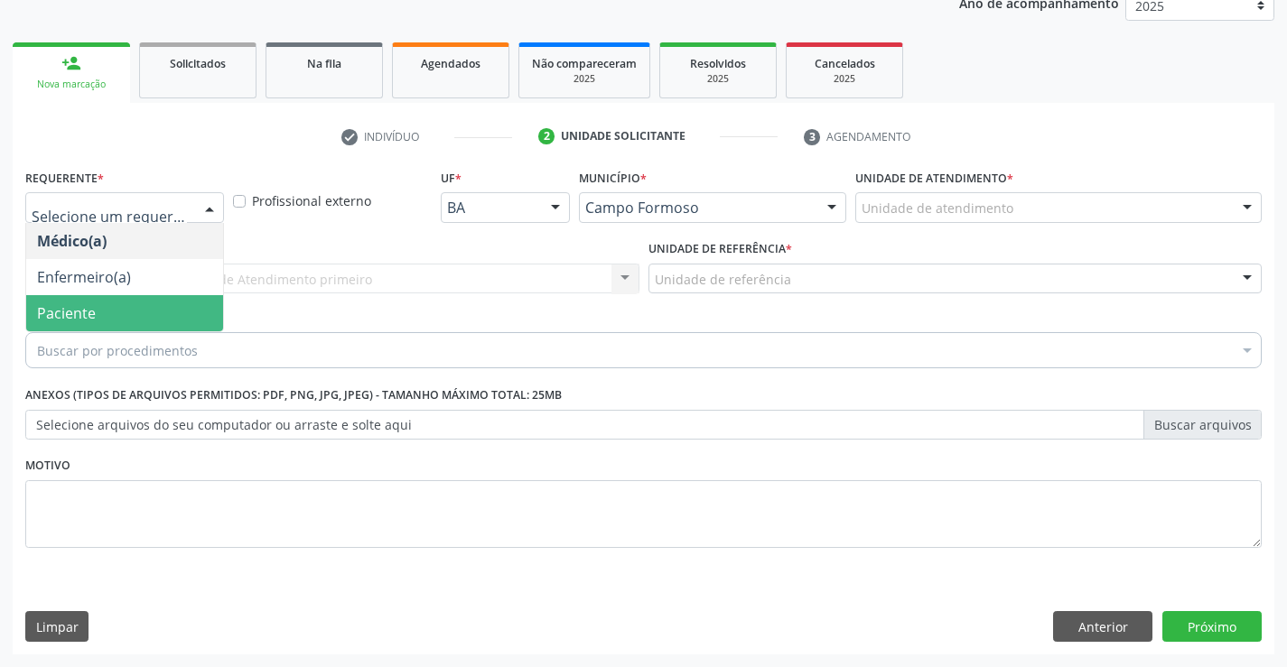
click at [111, 315] on span "Paciente" at bounding box center [124, 313] width 197 height 36
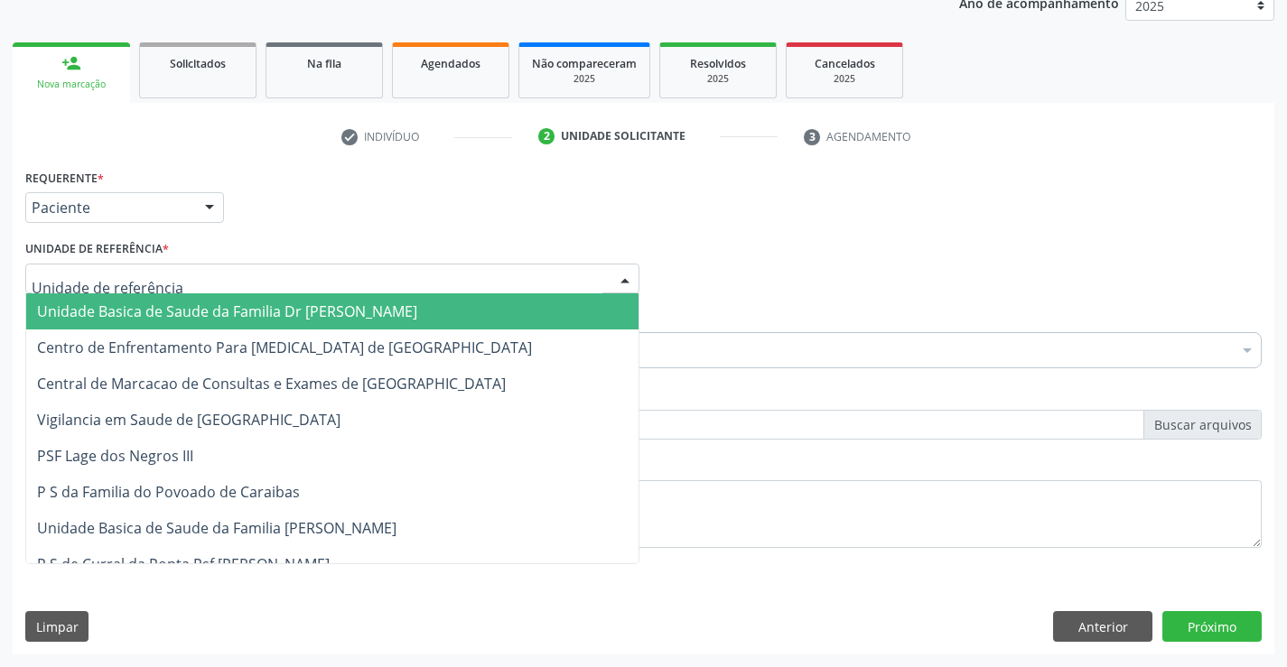
click at [126, 304] on span "Unidade Basica de Saude da Familia Dr [PERSON_NAME]" at bounding box center [227, 312] width 380 height 20
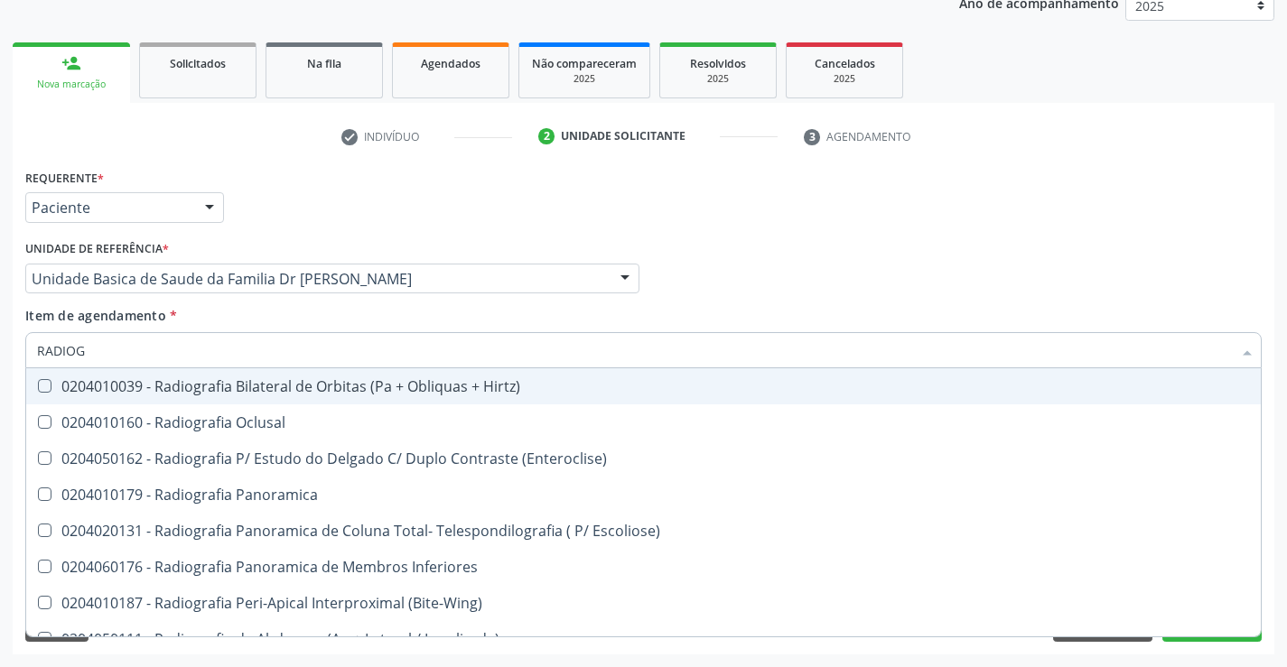
type input "RADIOGR"
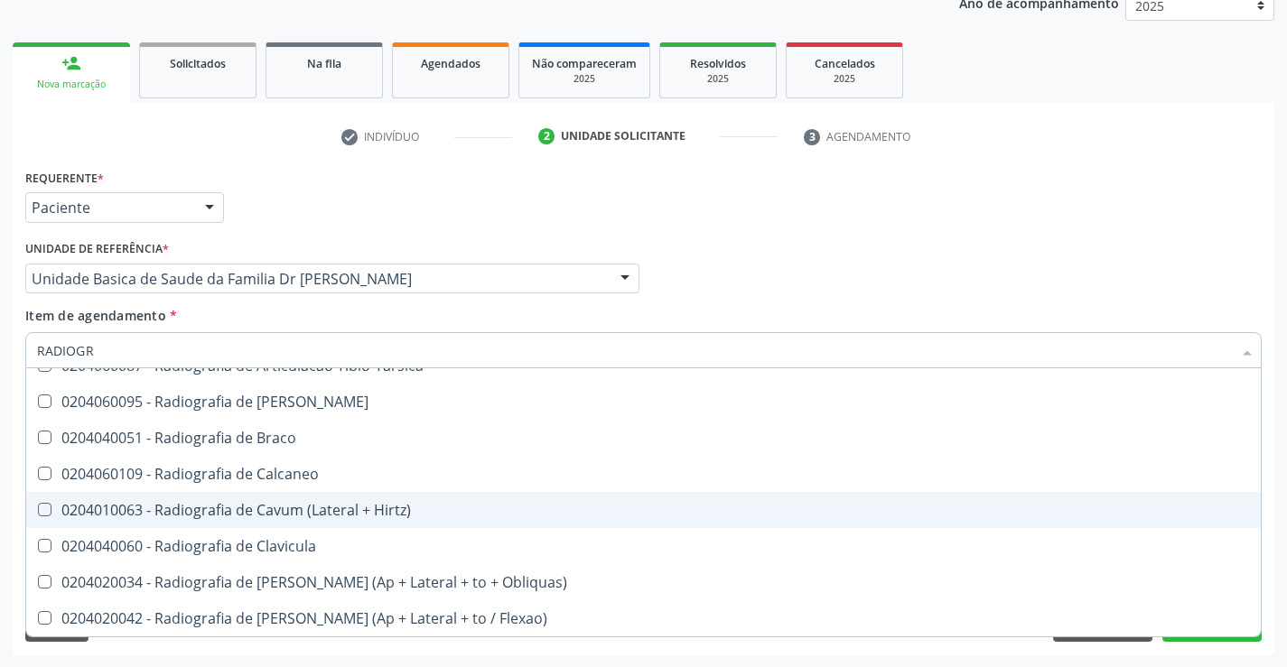
scroll to position [490, 0]
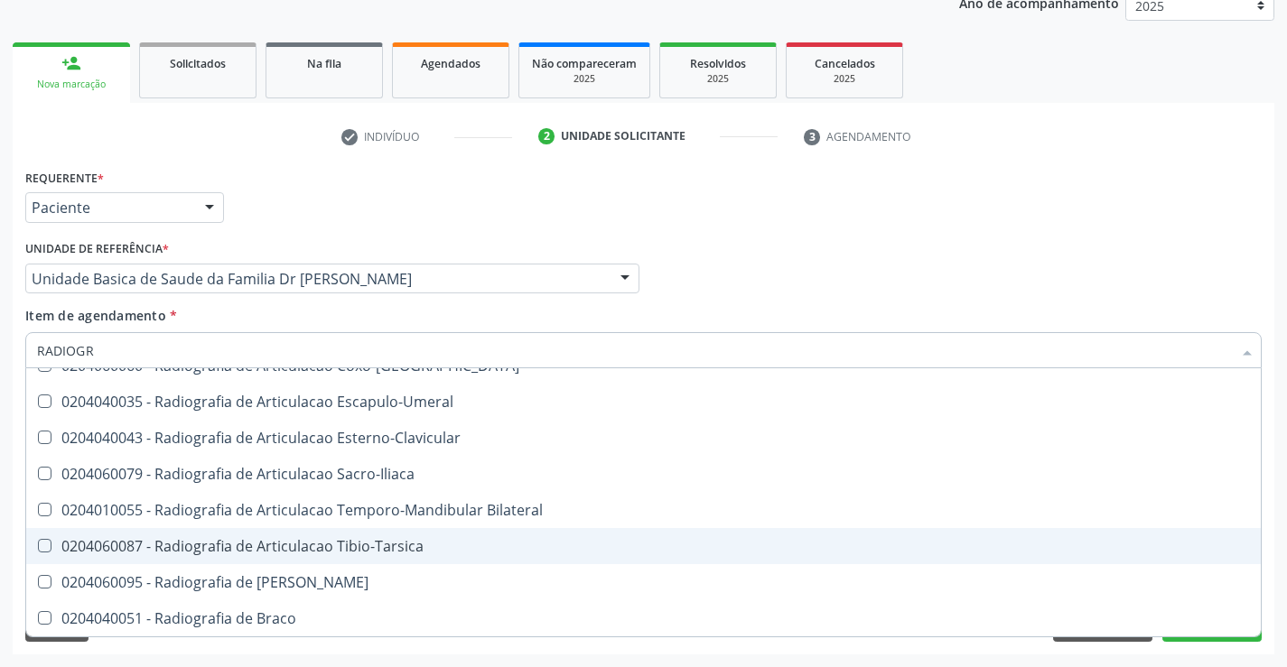
click at [399, 541] on div "0204060087 - Radiografia de Articulacao Tibio-Tarsica" at bounding box center [643, 546] width 1213 height 14
checkbox Tibio-Tarsica "true"
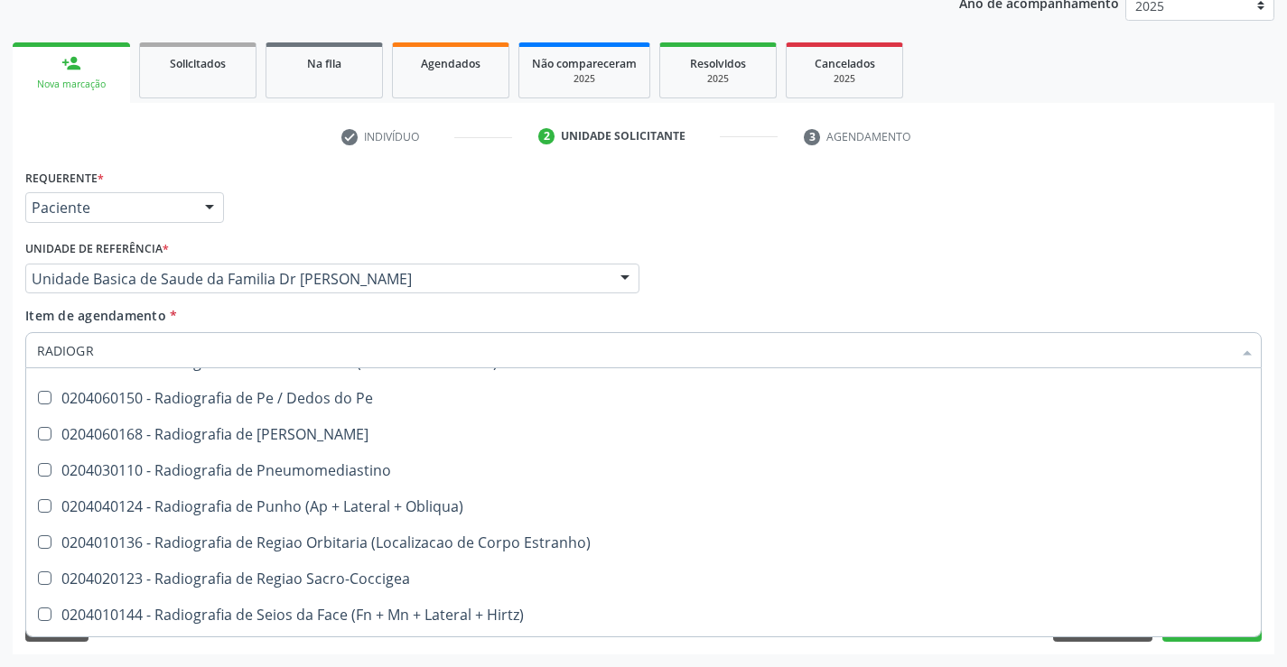
scroll to position [2296, 0]
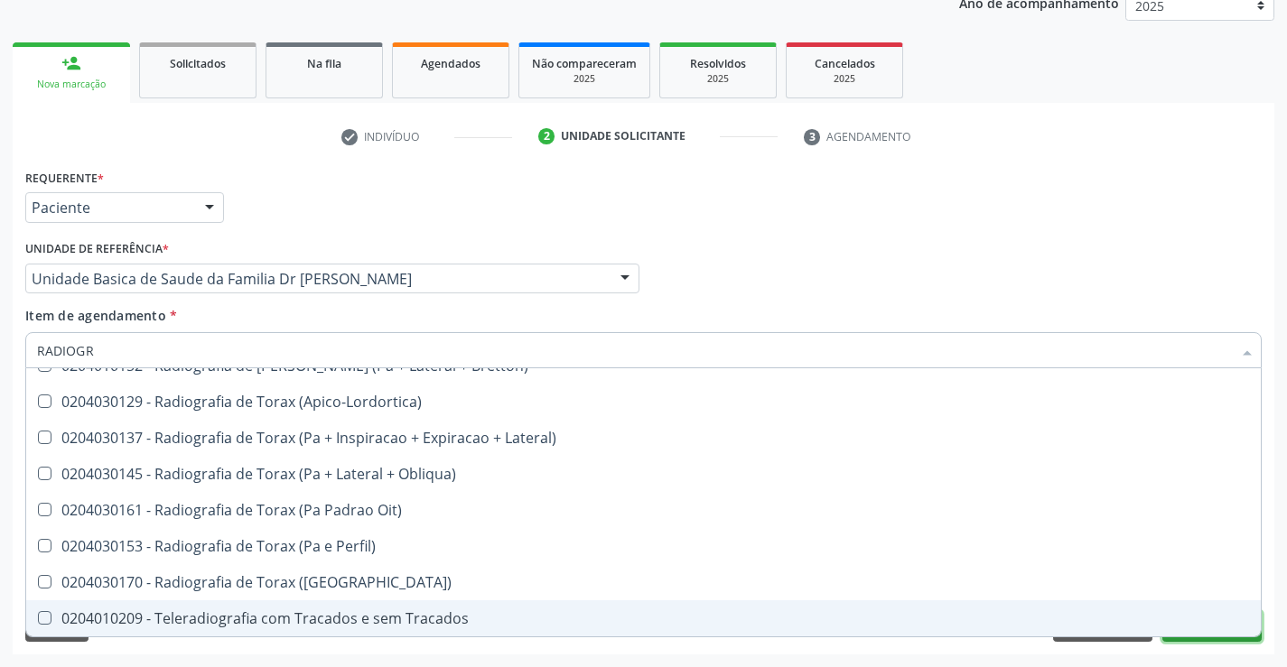
click at [1202, 638] on button "Próximo" at bounding box center [1211, 626] width 99 height 31
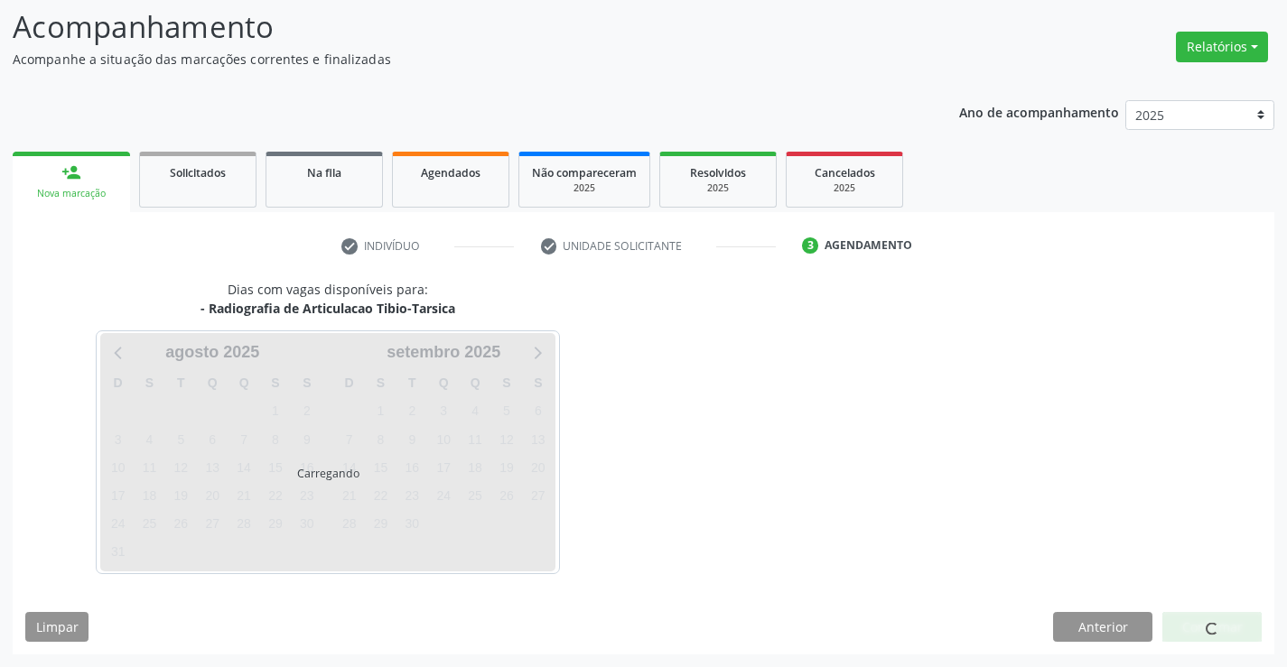
scroll to position [0, 0]
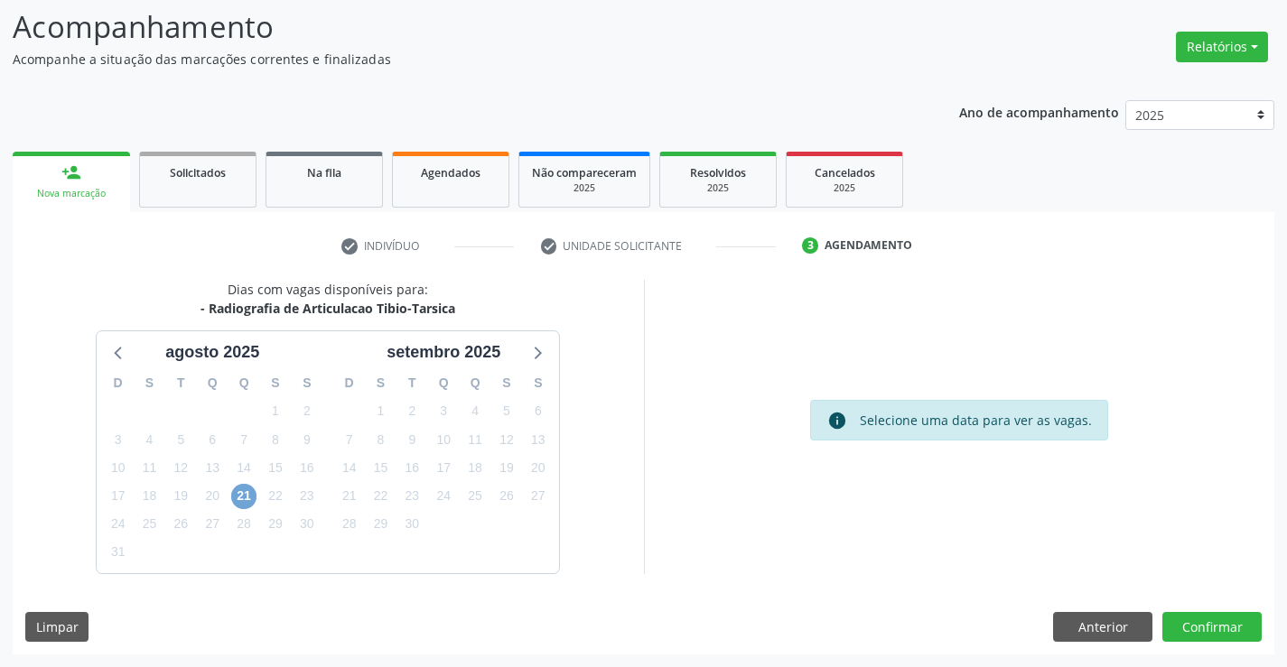
click at [242, 494] on span "21" at bounding box center [243, 496] width 25 height 25
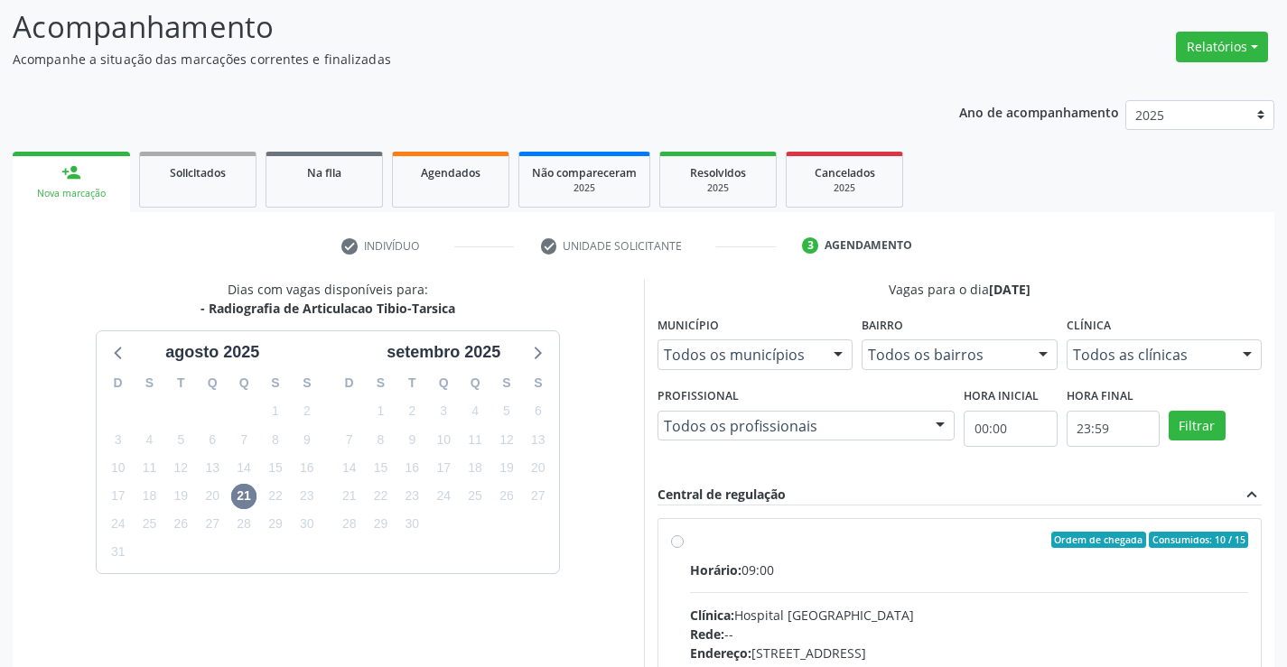
click at [690, 541] on label "Ordem de chegada Consumidos: 10 / 15 Horário: 09:00 Clínica: Hospital Sao Franc…" at bounding box center [969, 670] width 559 height 277
click at [673, 541] on input "Ordem de chegada Consumidos: 10 / 15 Horário: 09:00 Clínica: Hospital Sao Franc…" at bounding box center [677, 540] width 13 height 16
radio input "true"
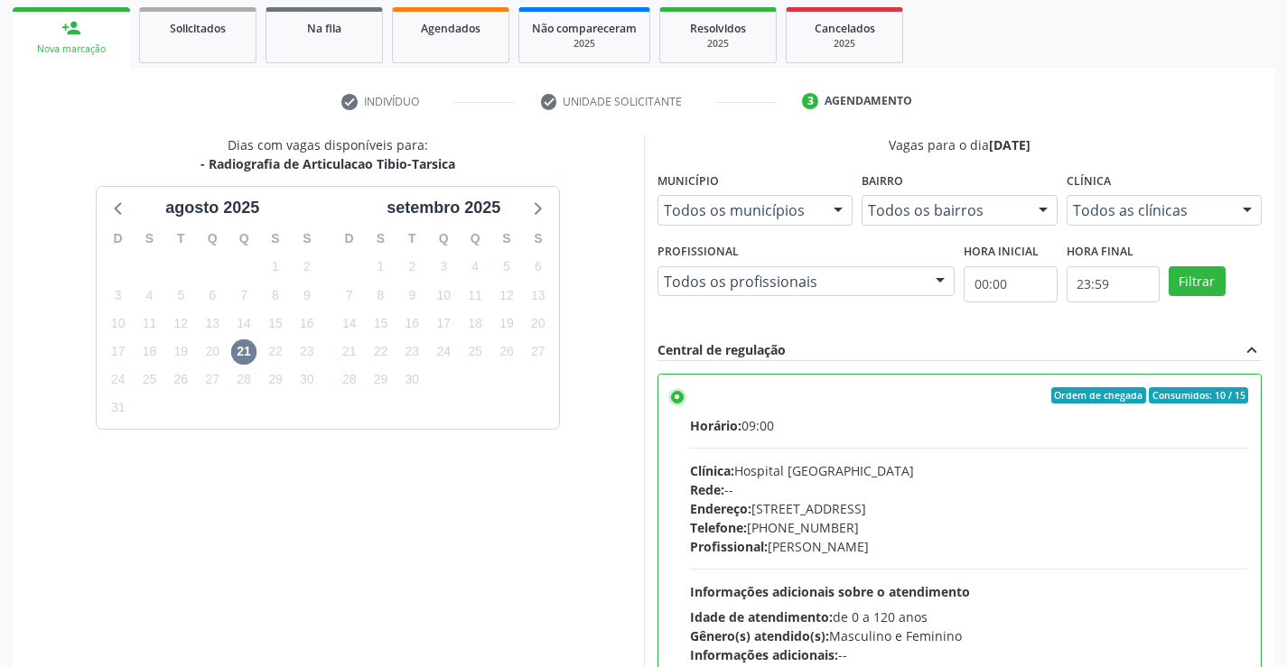
scroll to position [412, 0]
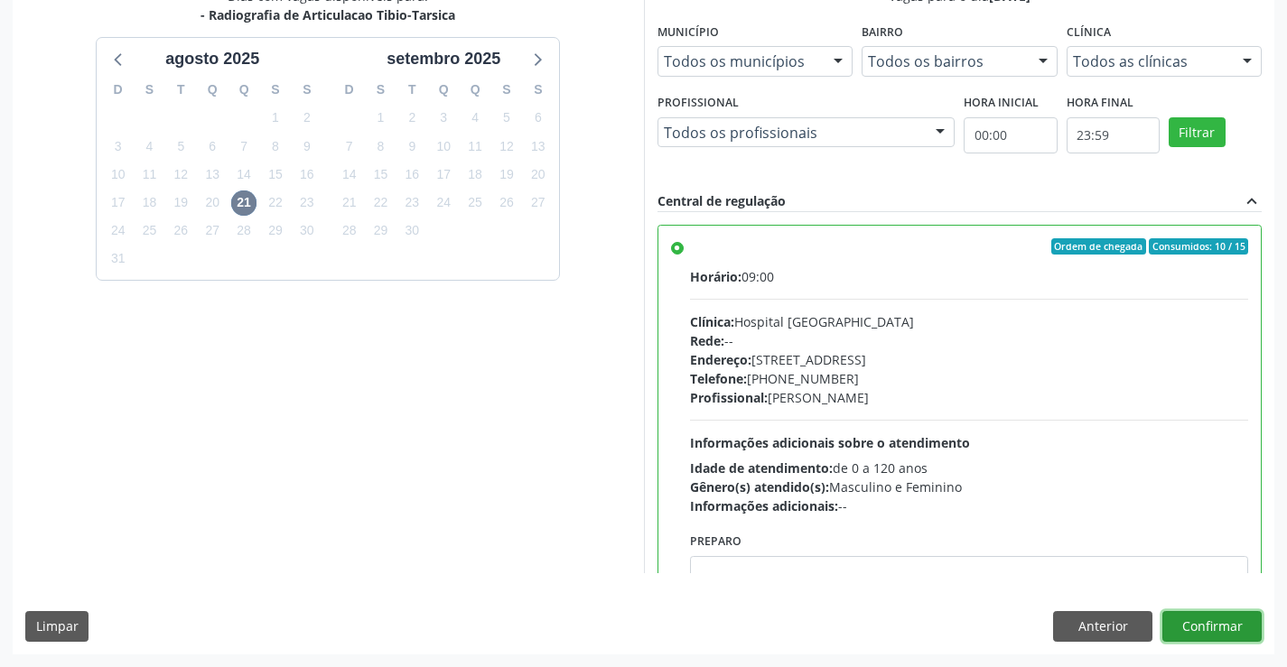
click at [1218, 628] on button "Confirmar" at bounding box center [1211, 626] width 99 height 31
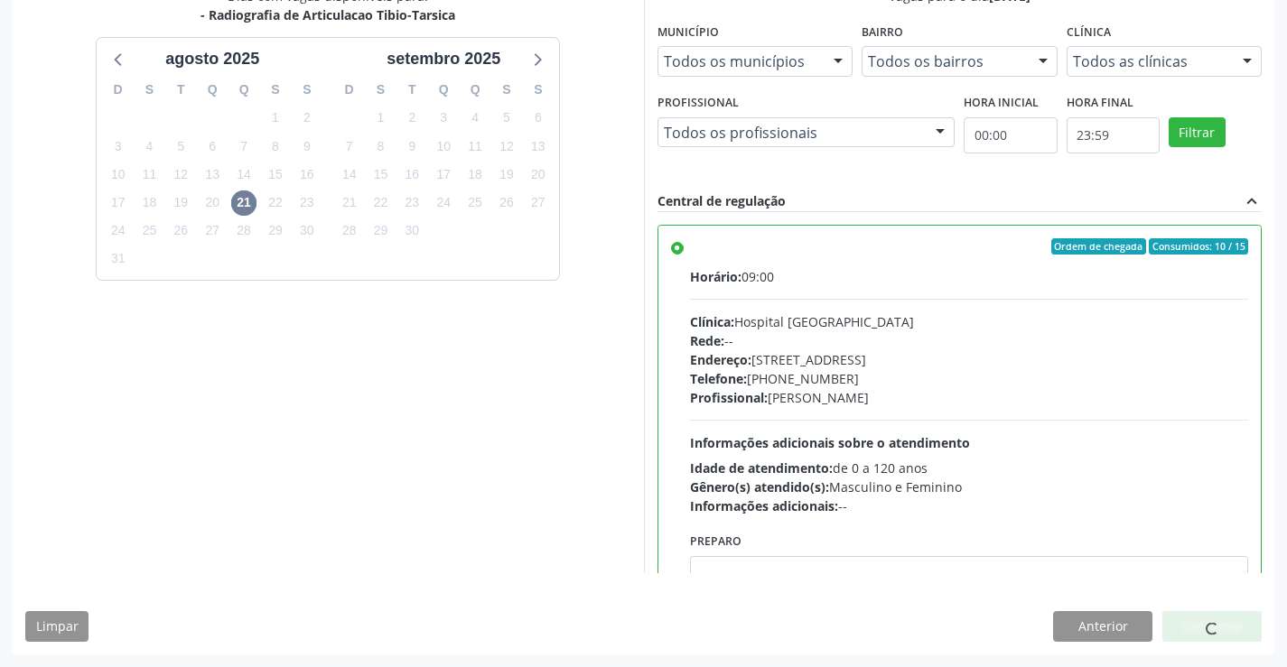
scroll to position [0, 0]
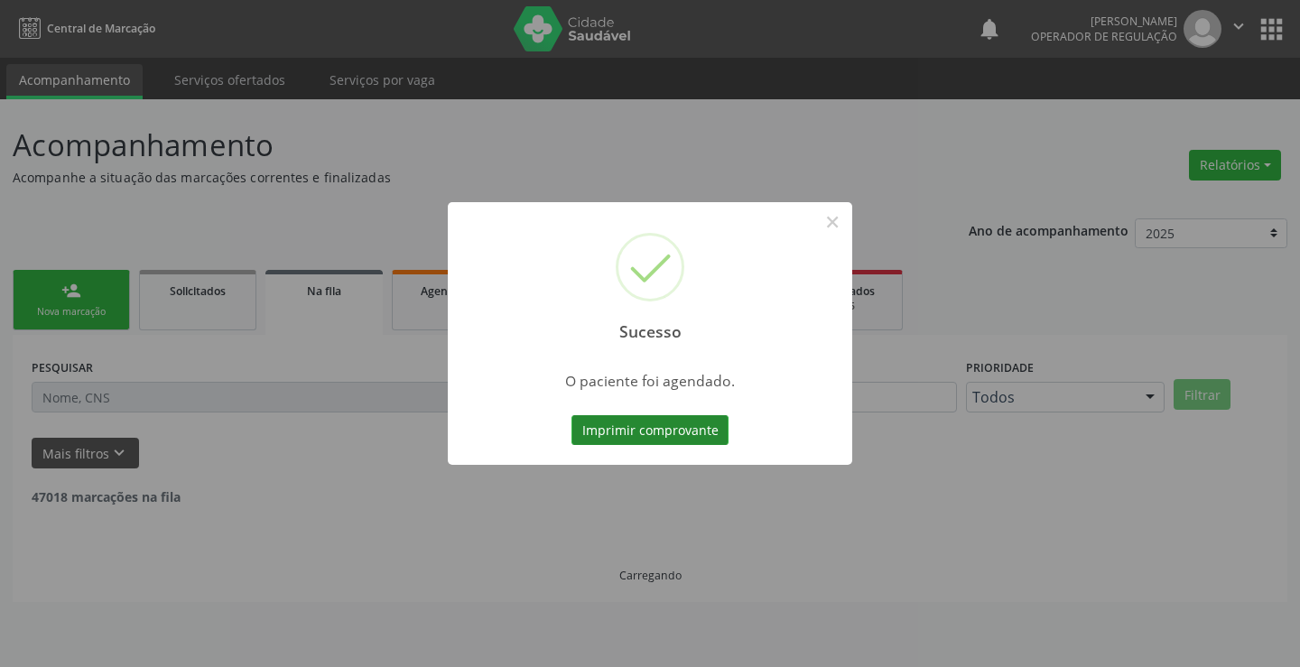
click at [692, 435] on button "Imprimir comprovante" at bounding box center [650, 430] width 157 height 31
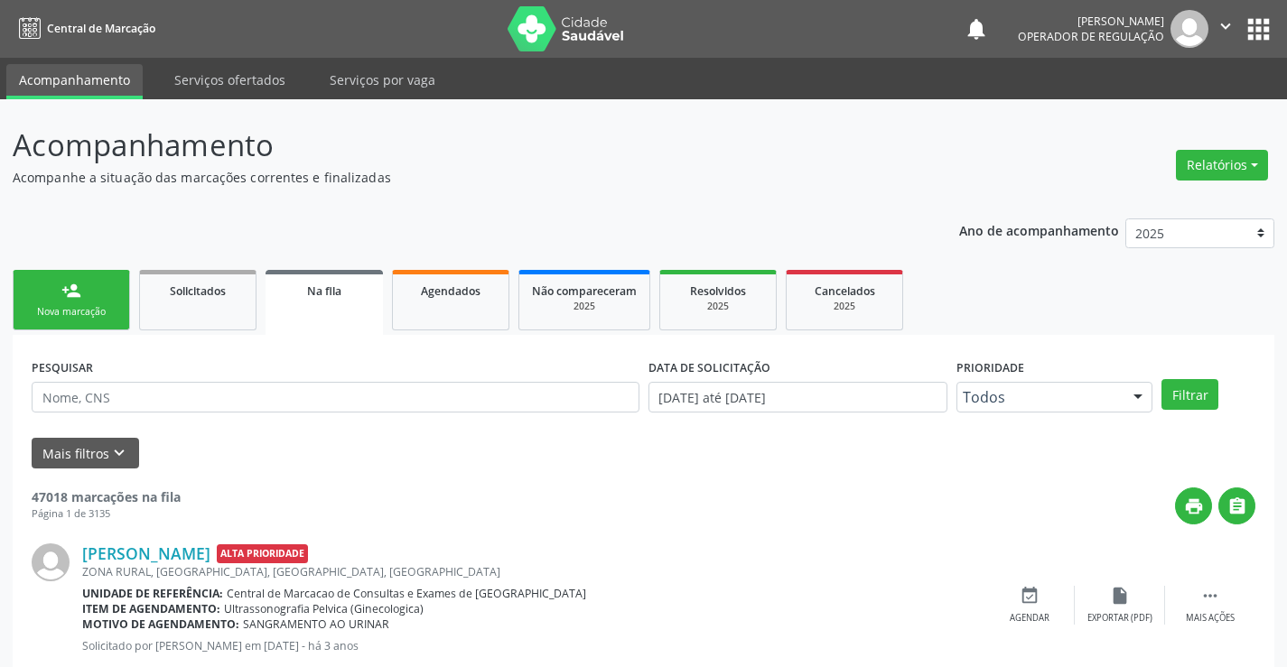
click at [100, 284] on link "person_add Nova marcação" at bounding box center [71, 300] width 117 height 60
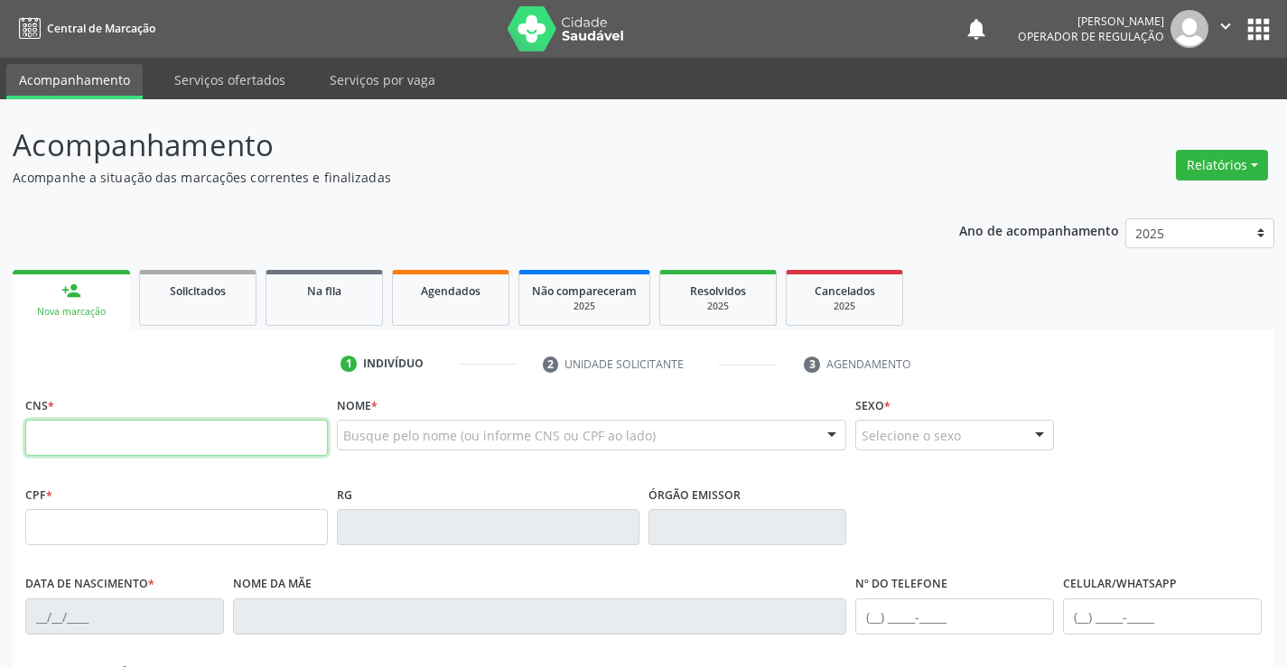
click at [82, 435] on input "text" at bounding box center [176, 438] width 302 height 36
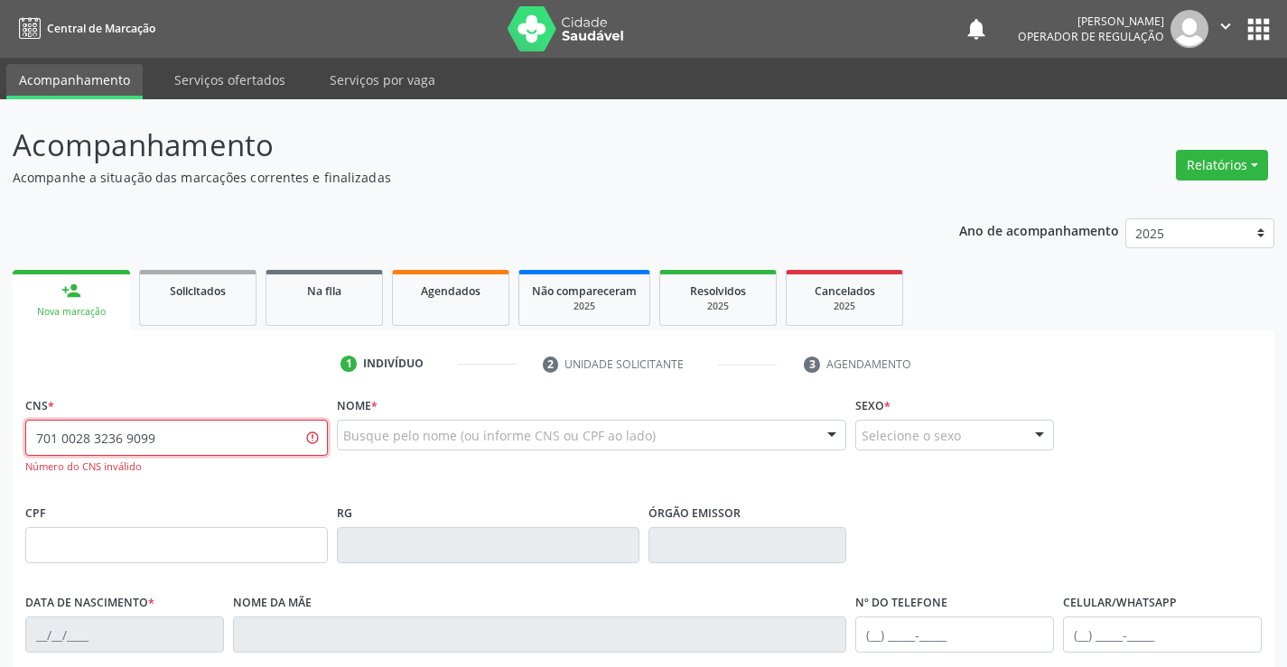
click at [205, 444] on input "701 0028 3236 9099" at bounding box center [176, 438] width 302 height 36
type input "7"
click at [107, 441] on input "701 0028 3236 9099" at bounding box center [176, 438] width 302 height 36
type input "7"
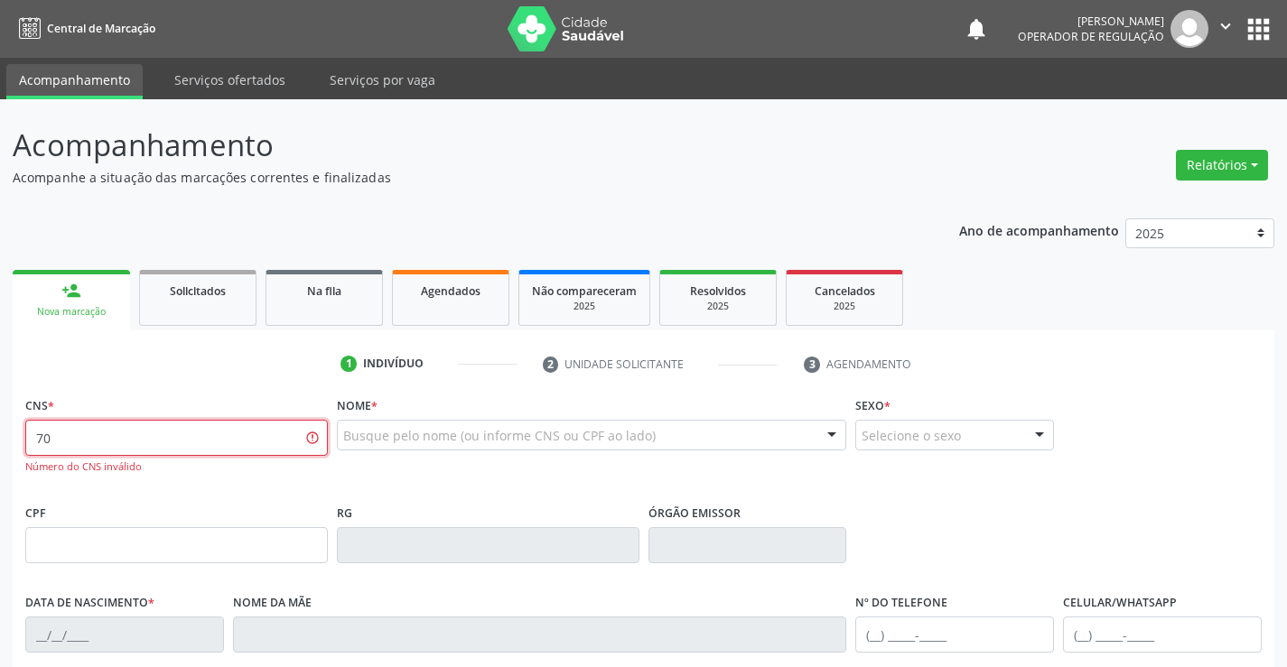
type input "7"
type input "701 0028 3136 9099"
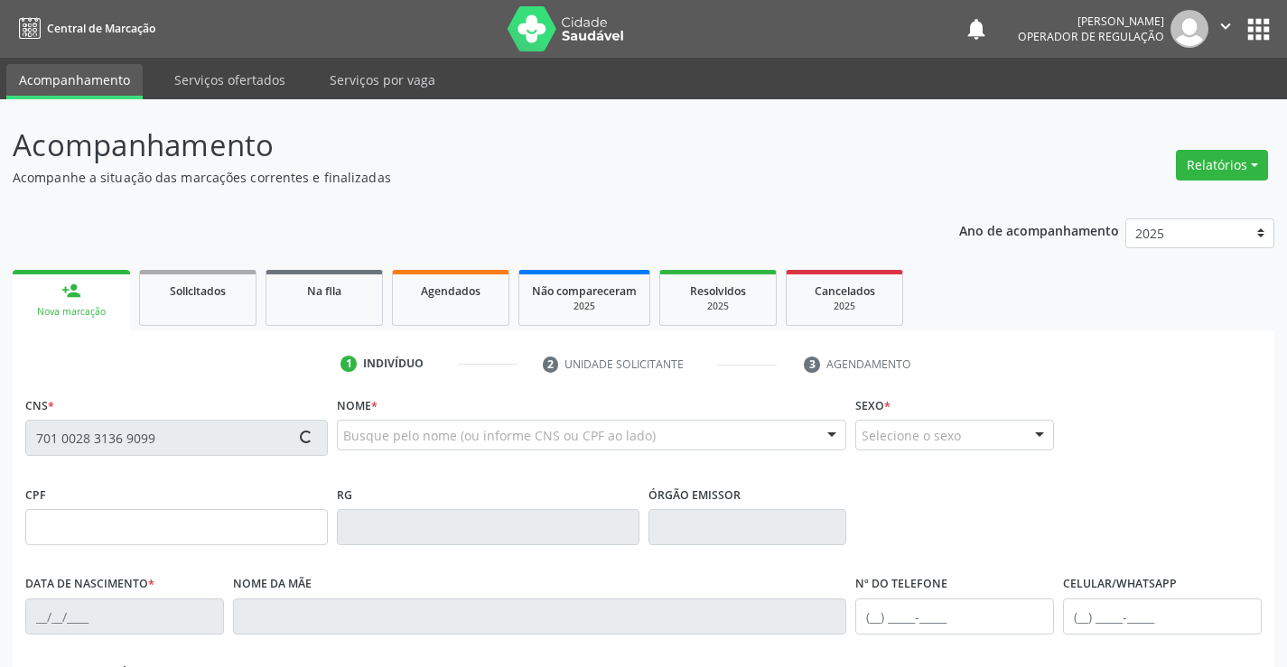
type input "1153019175"
type input "08/11/1982"
type input "(75) 99908-0485"
type input "389.061.678-06"
type input "S/N"
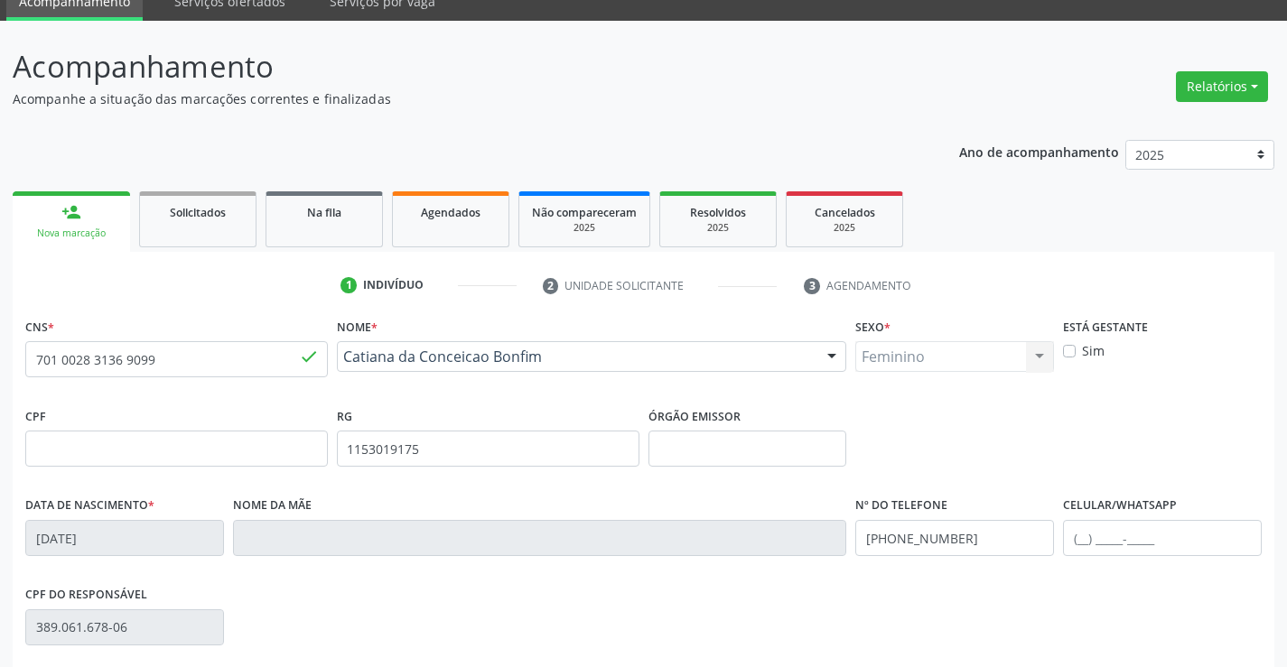
scroll to position [312, 0]
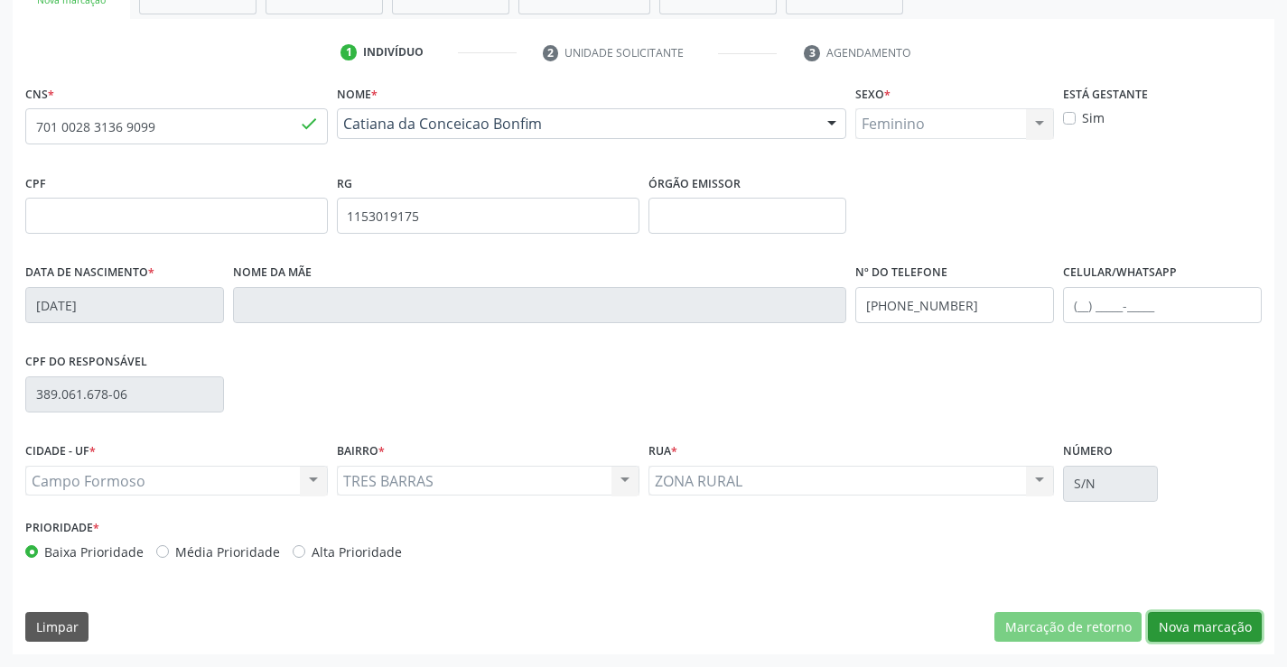
click at [1229, 614] on button "Nova marcação" at bounding box center [1205, 627] width 114 height 31
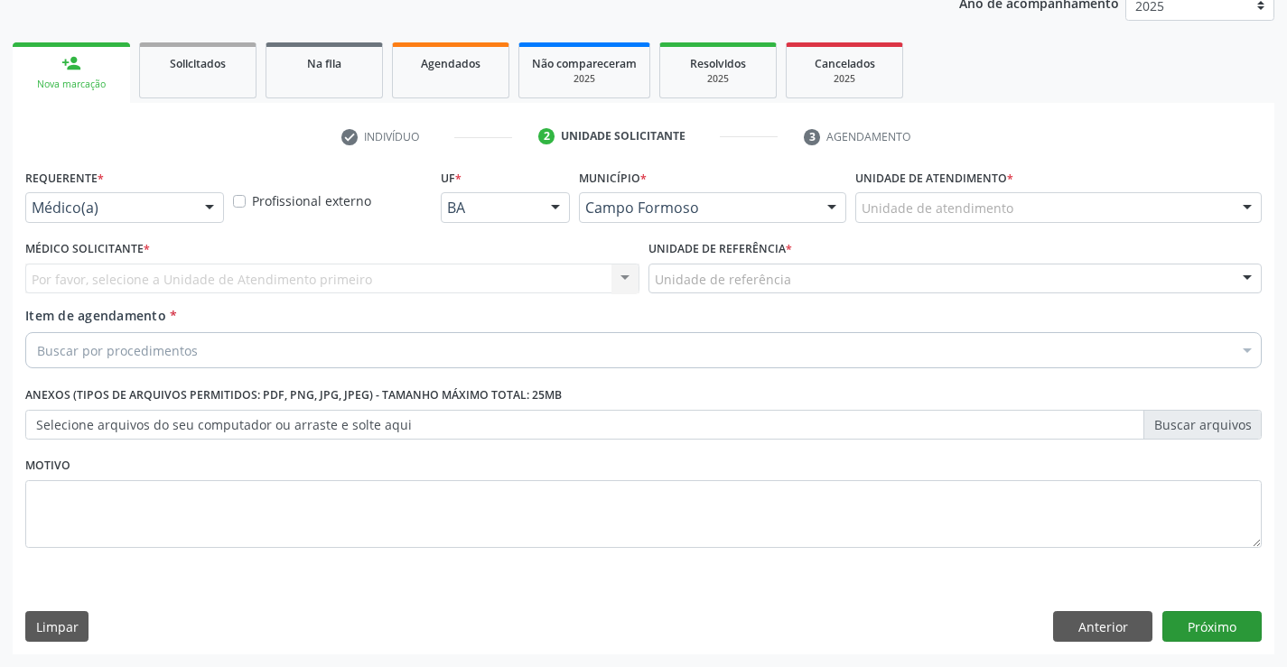
scroll to position [228, 0]
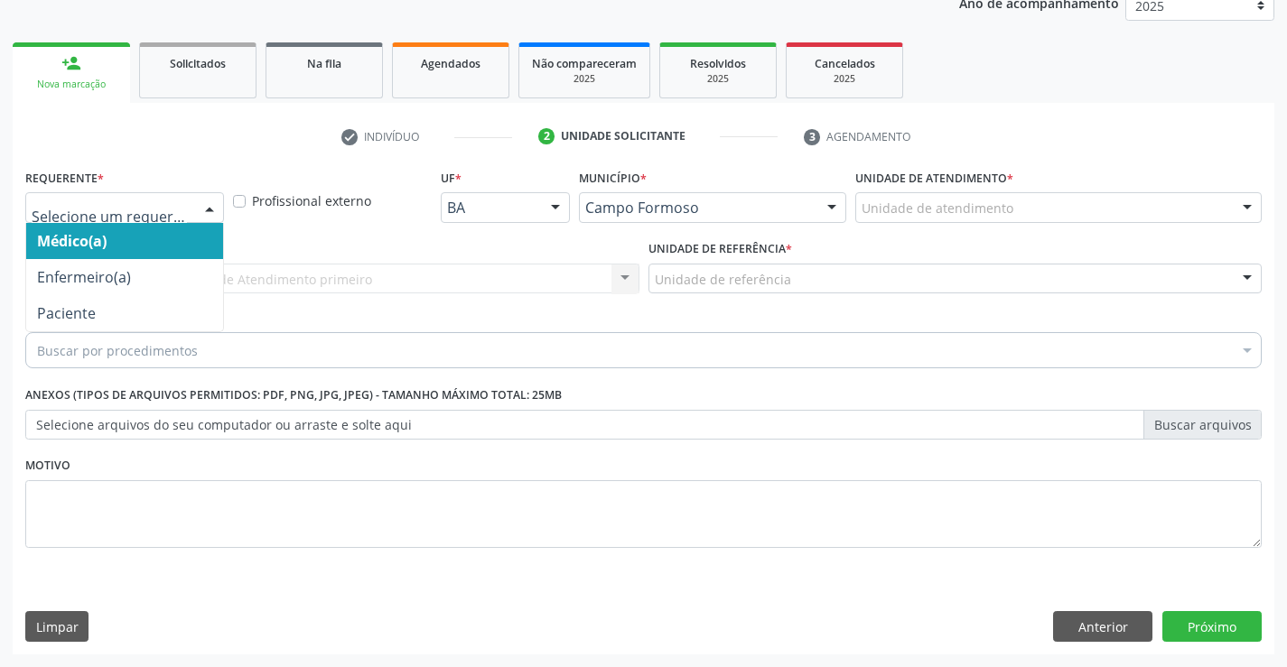
click at [192, 212] on div at bounding box center [124, 207] width 199 height 31
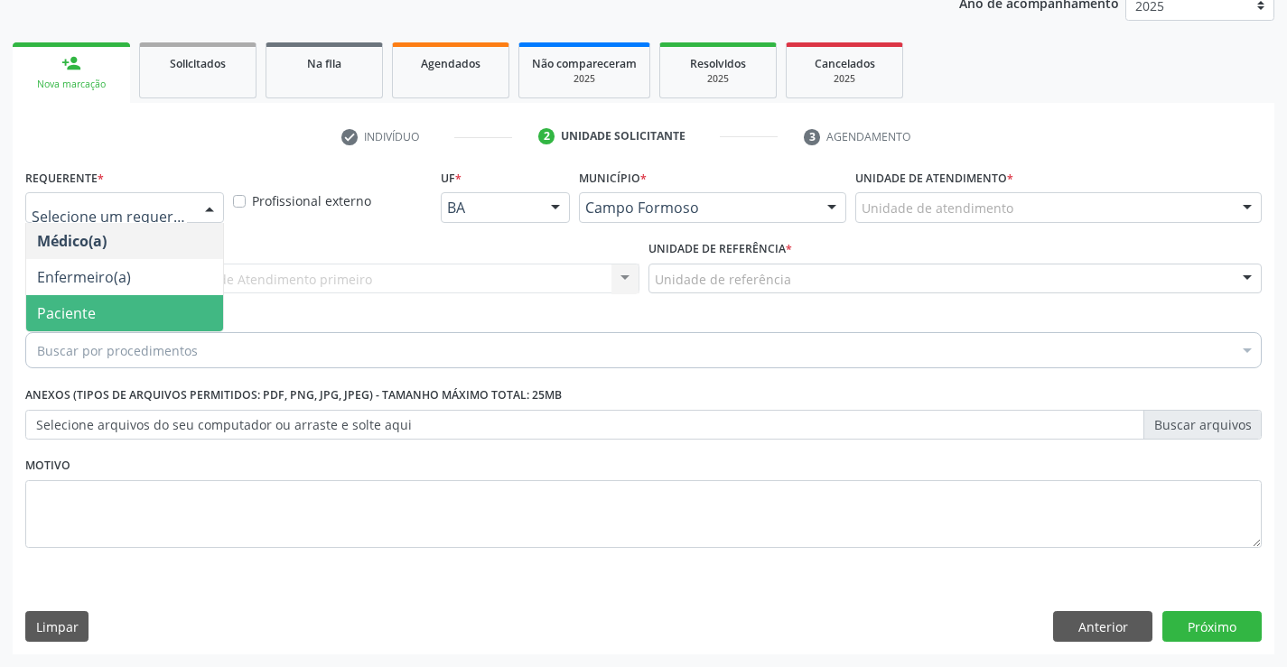
click at [134, 331] on div "Médico(a) Enfermeiro(a) Paciente Nenhum resultado encontrado para: " " Não há n…" at bounding box center [124, 277] width 199 height 109
click at [132, 320] on span "Paciente" at bounding box center [124, 313] width 197 height 36
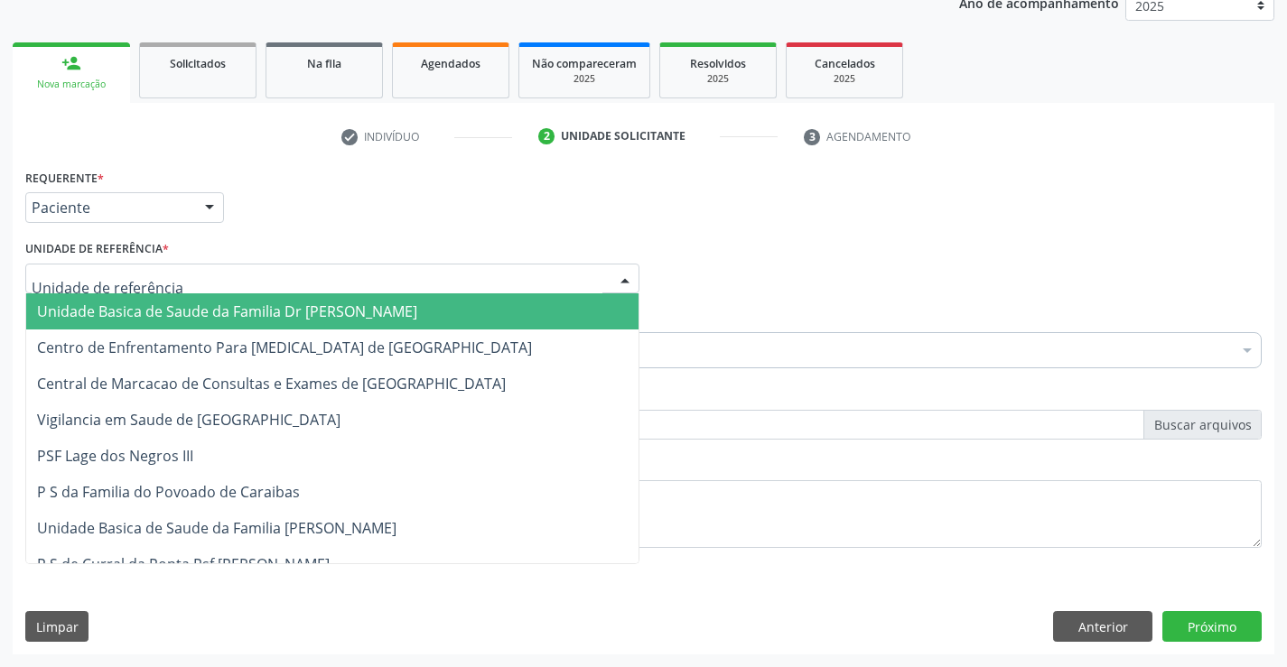
click at [154, 305] on span "Unidade Basica de Saude da Familia Dr [PERSON_NAME]" at bounding box center [227, 312] width 380 height 20
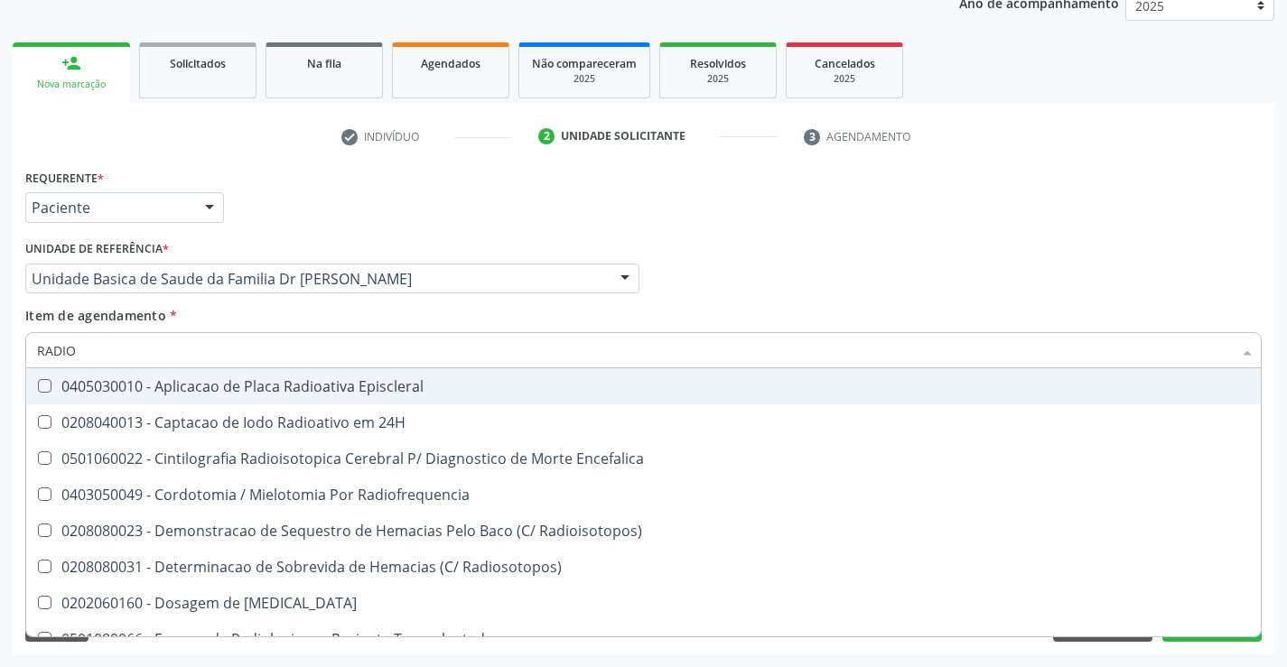
type input "RADIOG"
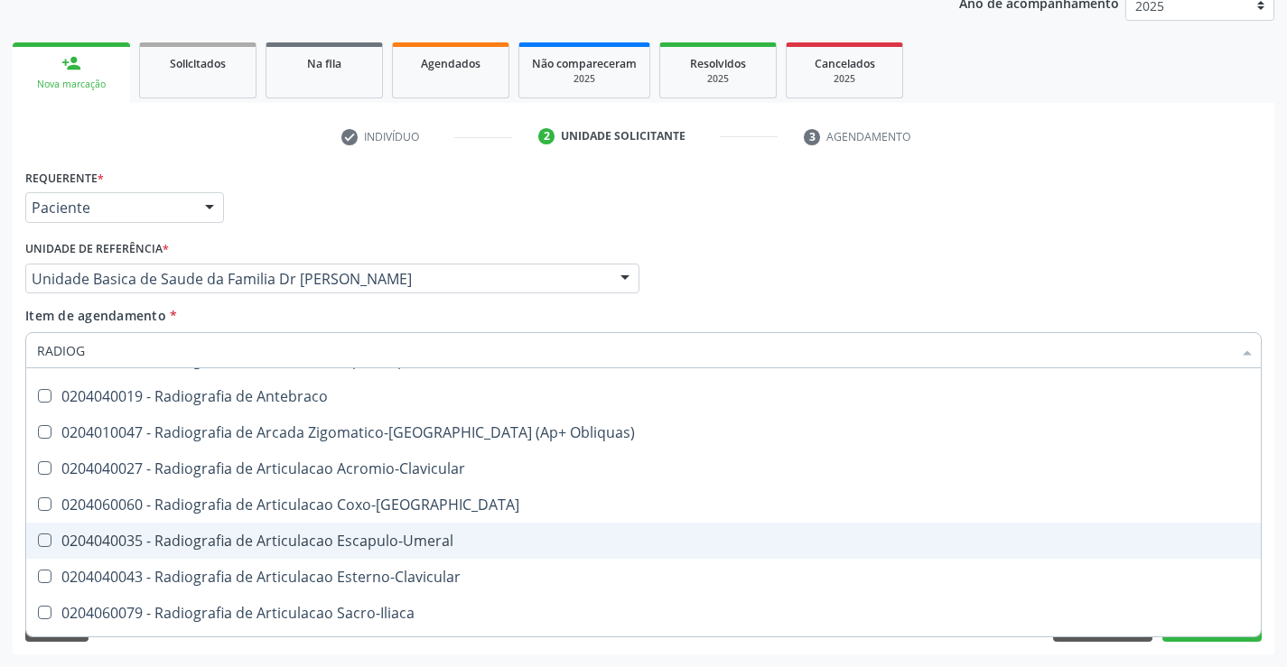
scroll to position [451, 0]
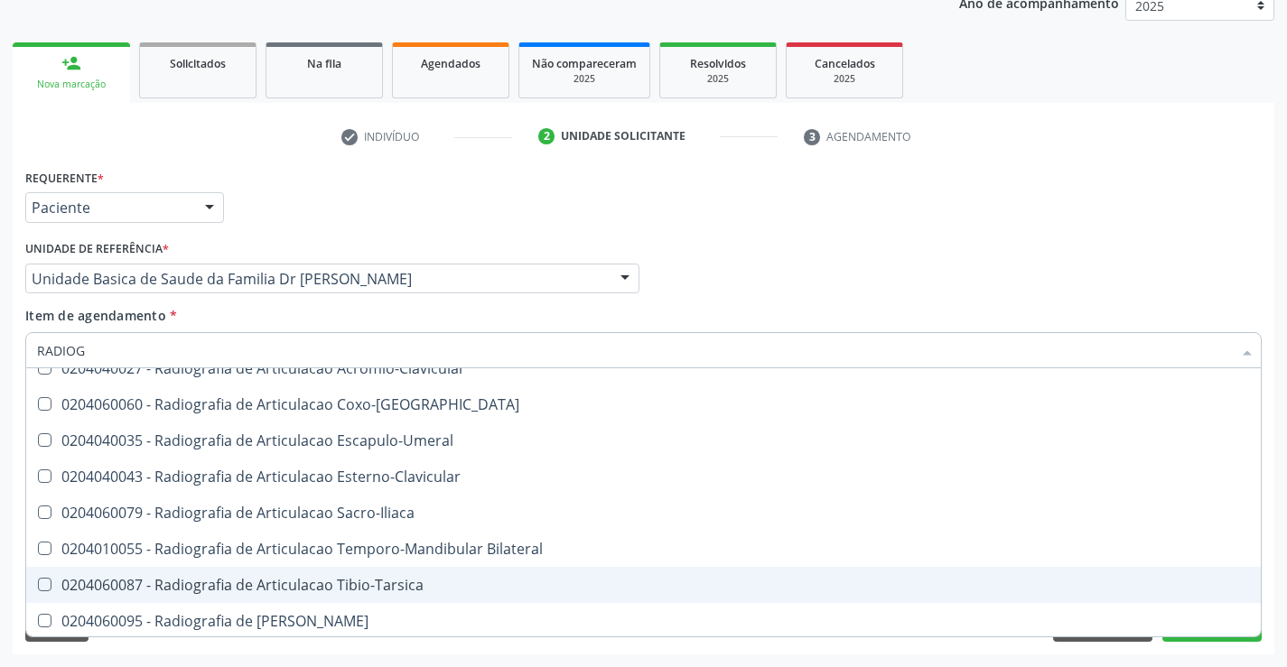
click at [411, 586] on div "0204060087 - Radiografia de Articulacao Tibio-Tarsica" at bounding box center [643, 585] width 1213 height 14
checkbox Tibio-Tarsica "true"
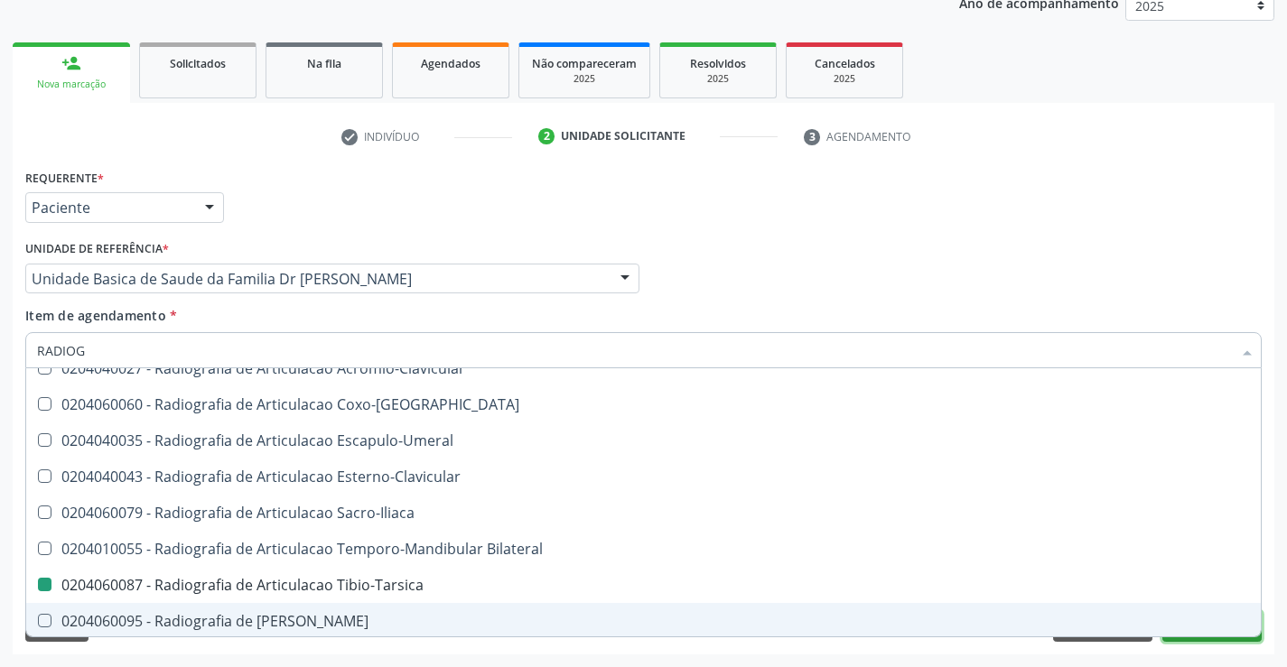
click at [1214, 637] on button "Próximo" at bounding box center [1211, 626] width 99 height 31
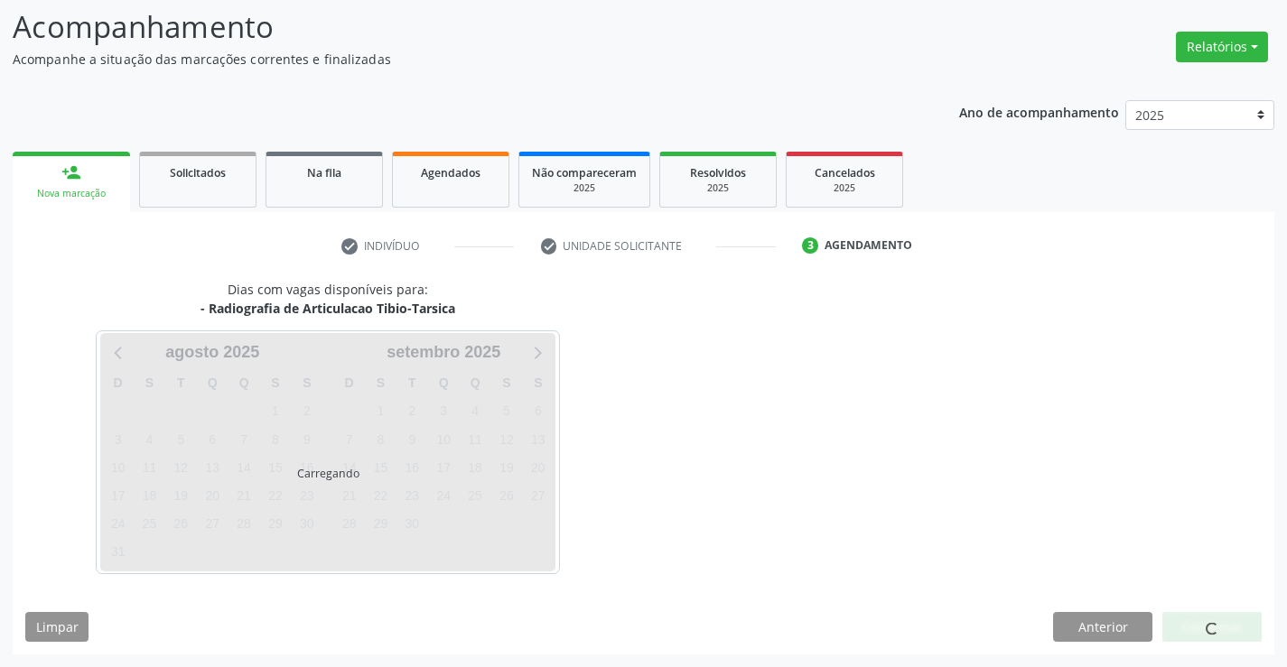
scroll to position [0, 0]
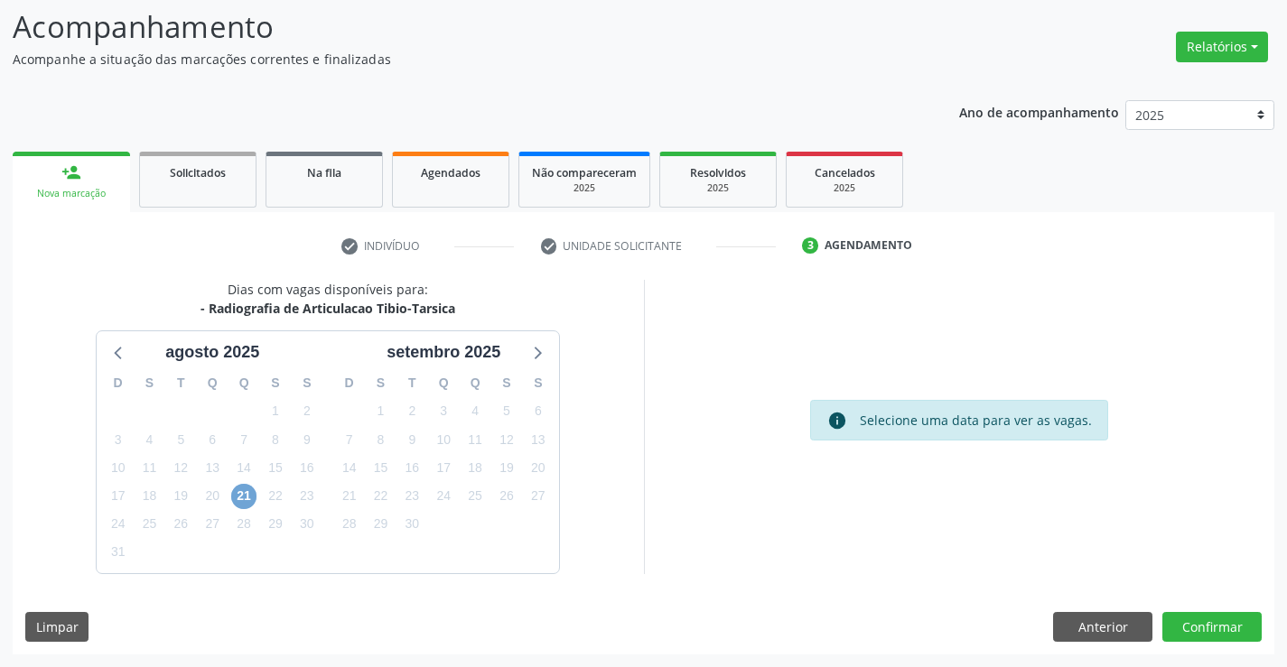
click at [246, 497] on span "21" at bounding box center [243, 496] width 25 height 25
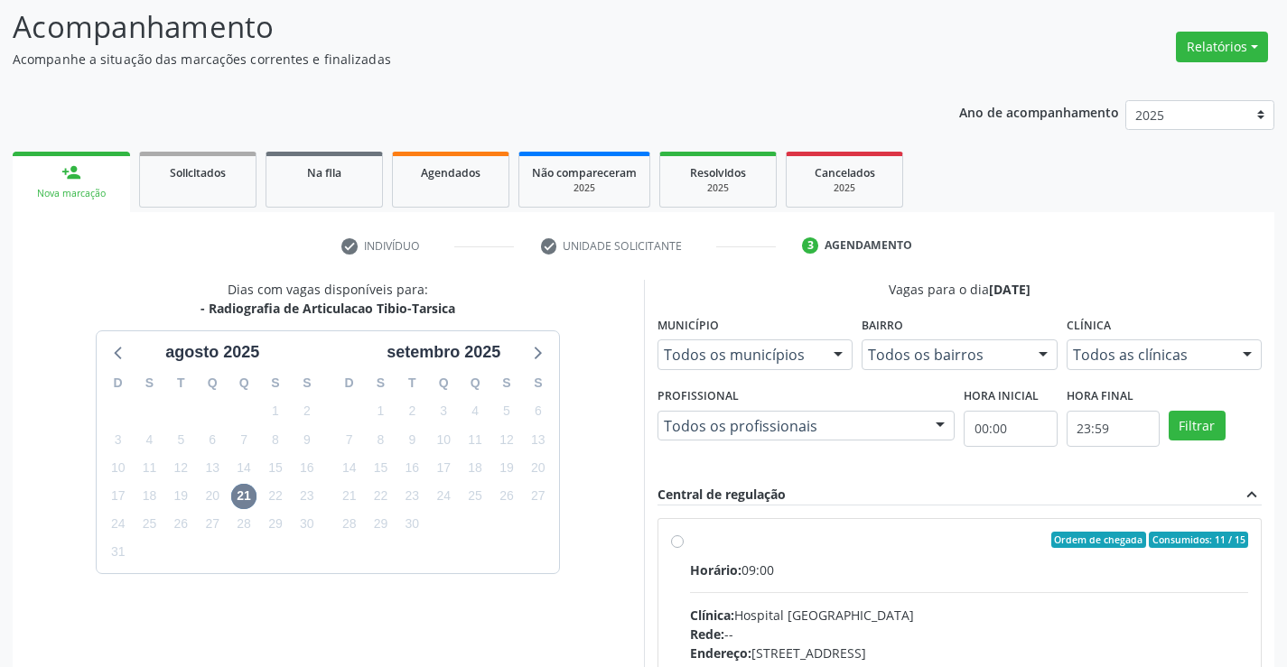
click at [690, 540] on label "Ordem de chegada Consumidos: 11 / 15 Horário: 09:00 Clínica: Hospital Sao Franc…" at bounding box center [969, 670] width 559 height 277
click at [678, 540] on input "Ordem de chegada Consumidos: 11 / 15 Horário: 09:00 Clínica: Hospital Sao Franc…" at bounding box center [677, 540] width 13 height 16
radio input "true"
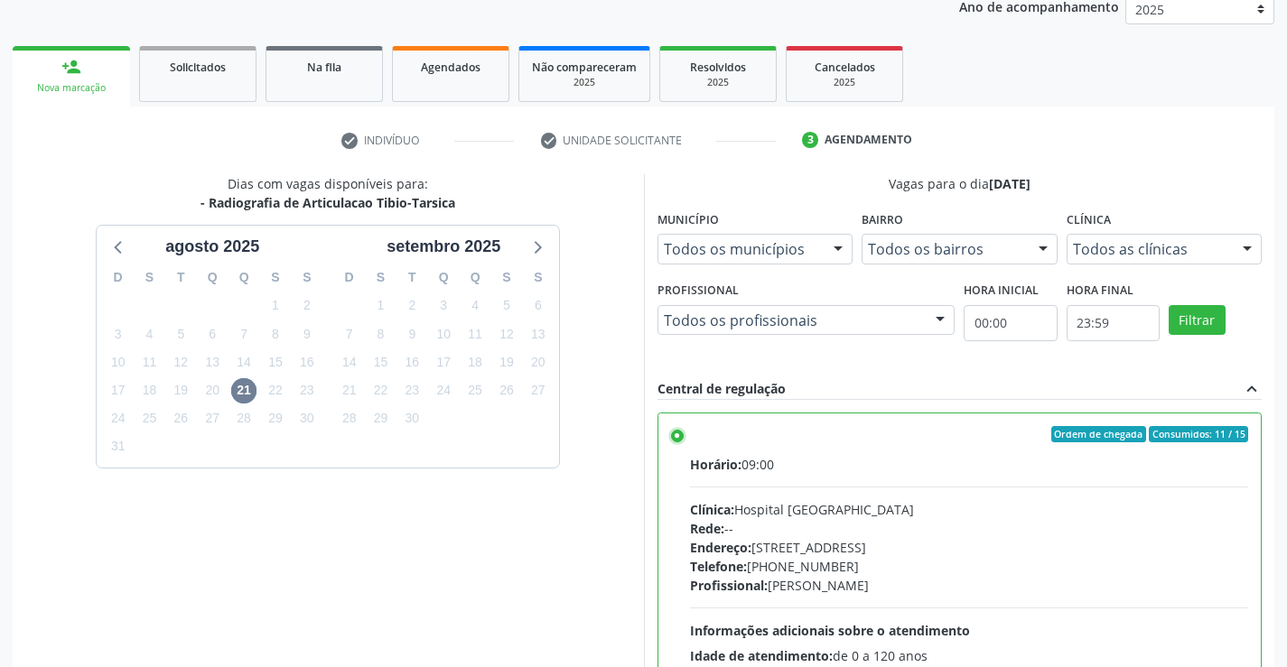
scroll to position [412, 0]
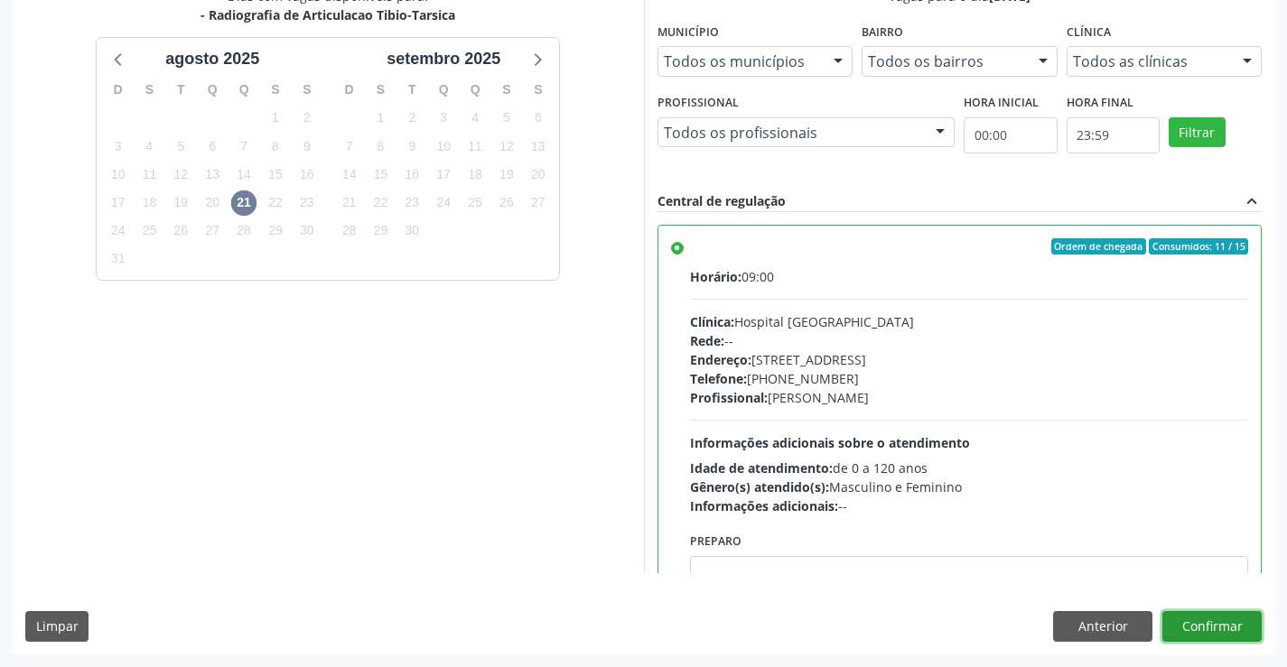
click at [1222, 628] on button "Confirmar" at bounding box center [1211, 626] width 99 height 31
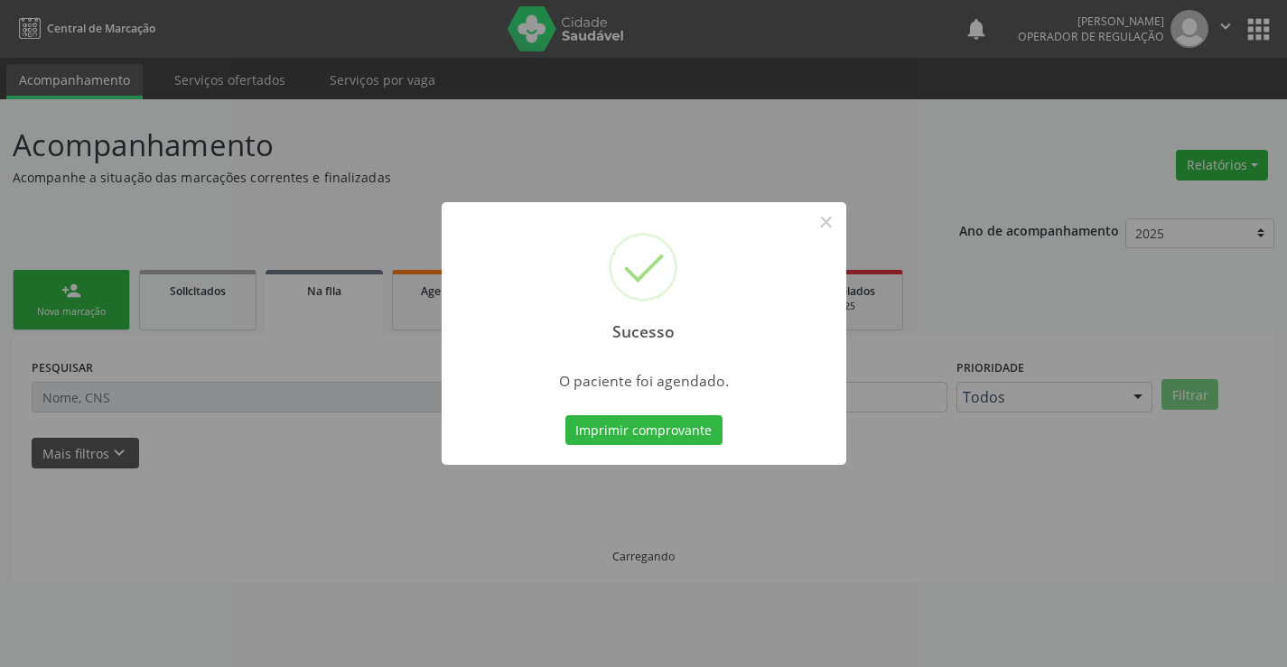
scroll to position [0, 0]
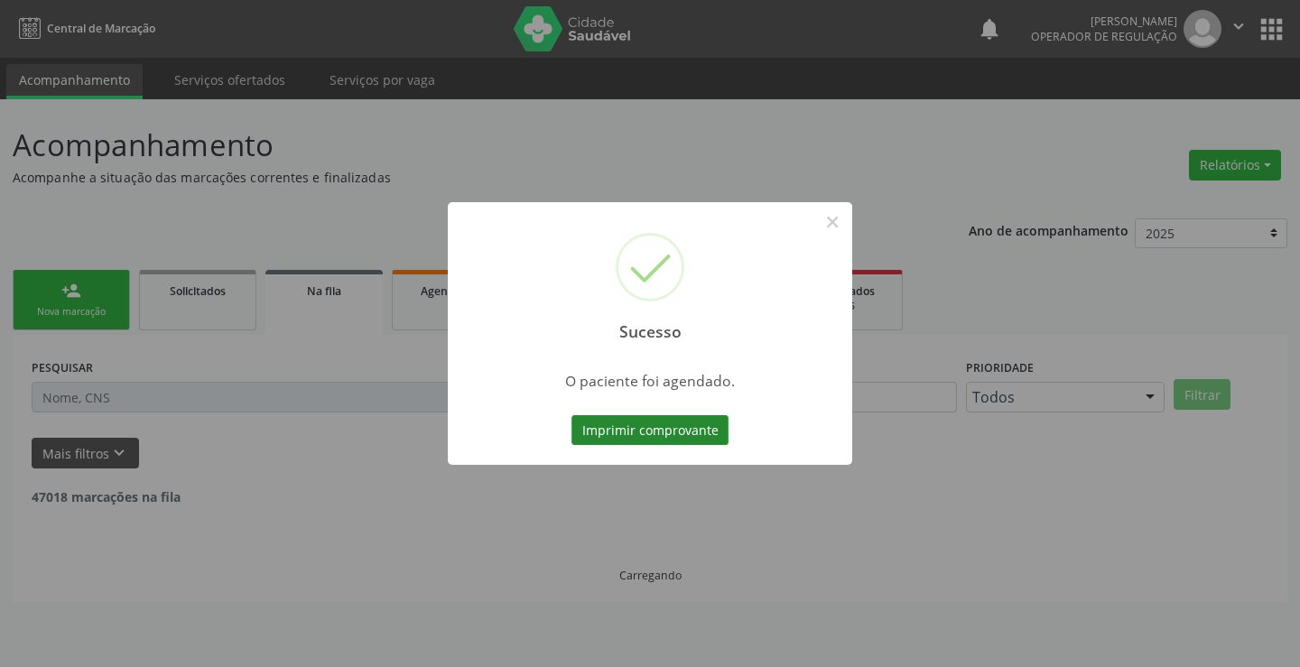
click at [656, 421] on button "Imprimir comprovante" at bounding box center [650, 430] width 157 height 31
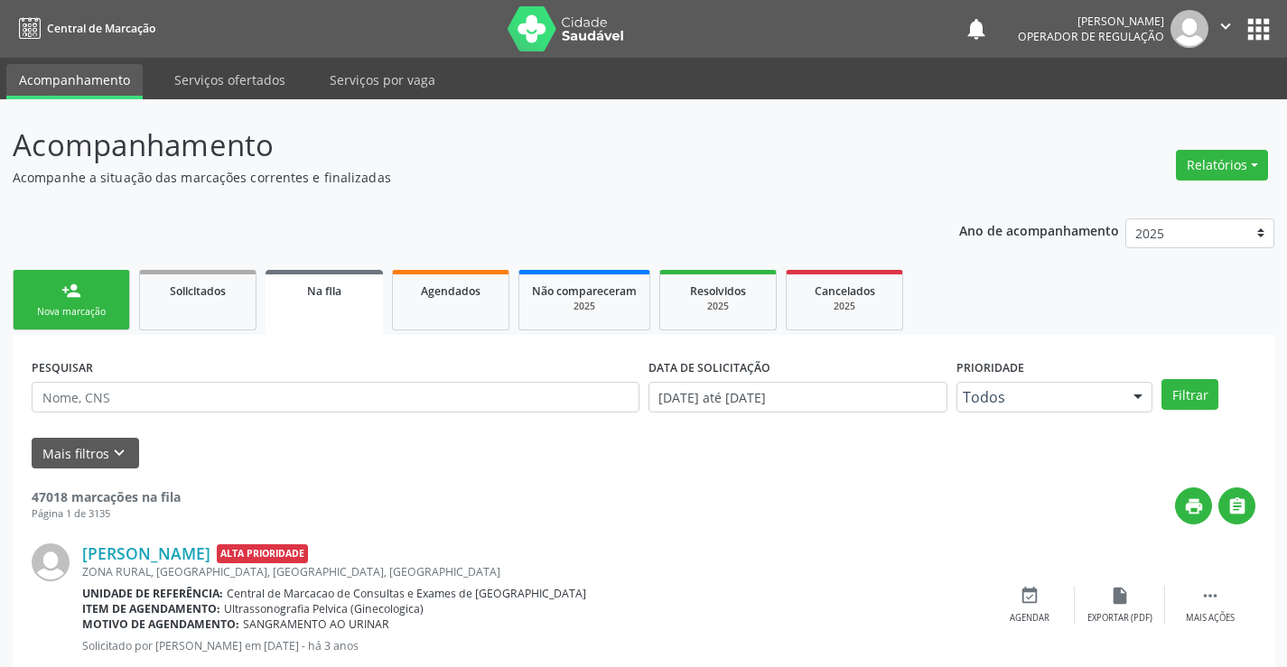
click at [116, 303] on link "person_add Nova marcação" at bounding box center [71, 300] width 117 height 60
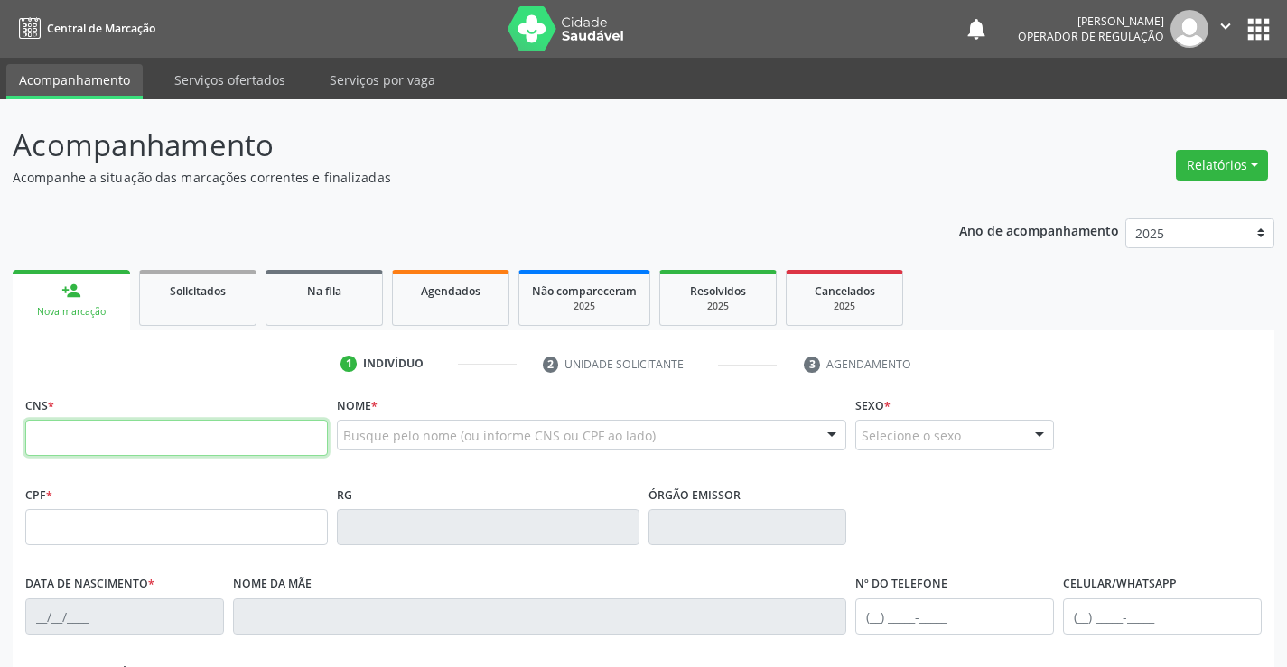
click at [105, 428] on input "text" at bounding box center [176, 438] width 302 height 36
type input "701 0028 3136 9099"
type input "1153019175"
type input "08/11/1982"
type input "(75) 99908-0485"
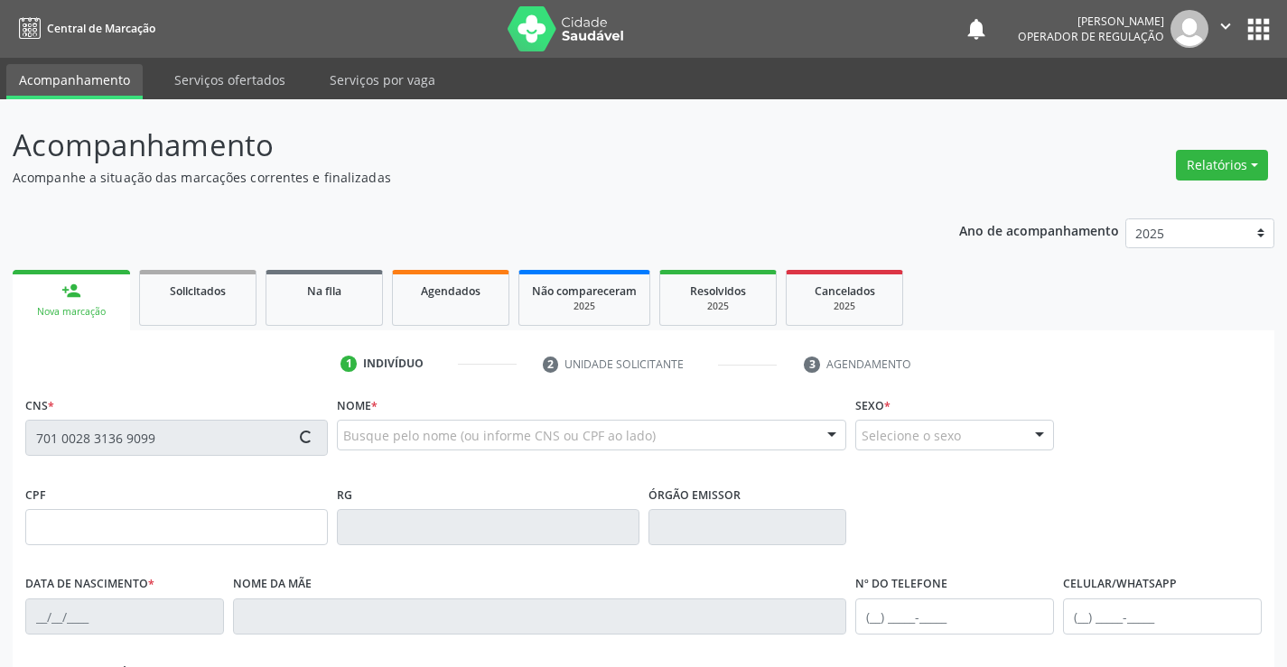
type input "389.061.678-06"
type input "S/N"
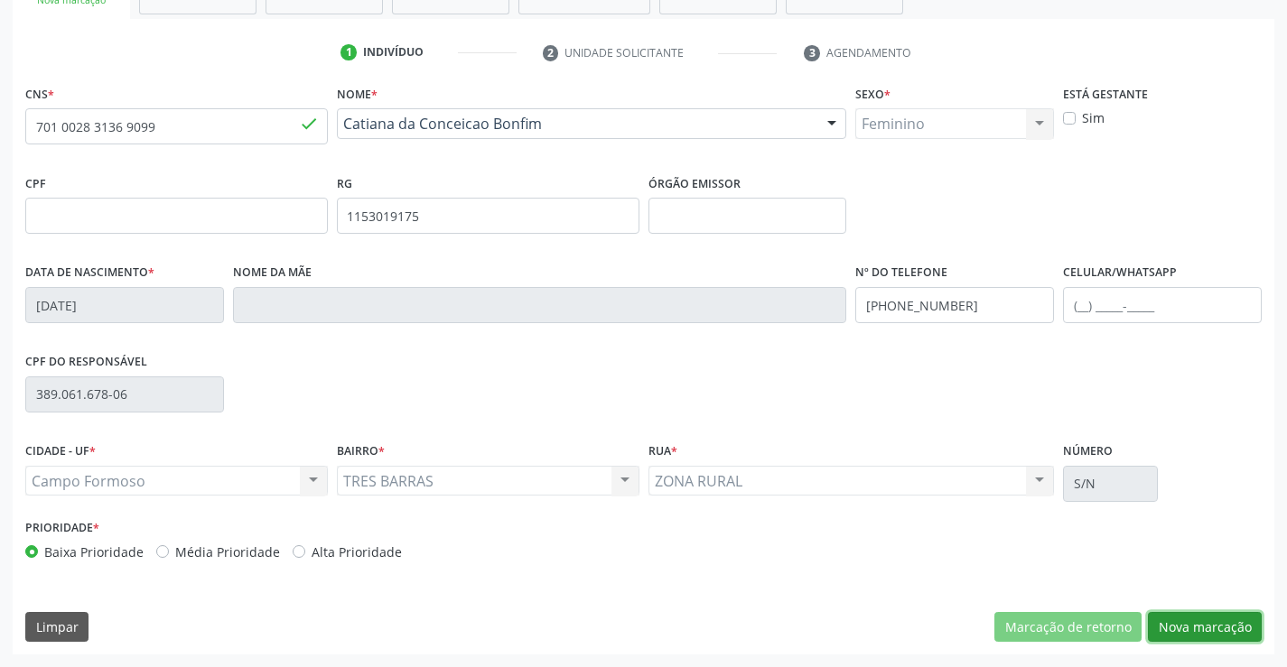
click at [1172, 618] on button "Nova marcação" at bounding box center [1205, 627] width 114 height 31
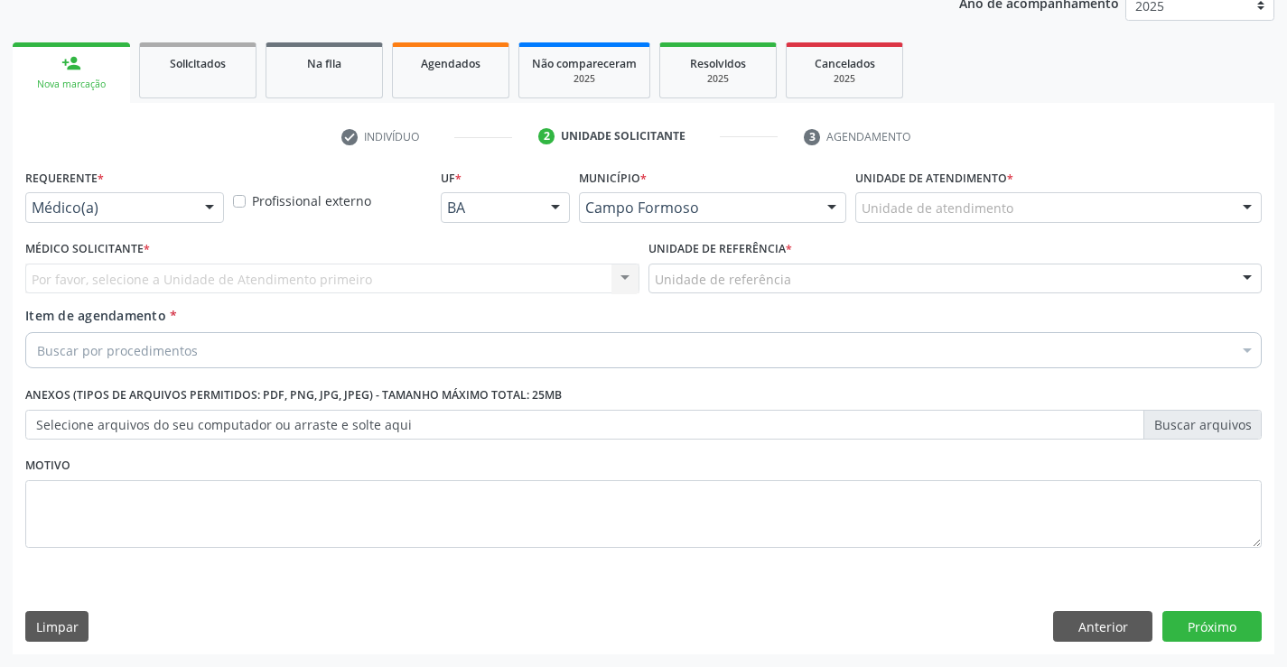
scroll to position [228, 0]
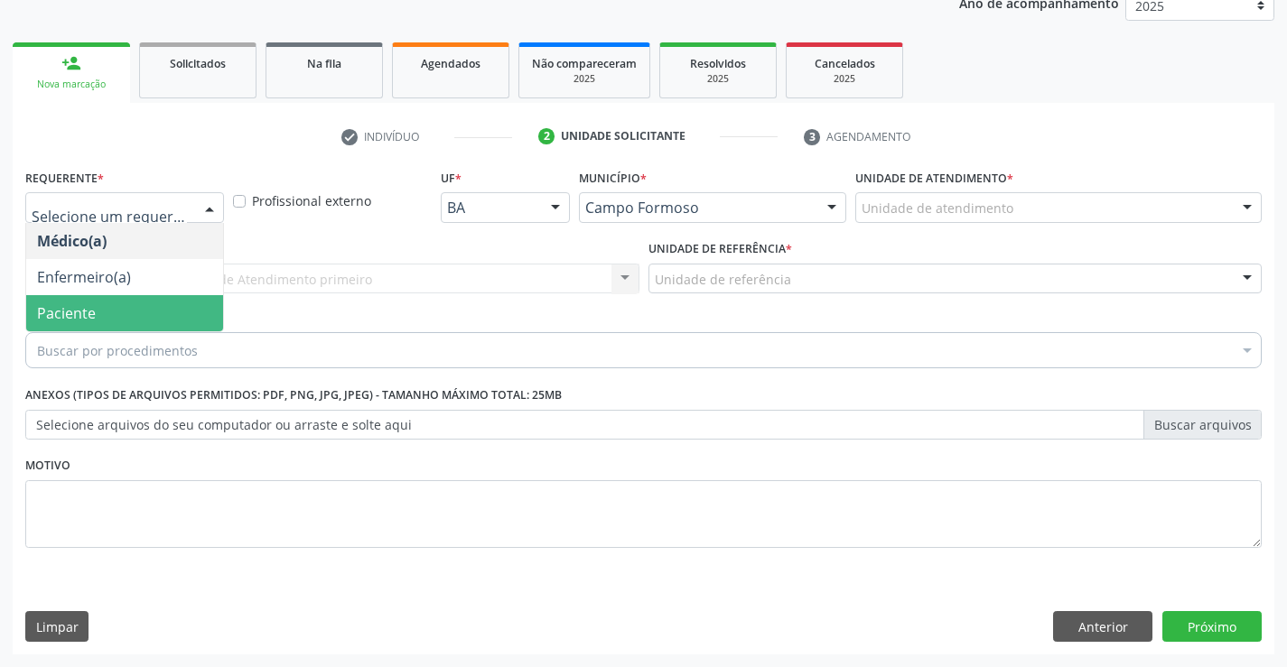
click at [115, 318] on span "Paciente" at bounding box center [124, 313] width 197 height 36
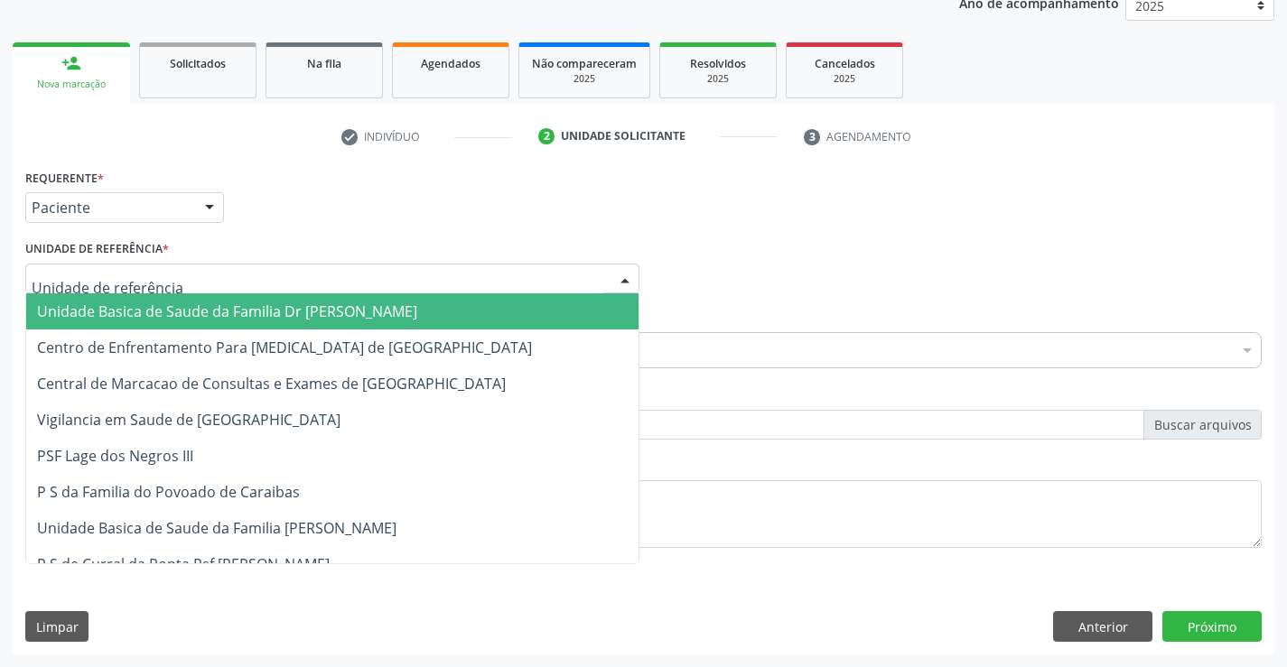
click at [163, 312] on span "Unidade Basica de Saude da Familia Dr [PERSON_NAME]" at bounding box center [227, 312] width 380 height 20
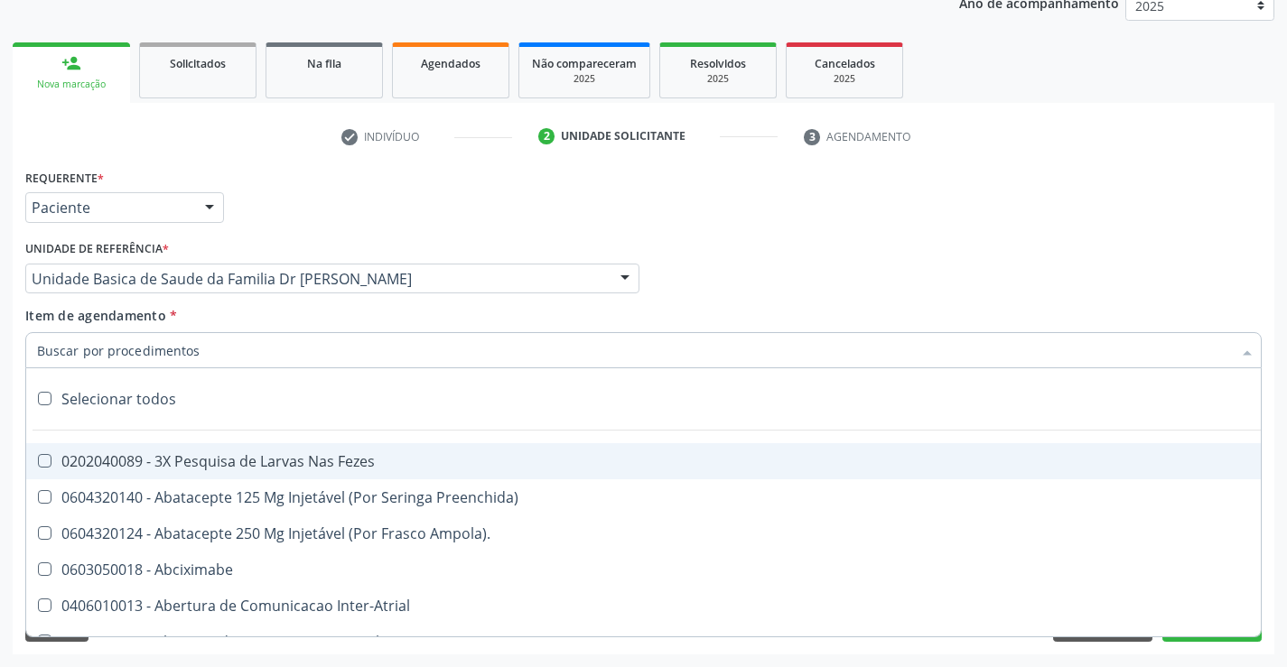
click at [149, 338] on div at bounding box center [643, 350] width 1236 height 36
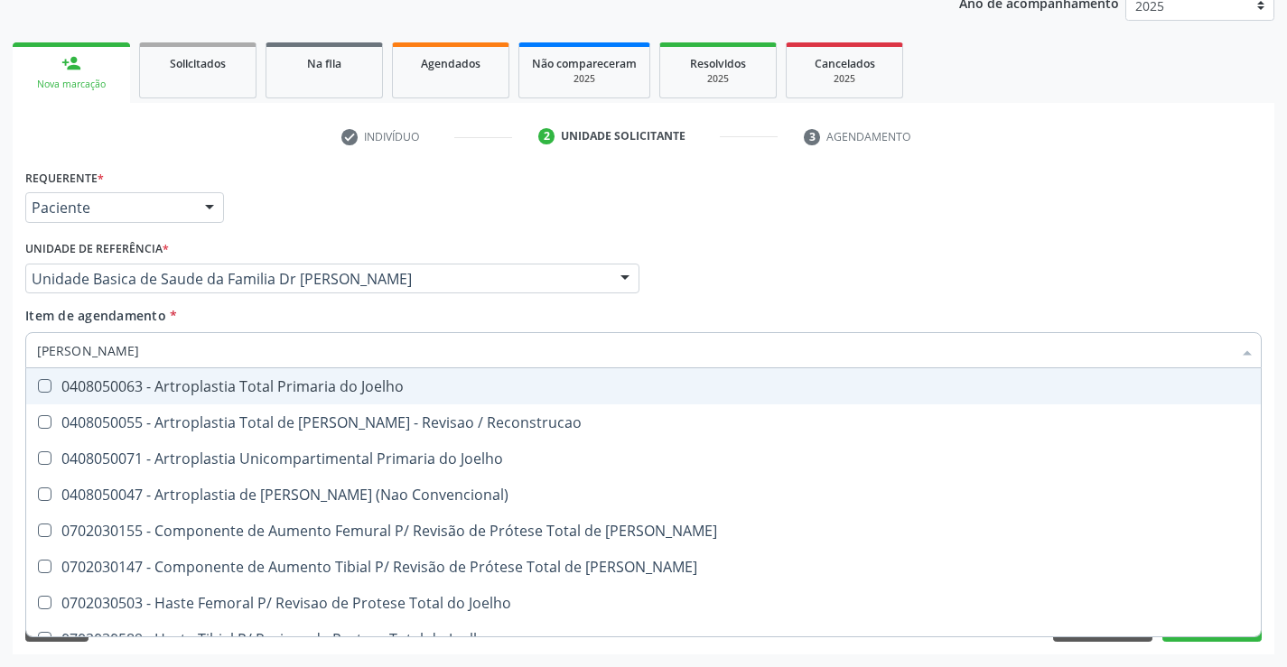
type input "JOELH"
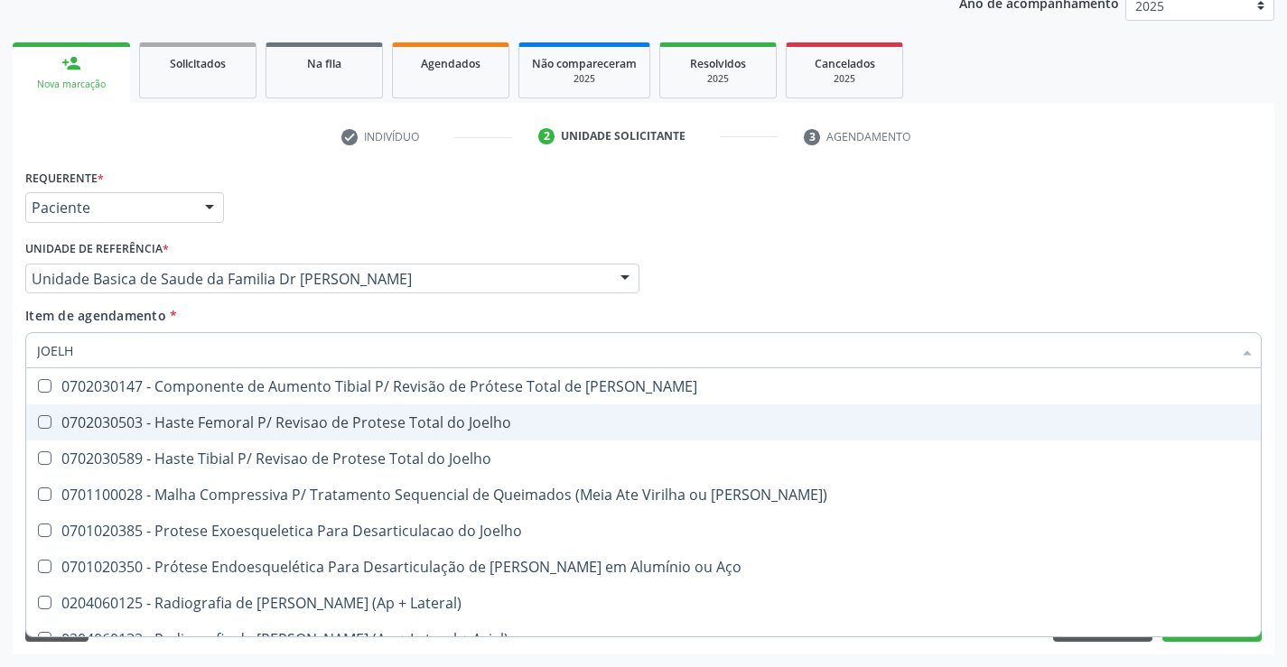
scroll to position [271, 0]
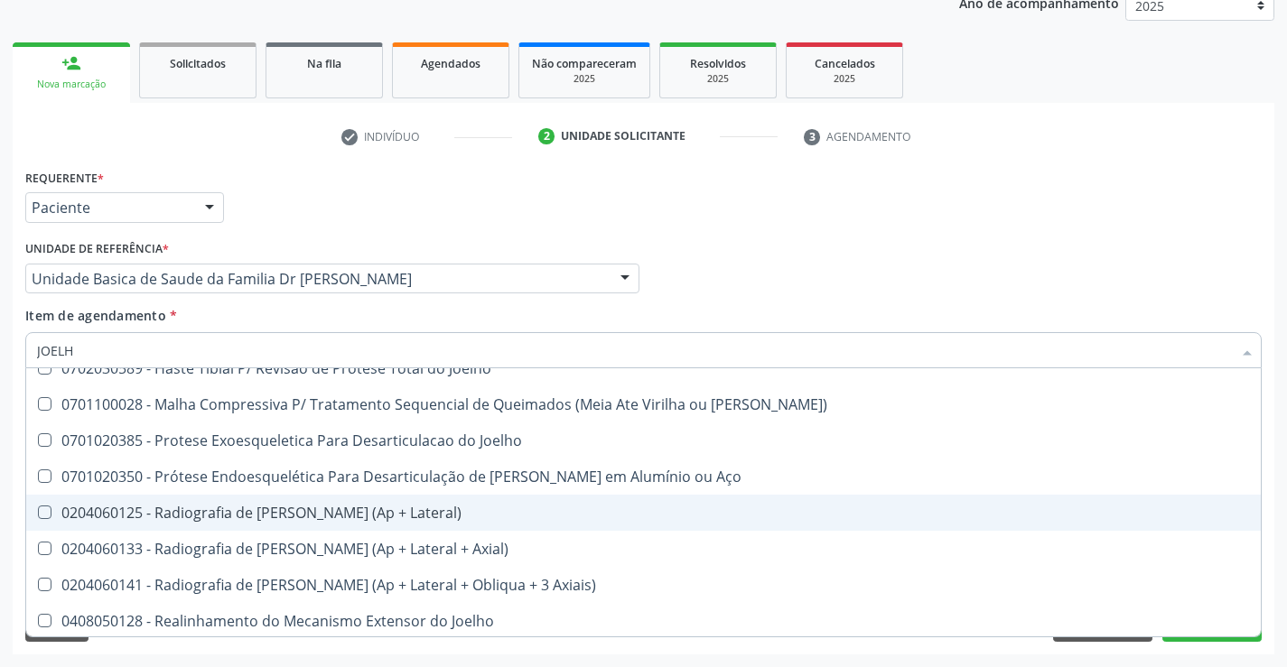
click at [393, 518] on div "0204060125 - Radiografia de Joelho (Ap + Lateral)" at bounding box center [643, 513] width 1213 height 14
checkbox Lateral\) "true"
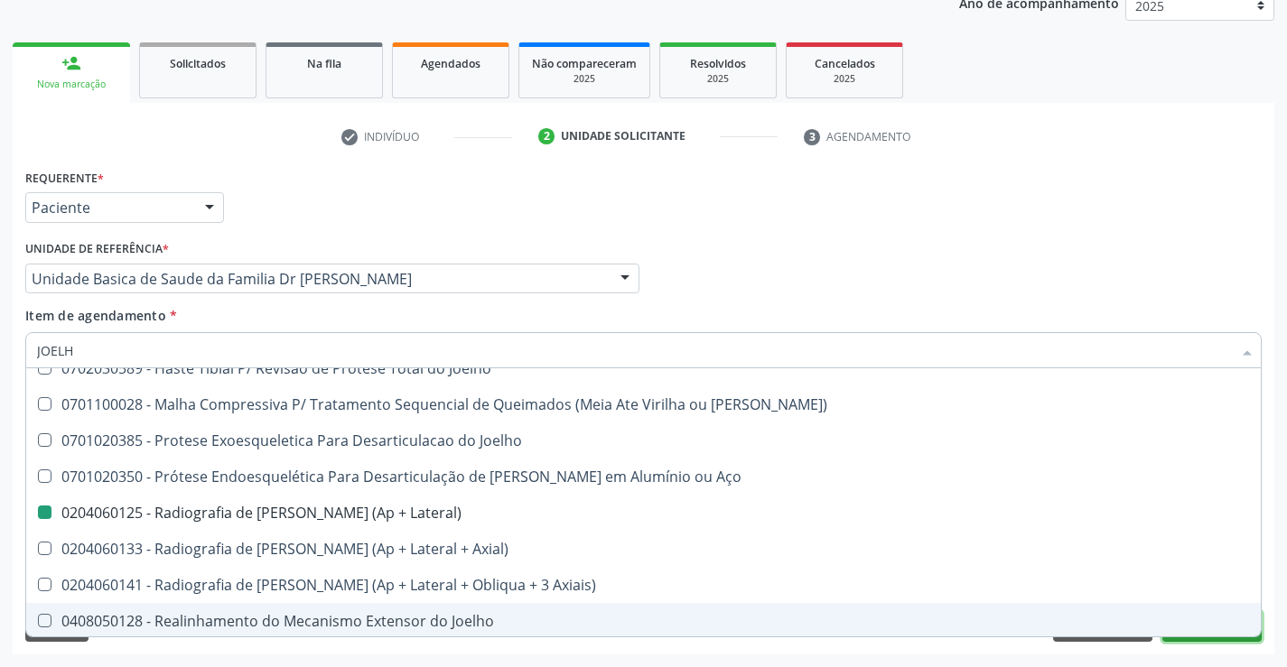
click at [1202, 640] on button "Próximo" at bounding box center [1211, 626] width 99 height 31
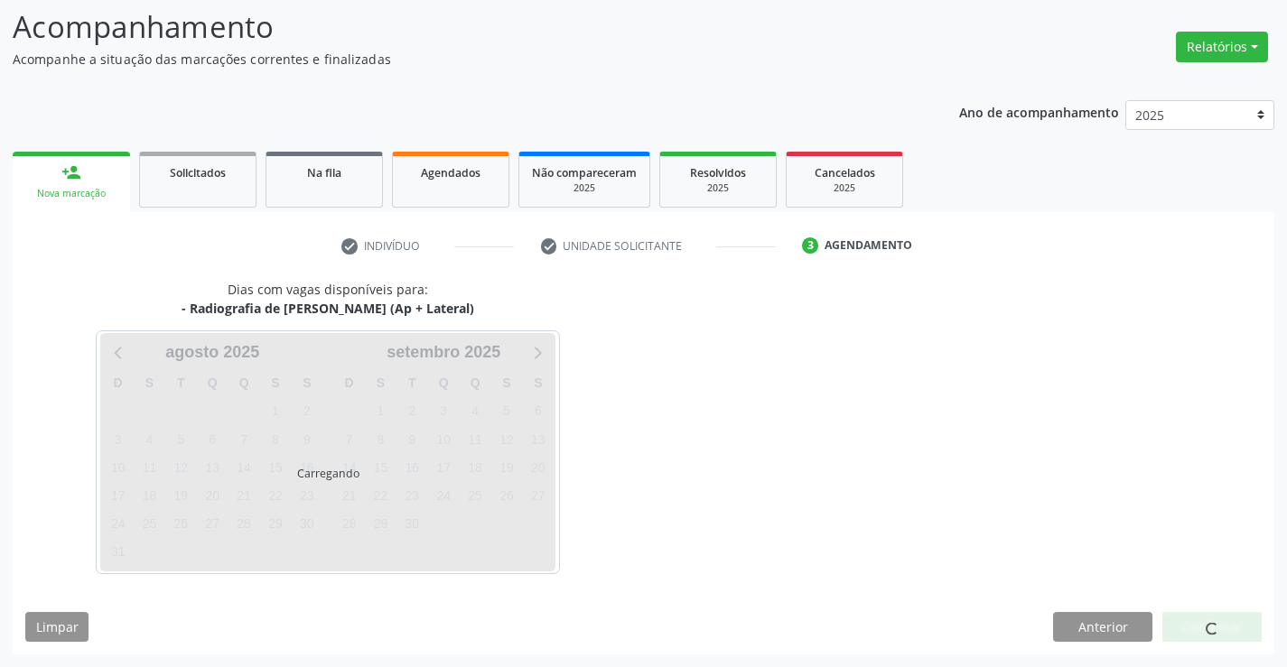
scroll to position [0, 0]
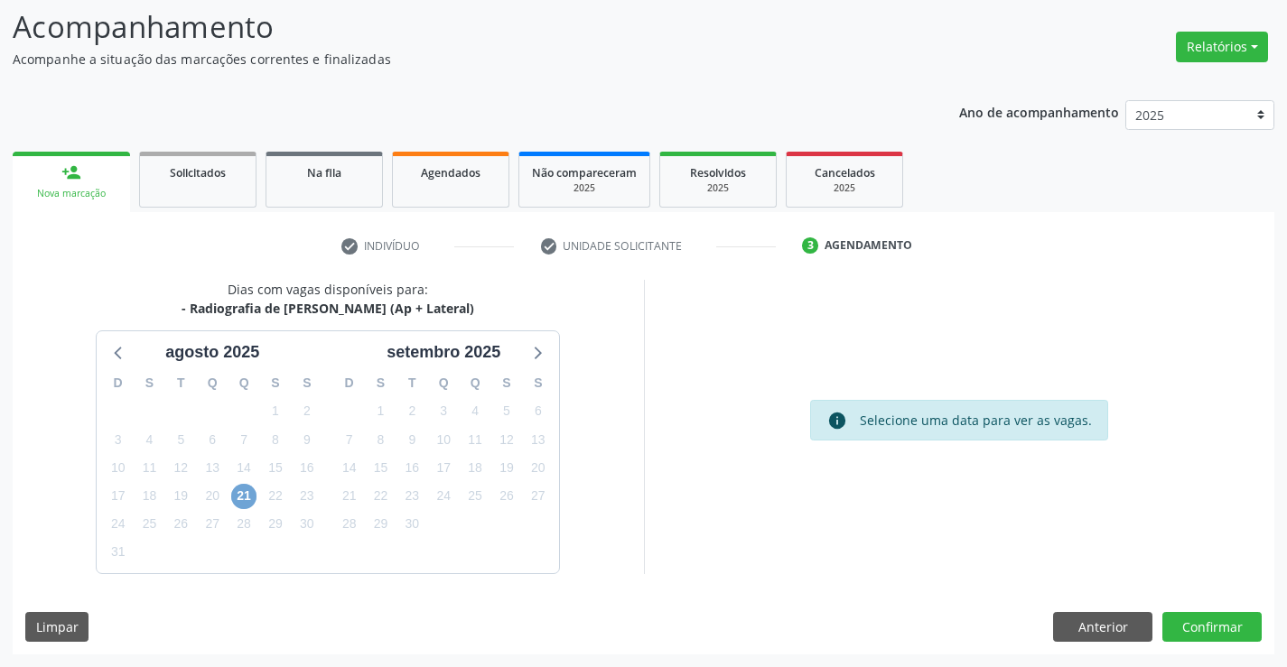
click at [246, 495] on span "21" at bounding box center [243, 496] width 25 height 25
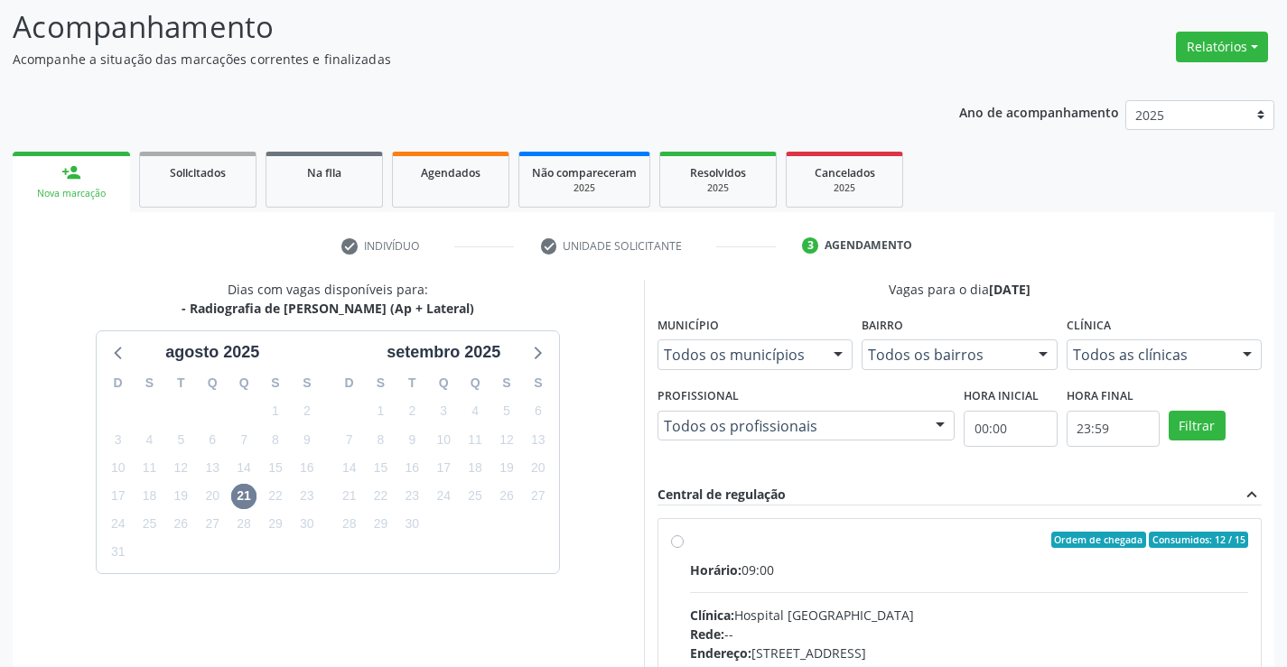
click at [690, 537] on label "Ordem de chegada Consumidos: 12 / 15 Horário: 09:00 Clínica: Hospital Sao Franc…" at bounding box center [969, 670] width 559 height 277
click at [674, 537] on input "Ordem de chegada Consumidos: 12 / 15 Horário: 09:00 Clínica: Hospital Sao Franc…" at bounding box center [677, 540] width 13 height 16
radio input "true"
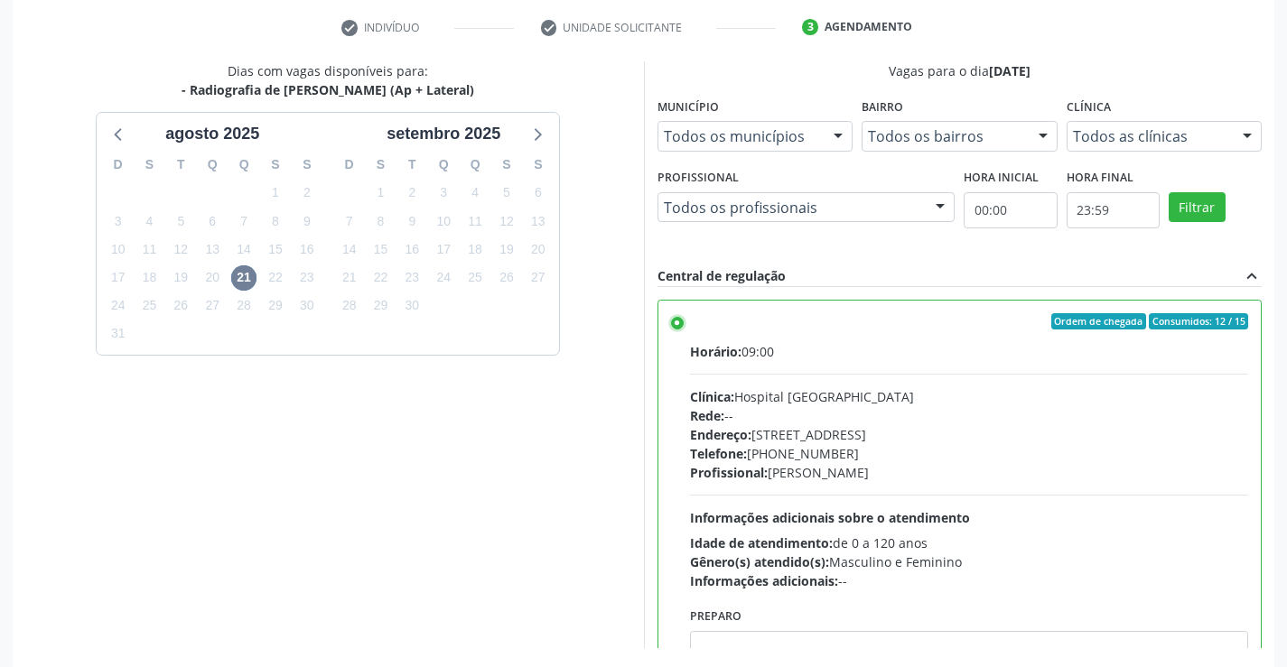
scroll to position [412, 0]
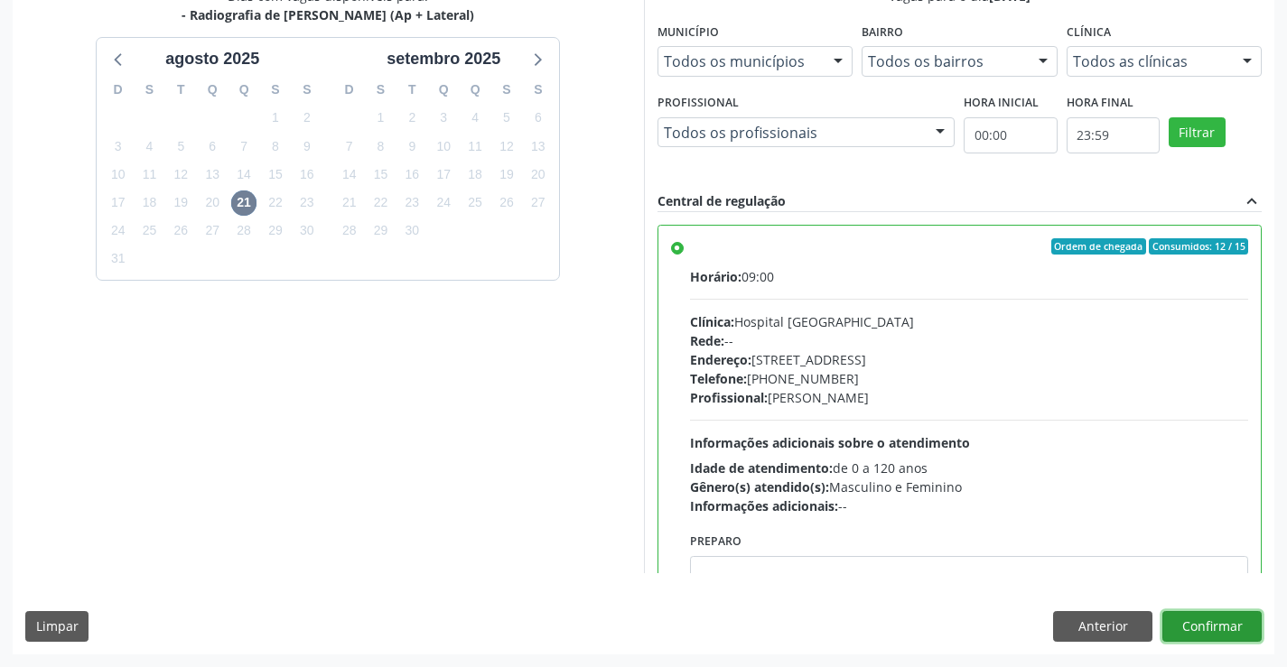
click at [1226, 625] on button "Confirmar" at bounding box center [1211, 626] width 99 height 31
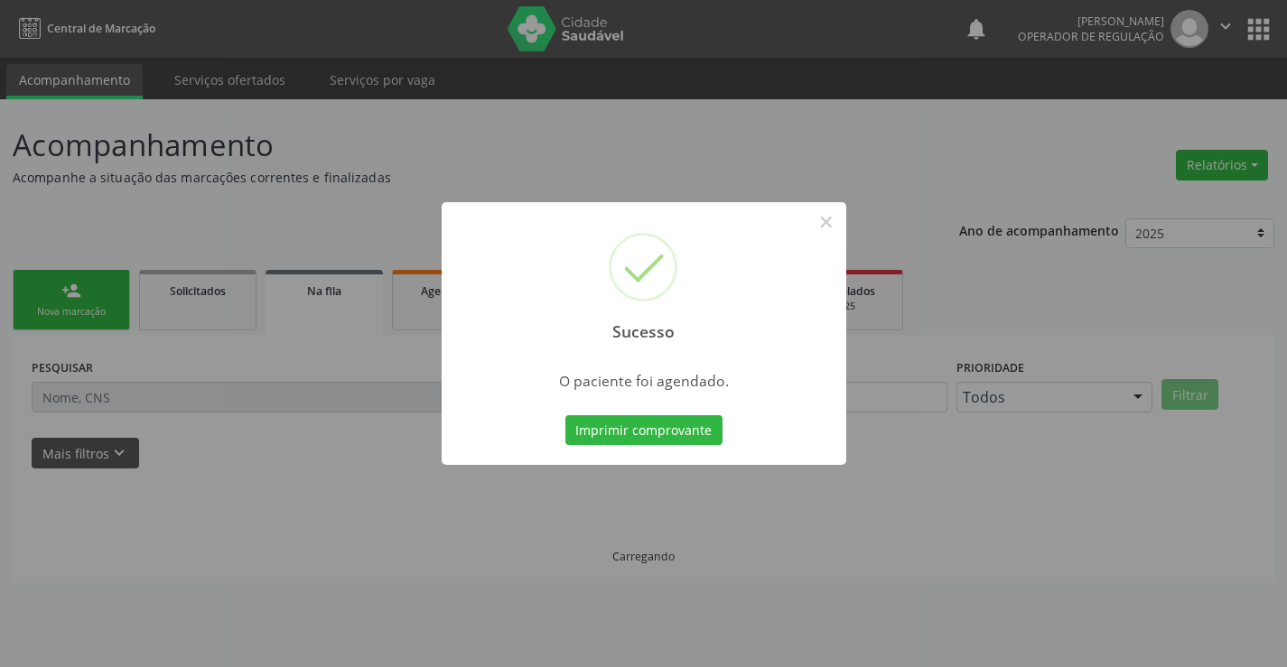
scroll to position [0, 0]
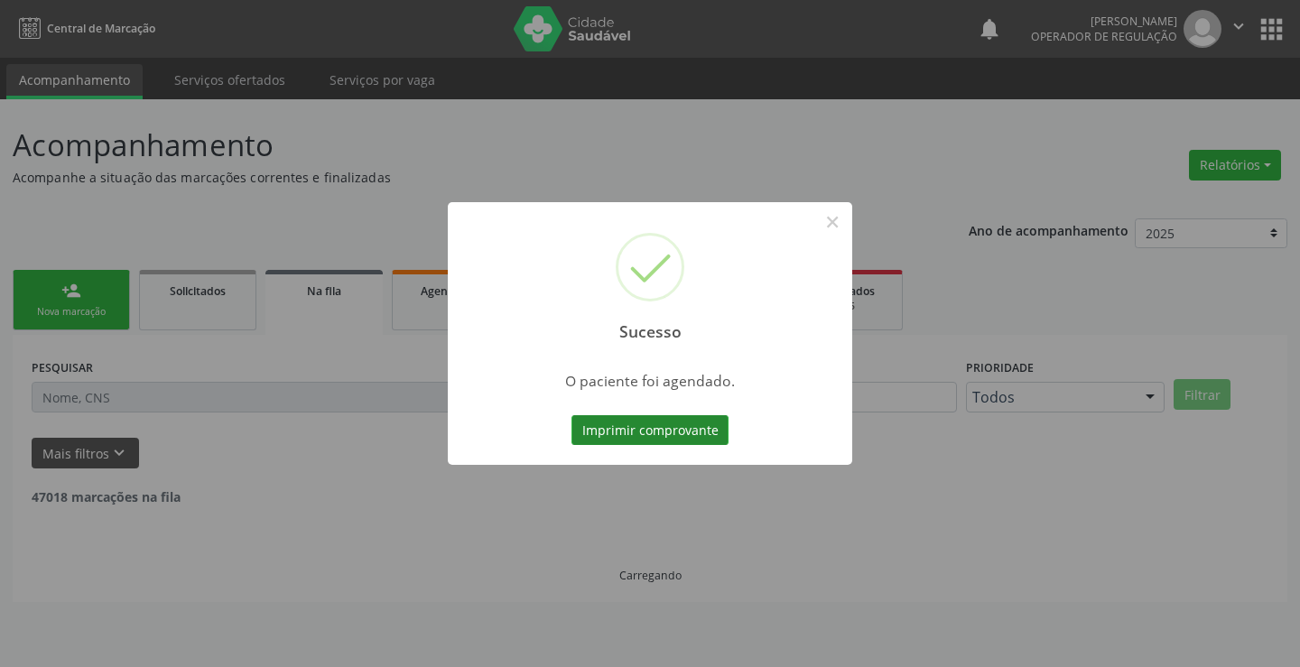
click at [687, 432] on button "Imprimir comprovante" at bounding box center [650, 430] width 157 height 31
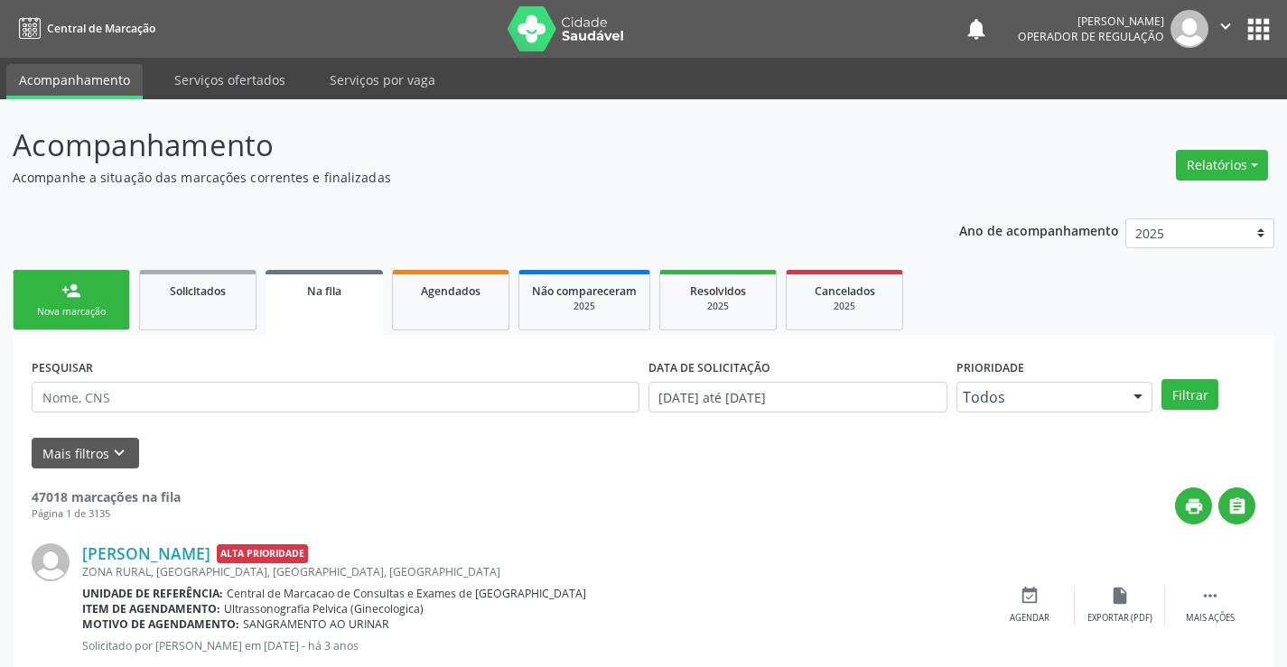
click at [66, 311] on div "Nova marcação" at bounding box center [71, 312] width 90 height 14
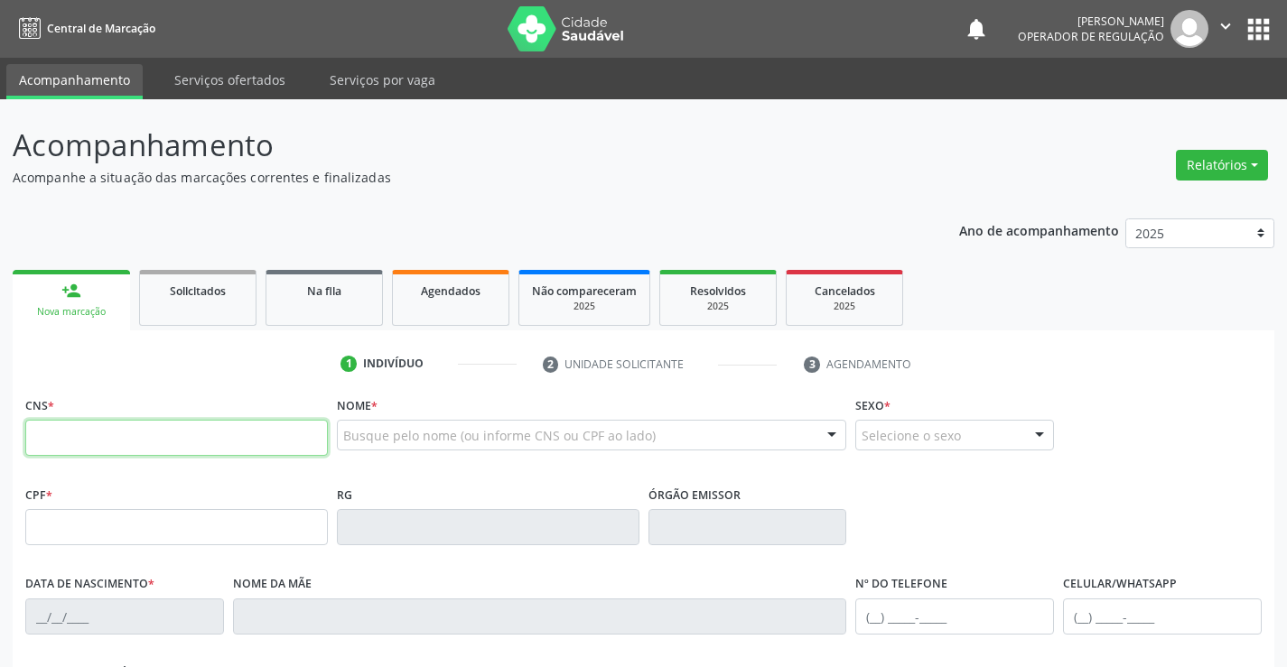
click at [102, 438] on input "text" at bounding box center [176, 438] width 302 height 36
type input "701 0028 3136 9099"
type input "1153019175"
type input "08/11/1982"
type input "(75) 99908-0485"
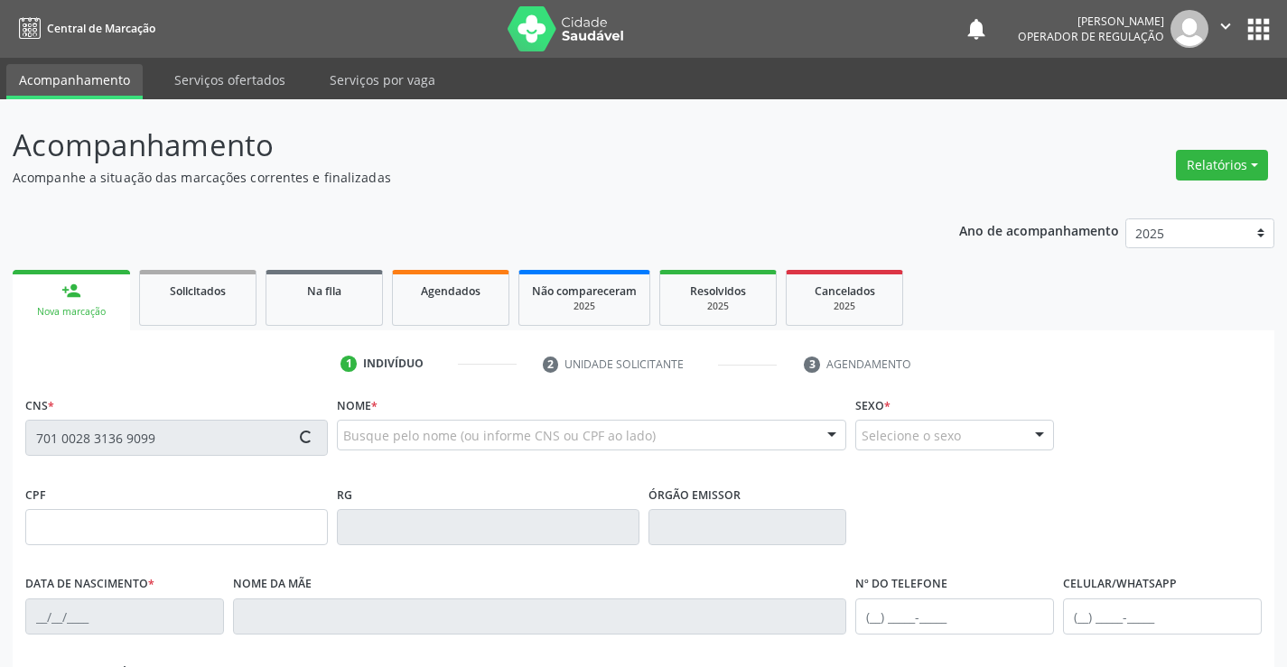
type input "389.061.678-06"
type input "S/N"
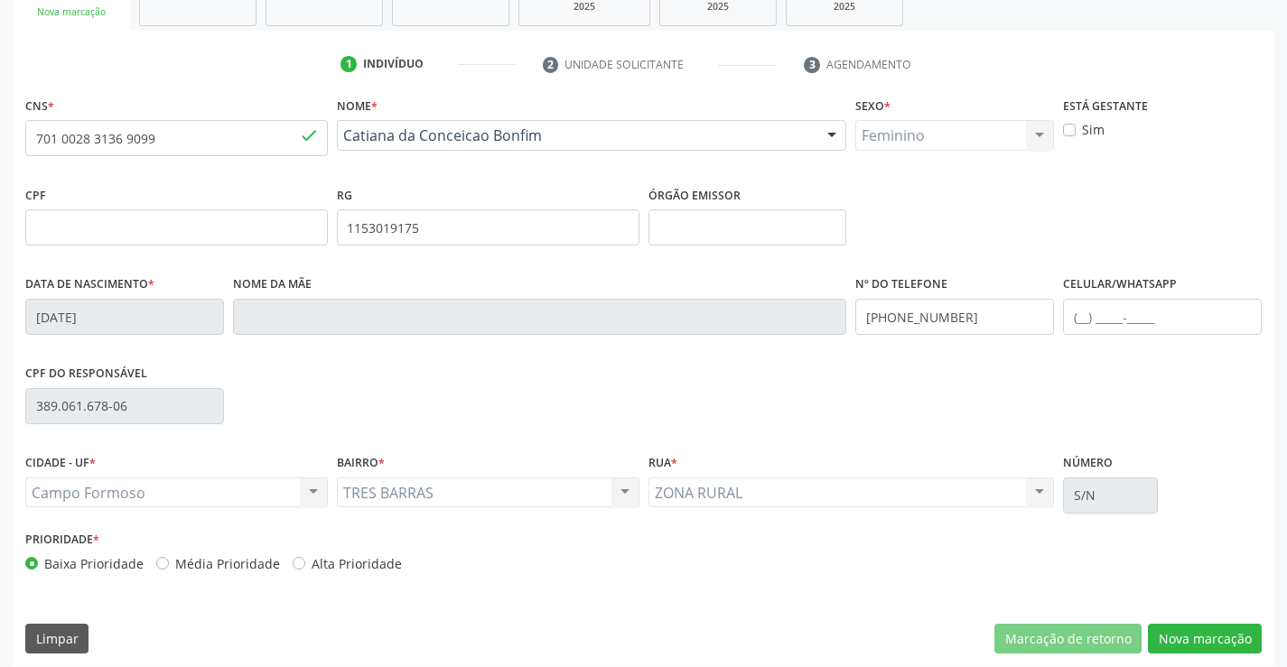
scroll to position [312, 0]
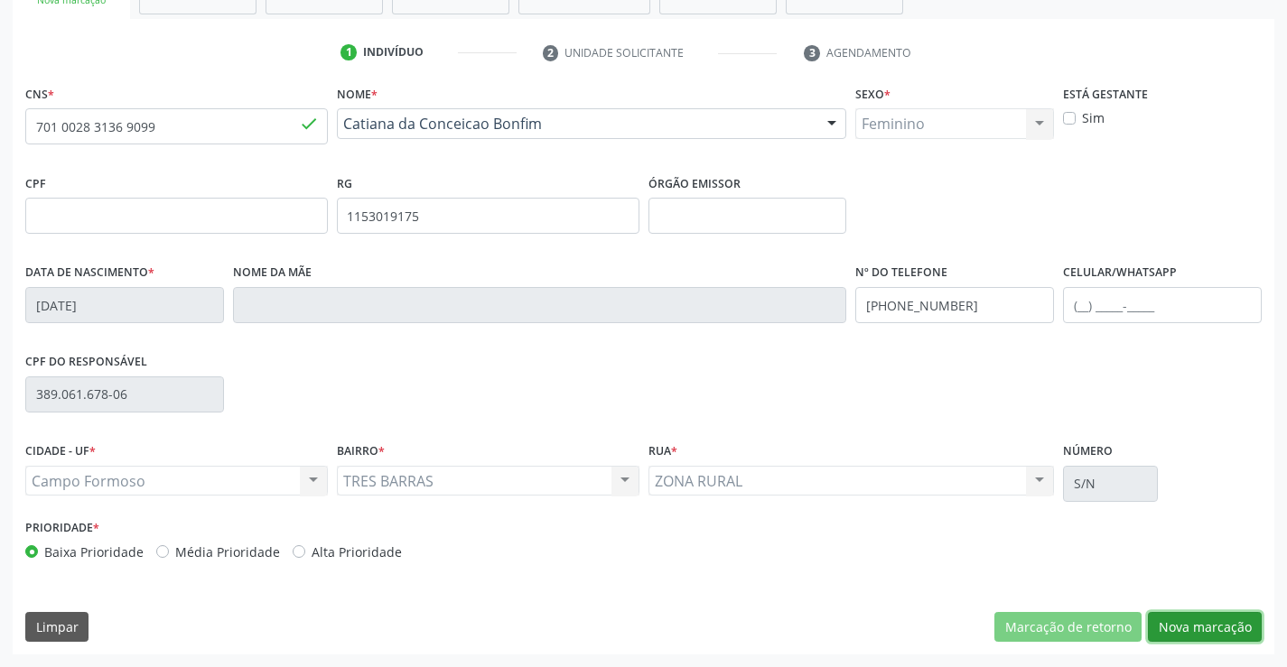
click at [1178, 628] on button "Nova marcação" at bounding box center [1205, 627] width 114 height 31
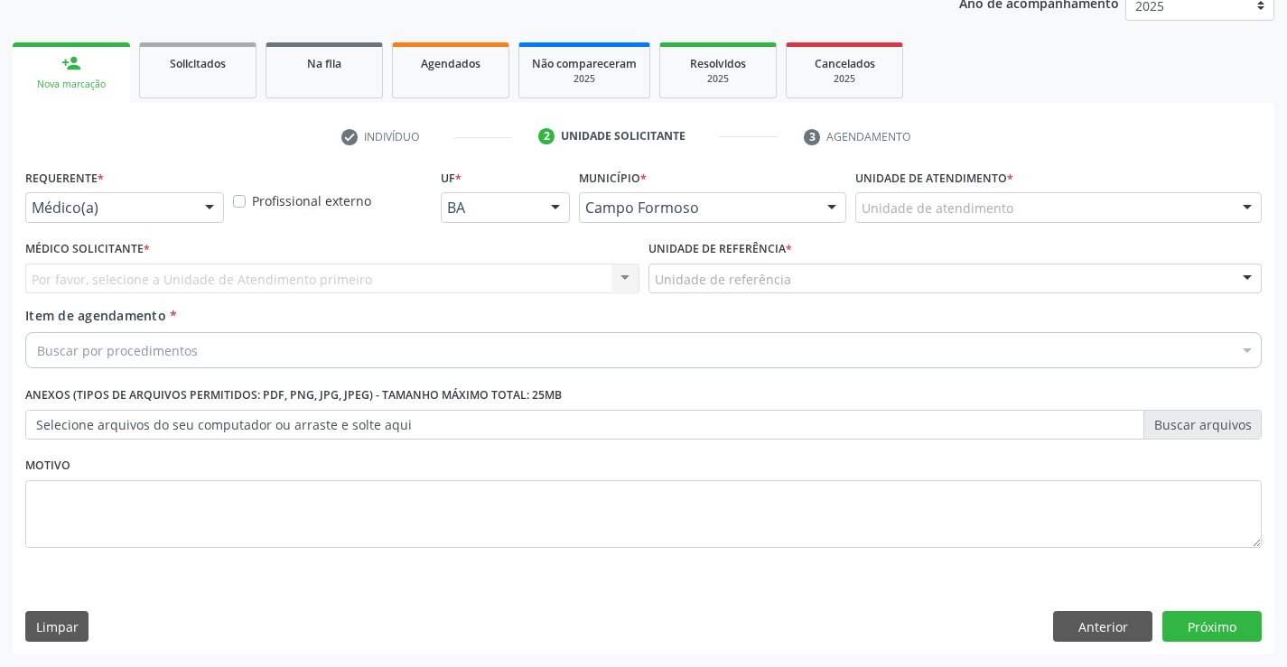
scroll to position [228, 0]
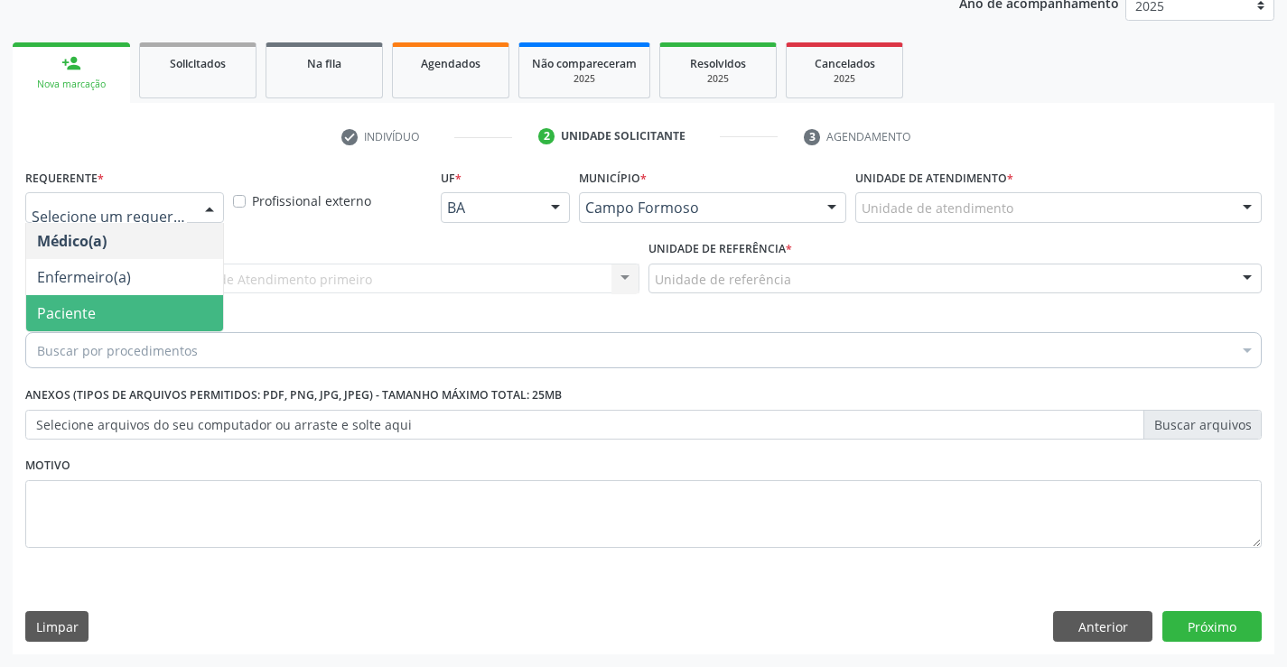
click at [112, 304] on span "Paciente" at bounding box center [124, 313] width 197 height 36
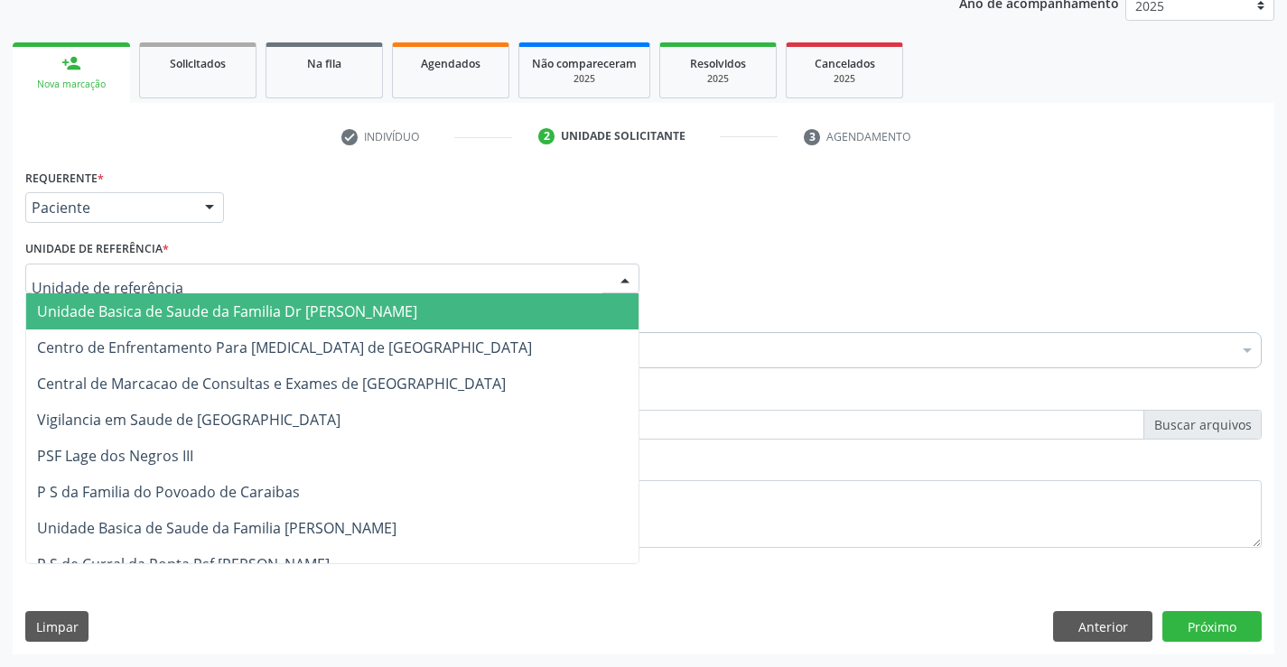
click at [133, 304] on span "Unidade Basica de Saude da Familia Dr [PERSON_NAME]" at bounding box center [227, 312] width 380 height 20
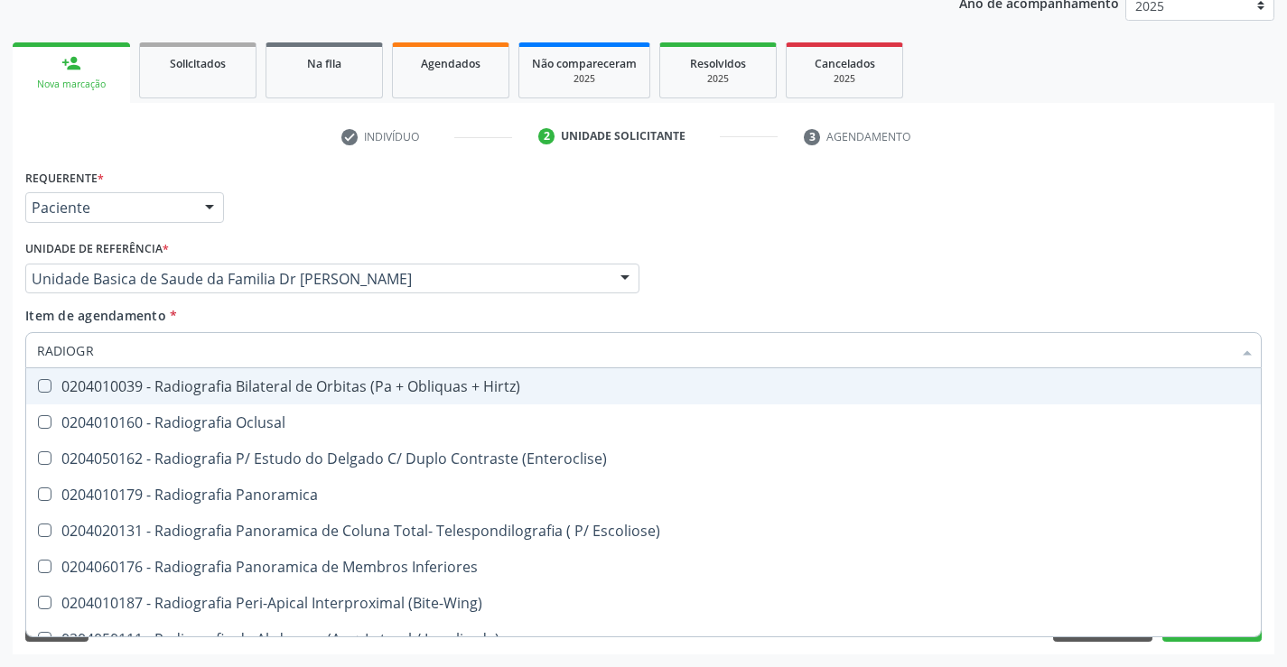
type input "RADIOGRA"
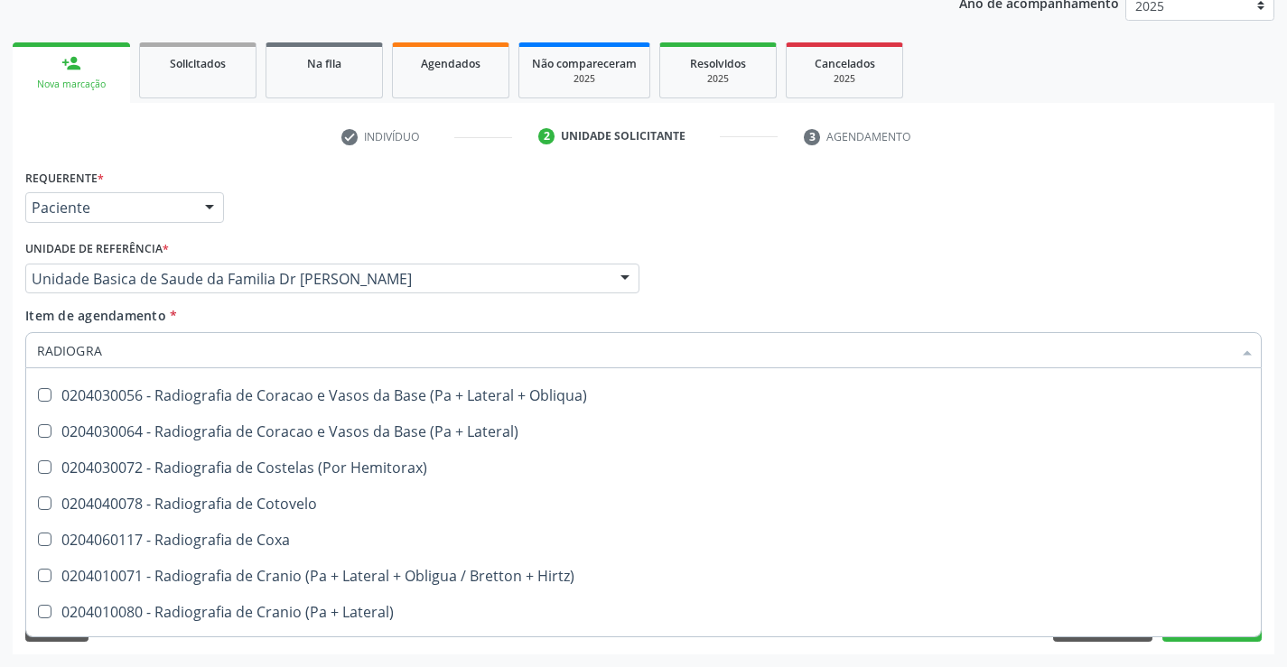
scroll to position [1213, 0]
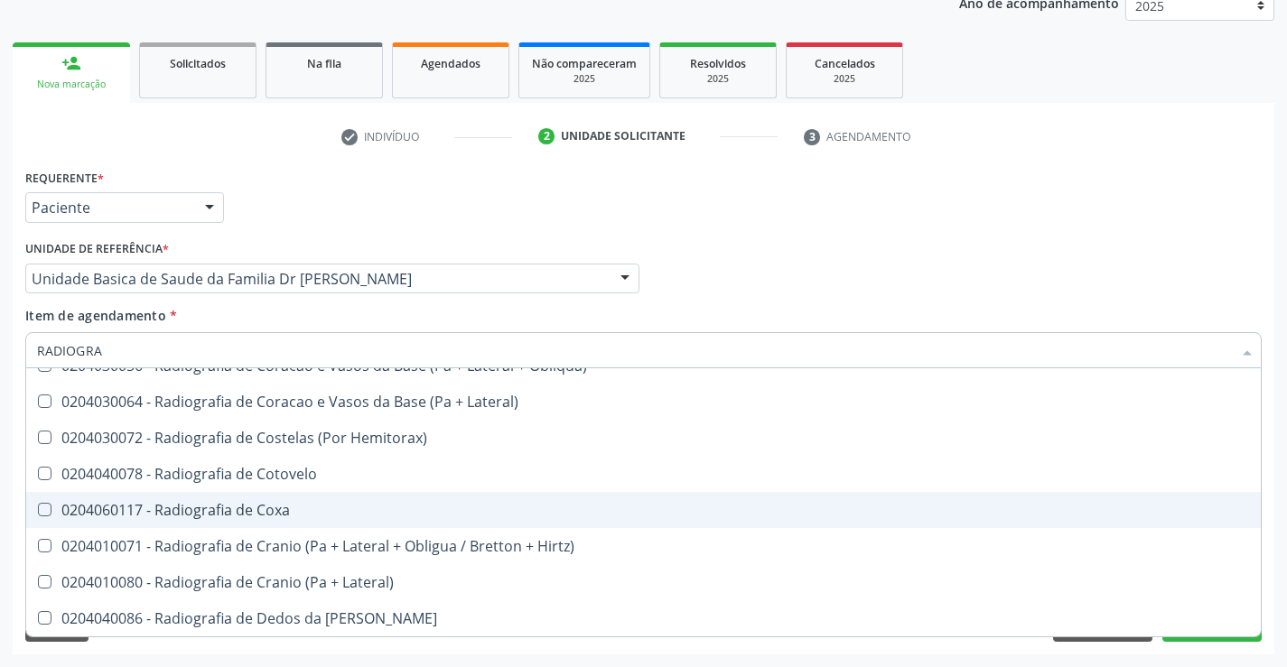
click at [343, 513] on div "0204060117 - Radiografia de Coxa" at bounding box center [643, 510] width 1213 height 14
checkbox Coxa "true"
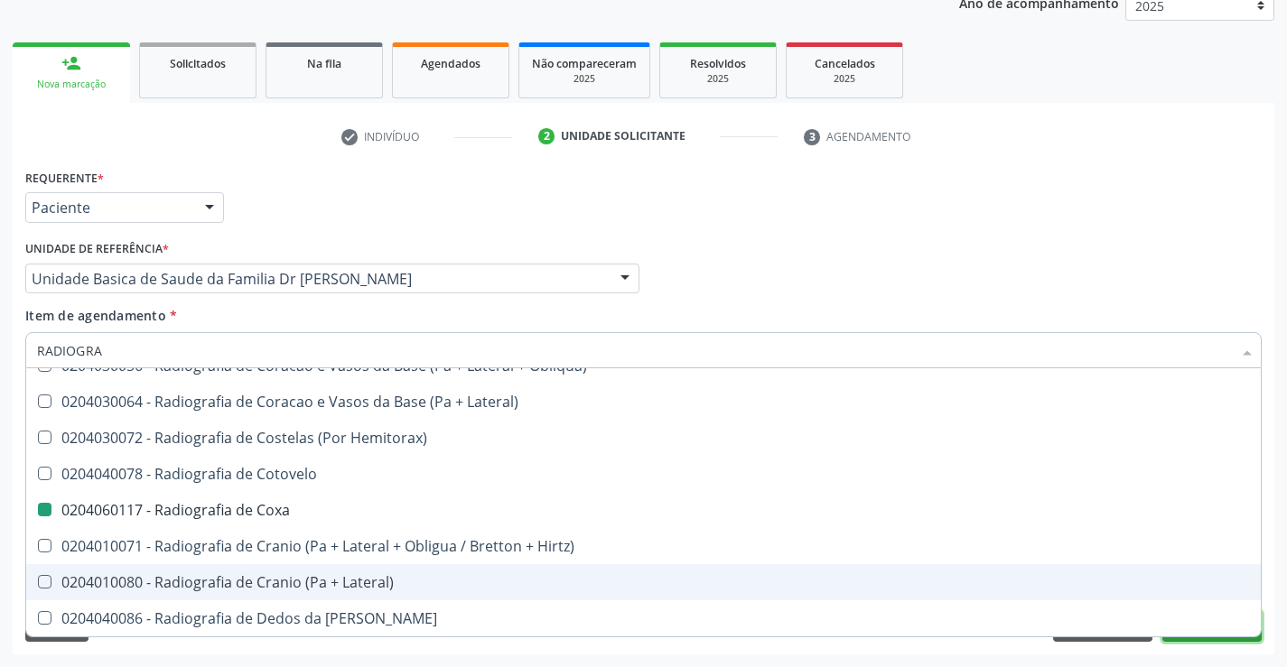
click at [1207, 637] on button "Próximo" at bounding box center [1211, 626] width 99 height 31
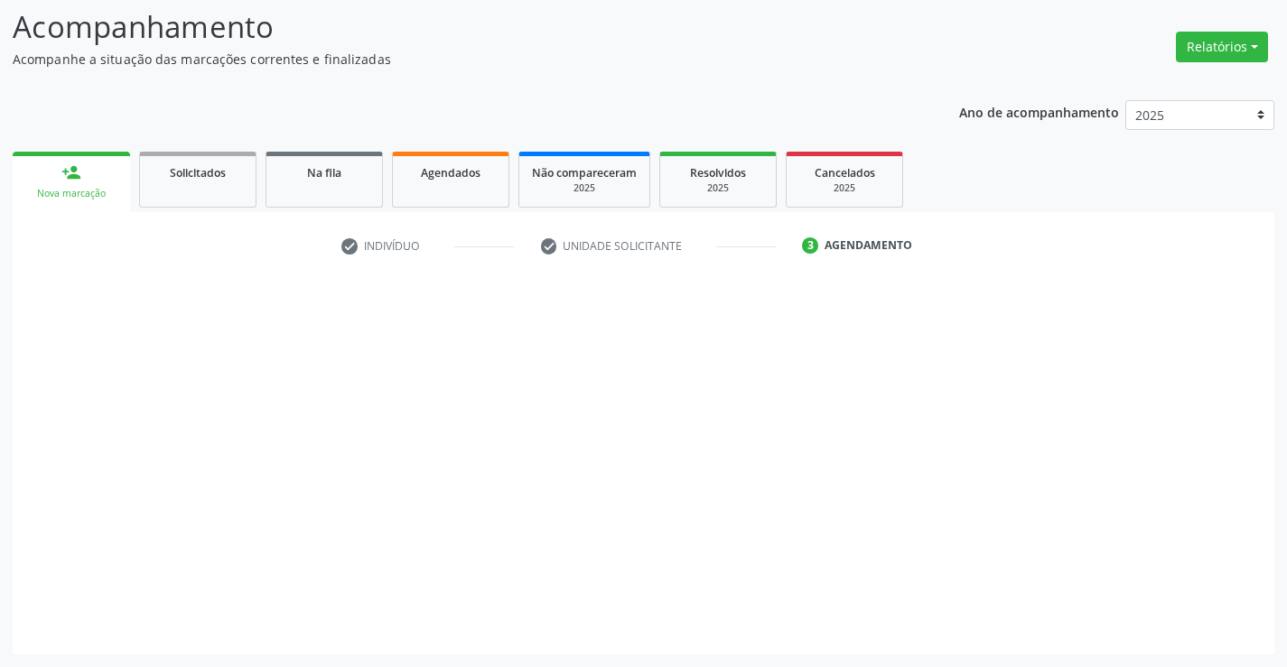
scroll to position [0, 0]
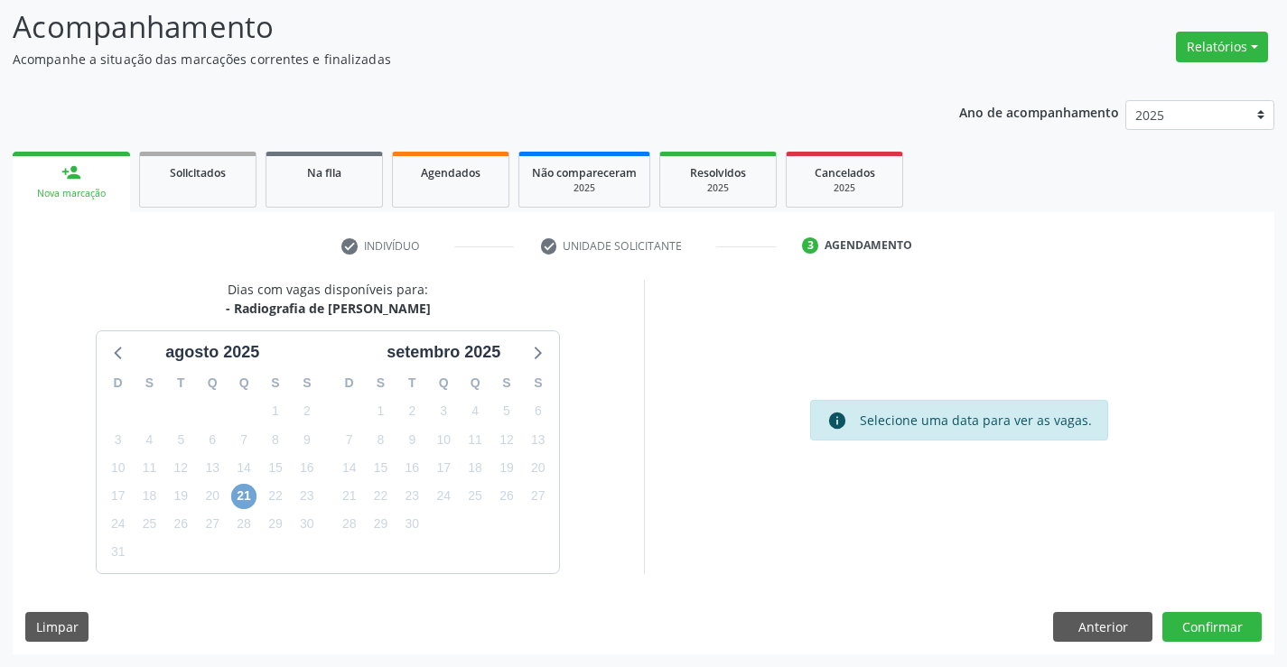
click at [251, 496] on span "21" at bounding box center [243, 496] width 25 height 25
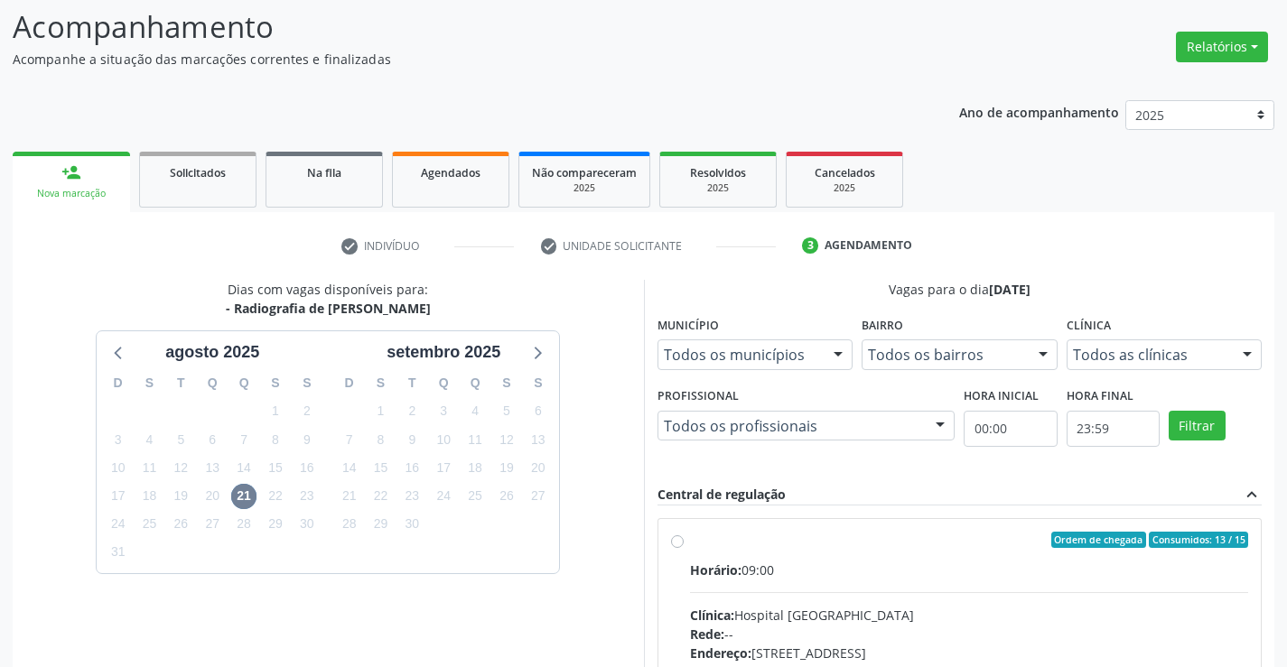
click at [690, 545] on label "Ordem de chegada Consumidos: 13 / 15 Horário: 09:00 Clínica: Hospital Sao Franc…" at bounding box center [969, 670] width 559 height 277
click at [680, 545] on input "Ordem de chegada Consumidos: 13 / 15 Horário: 09:00 Clínica: Hospital Sao Franc…" at bounding box center [677, 540] width 13 height 16
radio input "true"
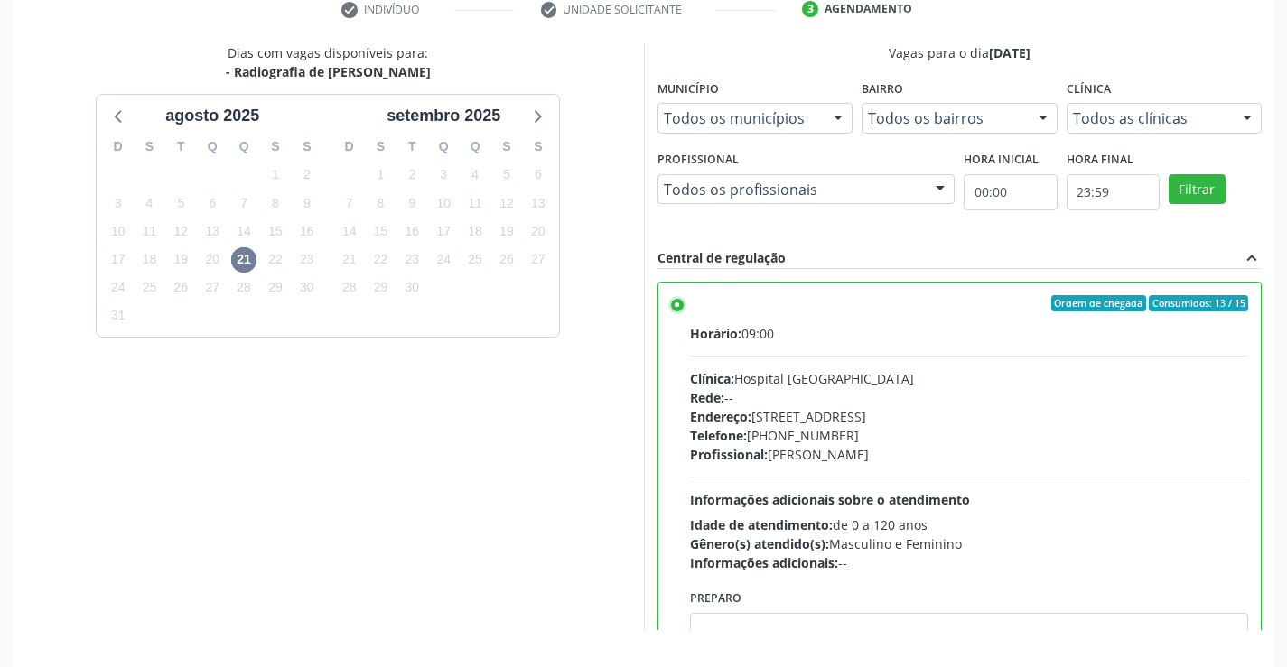
scroll to position [412, 0]
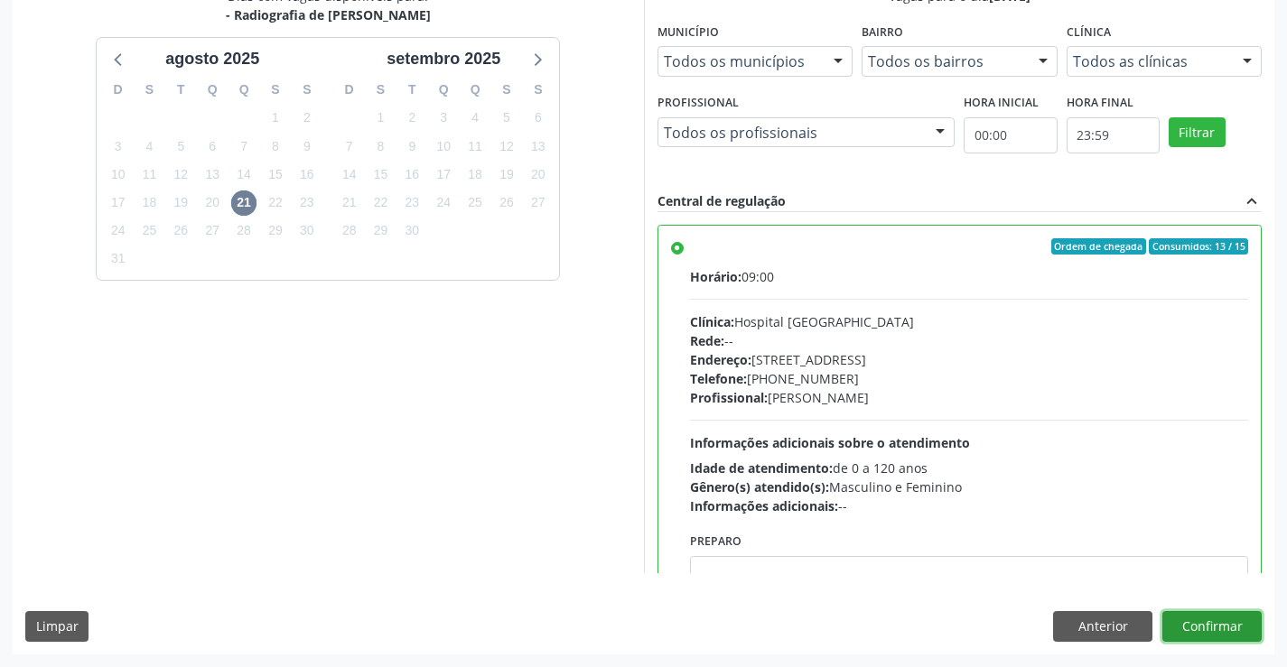
click at [1208, 627] on button "Confirmar" at bounding box center [1211, 626] width 99 height 31
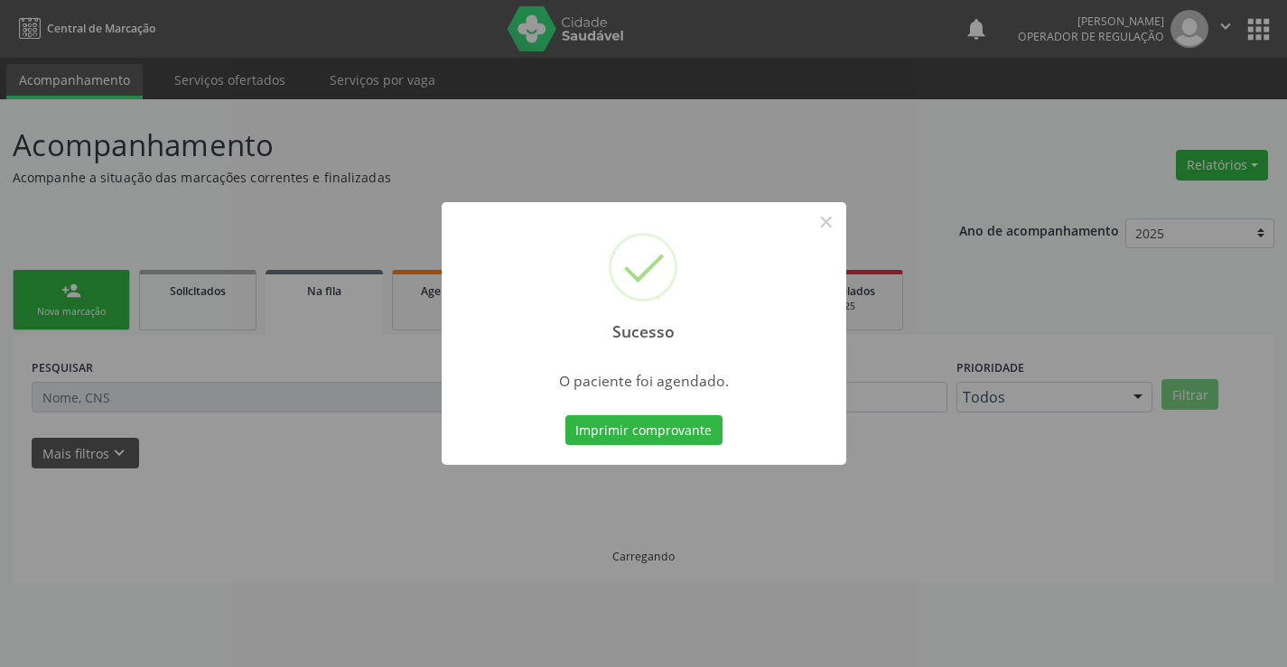
scroll to position [0, 0]
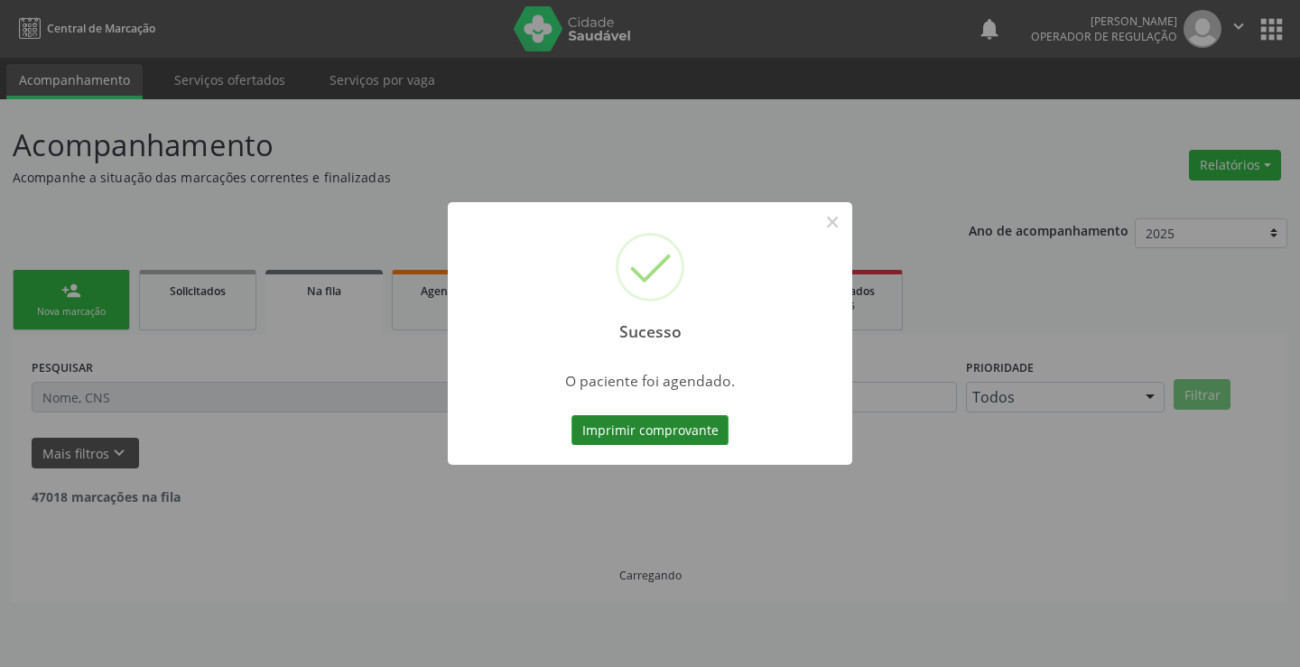
click at [637, 426] on button "Imprimir comprovante" at bounding box center [650, 430] width 157 height 31
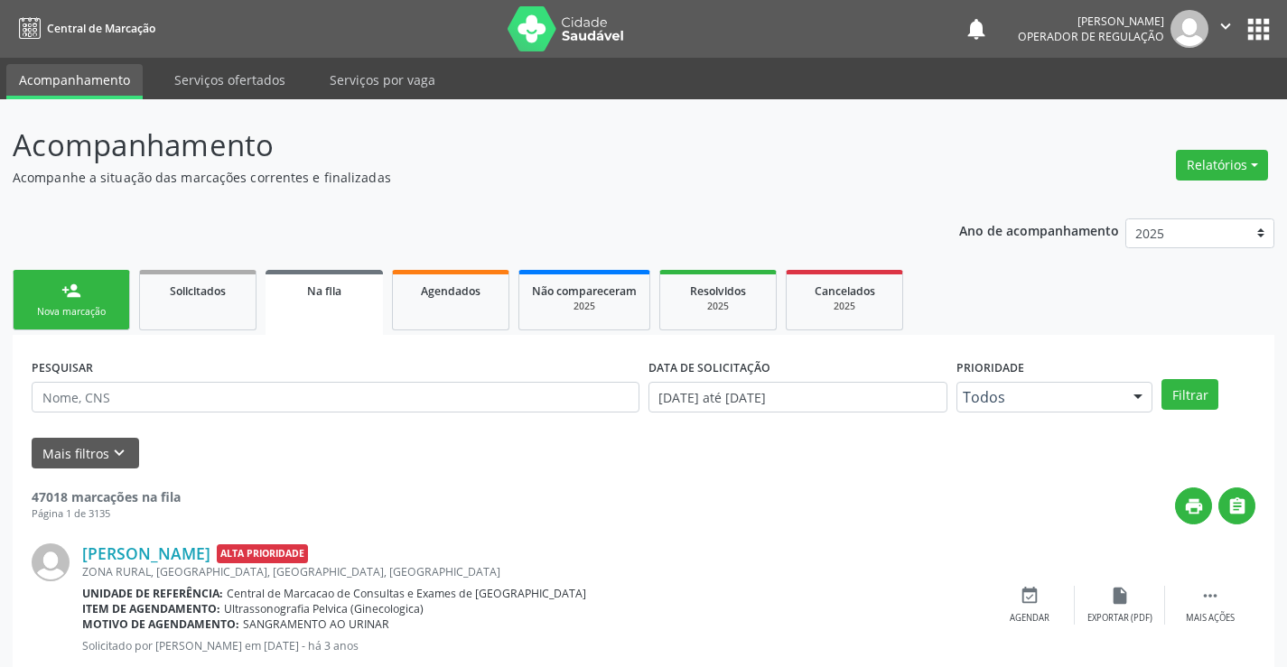
click at [108, 304] on link "person_add Nova marcação" at bounding box center [71, 300] width 117 height 60
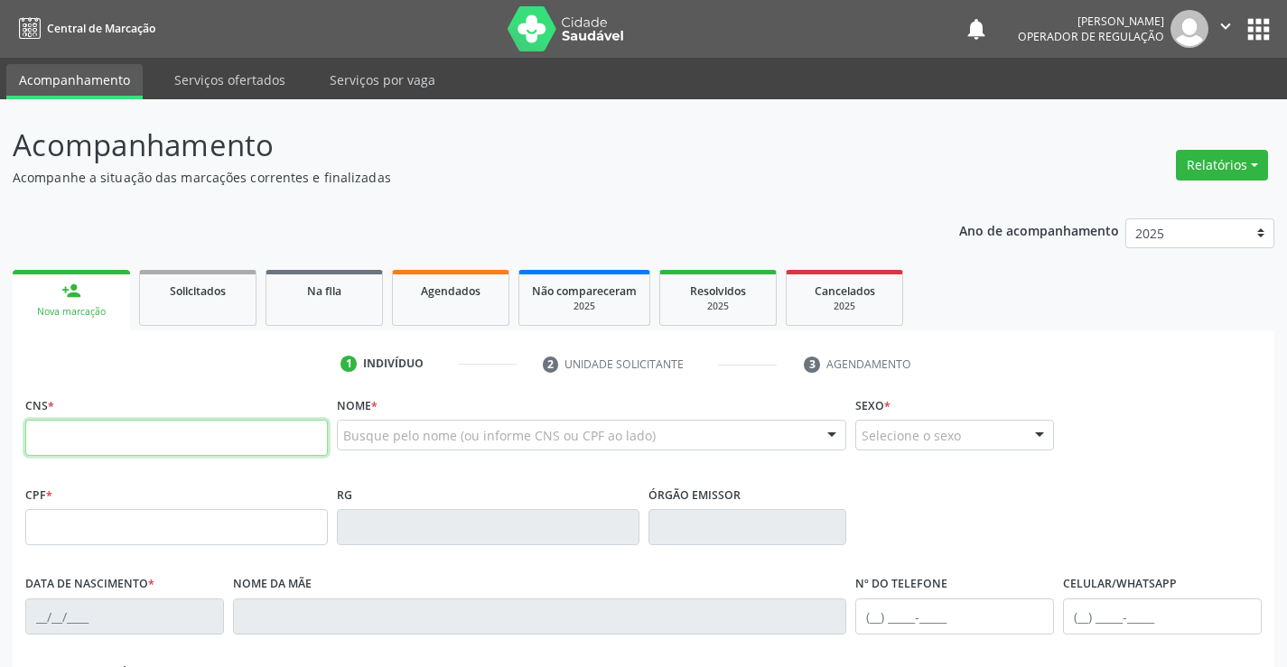
click at [143, 429] on input "text" at bounding box center [176, 438] width 302 height 36
type input "701 0028 3136 9099"
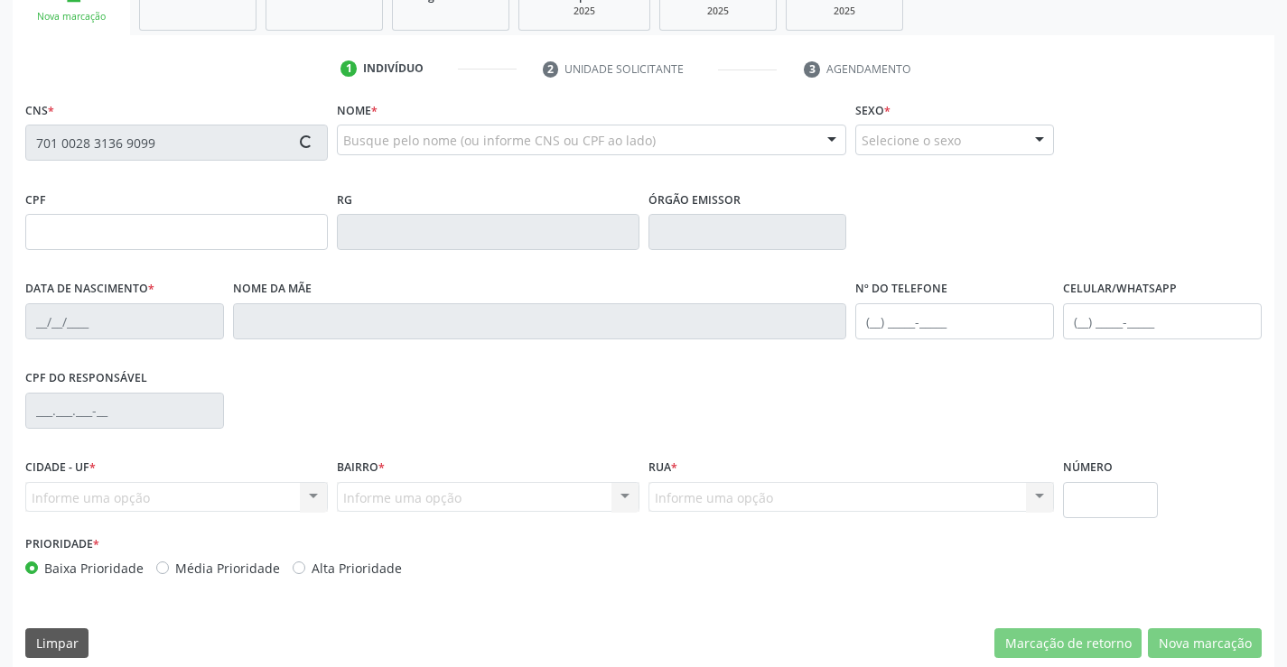
scroll to position [312, 0]
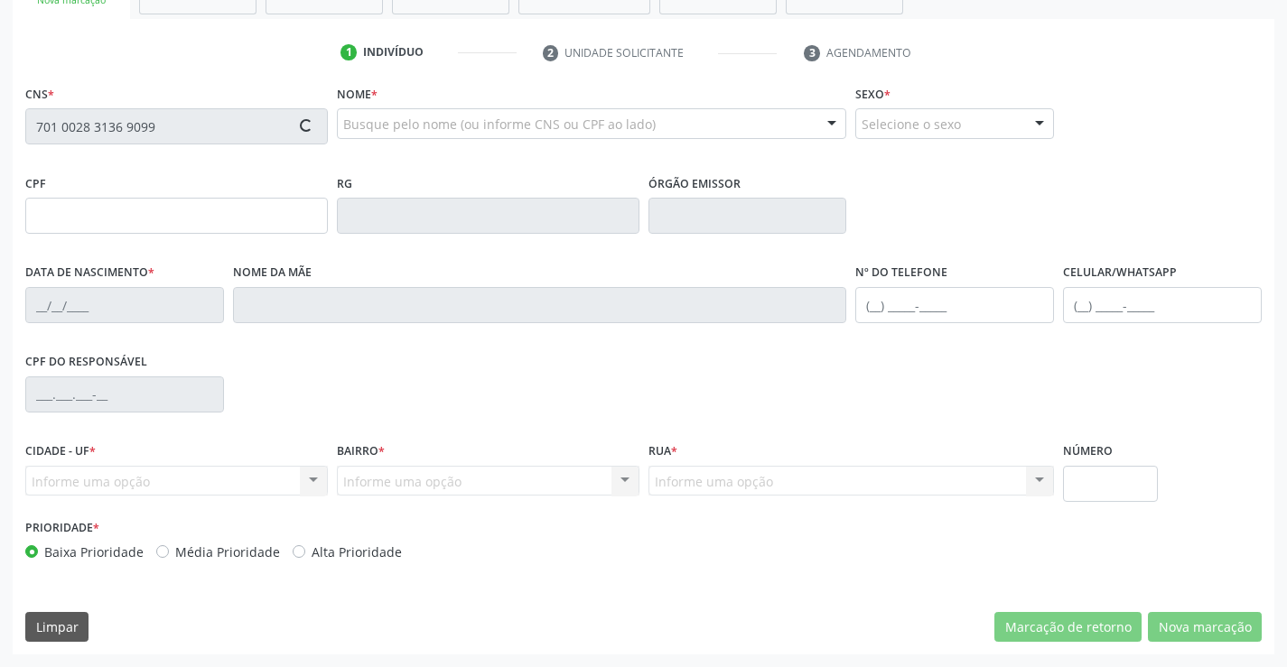
type input "1153019175"
type input "08/11/1982"
type input "(75) 99908-0485"
type input "389.061.678-06"
type input "S/N"
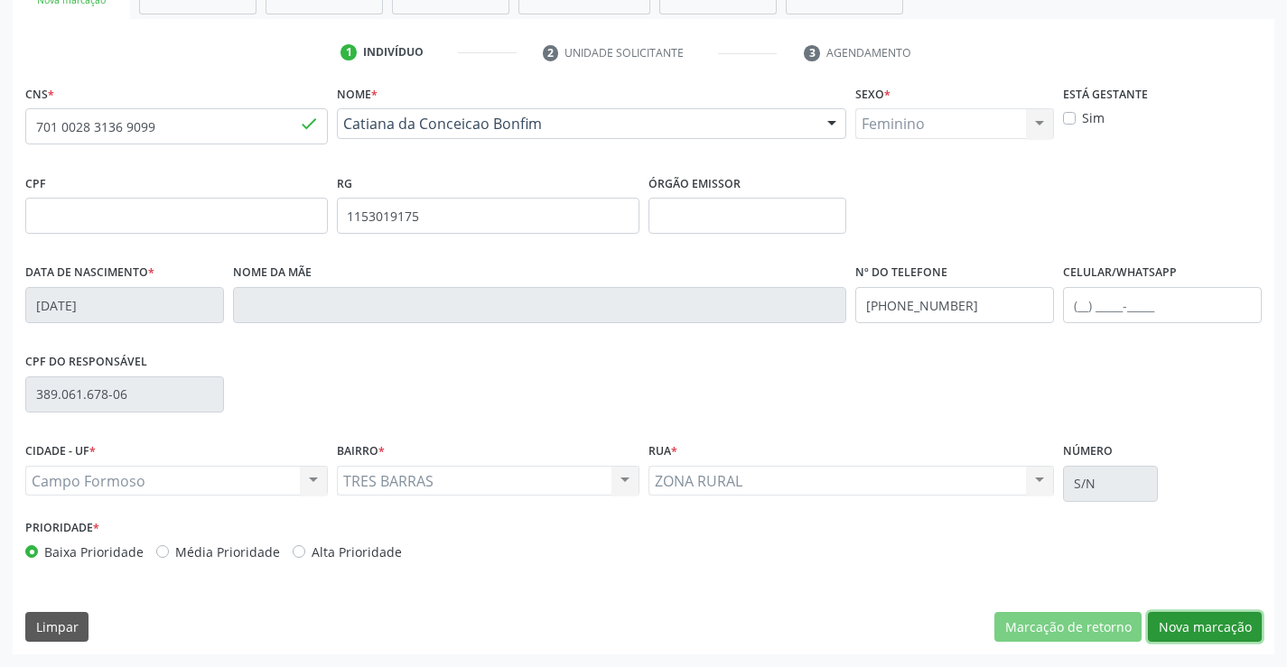
drag, startPoint x: 1197, startPoint y: 628, endPoint x: 1183, endPoint y: 611, distance: 22.4
click at [1198, 628] on button "Nova marcação" at bounding box center [1205, 627] width 114 height 31
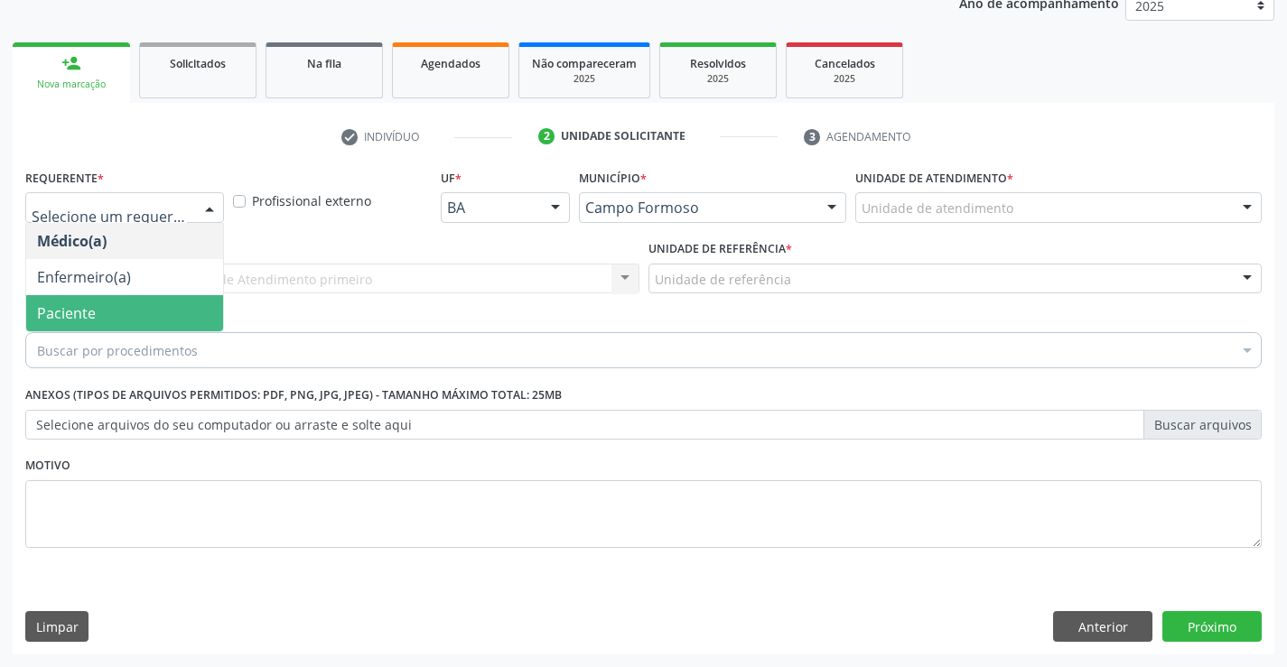
click at [117, 318] on span "Paciente" at bounding box center [124, 313] width 197 height 36
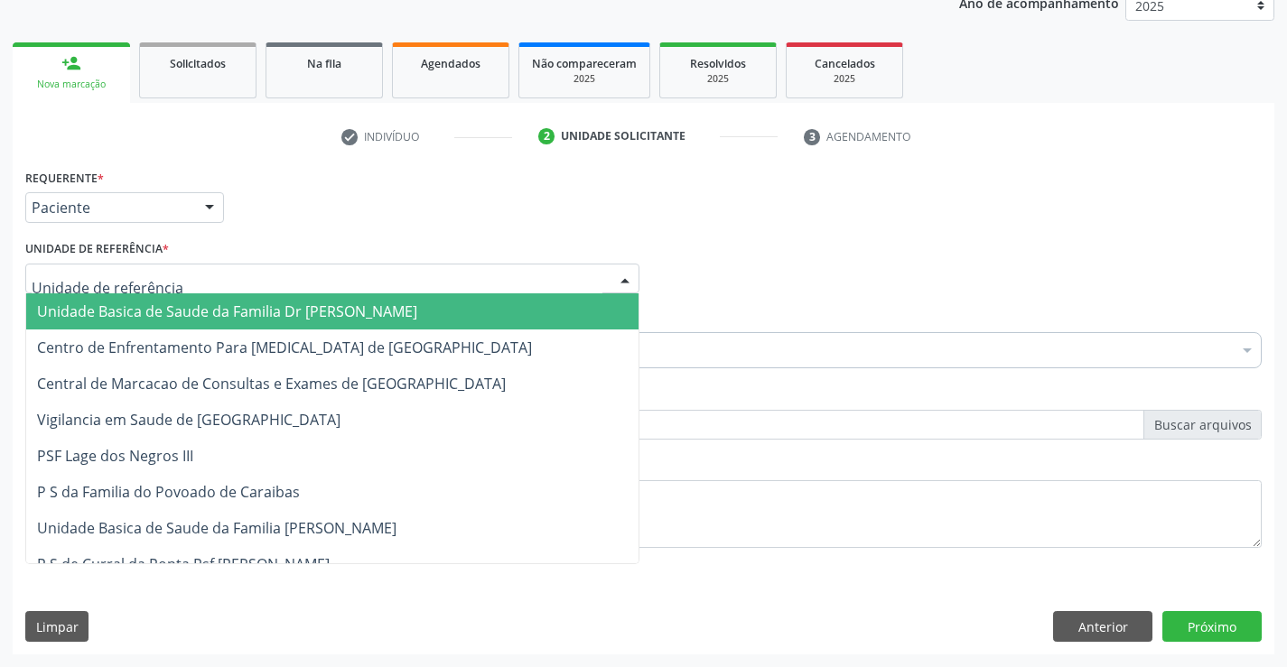
click at [151, 311] on span "Unidade Basica de Saude da Familia Dr [PERSON_NAME]" at bounding box center [227, 312] width 380 height 20
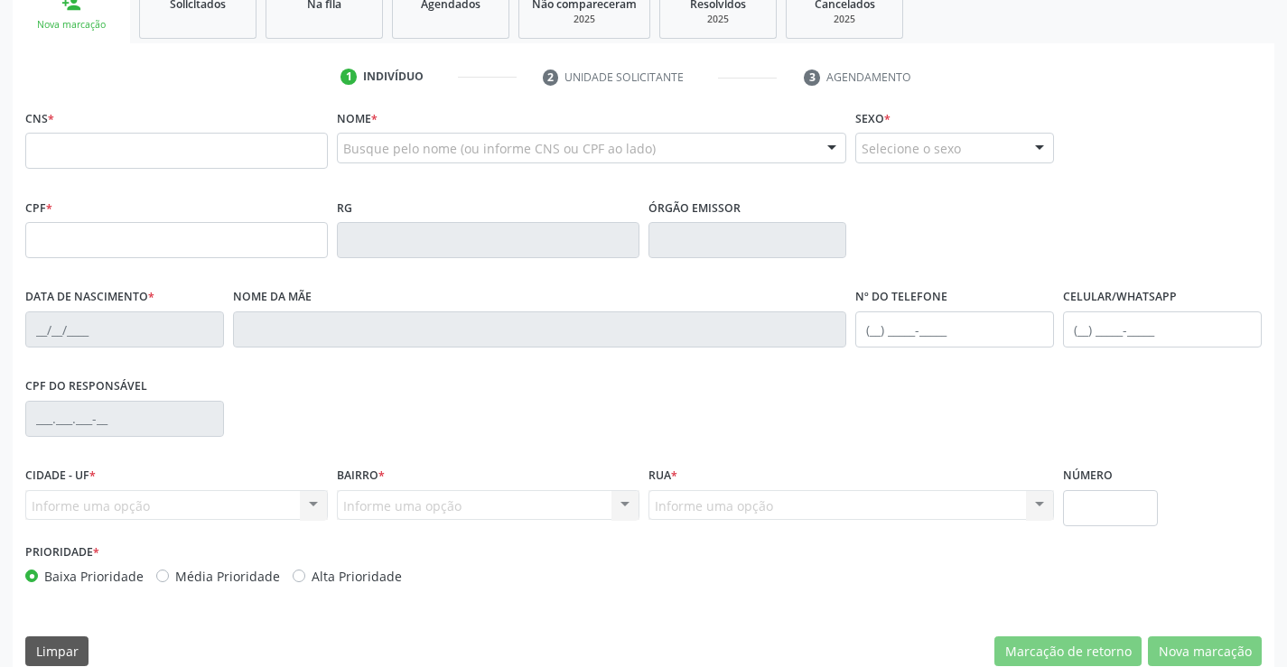
scroll to position [107, 0]
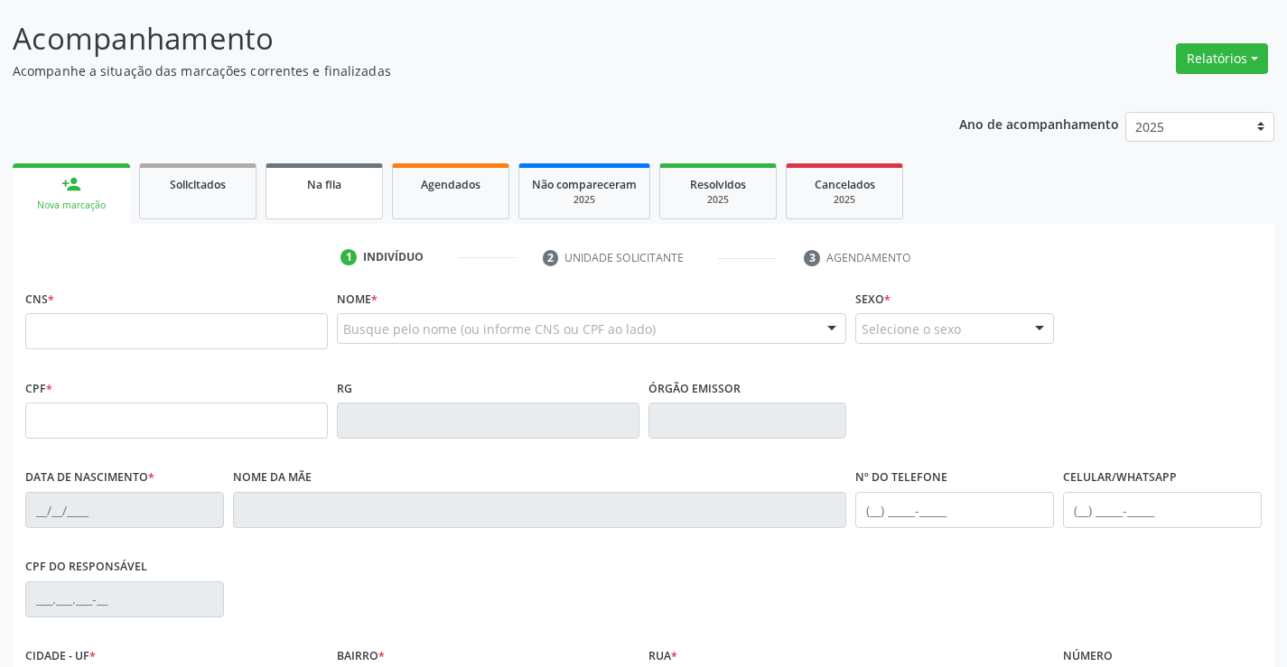
click at [354, 193] on link "Na fila" at bounding box center [323, 191] width 117 height 56
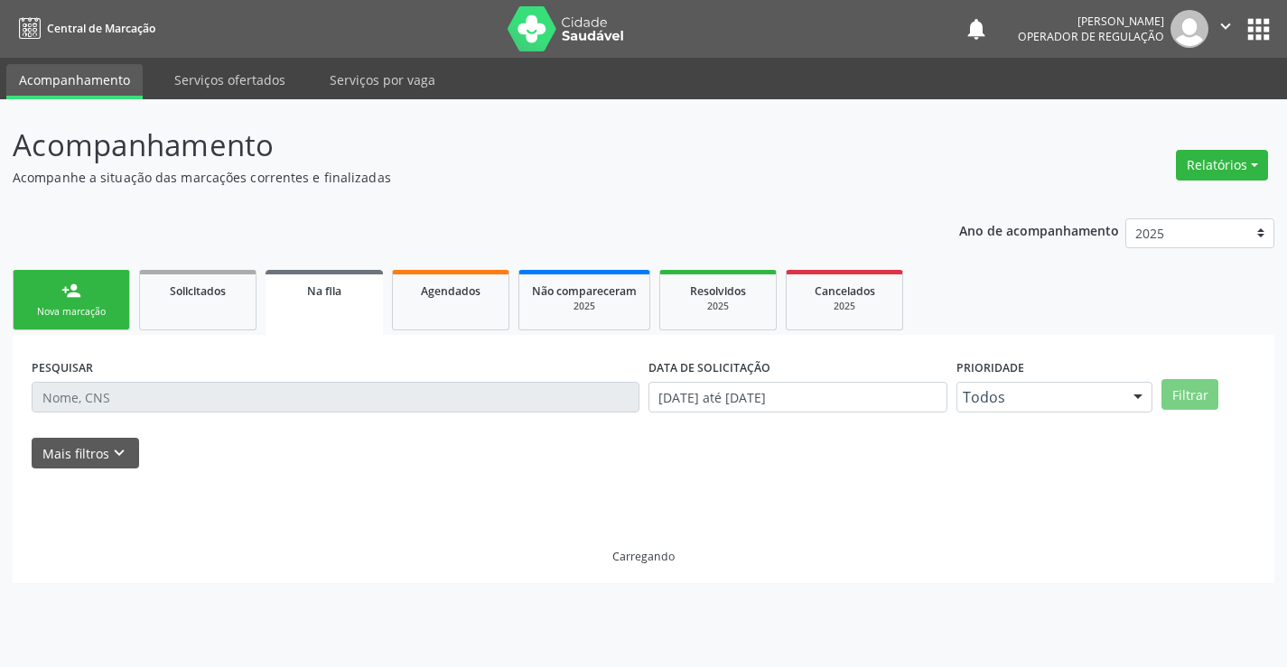
scroll to position [0, 0]
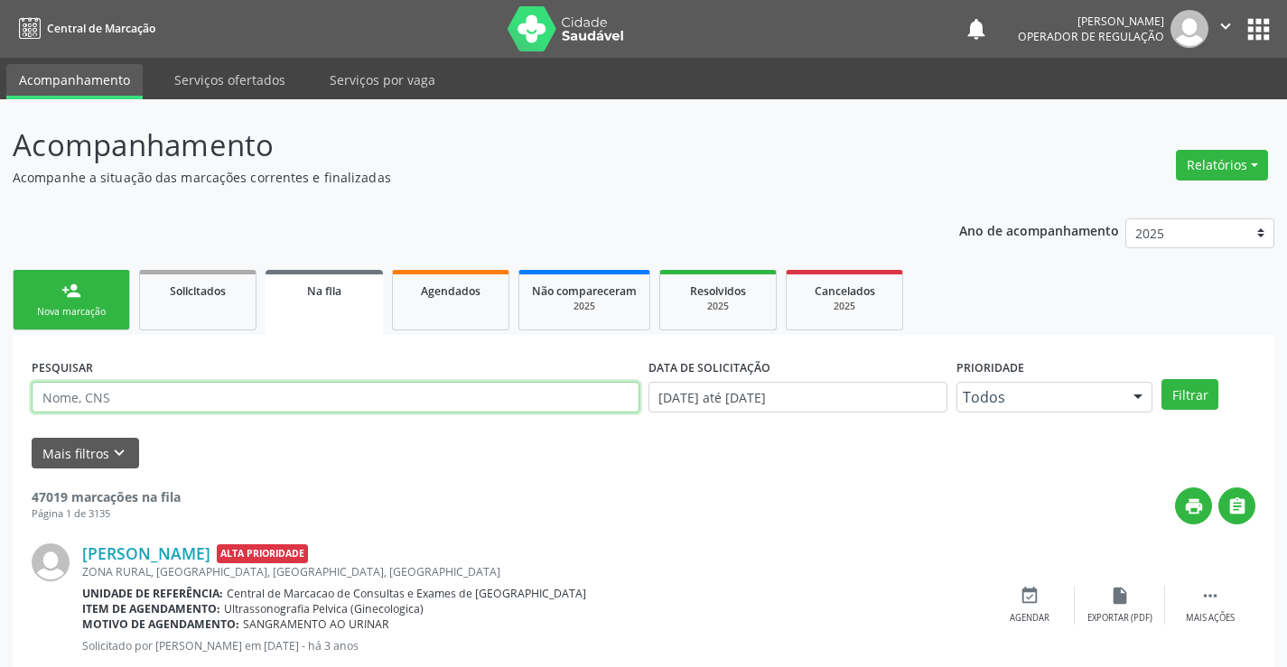
click at [107, 392] on input "text" at bounding box center [336, 397] width 608 height 31
type input "702800189926469"
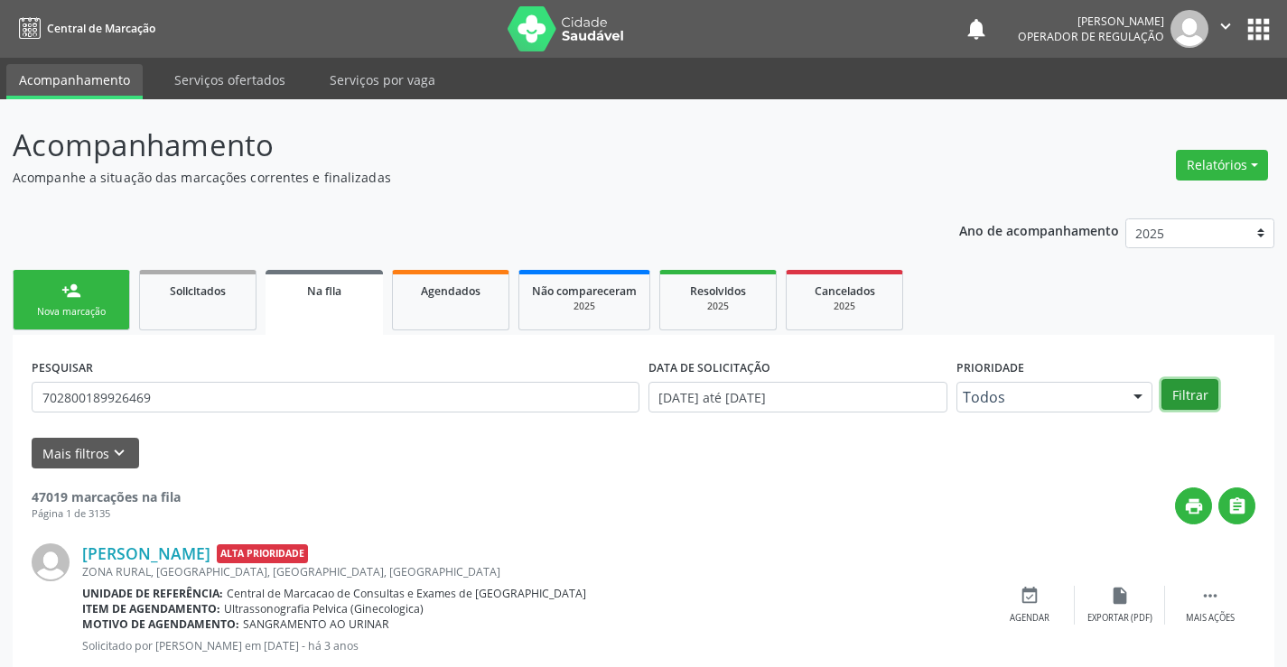
click at [1203, 401] on button "Filtrar" at bounding box center [1189, 394] width 57 height 31
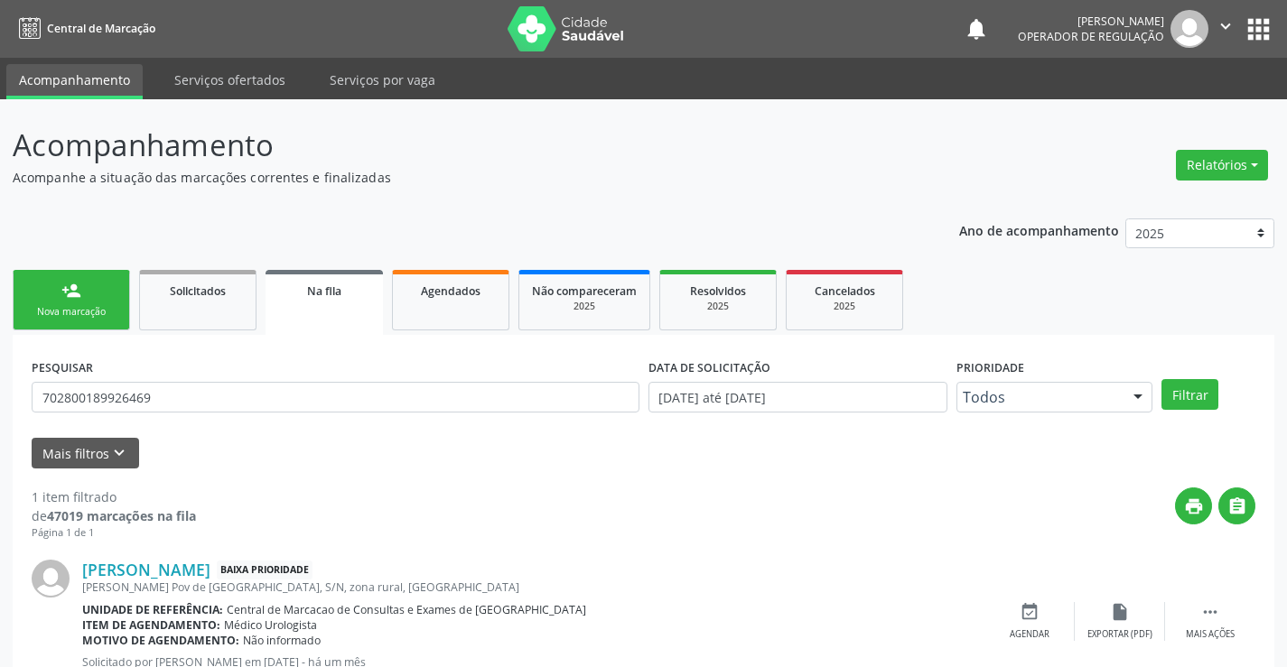
click at [1223, 28] on icon "" at bounding box center [1225, 26] width 20 height 20
click at [1172, 114] on link "Sair" at bounding box center [1179, 110] width 125 height 25
